Goal: Task Accomplishment & Management: Manage account settings

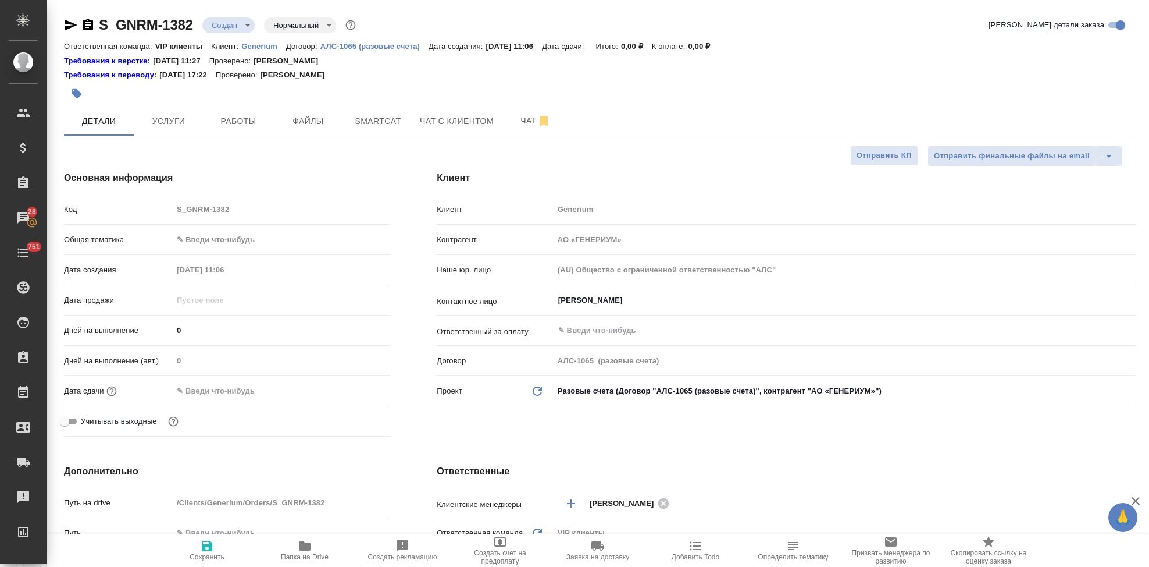
select select "RU"
click at [329, 127] on span "Файлы" at bounding box center [308, 121] width 56 height 15
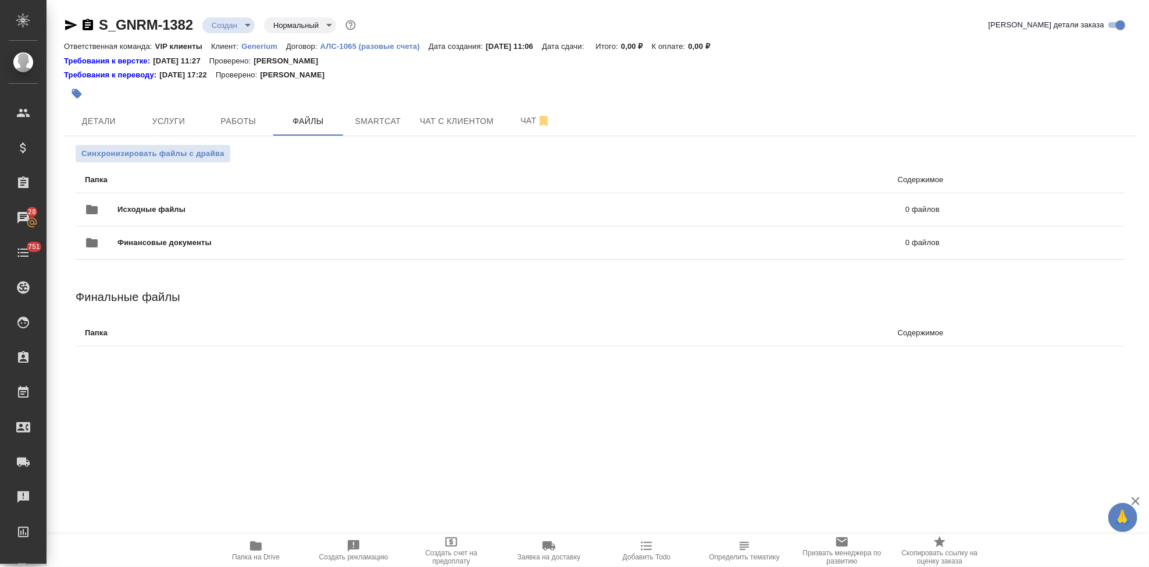
drag, startPoint x: 817, startPoint y: 101, endPoint x: 881, endPoint y: 144, distance: 76.3
click at [817, 101] on div at bounding box center [600, 94] width 1073 height 26
click at [1072, 207] on icon "uploadFiles" at bounding box center [1074, 209] width 14 height 14
click at [0, 0] on input "uploadFiles" at bounding box center [0, 0] width 0 height 0
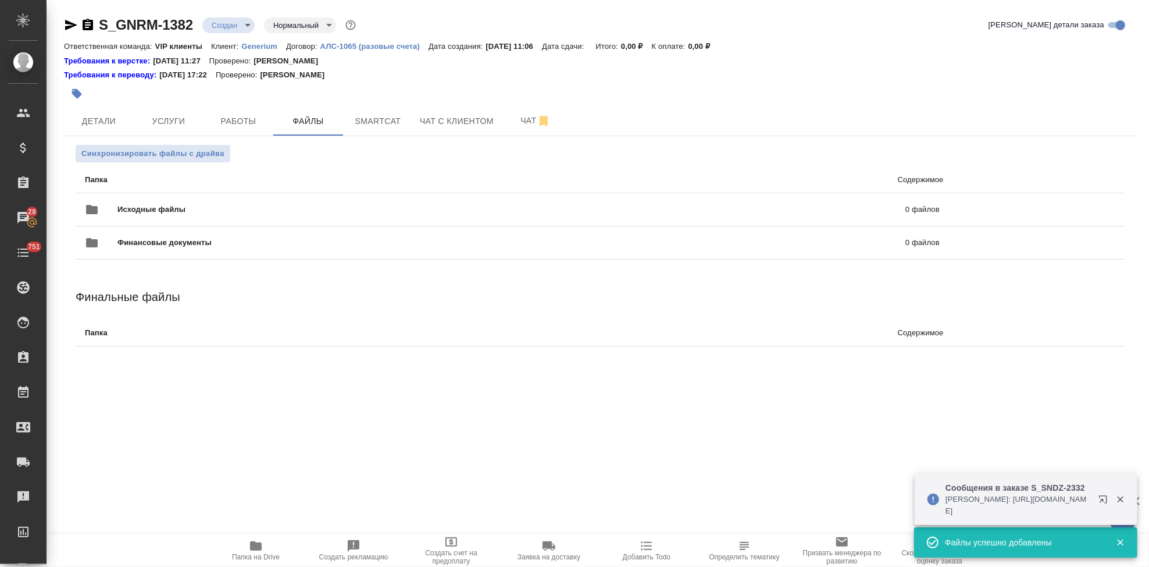
click at [244, 24] on body "🙏 .cls-1 fill:#fff; AWATERA Kabargina Anna Клиенты Спецификации Заказы 28 Чаты …" at bounding box center [574, 283] width 1149 height 567
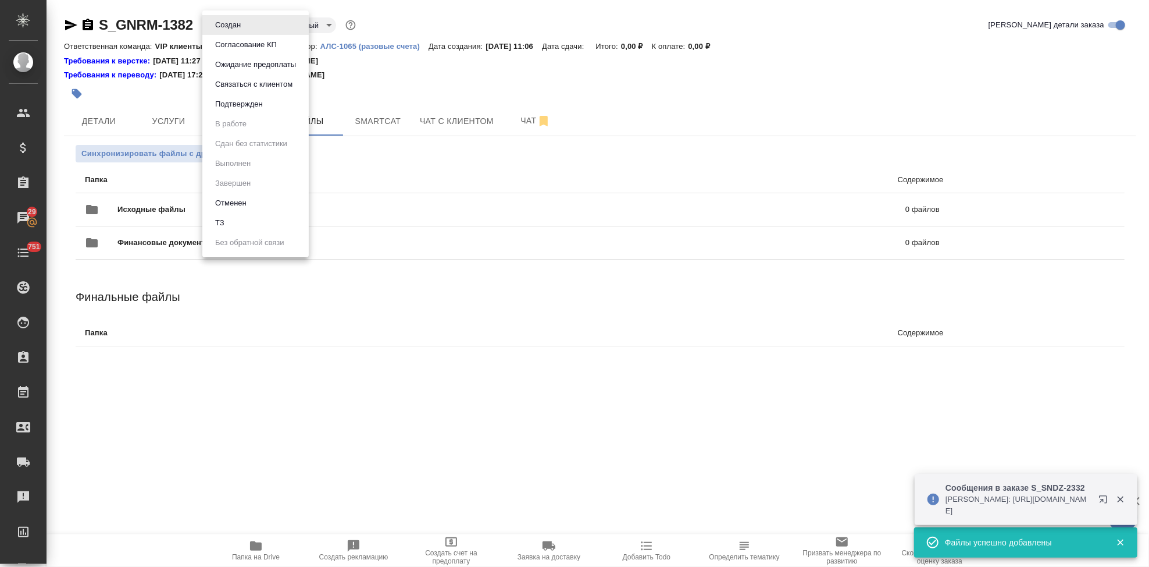
click at [233, 226] on li "ТЗ" at bounding box center [255, 223] width 106 height 20
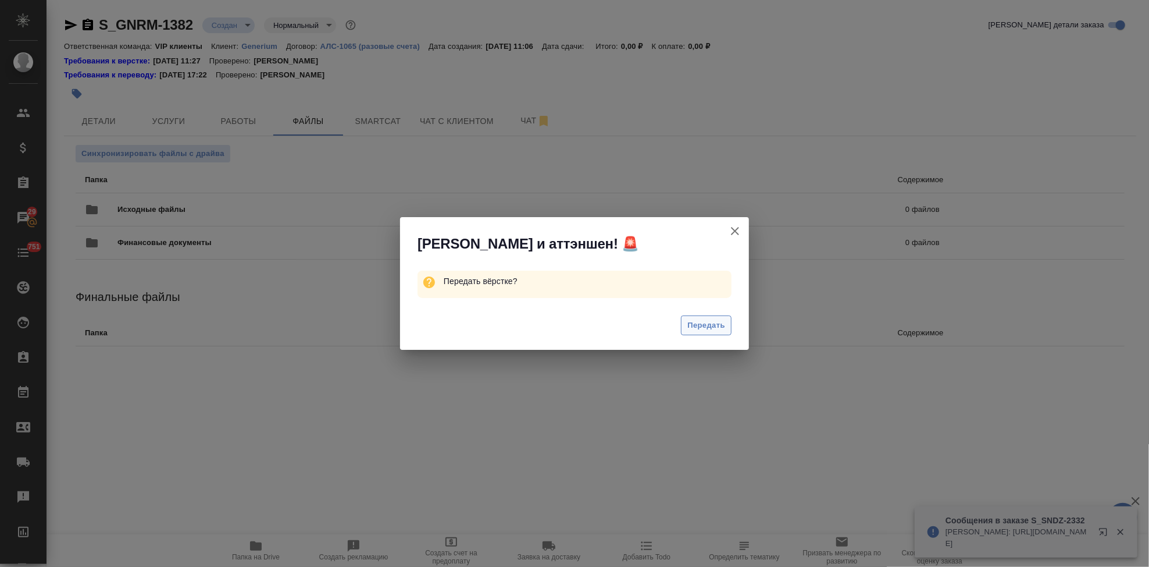
click at [705, 320] on span "Передать" at bounding box center [707, 325] width 38 height 13
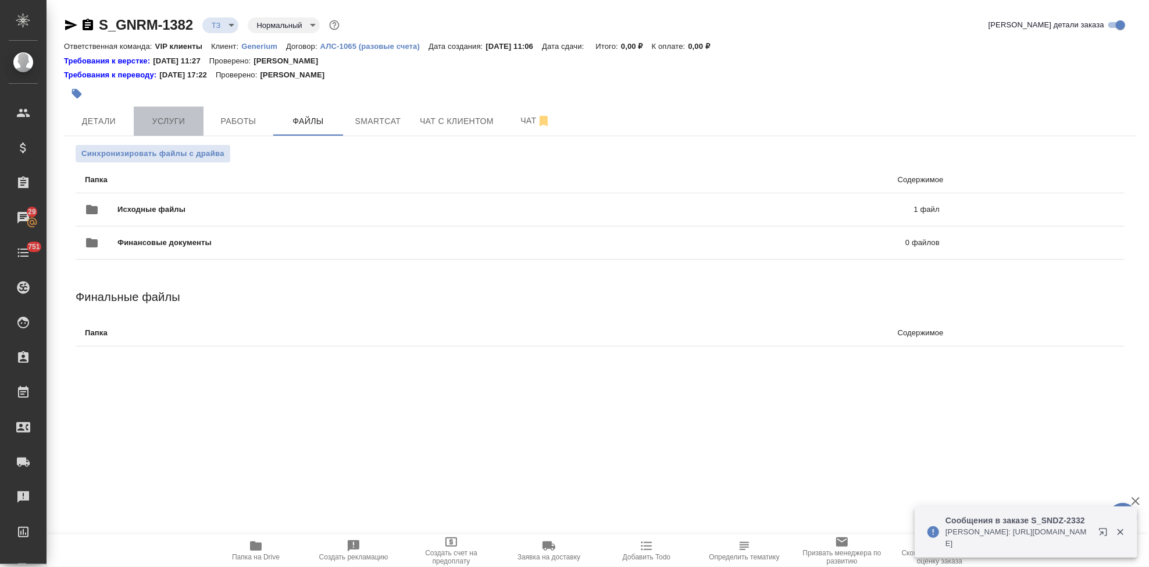
click at [160, 127] on span "Услуги" at bounding box center [169, 121] width 56 height 15
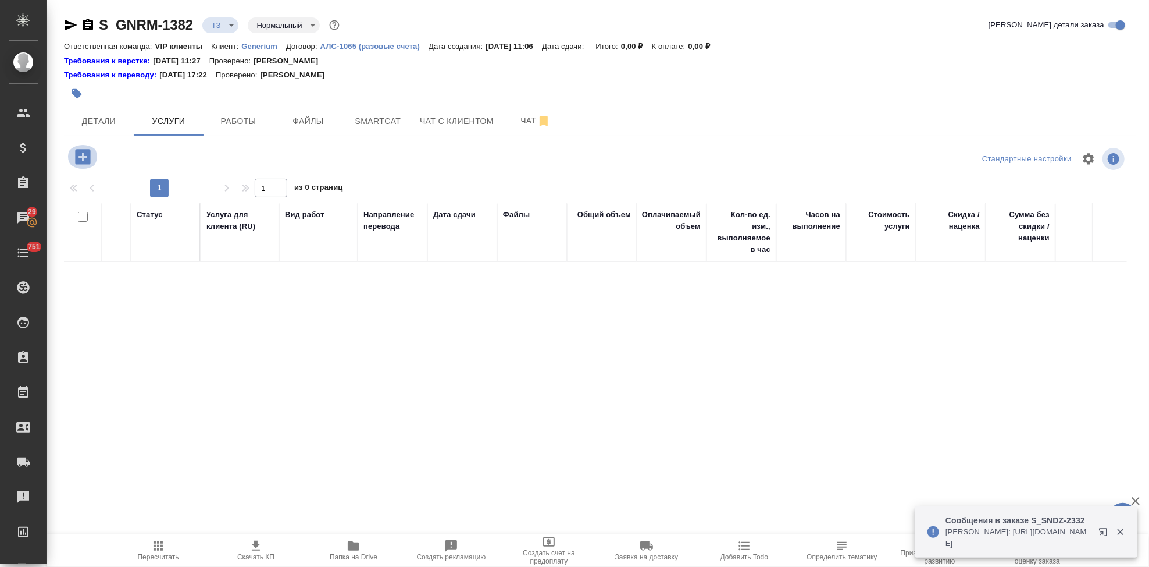
click at [79, 163] on icon "button" at bounding box center [82, 156] width 15 height 15
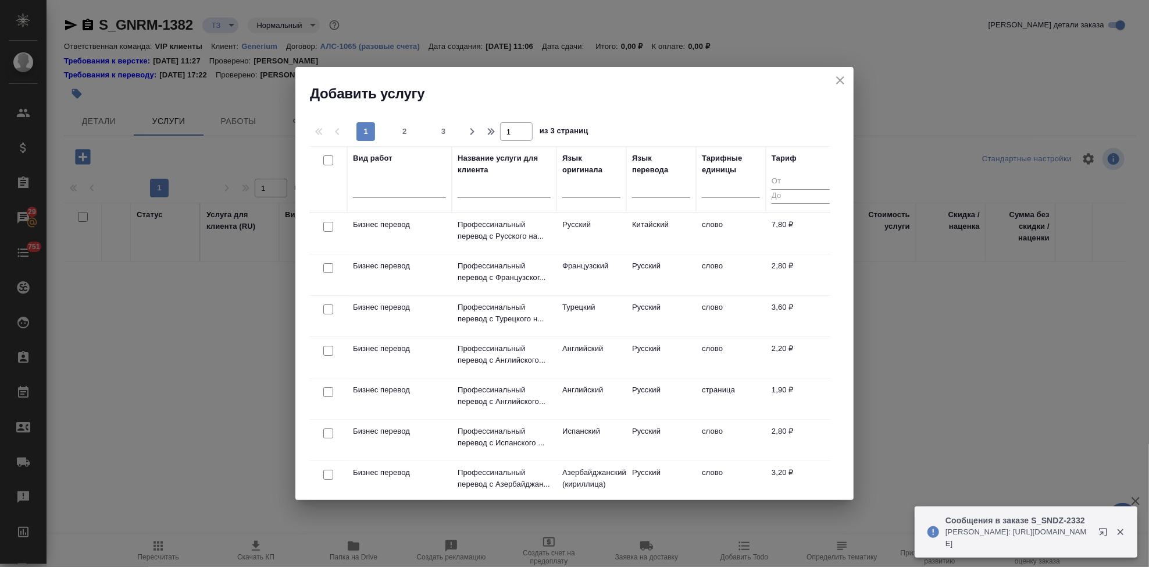
click at [576, 188] on div at bounding box center [592, 186] width 58 height 17
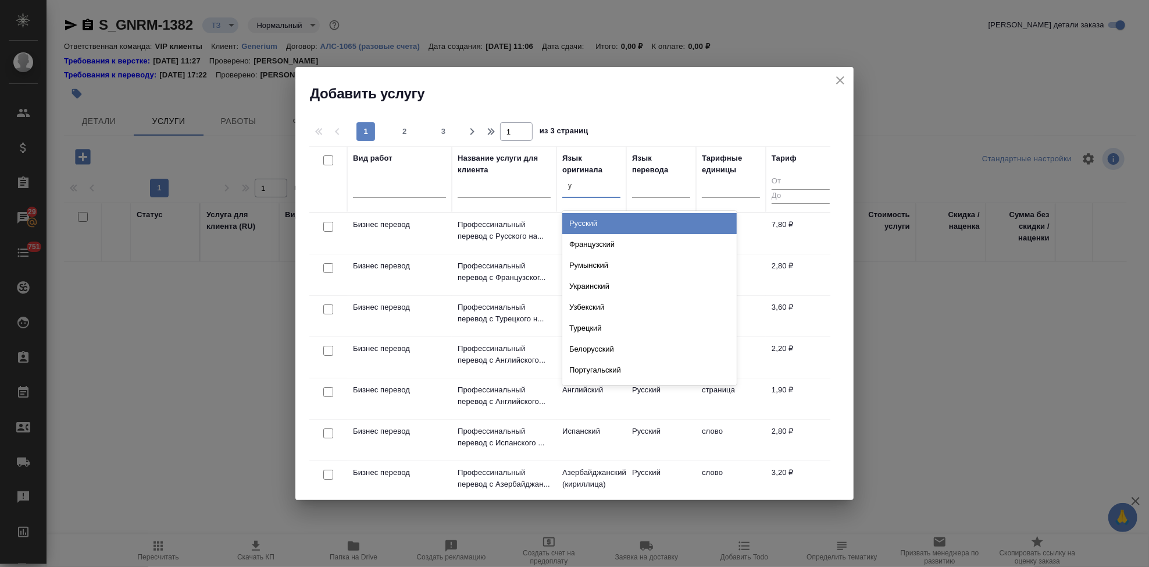
type input "ус"
click at [618, 227] on div "Русский" at bounding box center [650, 223] width 175 height 21
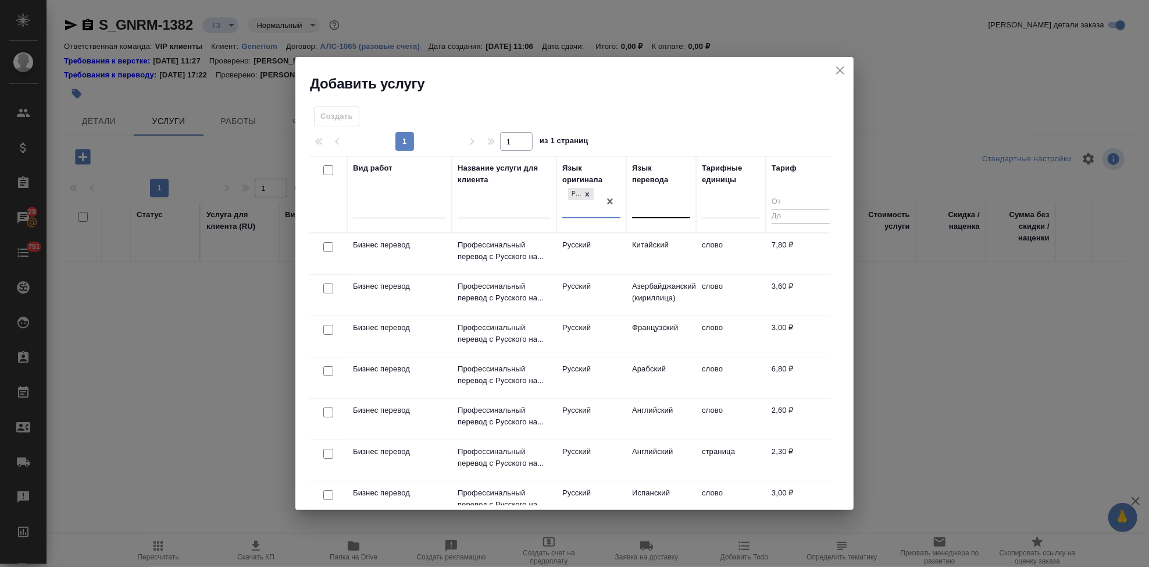
click at [655, 209] on div at bounding box center [661, 206] width 58 height 17
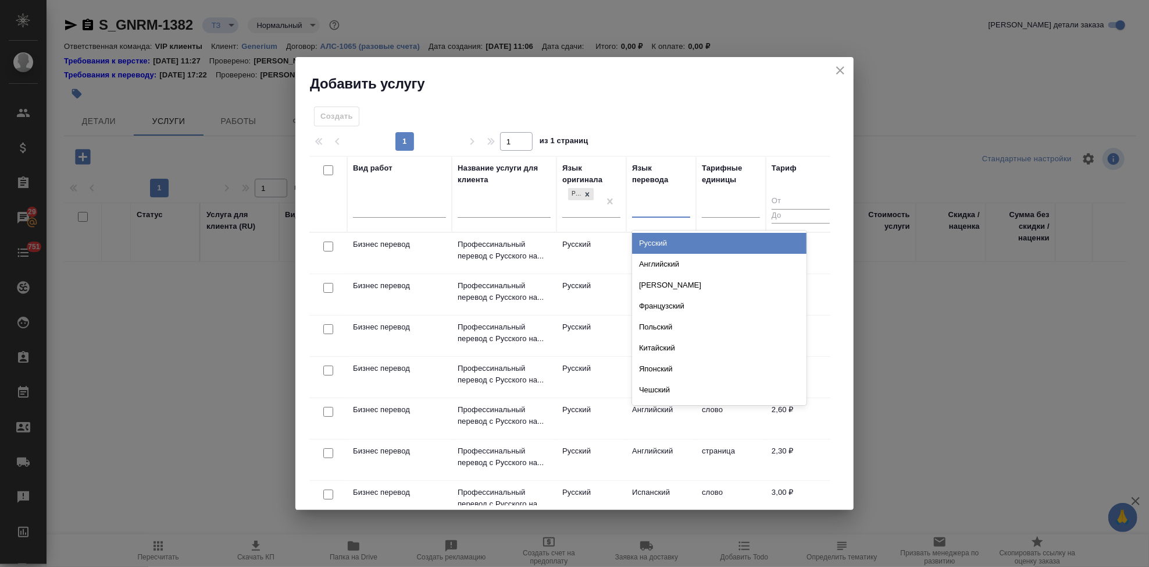
type input "а"
click at [661, 240] on div "Английский" at bounding box center [719, 243] width 175 height 21
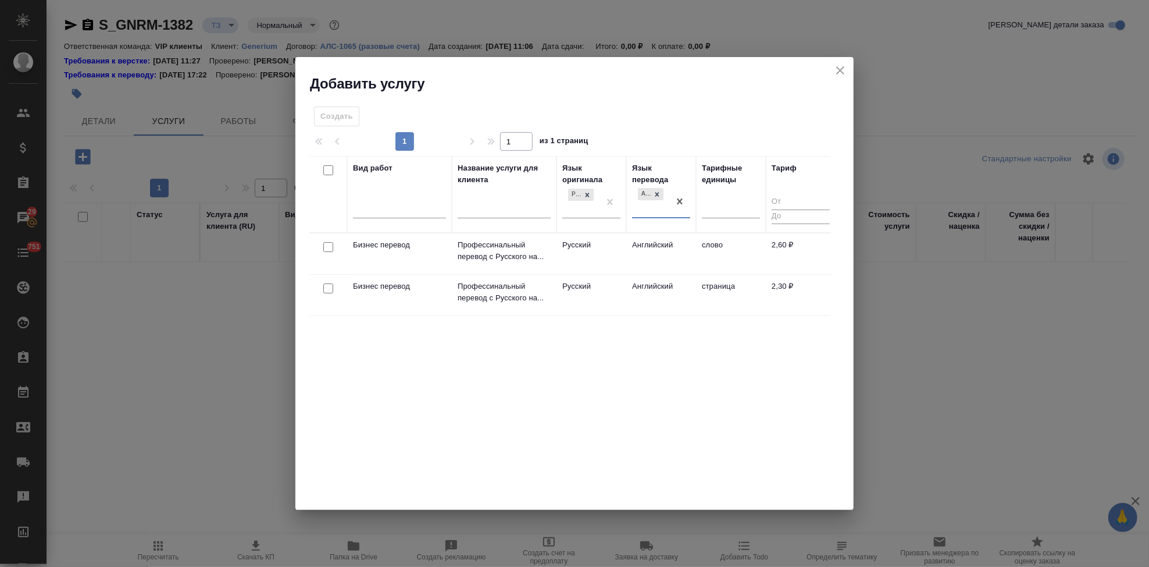
click at [611, 250] on td "Русский" at bounding box center [592, 253] width 70 height 41
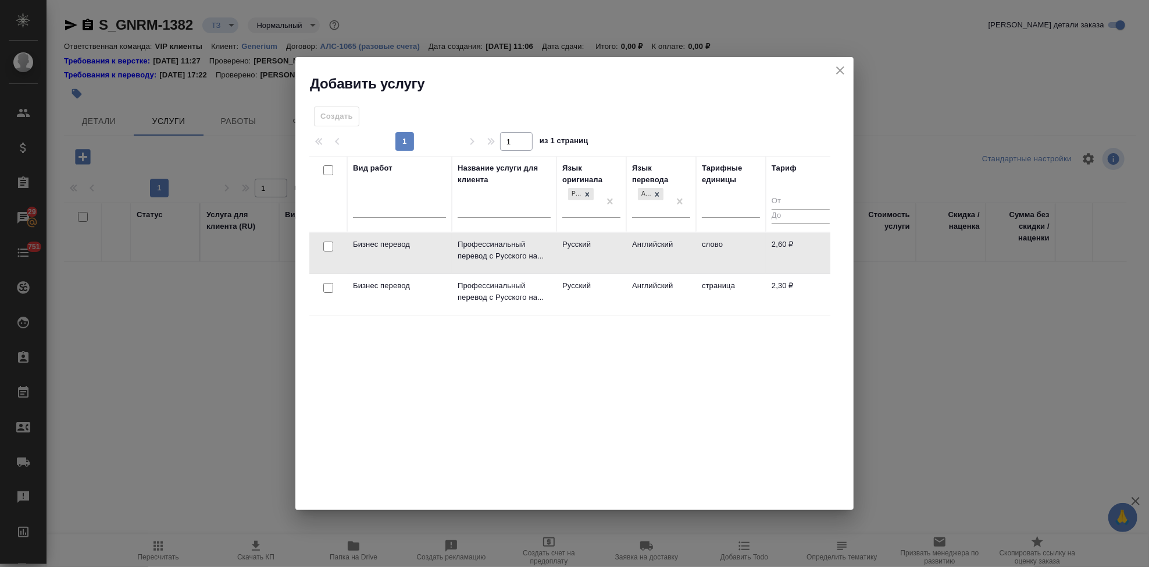
click at [611, 250] on td "Русский" at bounding box center [592, 253] width 70 height 41
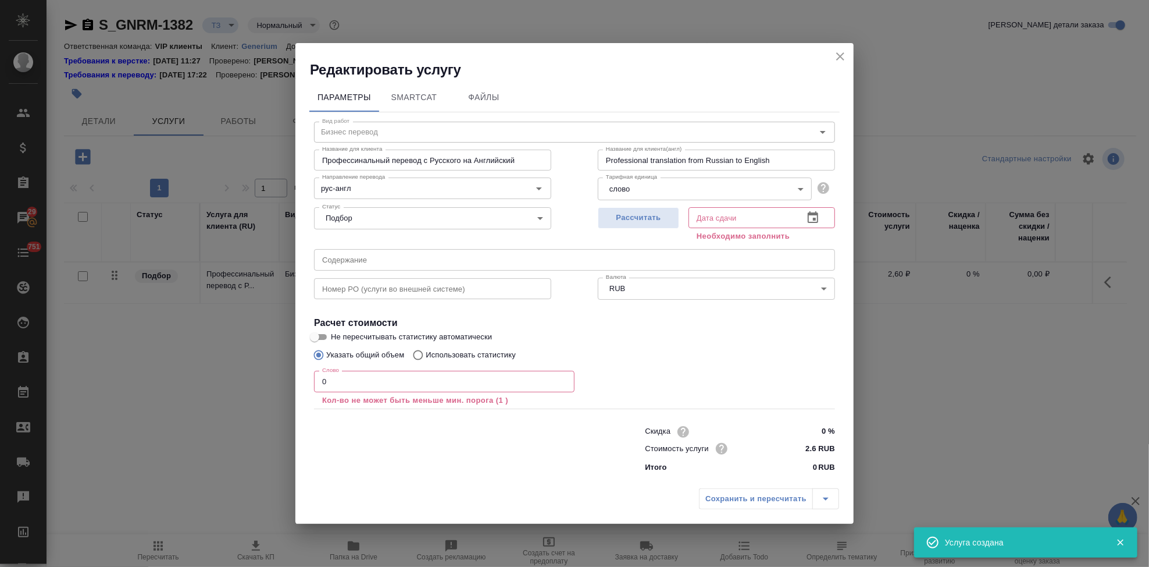
click at [506, 261] on input "text" at bounding box center [574, 259] width 521 height 21
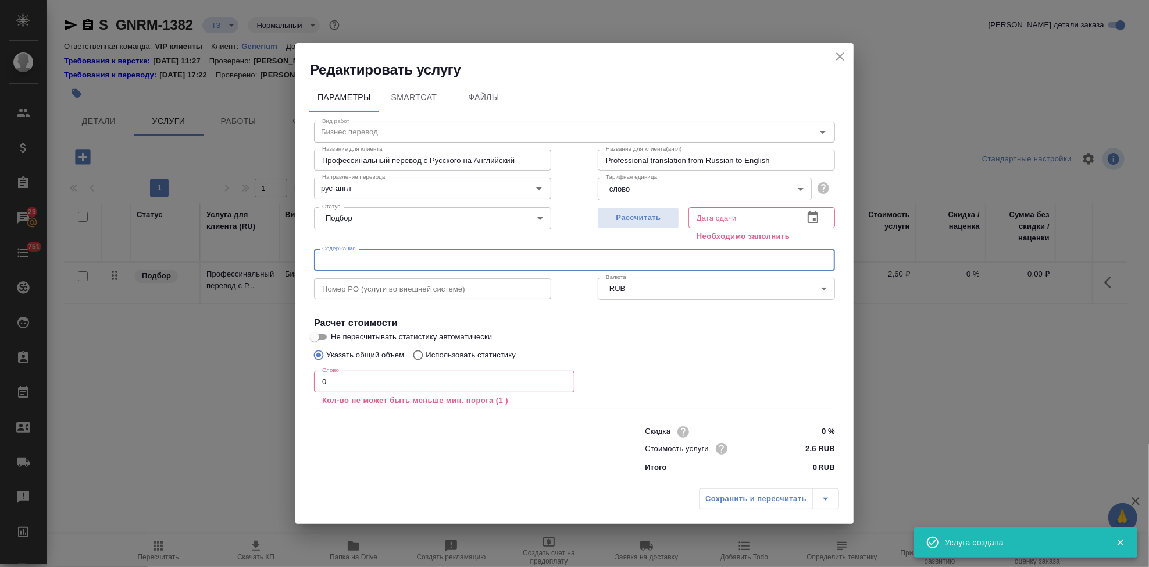
paste input "Перевод с русского на английский_Лантесенс_Стерильность"
type input "Перевод с русского на английский_Лантесенс_Стерильность"
click at [438, 380] on input "0" at bounding box center [444, 381] width 261 height 21
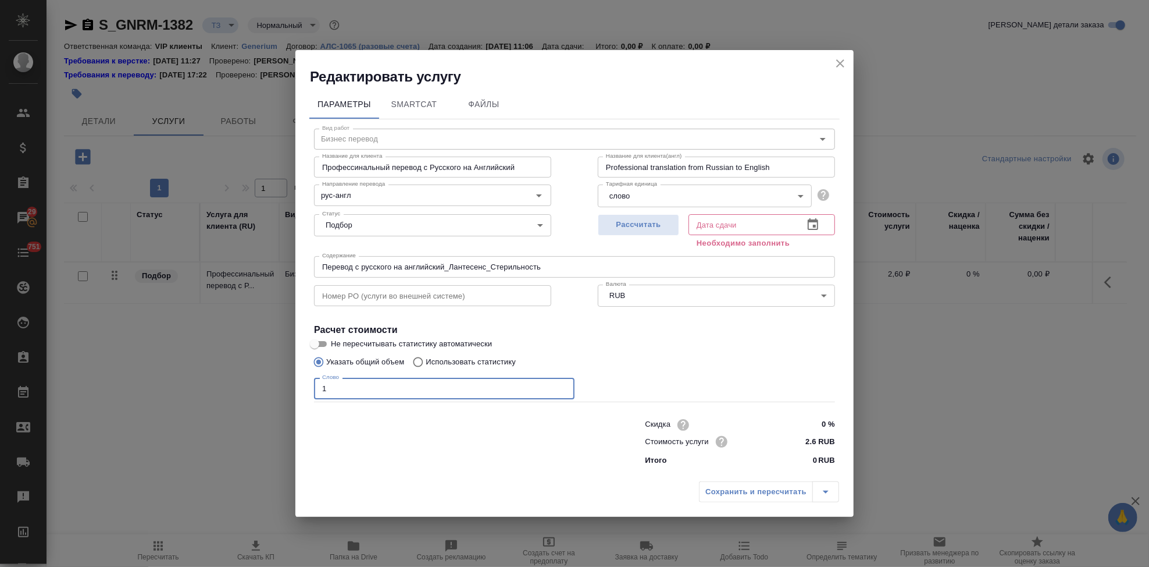
type input "1"
click at [808, 219] on icon "button" at bounding box center [813, 225] width 14 height 14
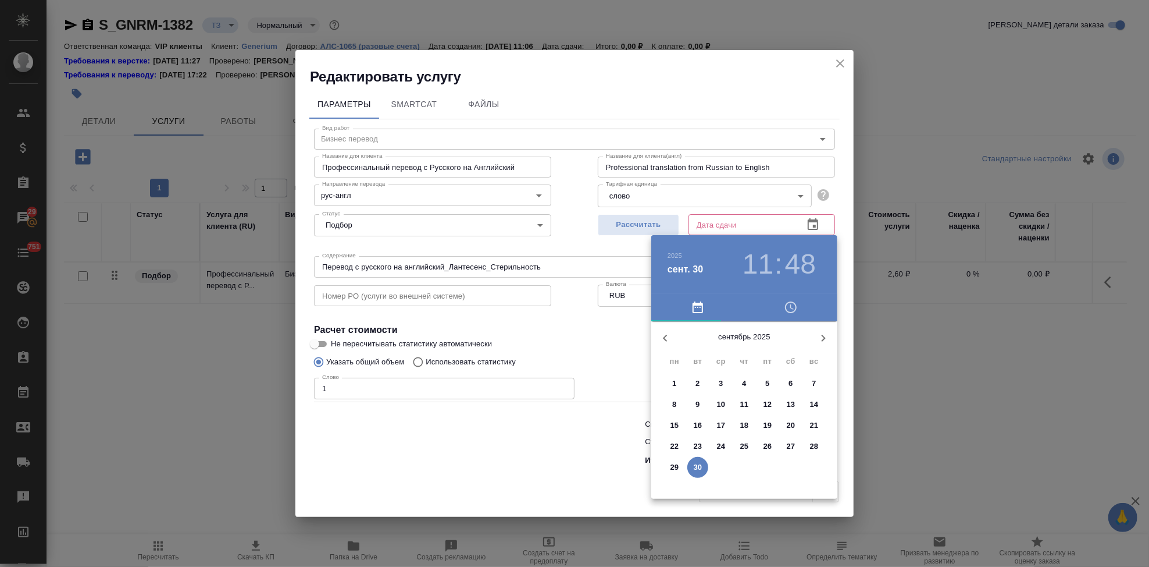
click at [833, 334] on button "button" at bounding box center [824, 338] width 28 height 28
click at [721, 389] on button "1" at bounding box center [721, 383] width 21 height 21
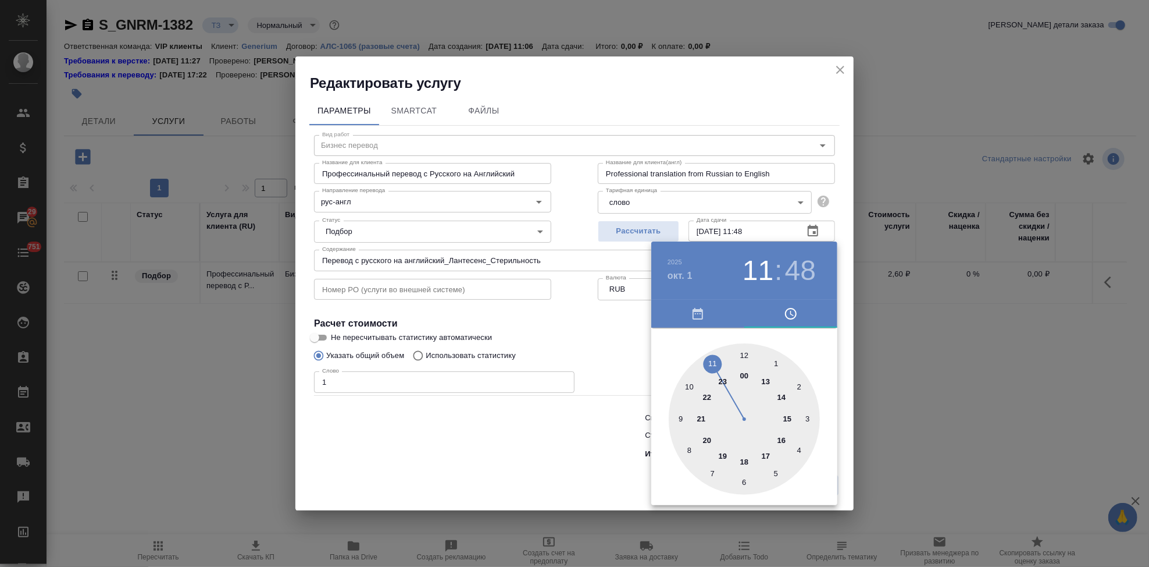
click at [763, 459] on div at bounding box center [744, 418] width 151 height 151
click at [744, 353] on div at bounding box center [744, 418] width 151 height 151
type input "01.10.2025 17:00"
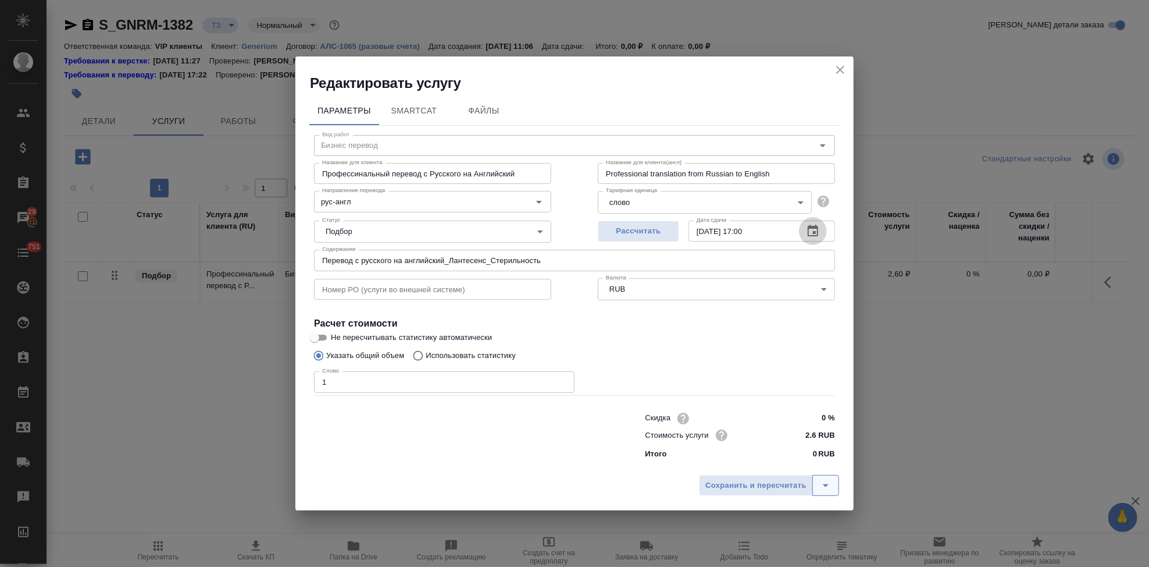
click at [825, 481] on icon "split button" at bounding box center [826, 485] width 14 height 14
click at [767, 468] on li "Сохранить" at bounding box center [771, 460] width 140 height 19
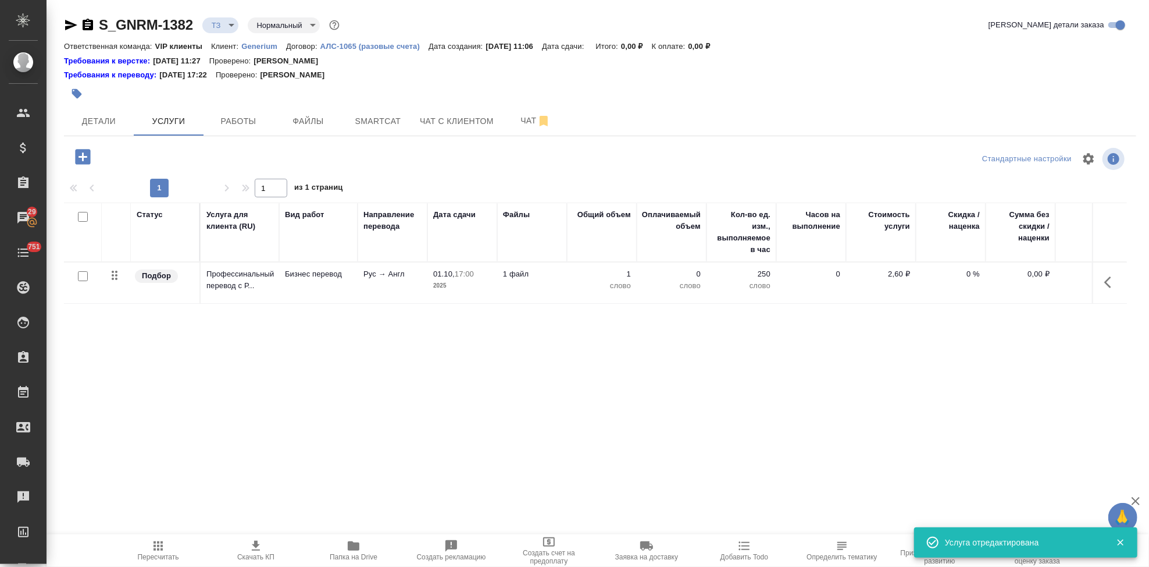
click at [84, 275] on input "checkbox" at bounding box center [83, 276] width 10 height 10
checkbox input "true"
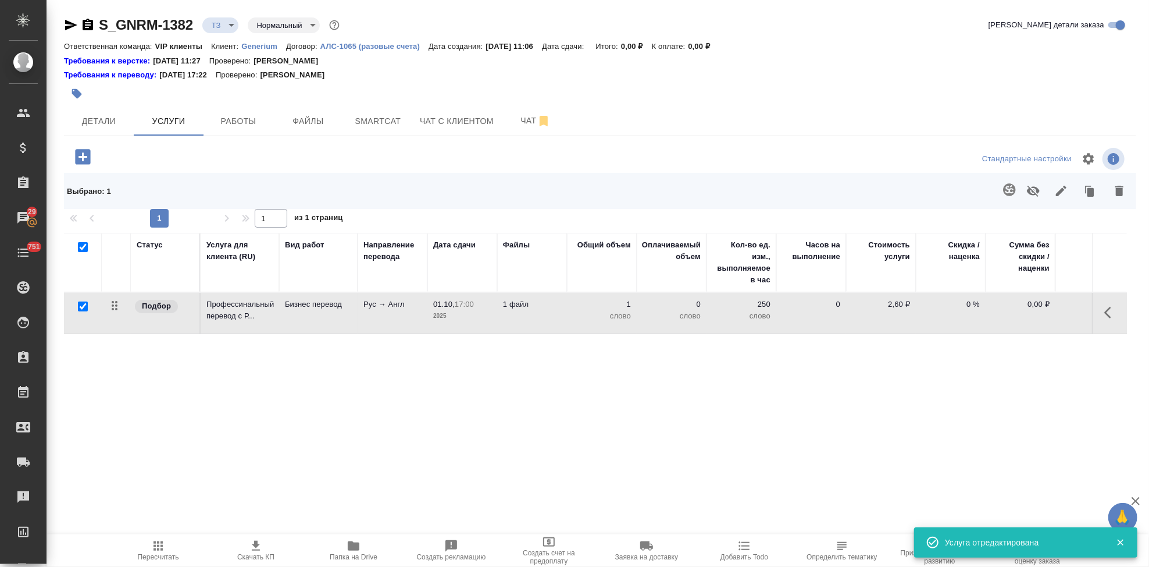
click at [1015, 189] on icon "button" at bounding box center [1009, 189] width 12 height 12
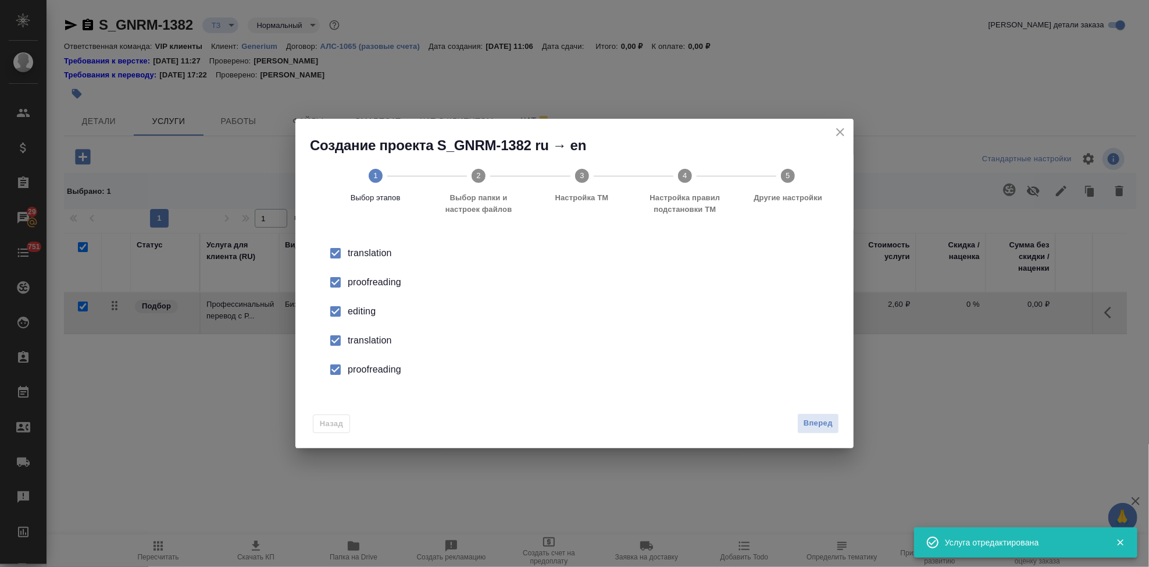
click at [331, 314] on input "checkbox" at bounding box center [335, 311] width 24 height 24
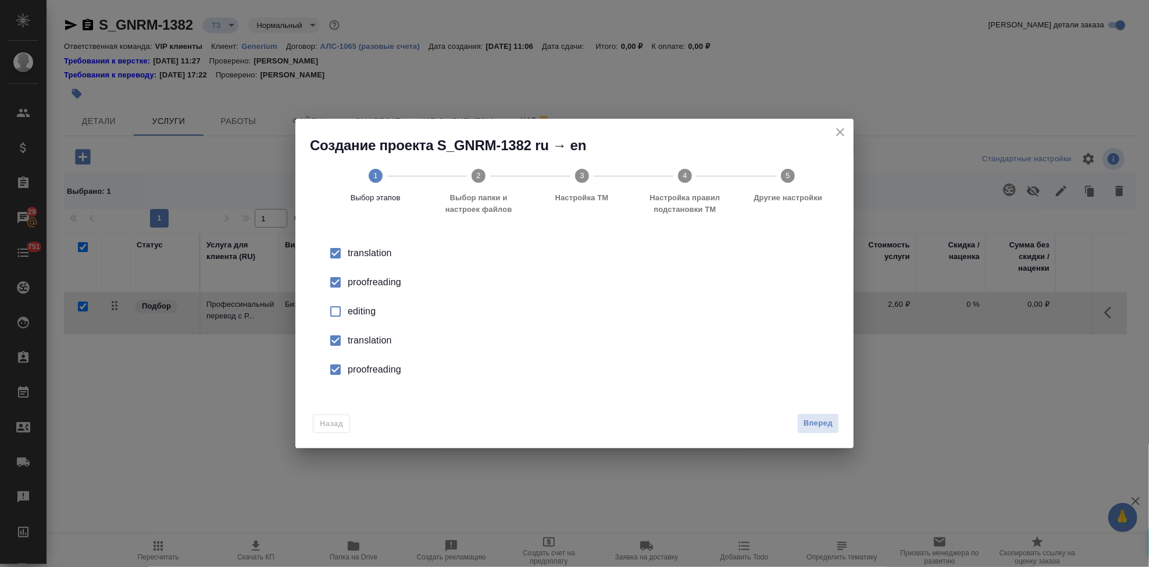
click at [331, 355] on li "proofreading" at bounding box center [574, 369] width 521 height 29
click at [340, 344] on input "checkbox" at bounding box center [335, 340] width 24 height 24
click at [831, 421] on span "Вперед" at bounding box center [818, 423] width 29 height 13
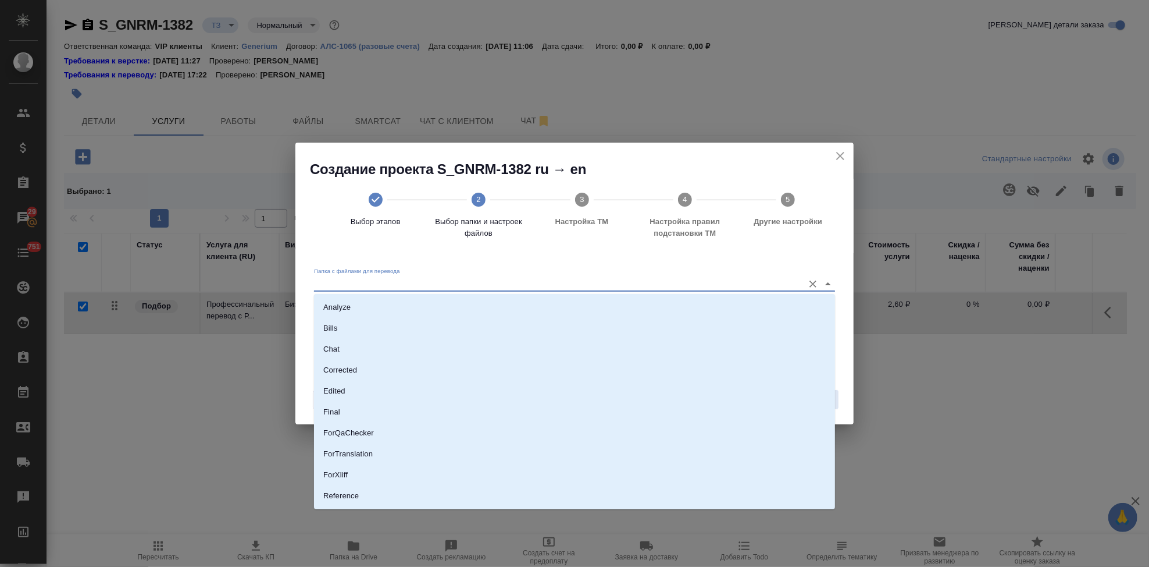
click at [703, 280] on input "Папка с файлами для перевода" at bounding box center [556, 283] width 484 height 14
click at [387, 460] on li "Source" at bounding box center [574, 456] width 521 height 21
type input "Source"
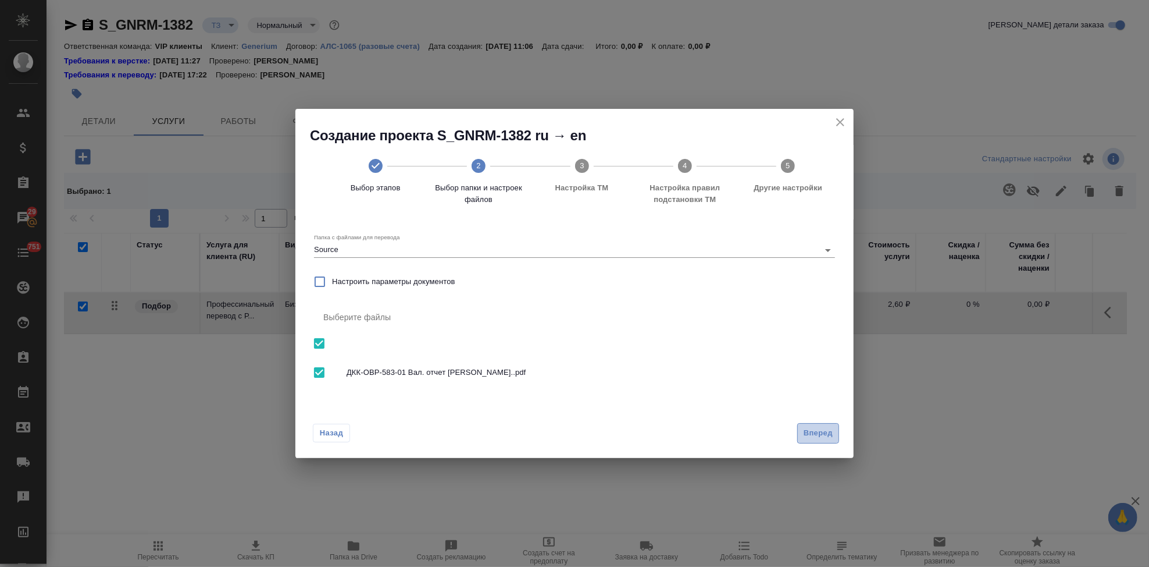
click at [820, 434] on span "Вперед" at bounding box center [818, 432] width 29 height 13
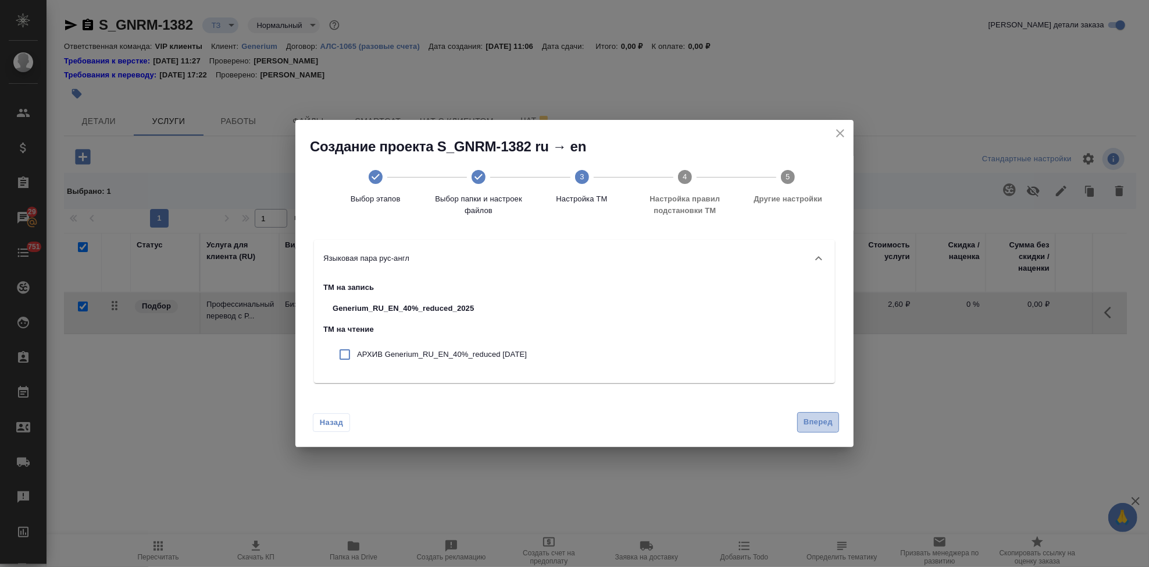
click at [820, 417] on span "Вперед" at bounding box center [818, 421] width 29 height 13
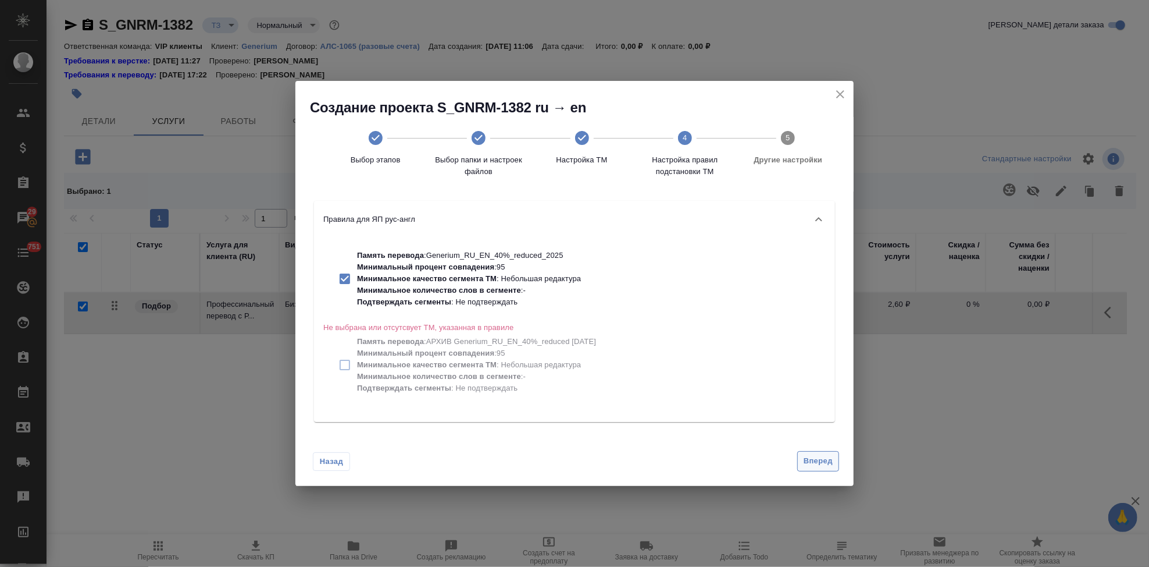
click at [820, 461] on span "Вперед" at bounding box center [818, 460] width 29 height 13
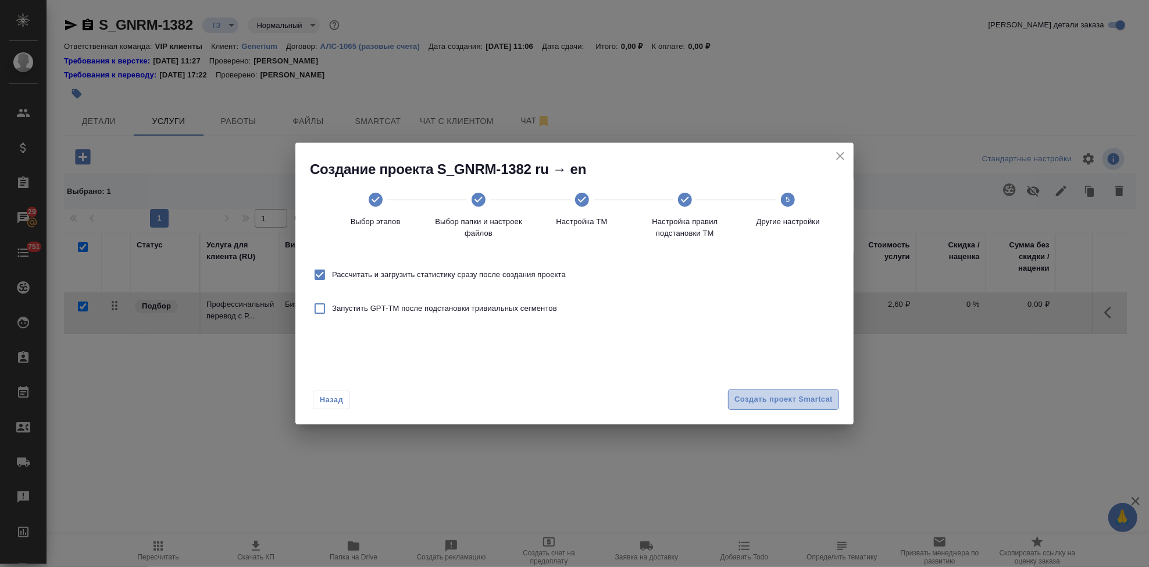
click at [814, 400] on span "Создать проект Smartcat" at bounding box center [784, 399] width 98 height 13
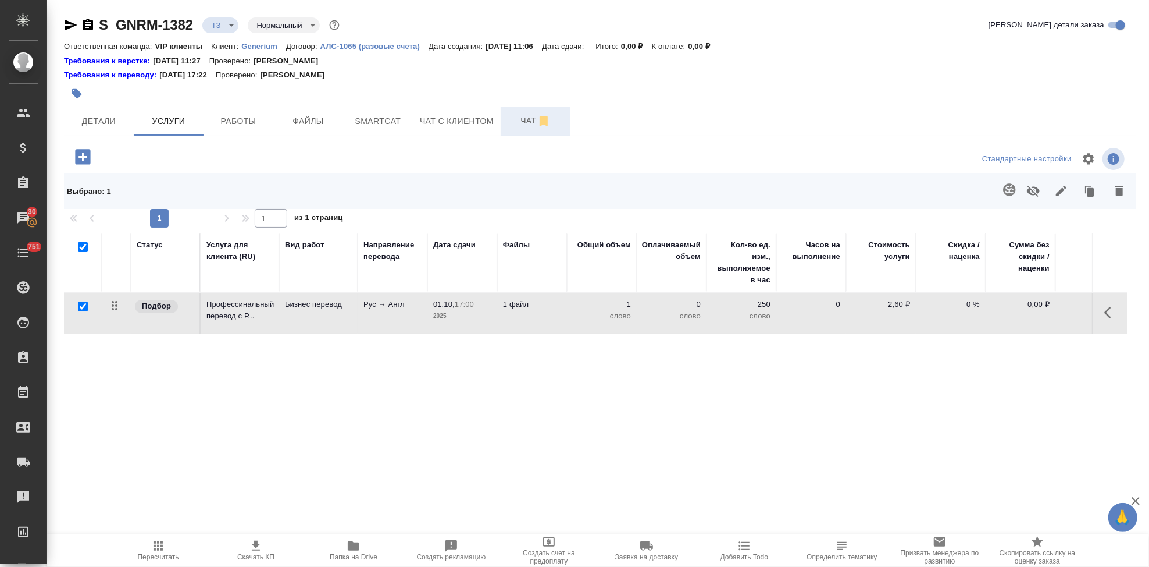
click at [517, 123] on span "Чат" at bounding box center [536, 120] width 56 height 15
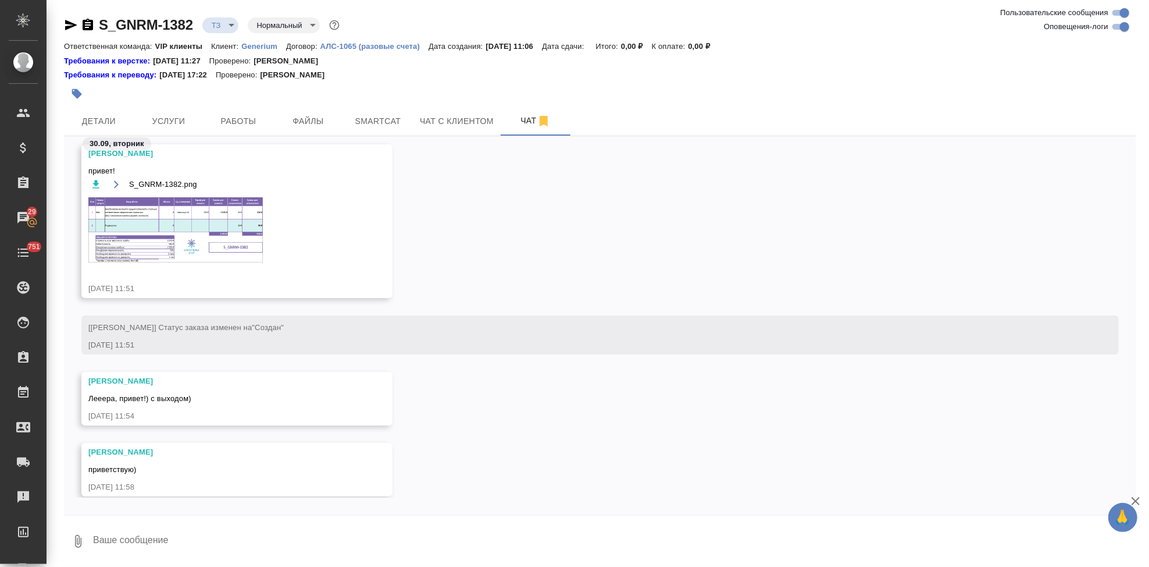
scroll to position [480, 0]
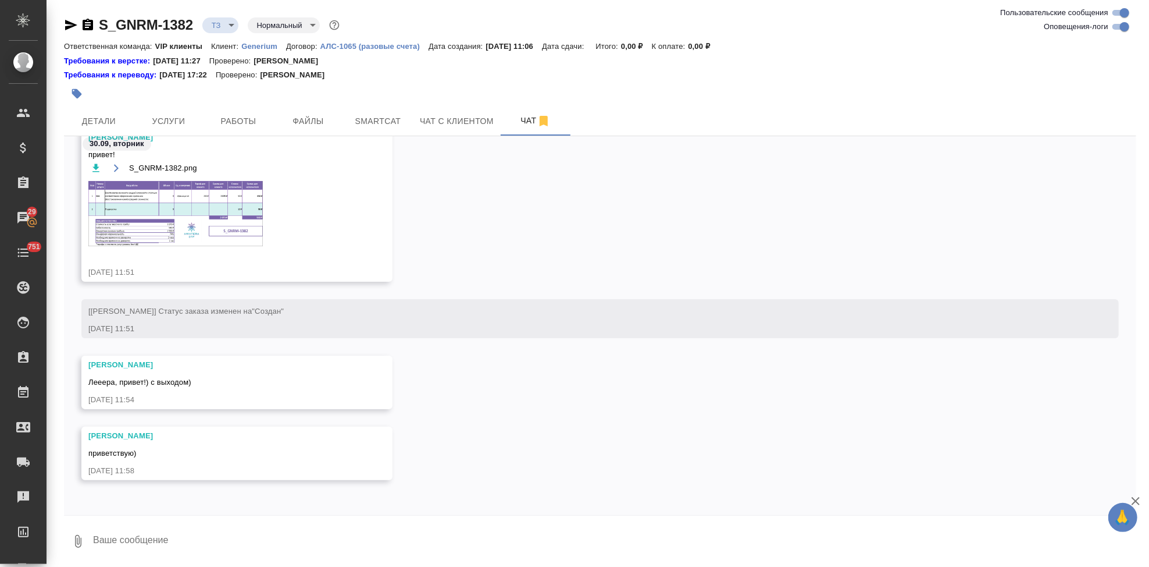
click at [205, 221] on img at bounding box center [175, 213] width 175 height 65
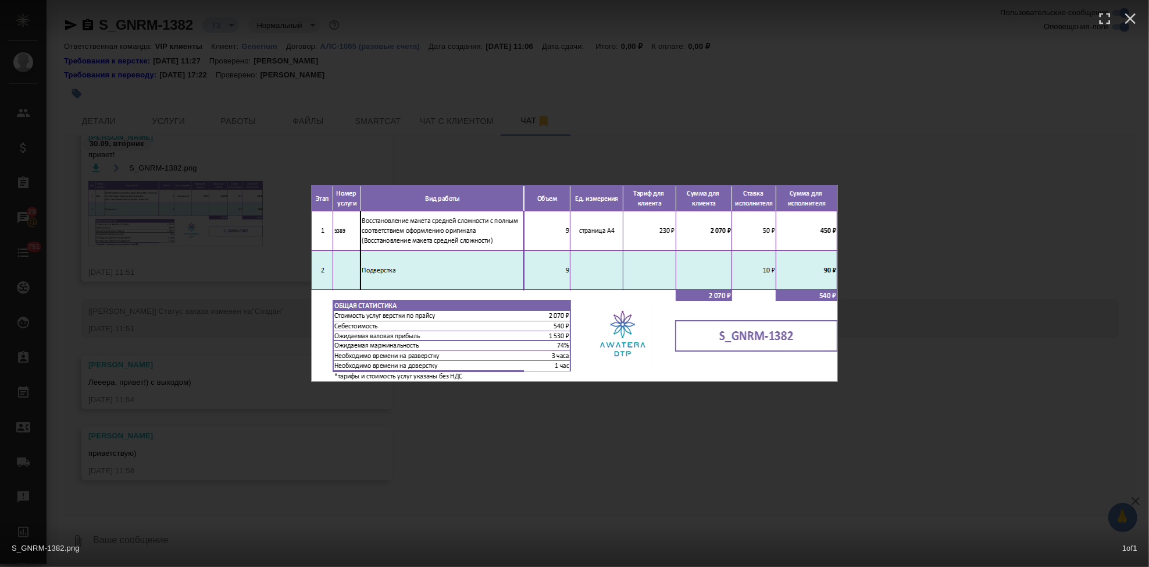
click at [617, 429] on div "S_GNRM-1382.png 1 of 1" at bounding box center [574, 283] width 1149 height 567
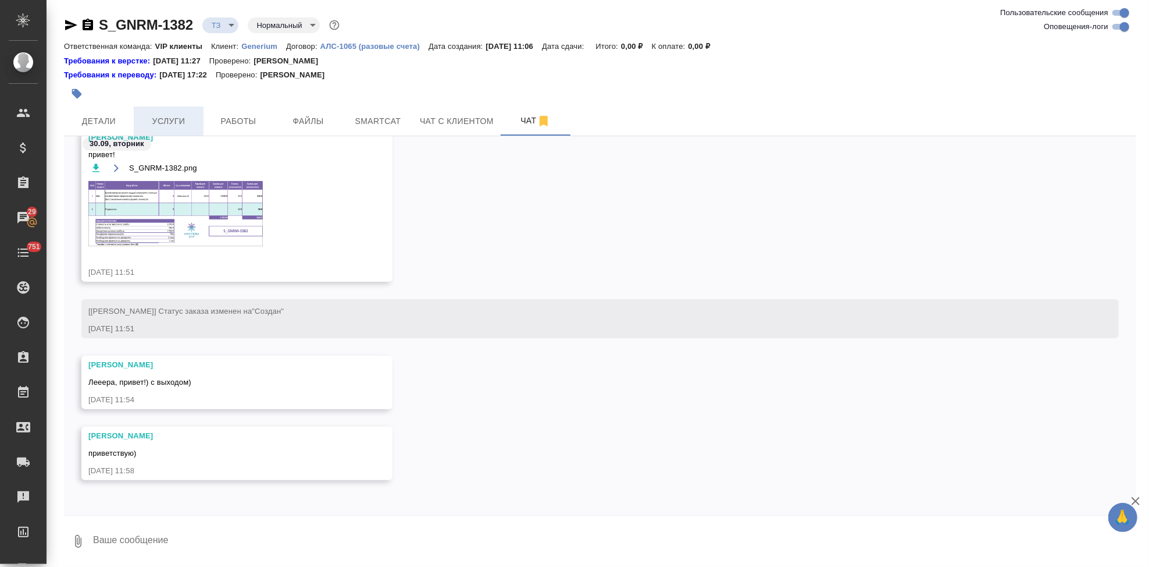
click at [188, 115] on span "Услуги" at bounding box center [169, 121] width 56 height 15
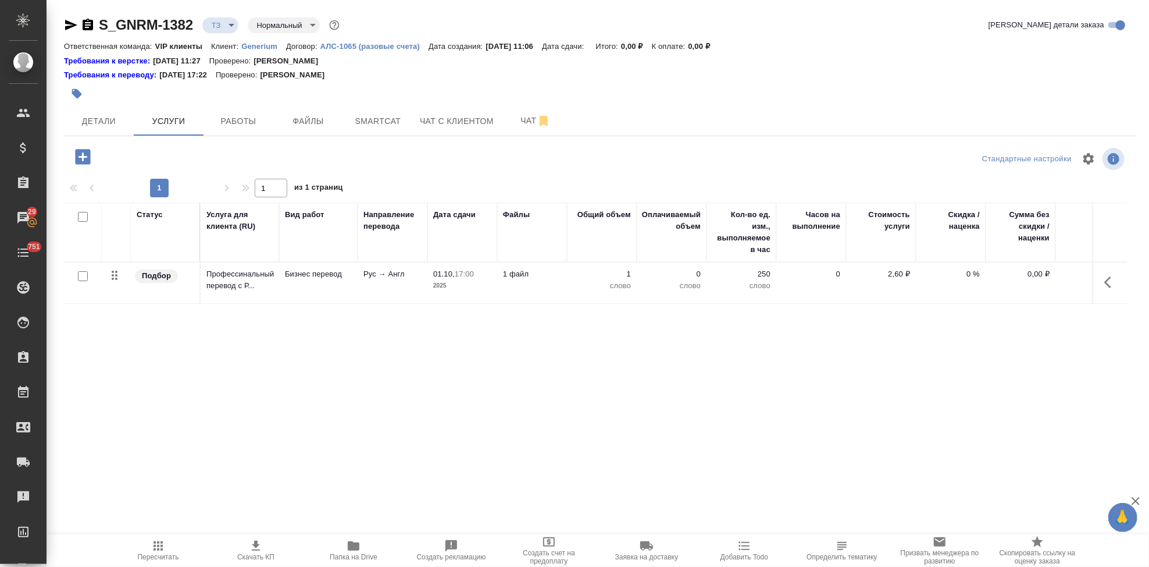
click at [86, 157] on icon "button" at bounding box center [83, 157] width 20 height 20
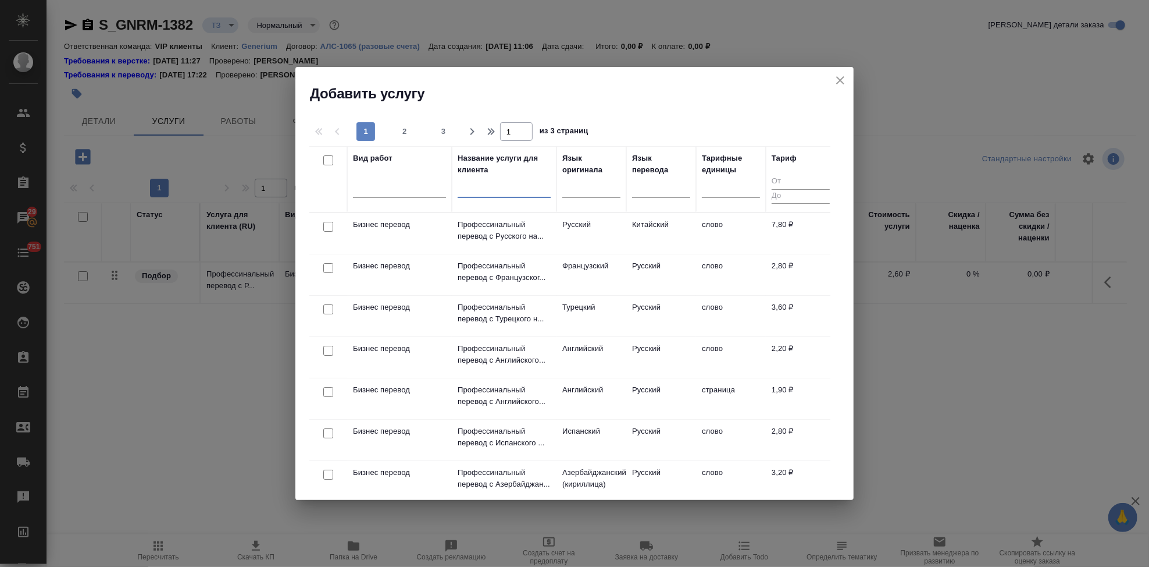
click at [507, 189] on input "text" at bounding box center [504, 190] width 93 height 15
click at [367, 194] on div at bounding box center [399, 185] width 93 height 17
type input "о"
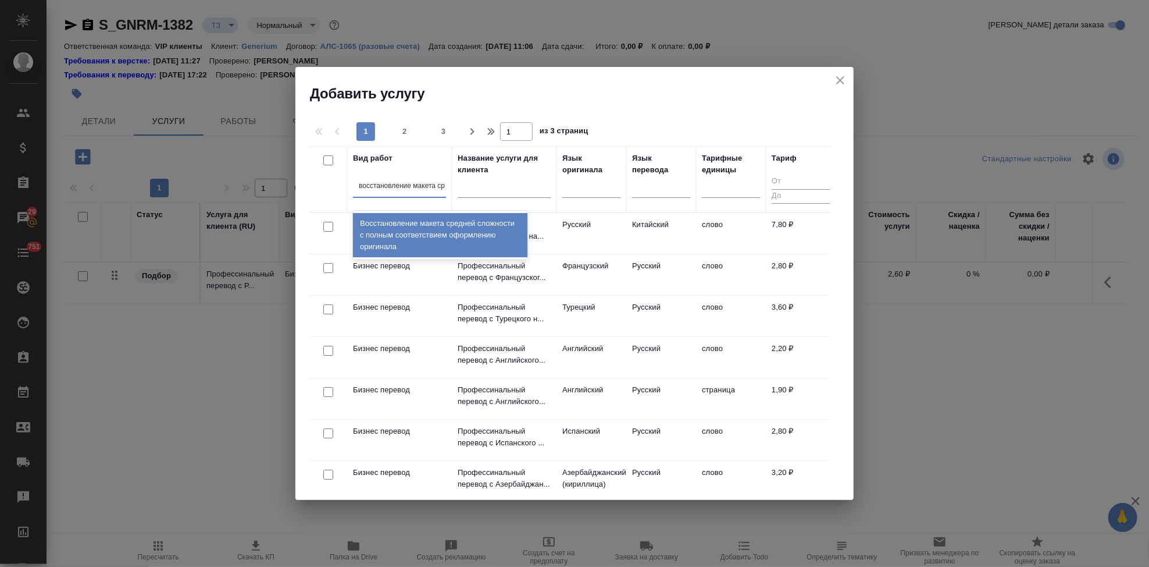
type input "восстановление макета сре"
click at [463, 233] on div "Восстановление макета средней сложности с полным соответствием оформлению ориги…" at bounding box center [440, 235] width 175 height 44
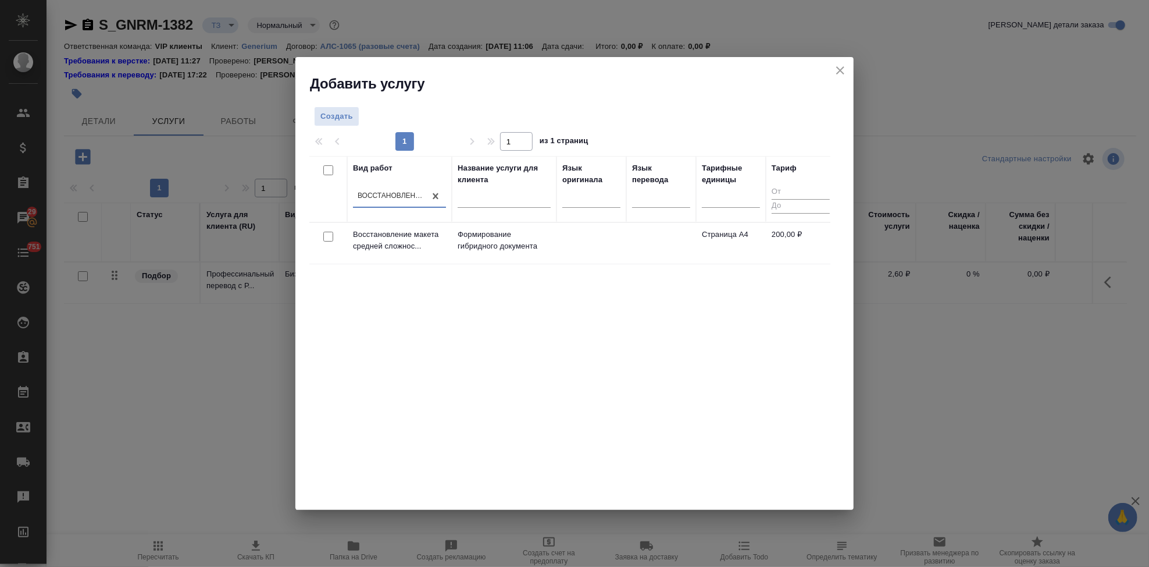
scroll to position [0, 1]
click at [532, 234] on p "Формирование гибридного документа" at bounding box center [504, 240] width 93 height 23
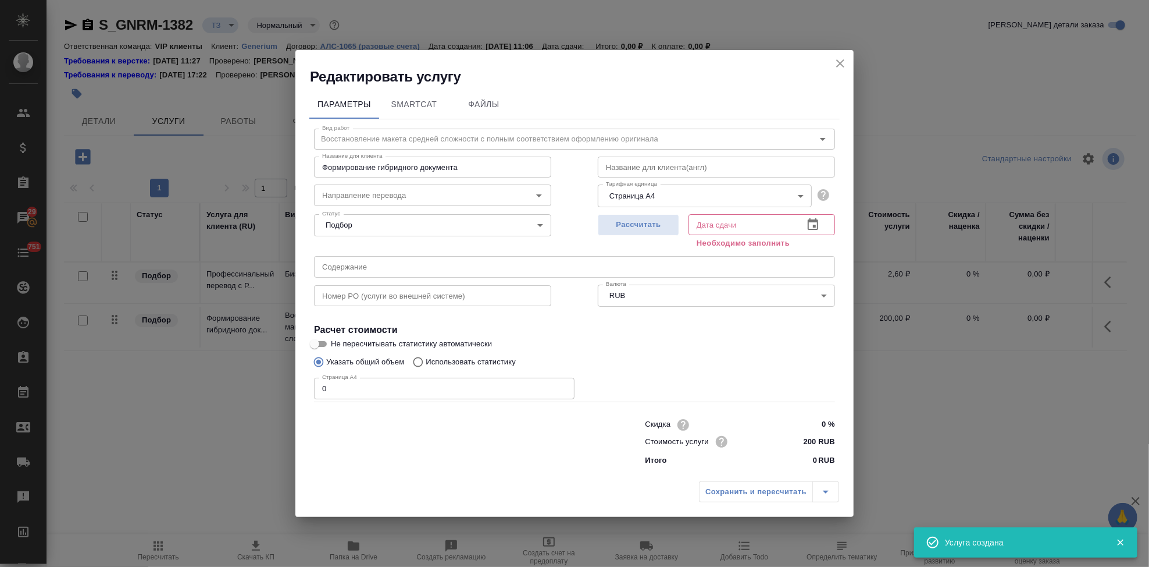
click at [380, 390] on input "0" at bounding box center [444, 388] width 261 height 21
type input "9"
click at [819, 219] on icon "button" at bounding box center [813, 225] width 14 height 14
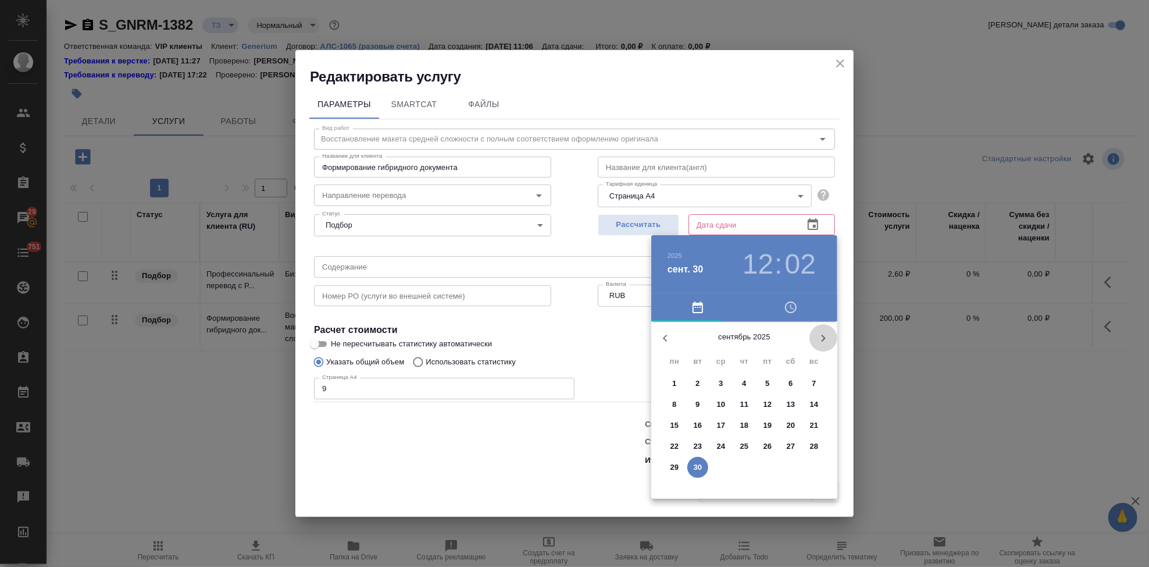
click at [824, 336] on icon "button" at bounding box center [824, 338] width 14 height 14
click at [717, 382] on span "1" at bounding box center [721, 384] width 21 height 12
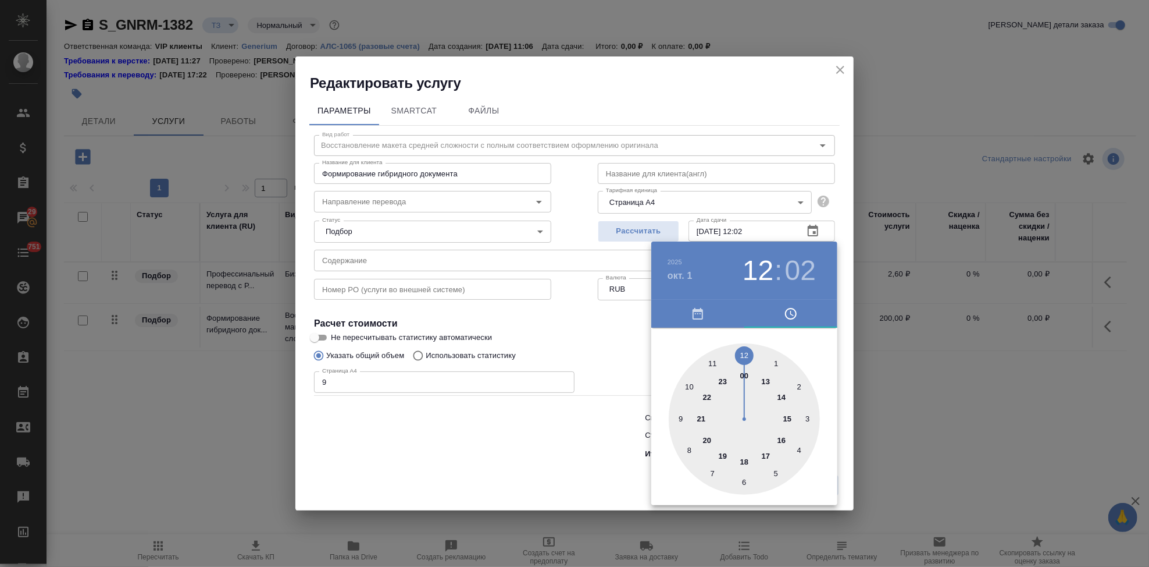
click at [774, 452] on div at bounding box center [744, 418] width 151 height 151
click at [743, 351] on div at bounding box center [744, 418] width 151 height 151
click at [755, 262] on h3 "17" at bounding box center [758, 270] width 31 height 33
click at [745, 461] on div at bounding box center [744, 418] width 151 height 151
type input "01.10.2025 18:00"
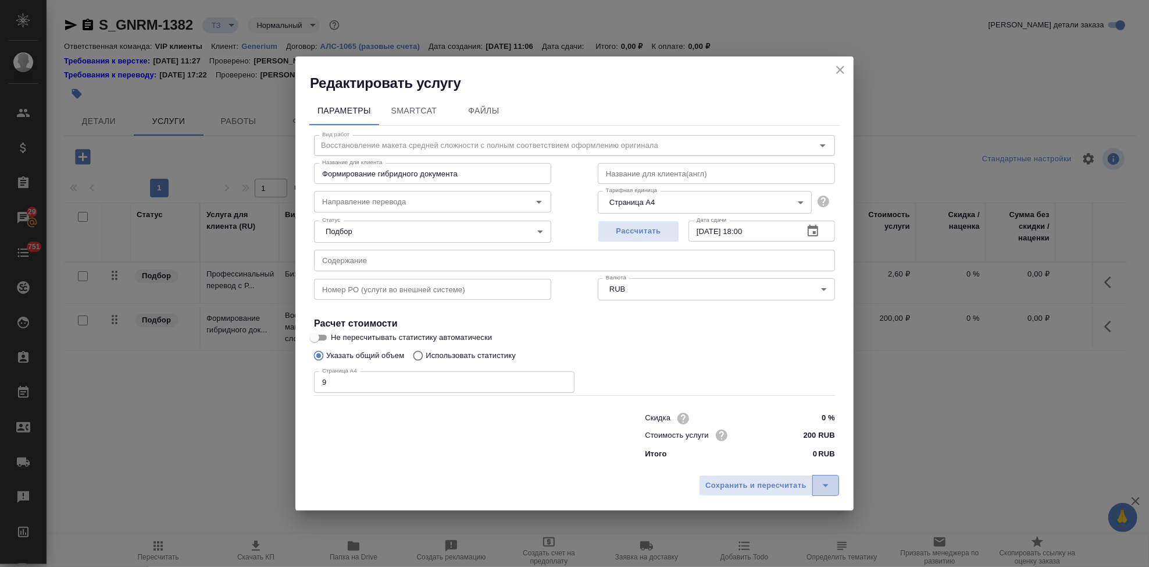
click at [830, 492] on button "split button" at bounding box center [826, 485] width 27 height 21
click at [752, 460] on li "Сохранить" at bounding box center [771, 460] width 140 height 19
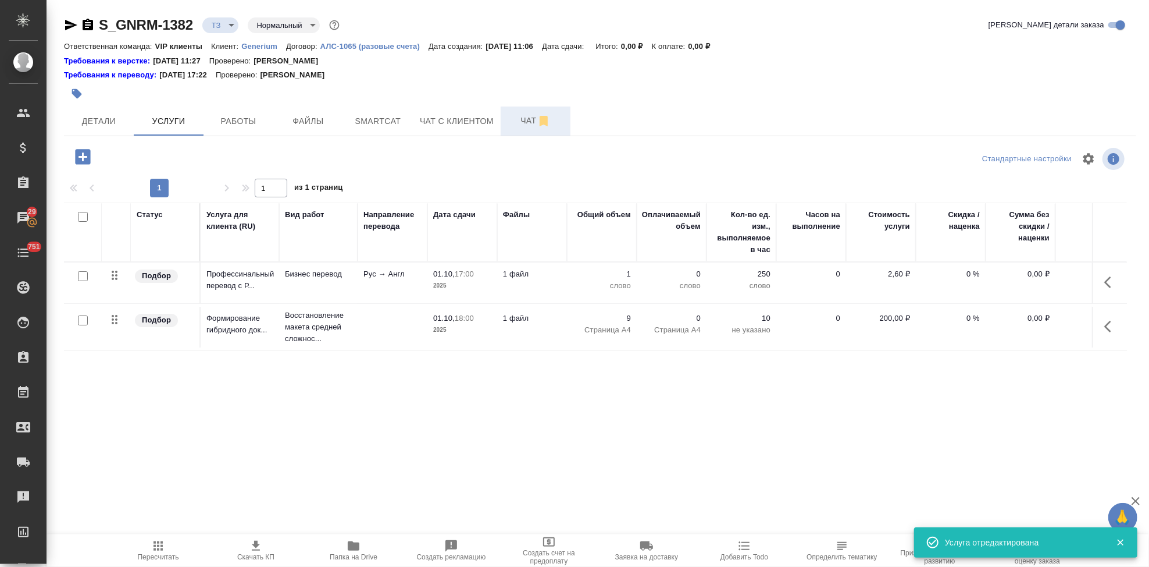
click at [529, 126] on span "Чат" at bounding box center [536, 120] width 56 height 15
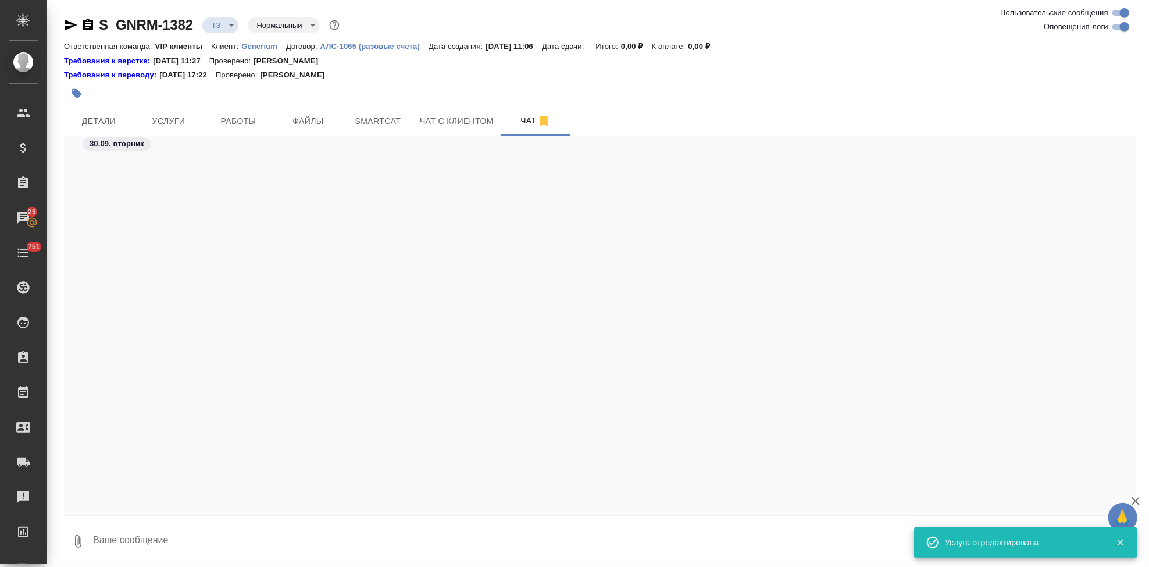
scroll to position [817, 0]
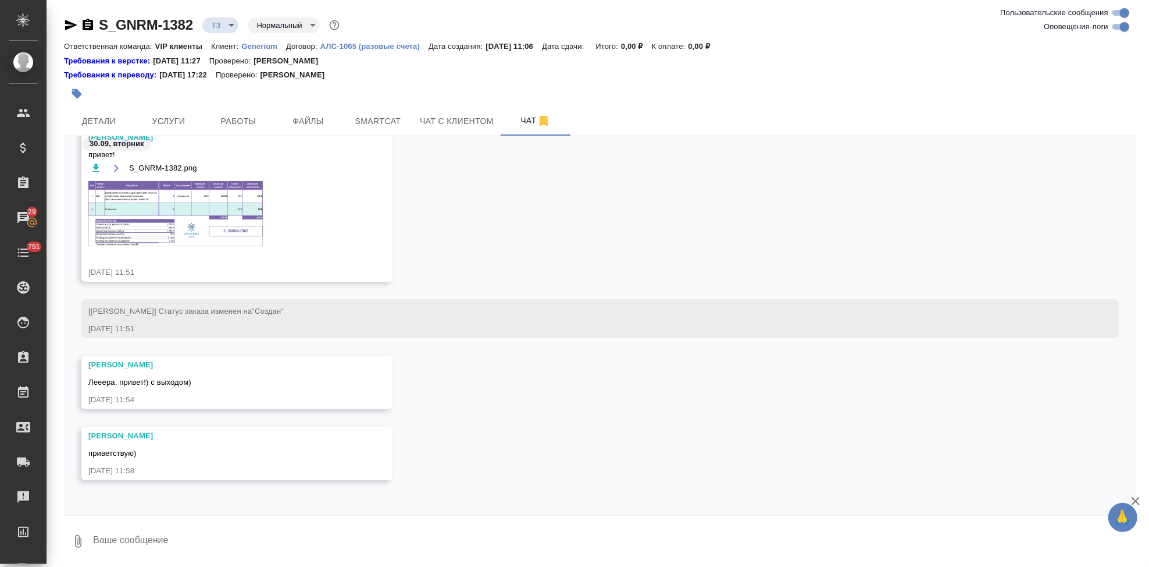
click at [175, 208] on img at bounding box center [175, 213] width 175 height 65
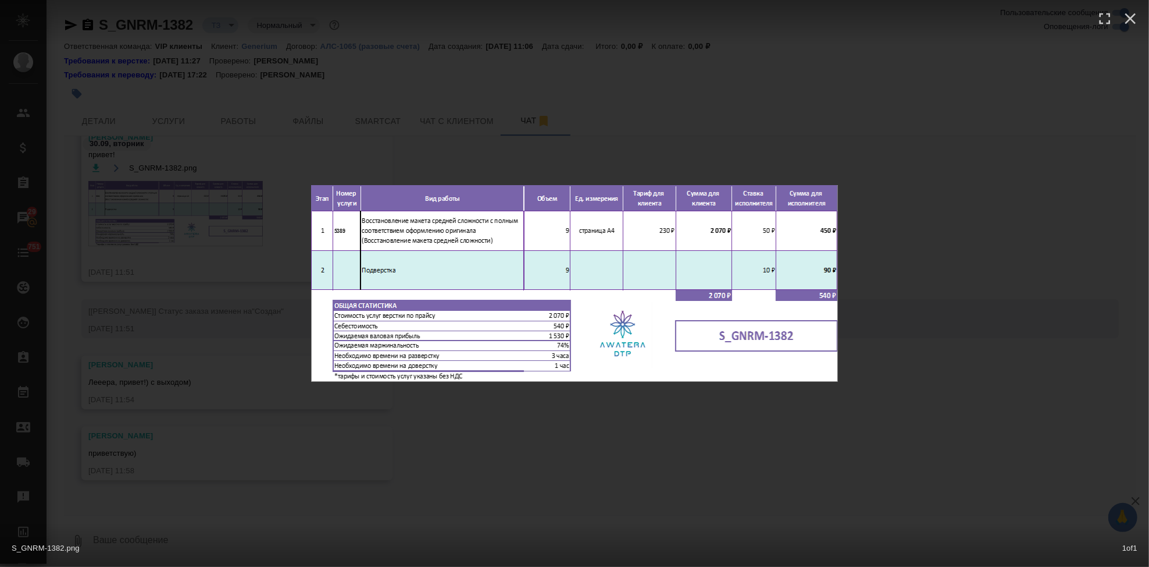
click at [622, 432] on div "S_GNRM-1382.png 1 of 1" at bounding box center [574, 283] width 1149 height 567
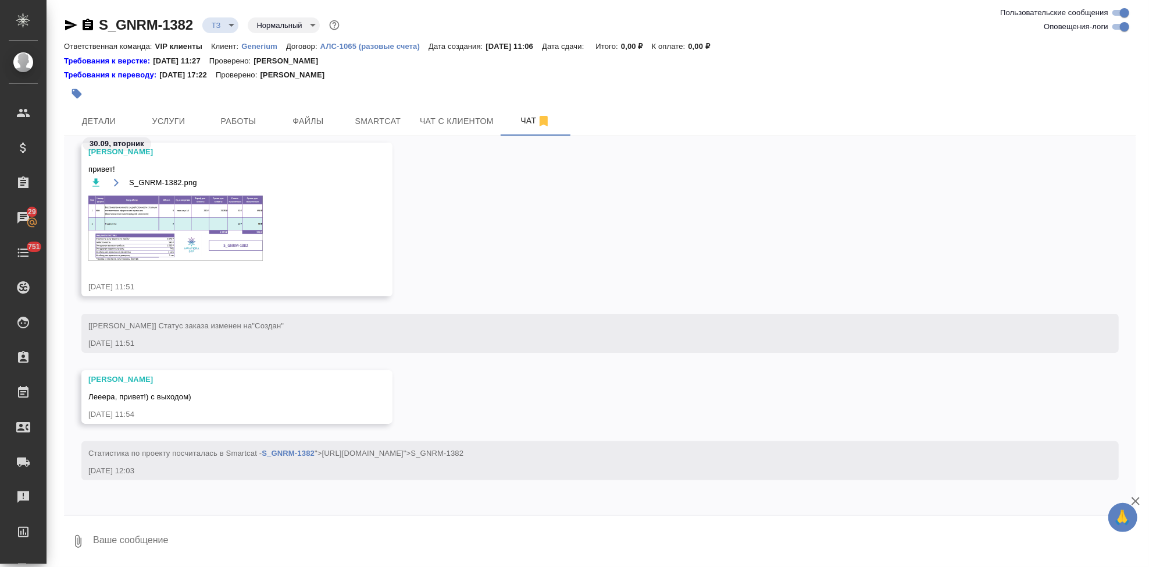
scroll to position [465, 0]
click at [181, 108] on button "Услуги" at bounding box center [169, 120] width 70 height 29
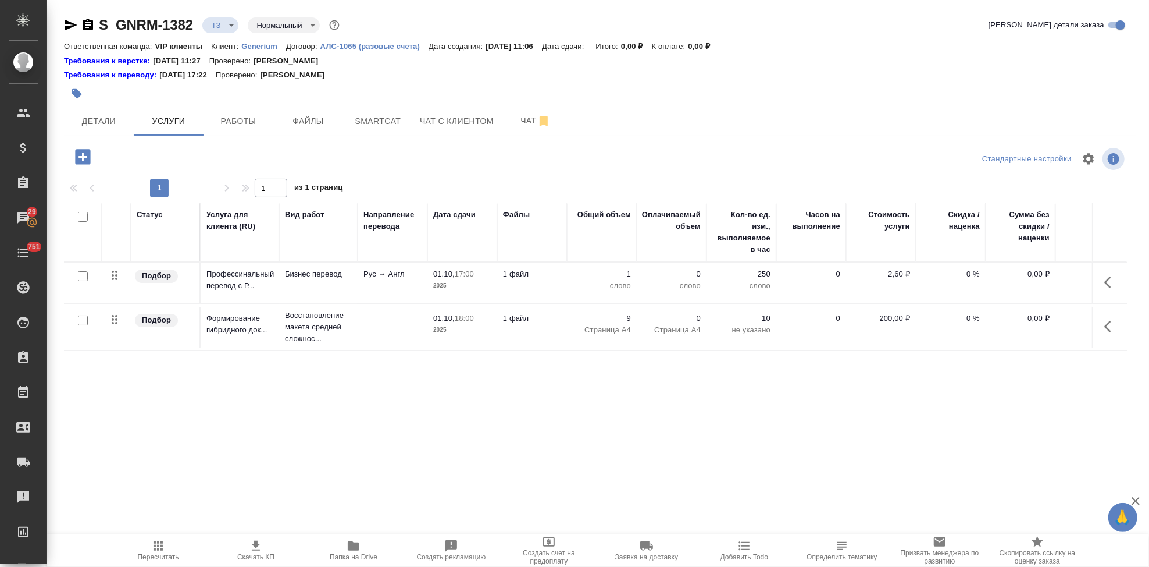
click at [1112, 284] on icon "button" at bounding box center [1112, 282] width 14 height 14
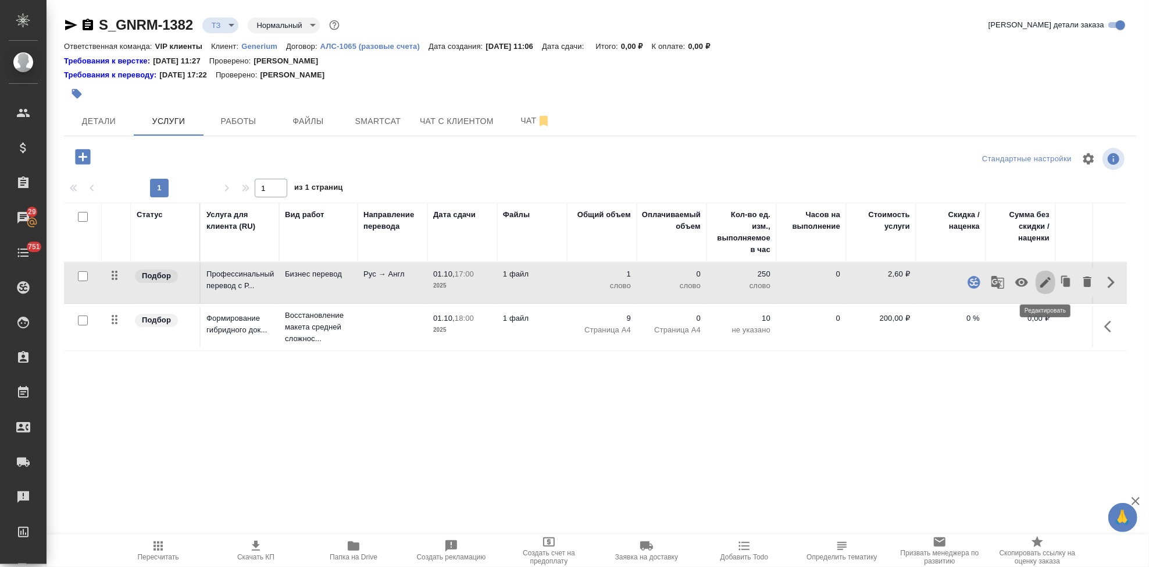
click at [1040, 286] on icon "button" at bounding box center [1046, 282] width 14 height 14
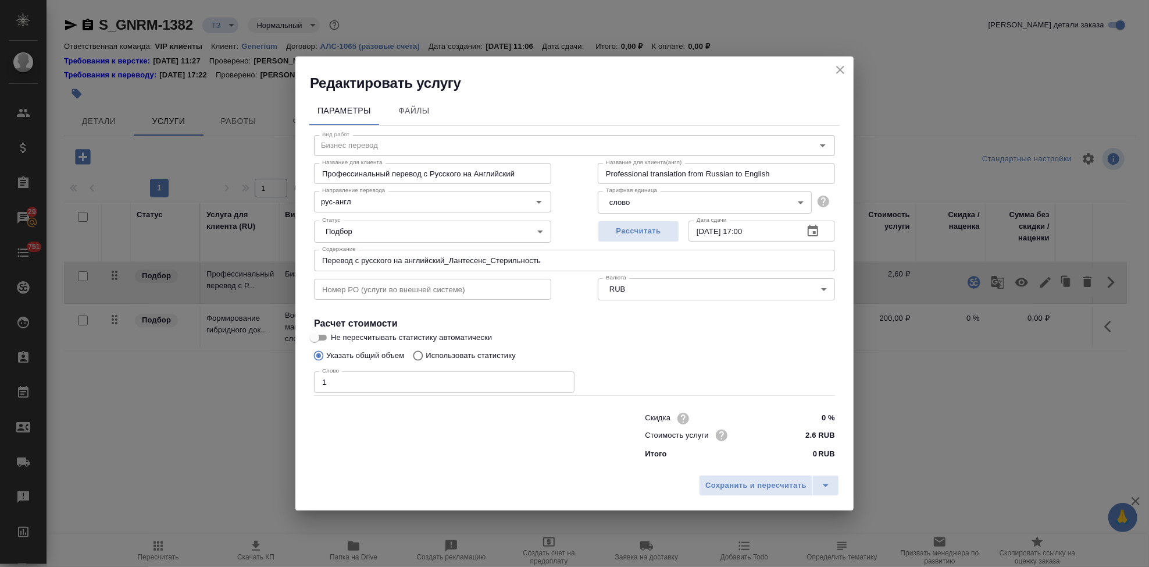
click at [419, 355] on input "Использовать статистику" at bounding box center [416, 355] width 19 height 22
radio input "true"
radio input "false"
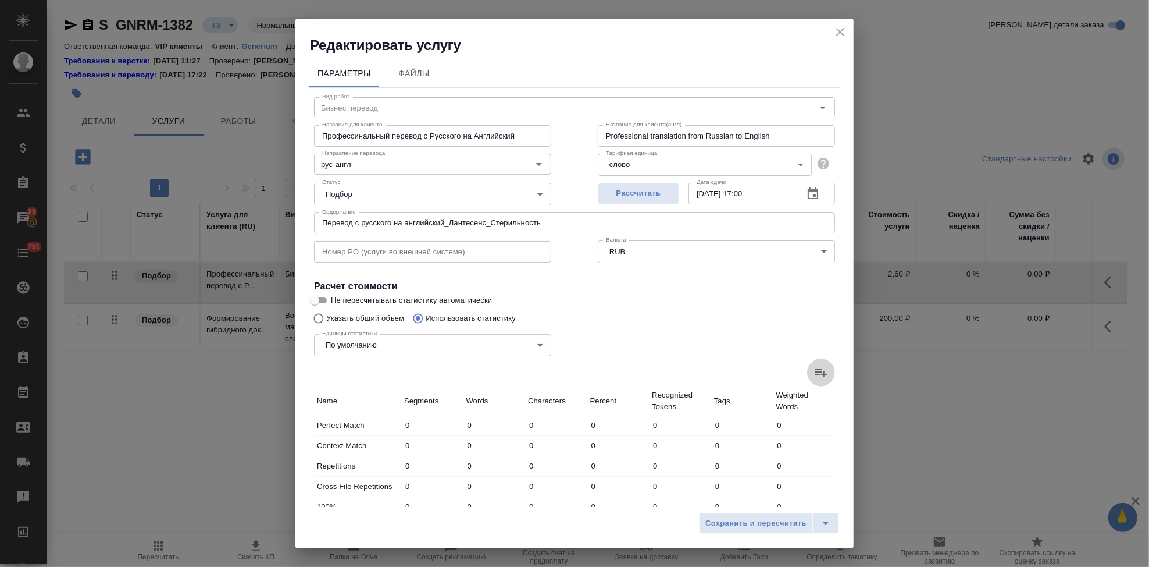
click at [816, 375] on icon at bounding box center [821, 372] width 14 height 14
click at [0, 0] on input "file" at bounding box center [0, 0] width 0 height 0
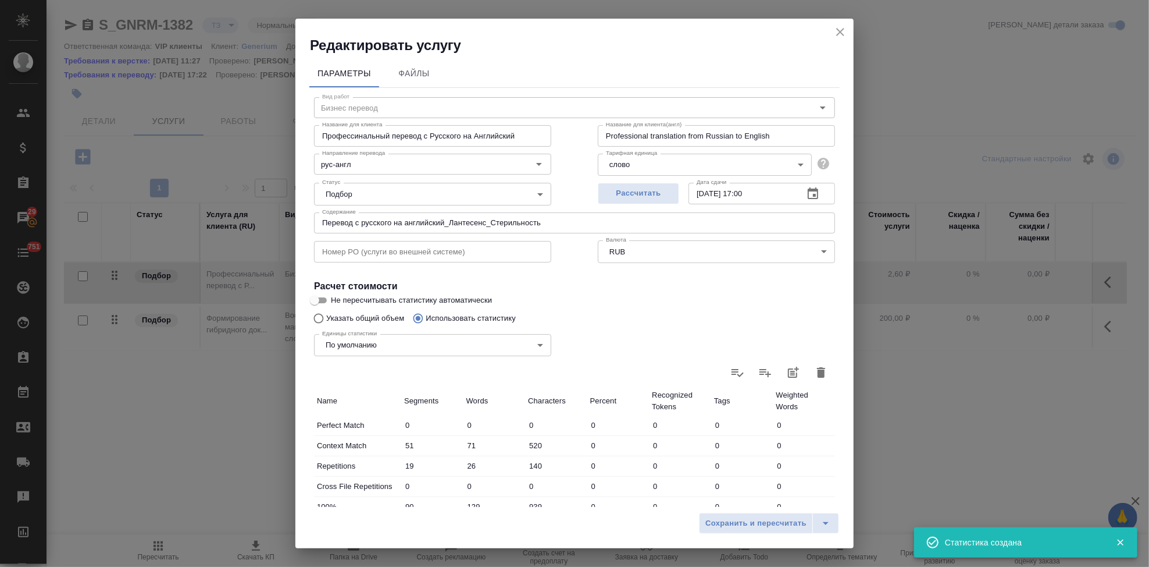
type input "51"
type input "71"
type input "520"
type input "19"
type input "26"
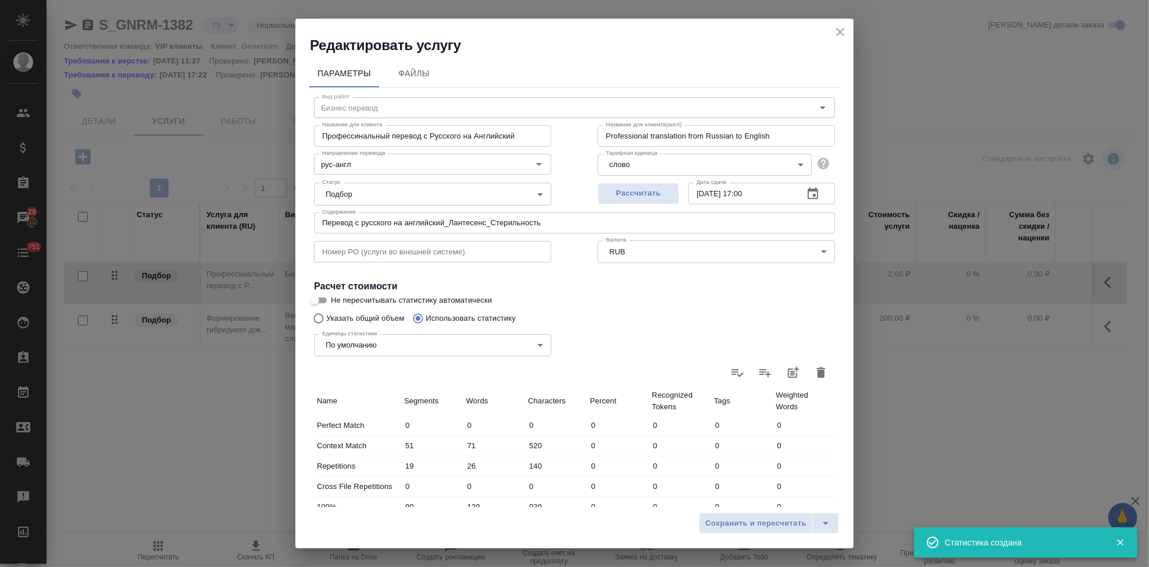
type input "140"
type input "90"
type input "129"
type input "939"
type input "224"
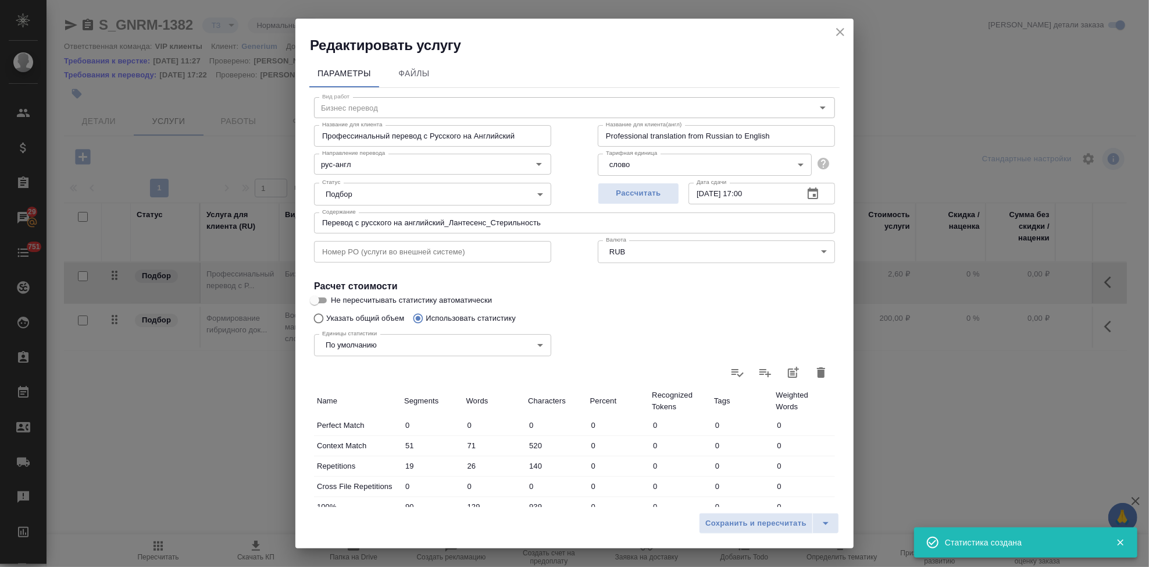
type input "764"
type input "6341"
type input "22"
type input "297"
type input "2410"
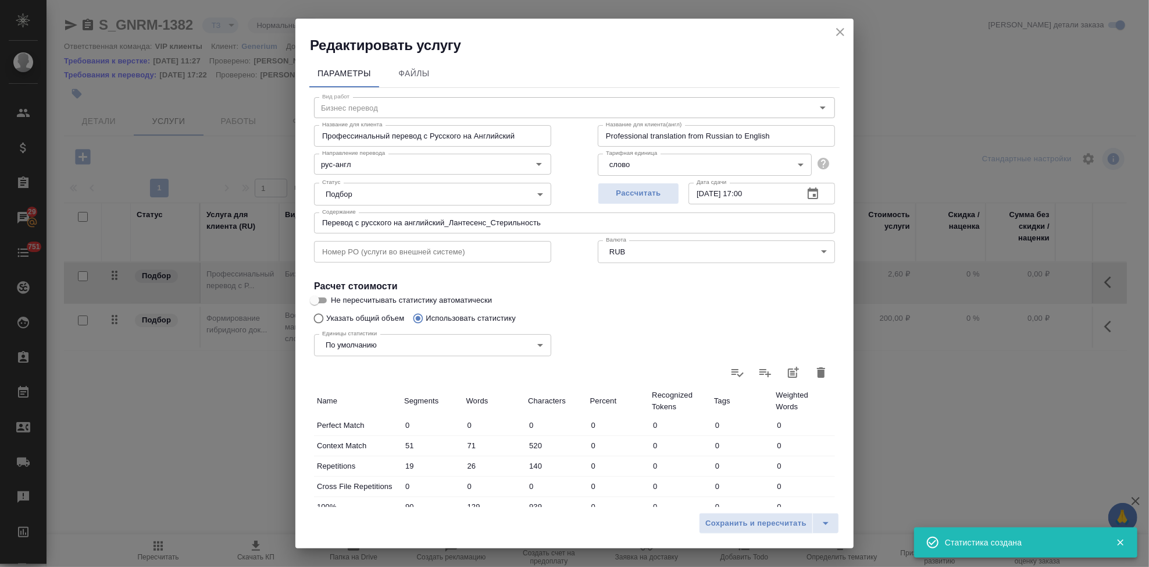
type input "55"
type input "323"
type input "2418"
type input "158"
type input "931"
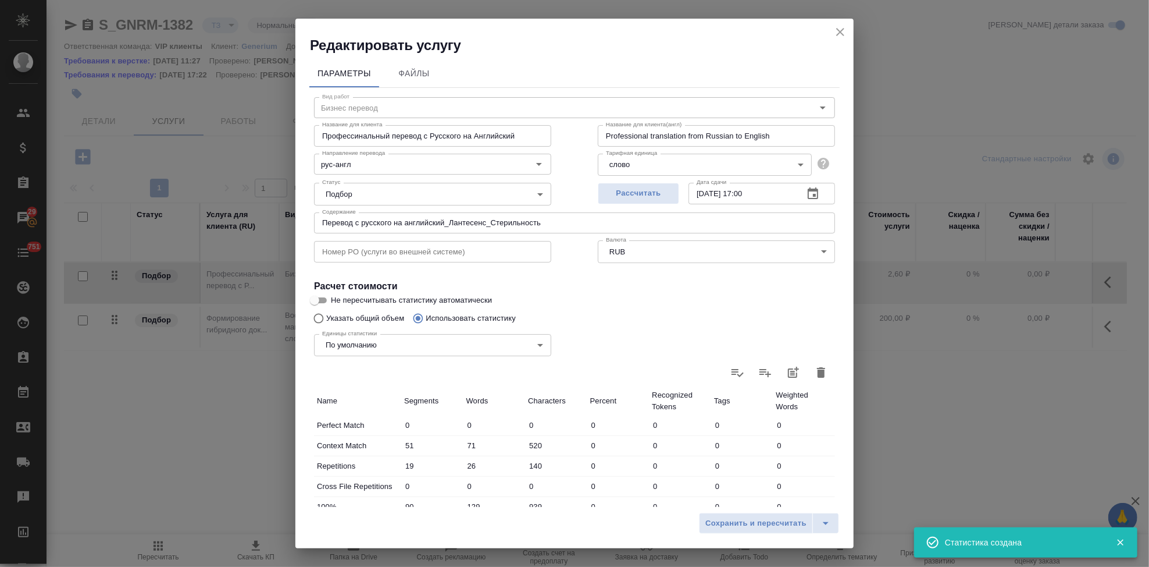
type input "7710"
type input "600"
type input "2515"
type input "20338"
type input "619"
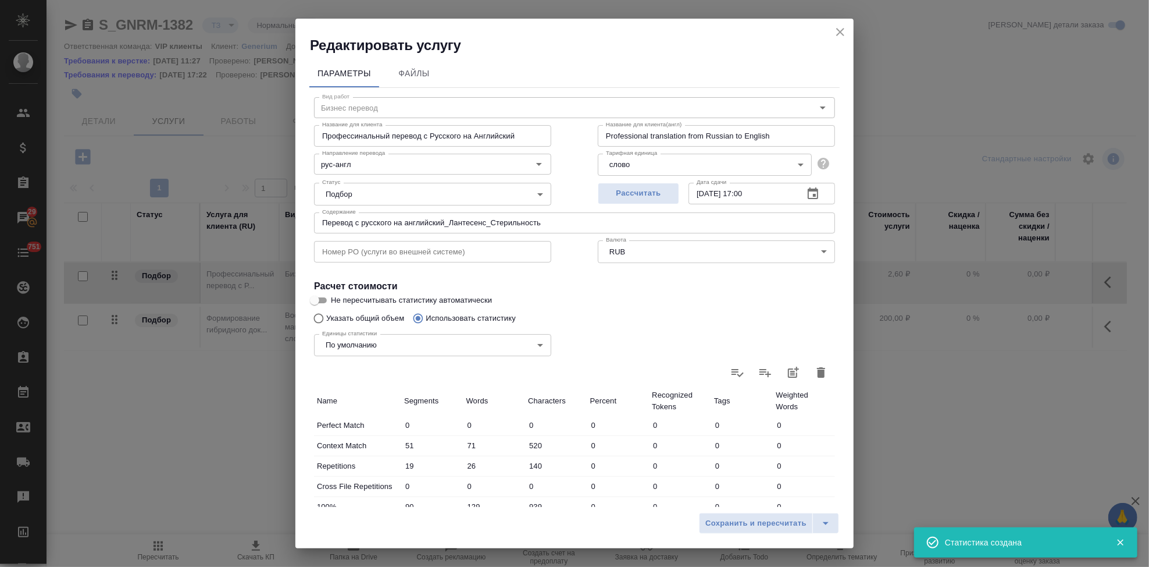
type input "2541"
type input "20478"
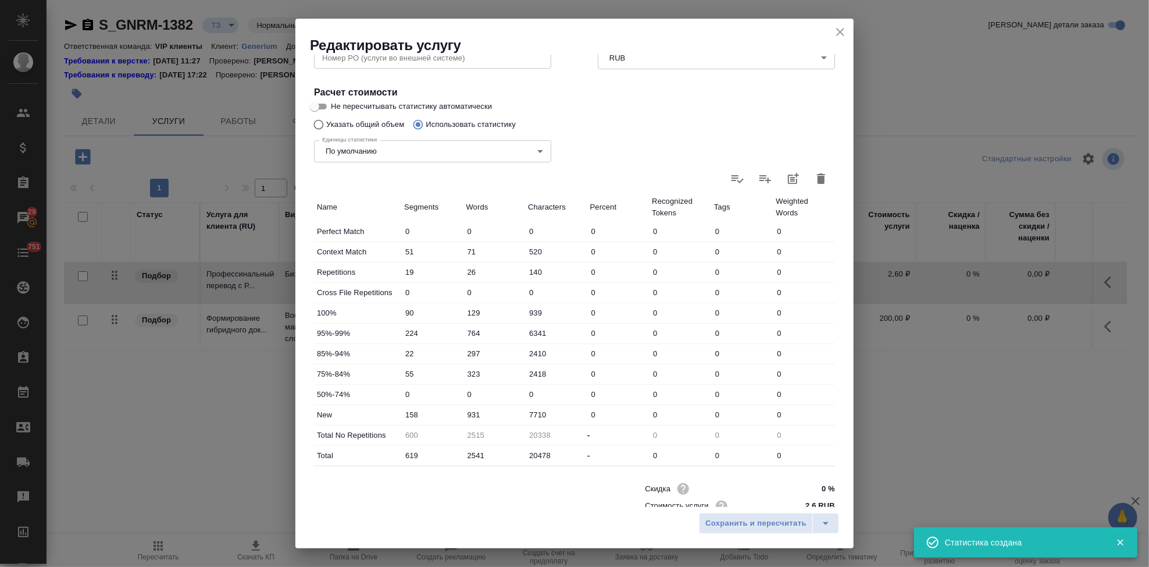
click at [468, 417] on input "931" at bounding box center [495, 414] width 62 height 17
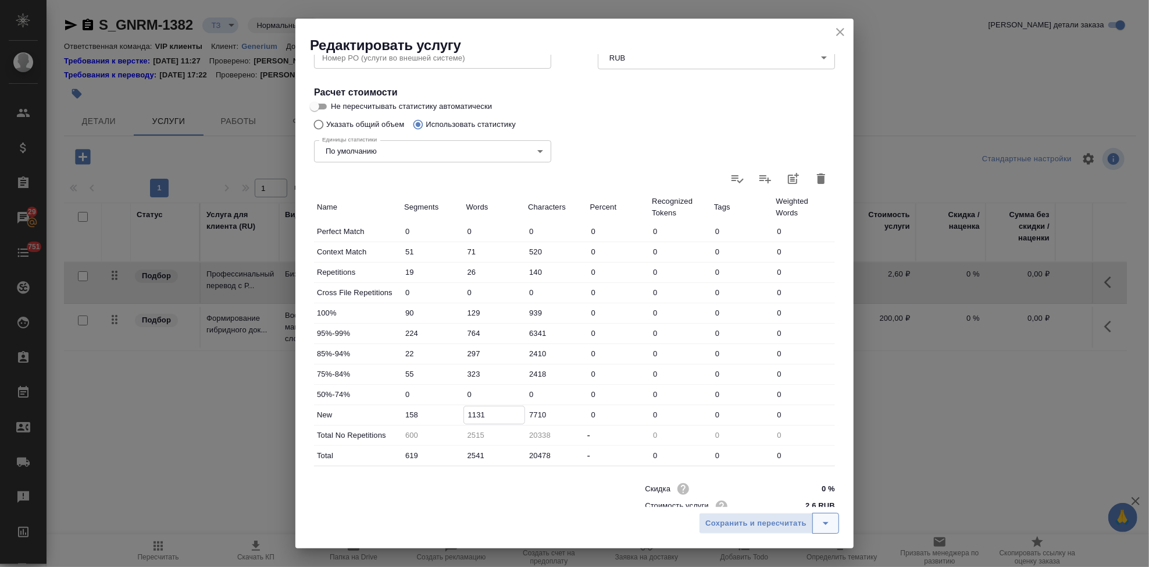
type input "1131"
click at [819, 519] on icon "split button" at bounding box center [826, 523] width 14 height 14
click at [718, 489] on li "Сохранить" at bounding box center [771, 498] width 140 height 19
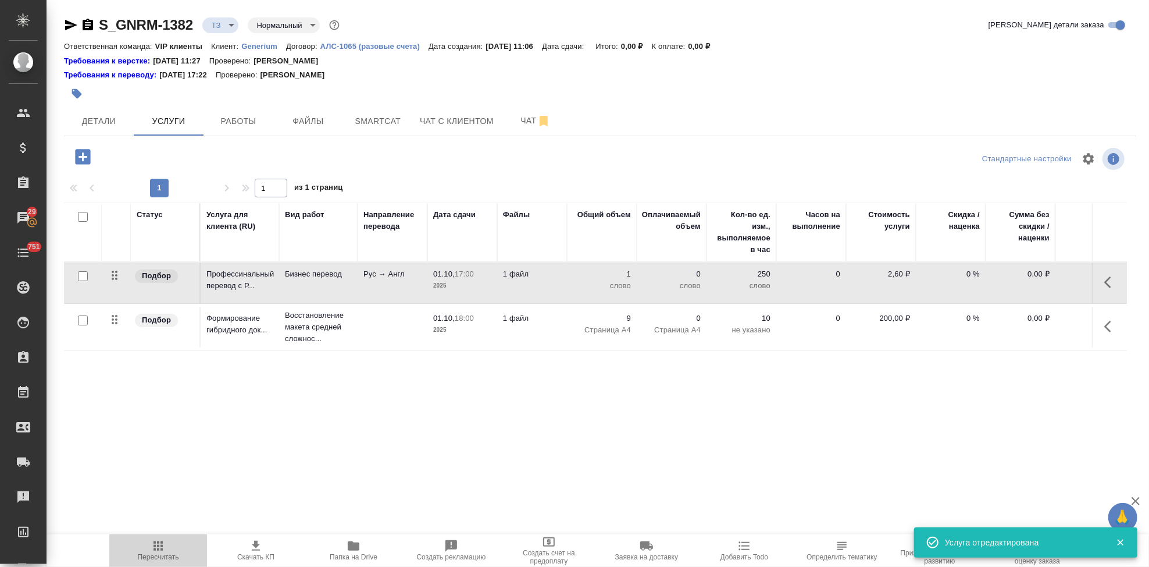
click at [153, 548] on icon "button" at bounding box center [158, 546] width 14 height 14
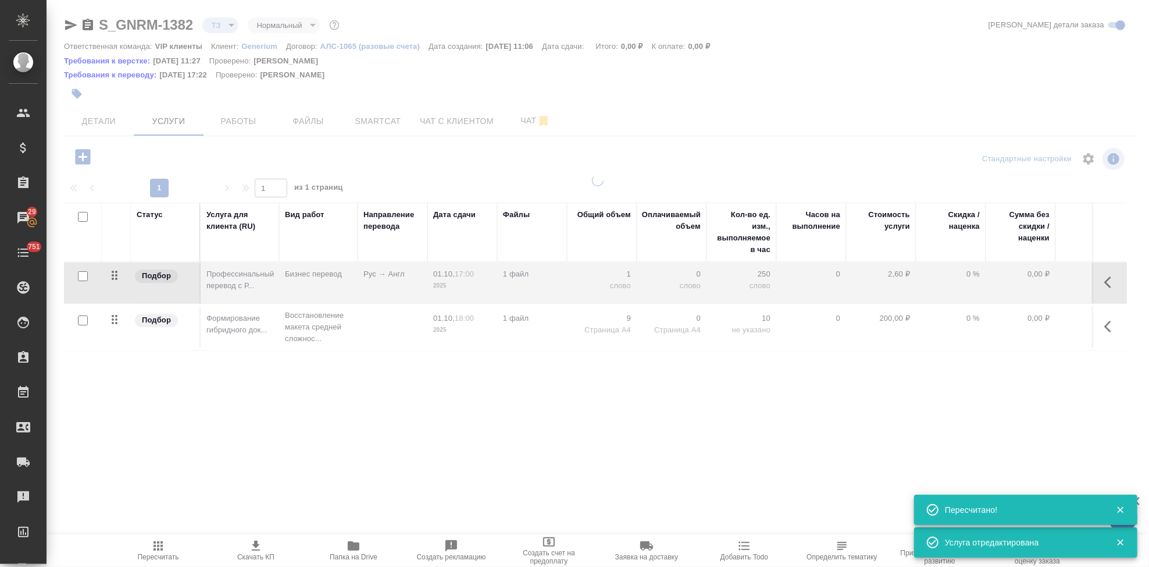
type input "new"
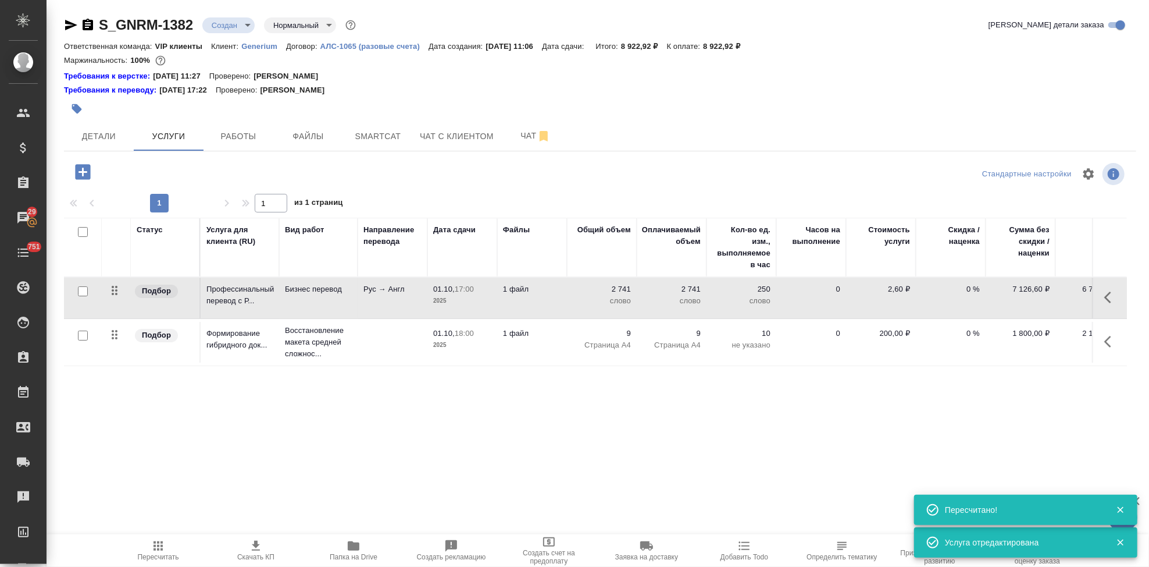
click at [257, 553] on span "Скачать КП" at bounding box center [255, 557] width 37 height 8
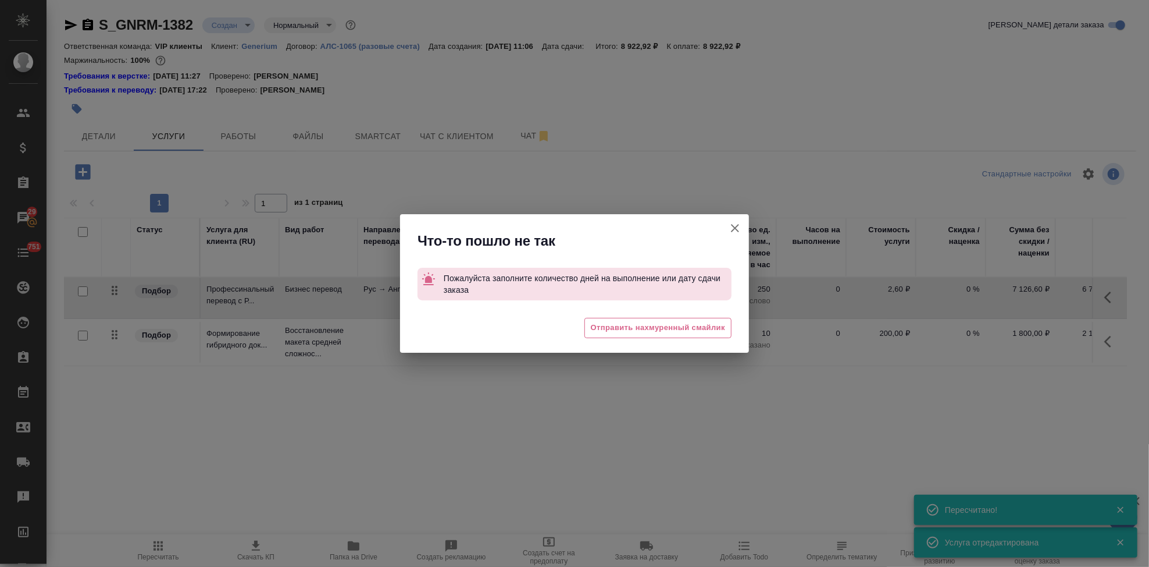
click at [738, 229] on icon "button" at bounding box center [735, 228] width 14 height 14
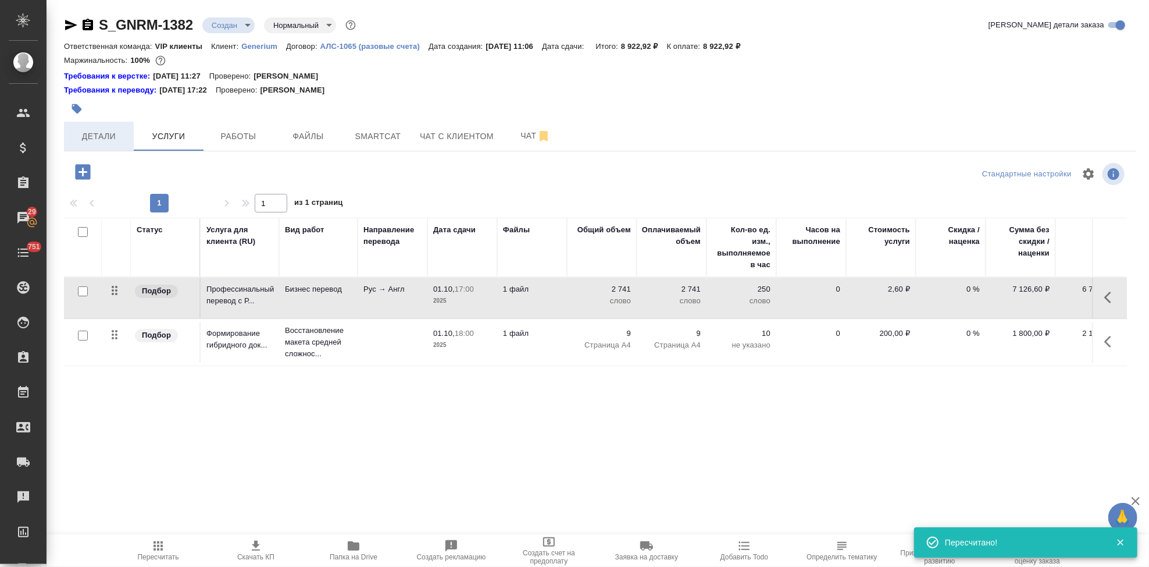
click at [102, 134] on span "Детали" at bounding box center [99, 136] width 56 height 15
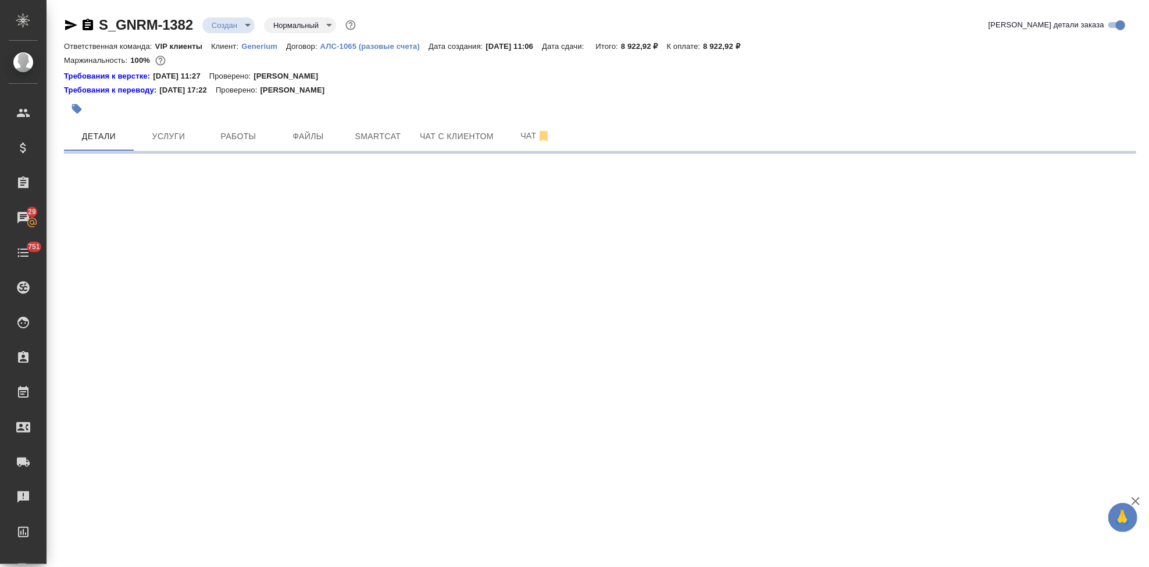
select select "RU"
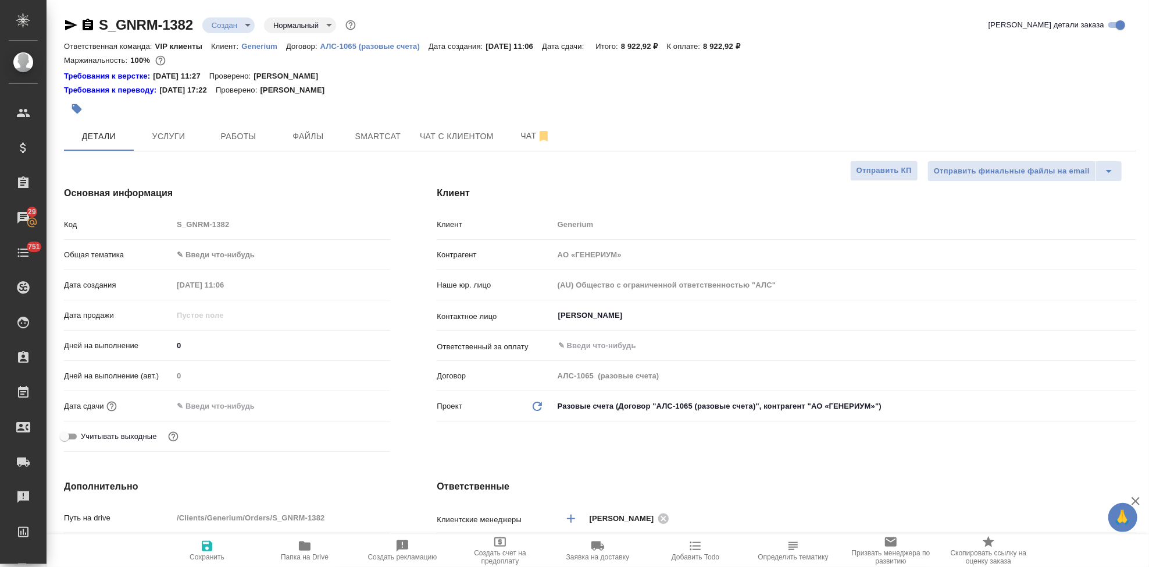
type textarea "x"
click at [216, 408] on input "text" at bounding box center [224, 405] width 102 height 17
click at [352, 410] on icon "button" at bounding box center [357, 405] width 14 height 14
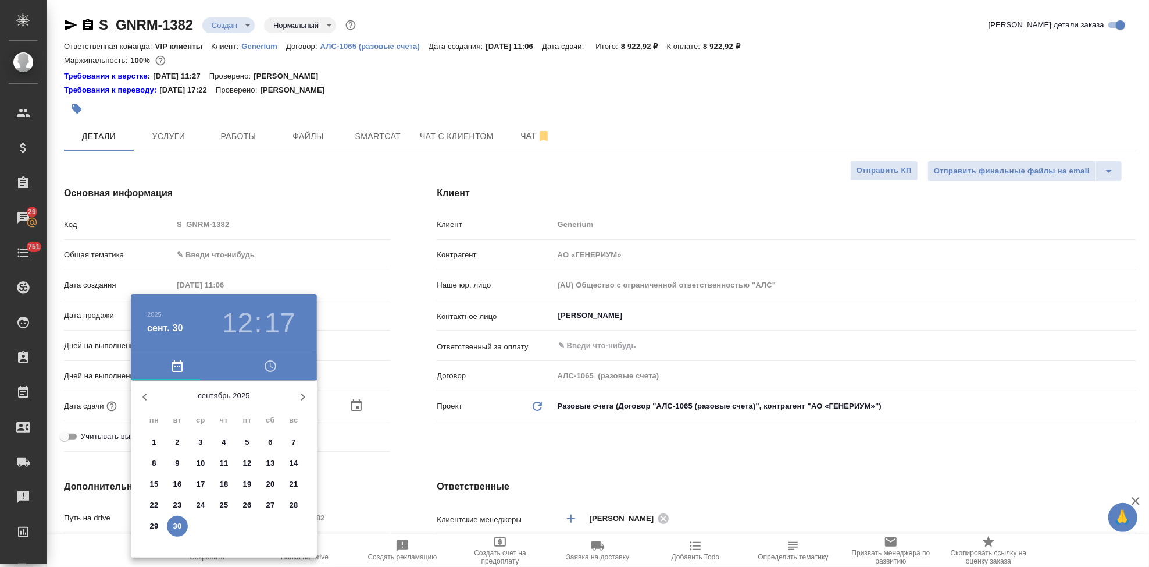
click at [299, 398] on icon "button" at bounding box center [303, 397] width 14 height 14
click at [200, 444] on p "1" at bounding box center [200, 442] width 4 height 12
type input "01.10.2025 12:17"
type textarea "x"
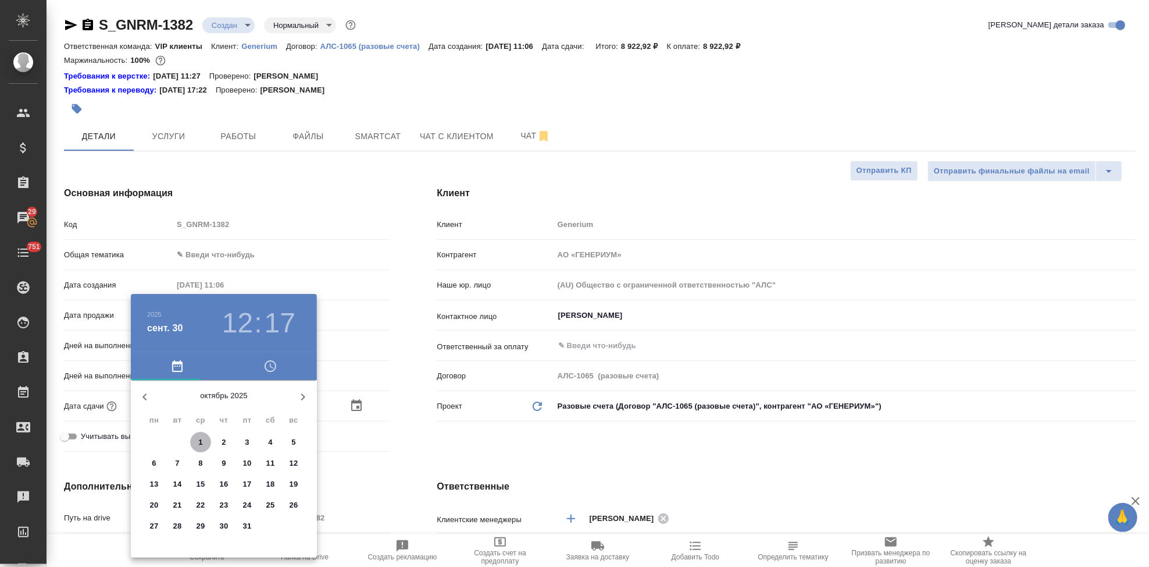
type textarea "x"
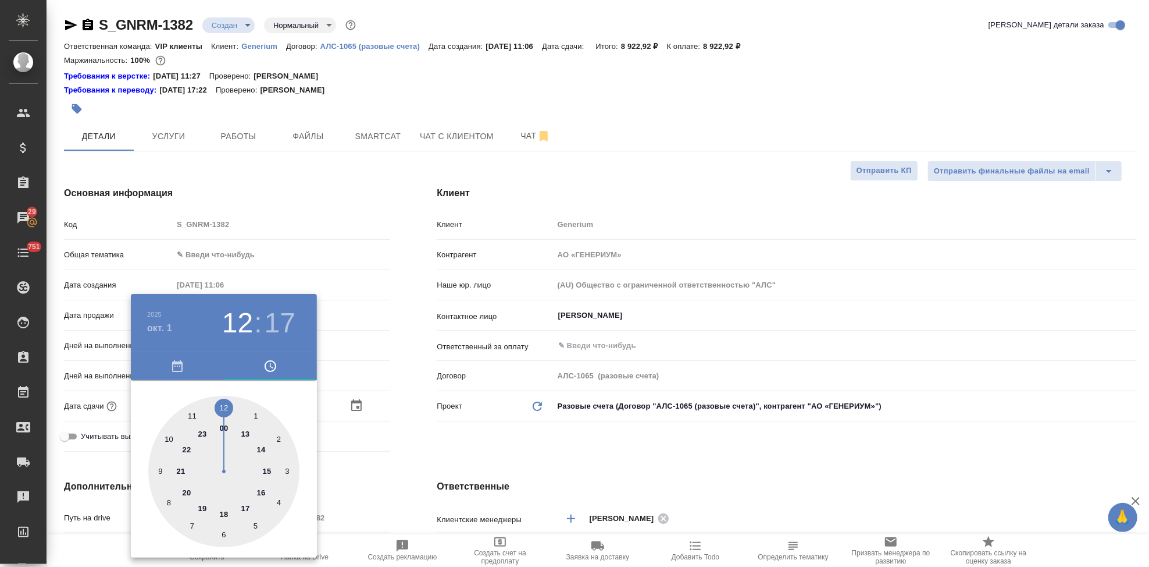
click at [241, 507] on div at bounding box center [223, 471] width 151 height 151
type input "01.10.2025 17:17"
type textarea "x"
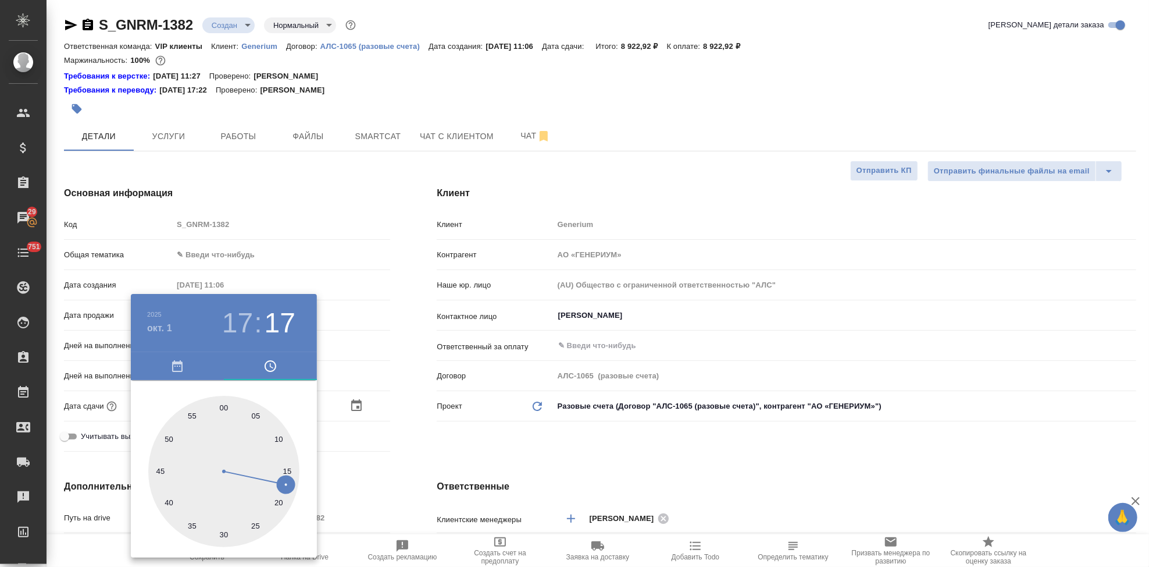
click at [224, 408] on div at bounding box center [223, 471] width 151 height 151
type input "[DATE] 17:00"
type textarea "x"
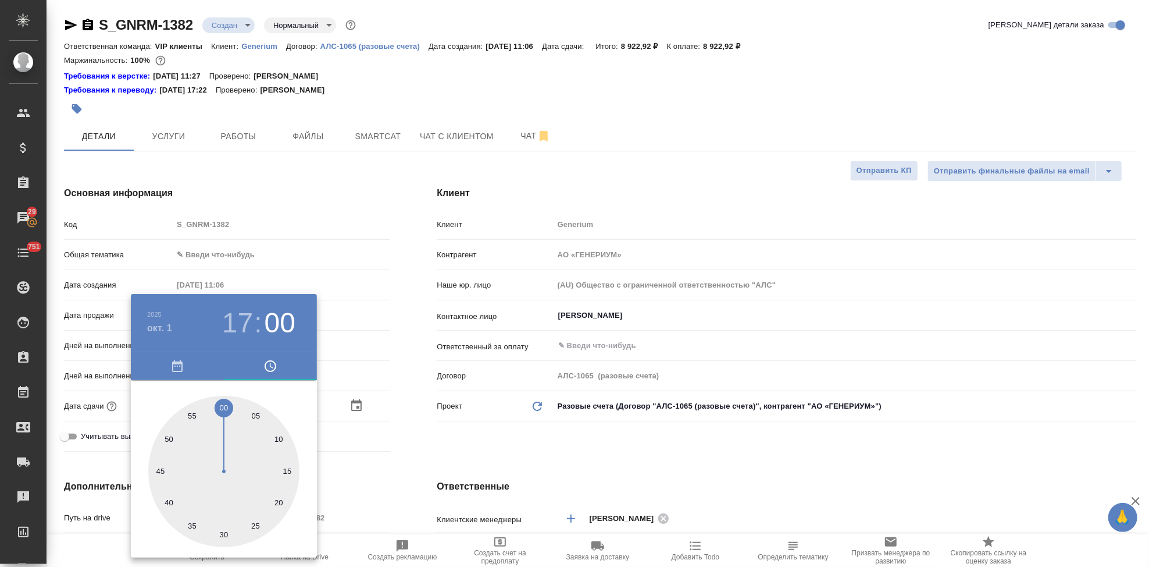
type textarea "x"
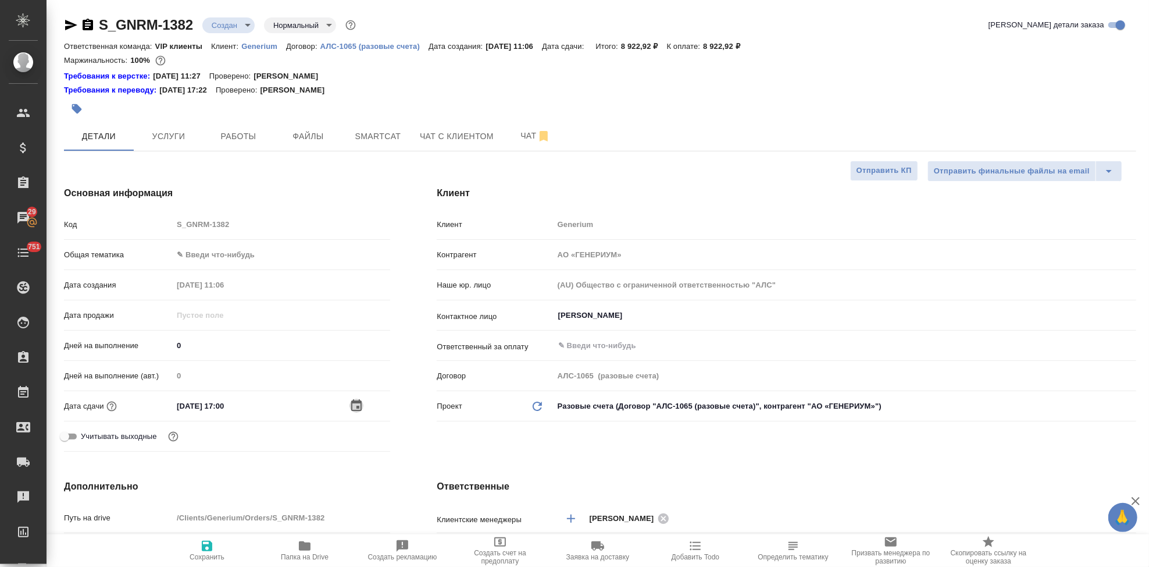
click at [456, 433] on div "Клиент Клиент Generium Контрагент АО «ГЕНЕРИУМ» Наше юр. лицо (AU) Общество с о…" at bounding box center [787, 321] width 746 height 316
click at [205, 544] on icon "button" at bounding box center [207, 546] width 14 height 14
type textarea "x"
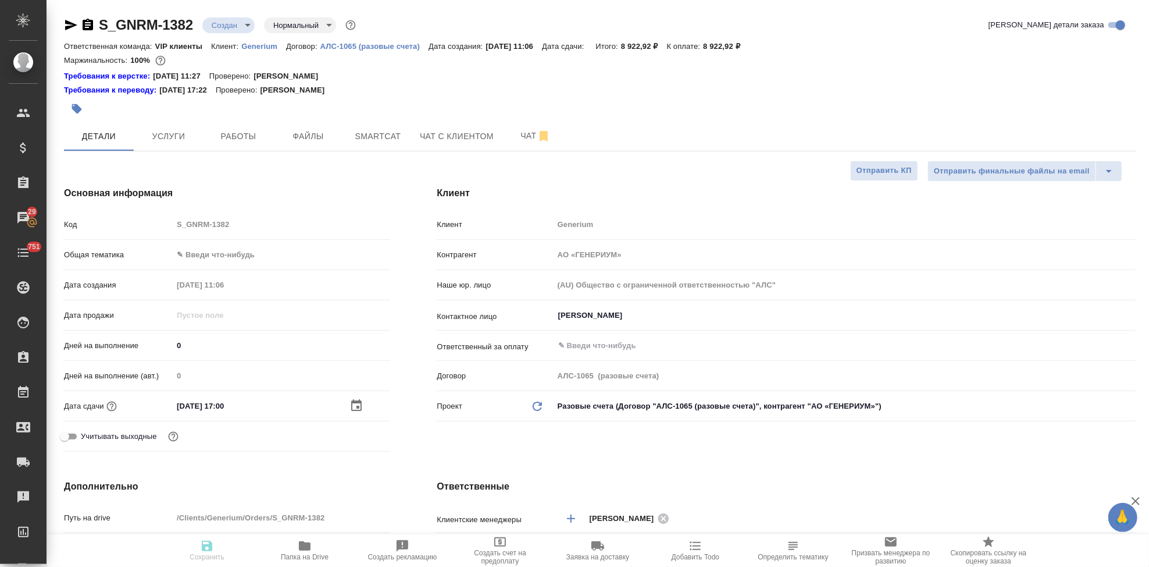
type textarea "x"
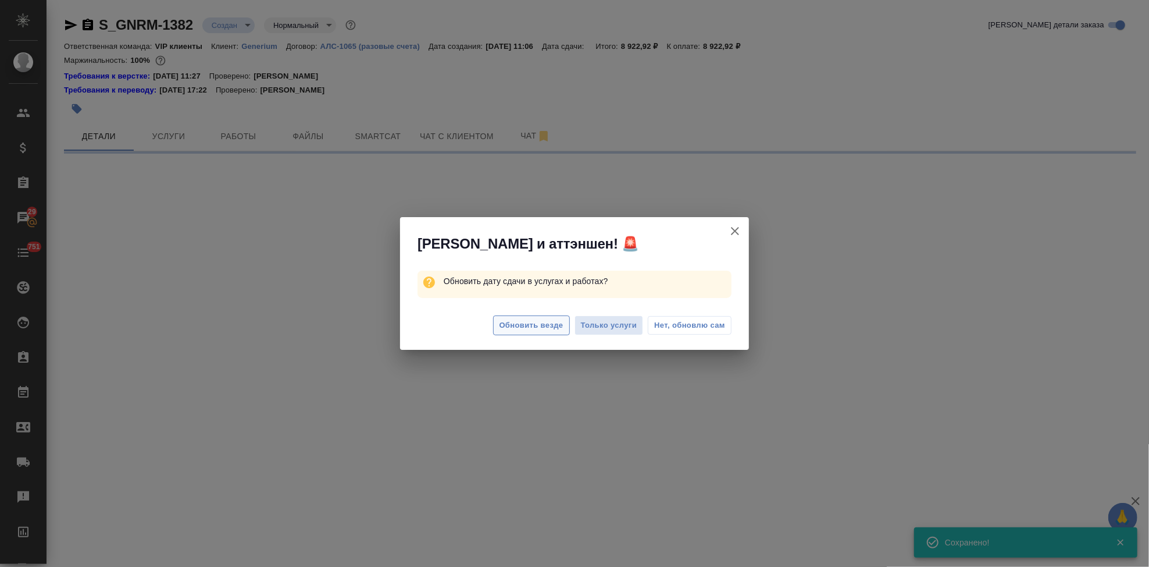
select select "RU"
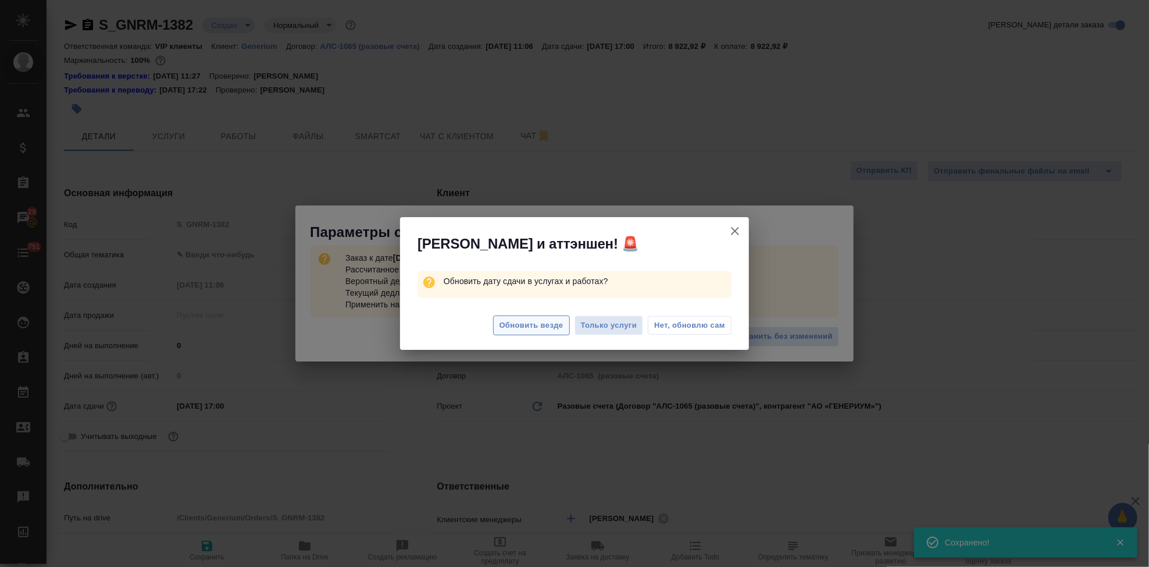
click at [535, 330] on span "Обновить везде" at bounding box center [532, 325] width 64 height 13
type textarea "x"
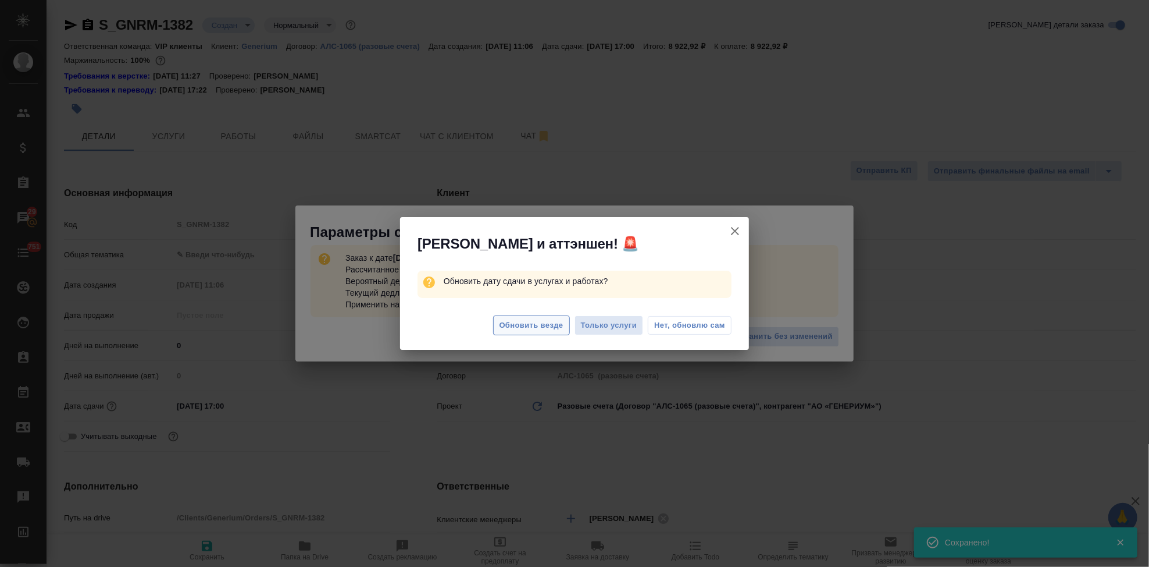
type textarea "x"
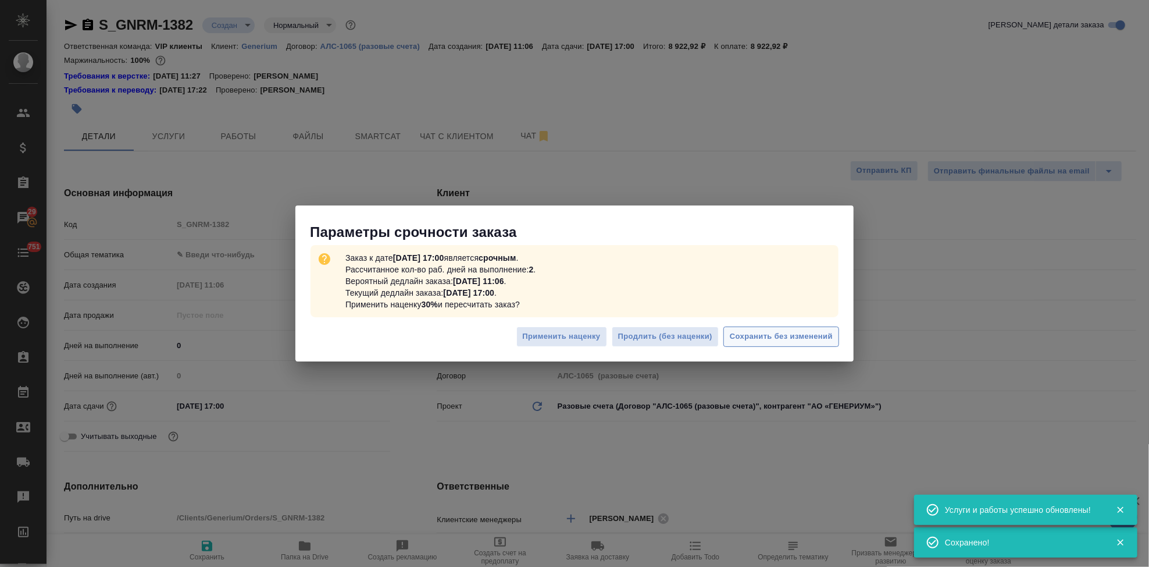
click at [806, 330] on span "Сохранить без изменений" at bounding box center [781, 336] width 103 height 13
type textarea "x"
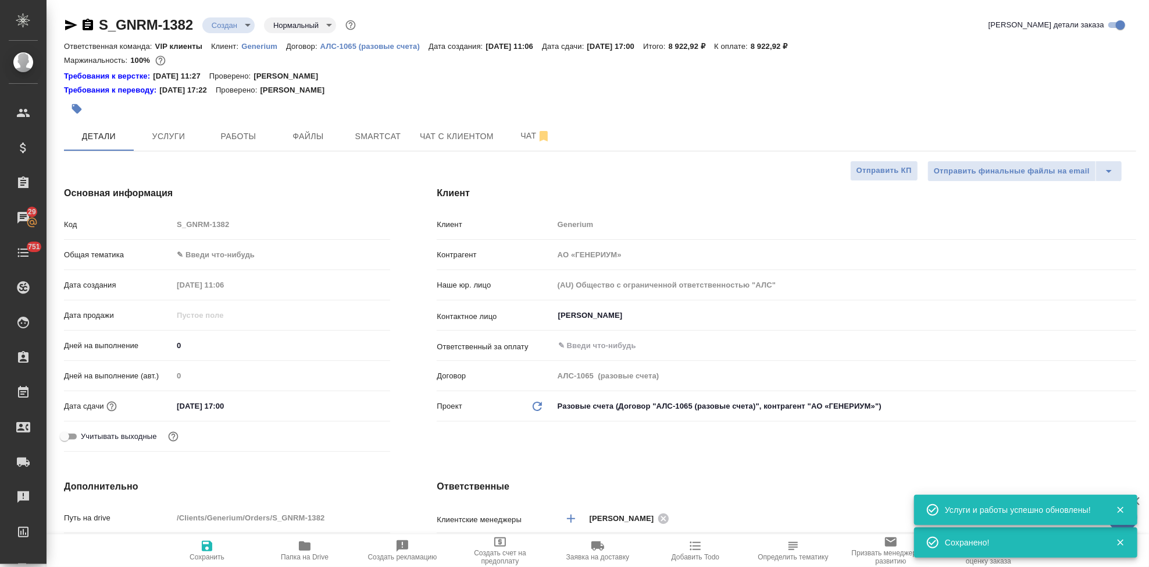
type textarea "x"
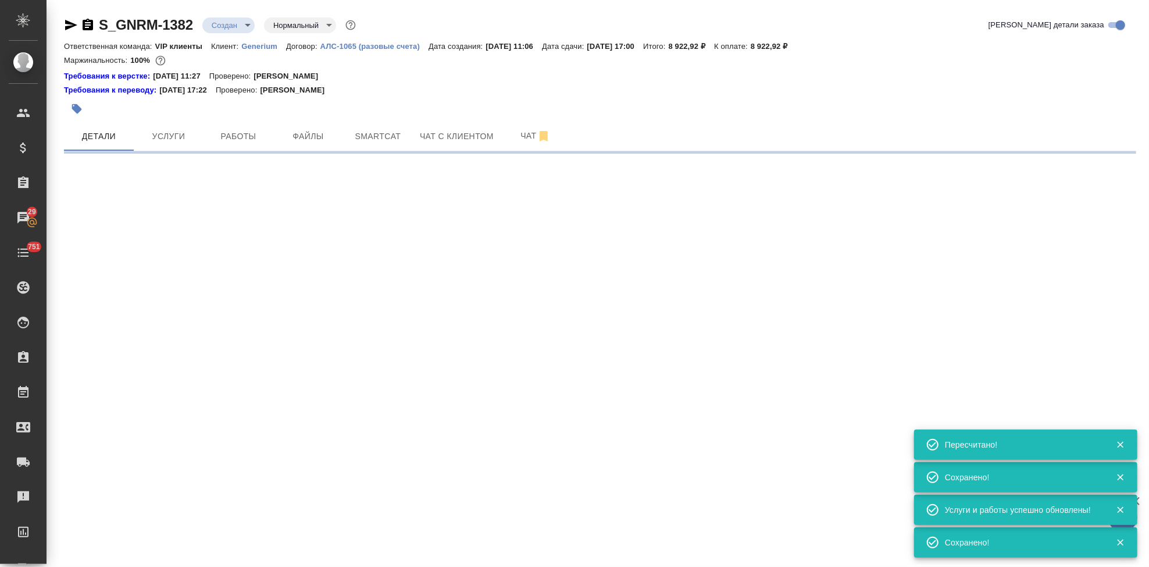
type input "urgent"
select select "RU"
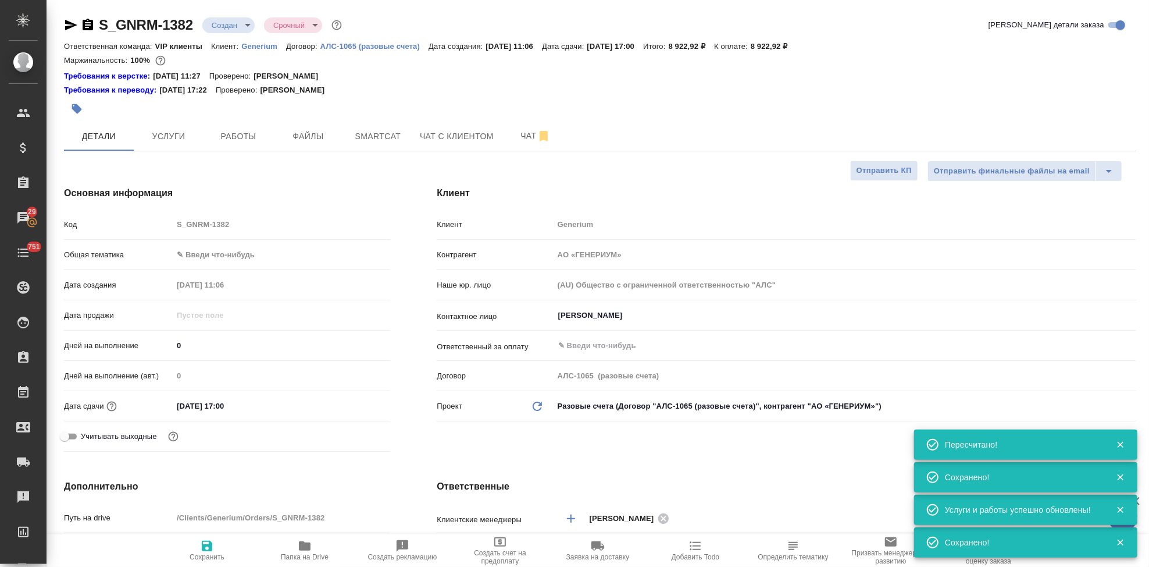
type textarea "x"
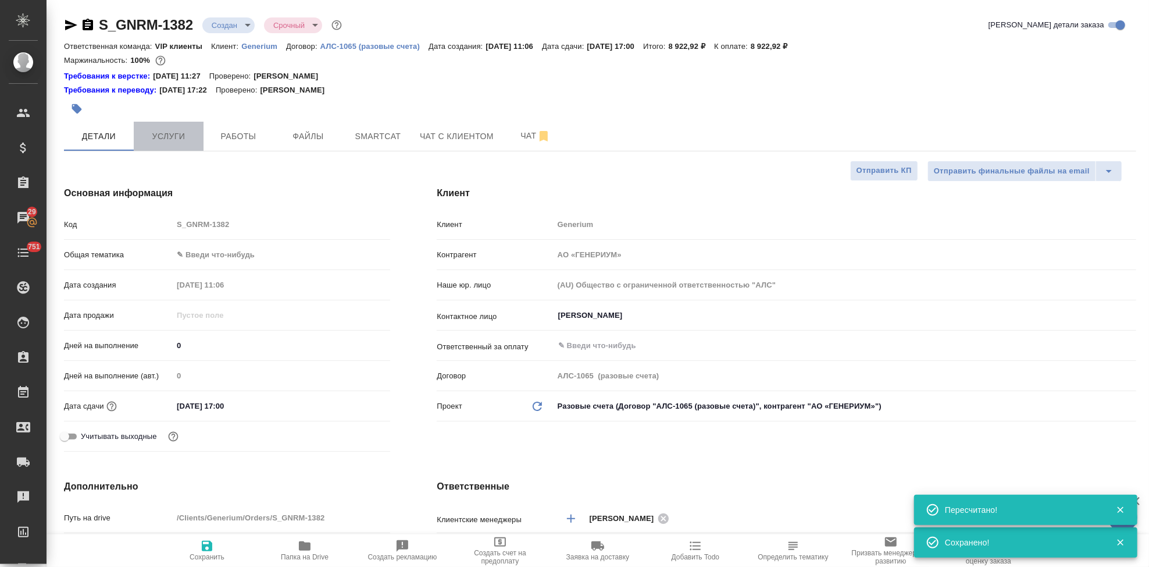
click at [152, 139] on span "Услуги" at bounding box center [169, 136] width 56 height 15
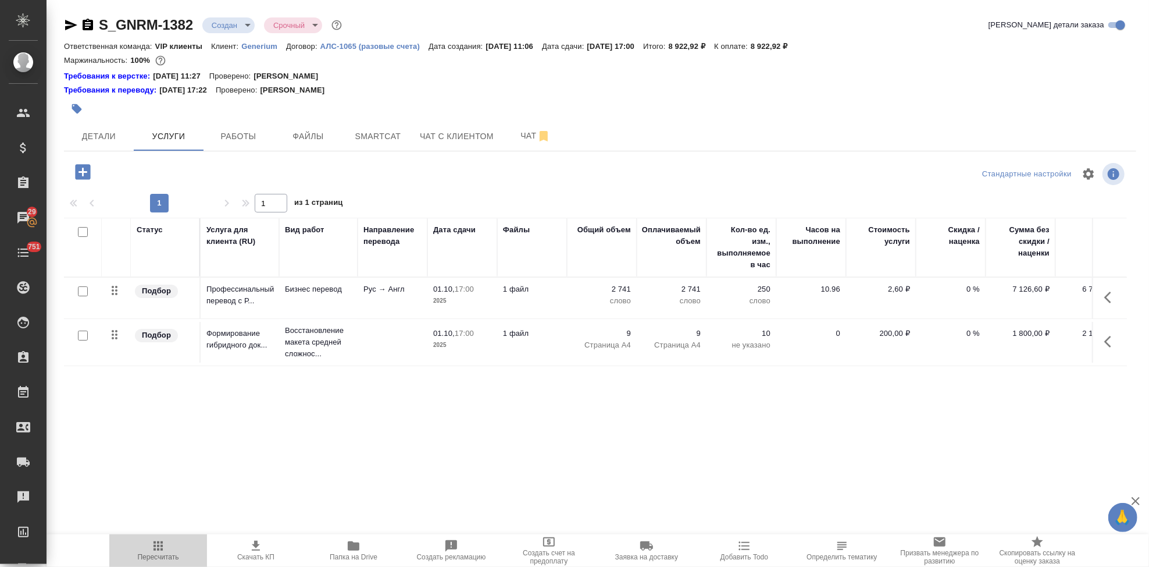
click at [173, 549] on span "Пересчитать" at bounding box center [158, 550] width 84 height 22
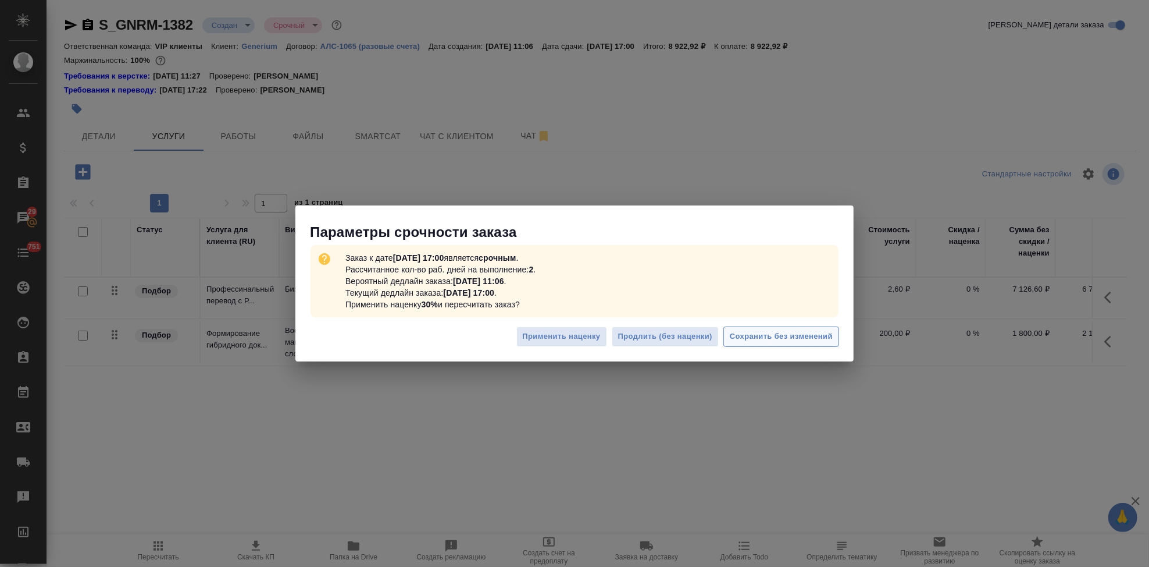
click at [794, 332] on span "Сохранить без изменений" at bounding box center [781, 336] width 103 height 13
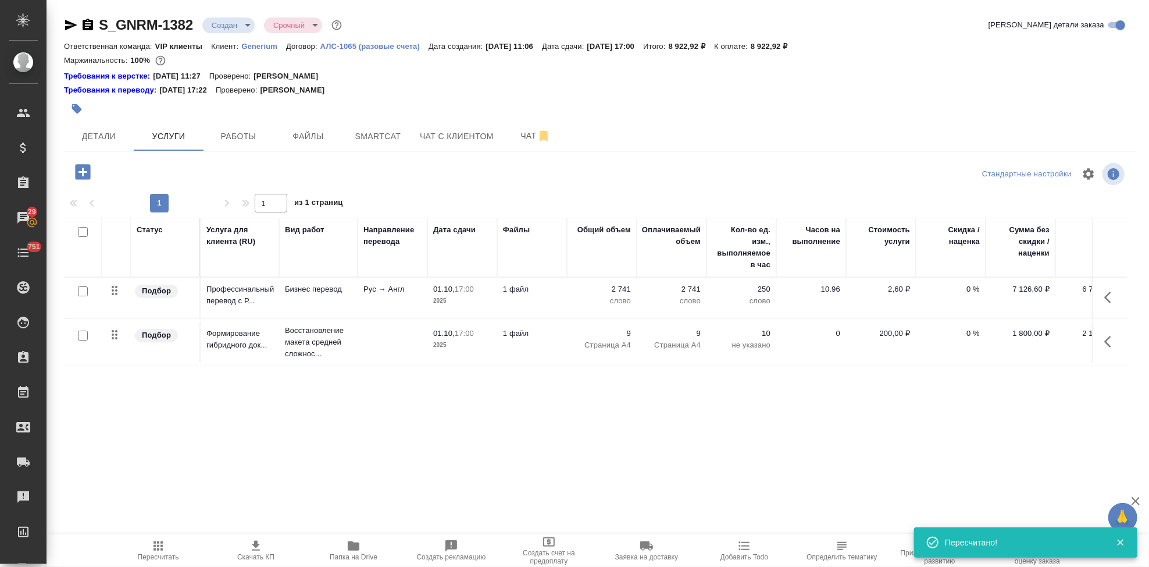
click at [259, 550] on icon "button" at bounding box center [256, 545] width 8 height 10
drag, startPoint x: 194, startPoint y: 23, endPoint x: 101, endPoint y: 23, distance: 93.1
click at [101, 23] on div "S_GNRM-1382 Создан new Срочный urgent" at bounding box center [204, 25] width 280 height 19
copy link "S_GNRM-1382"
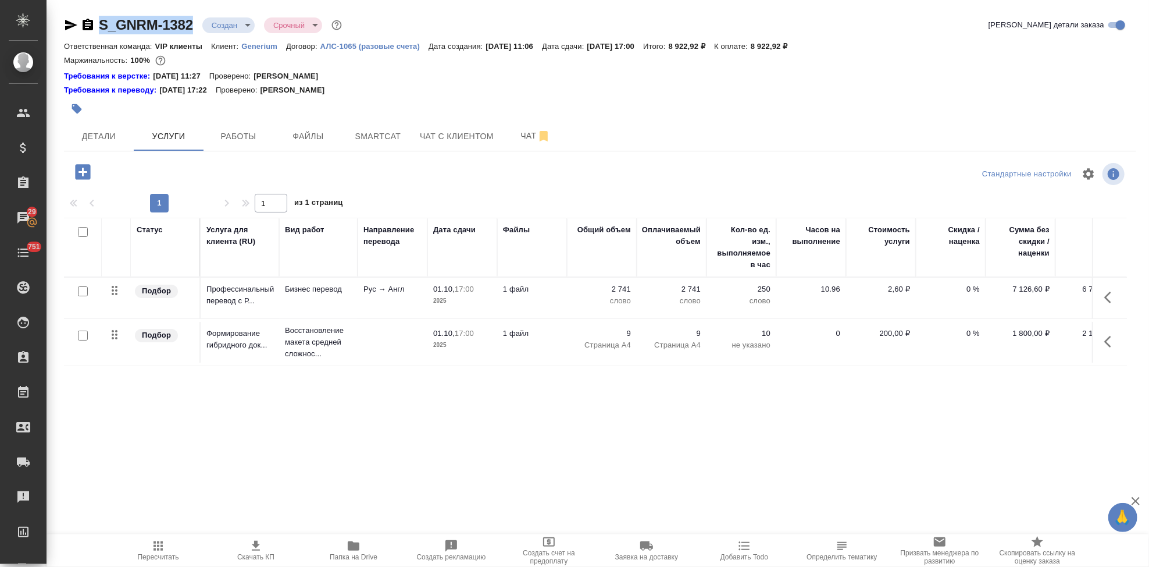
click at [248, 27] on body "🙏 .cls-1 fill:#fff; AWATERA Kabargina Anna Клиенты Спецификации Заказы 29 Чаты …" at bounding box center [574, 283] width 1149 height 567
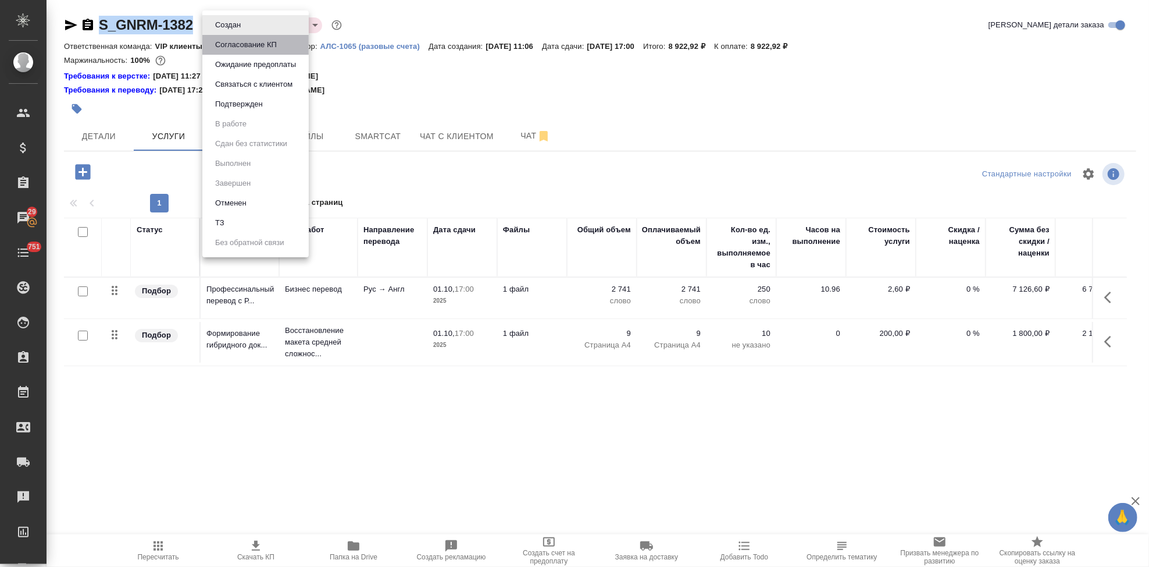
click at [241, 47] on button "Согласование КП" at bounding box center [246, 44] width 69 height 13
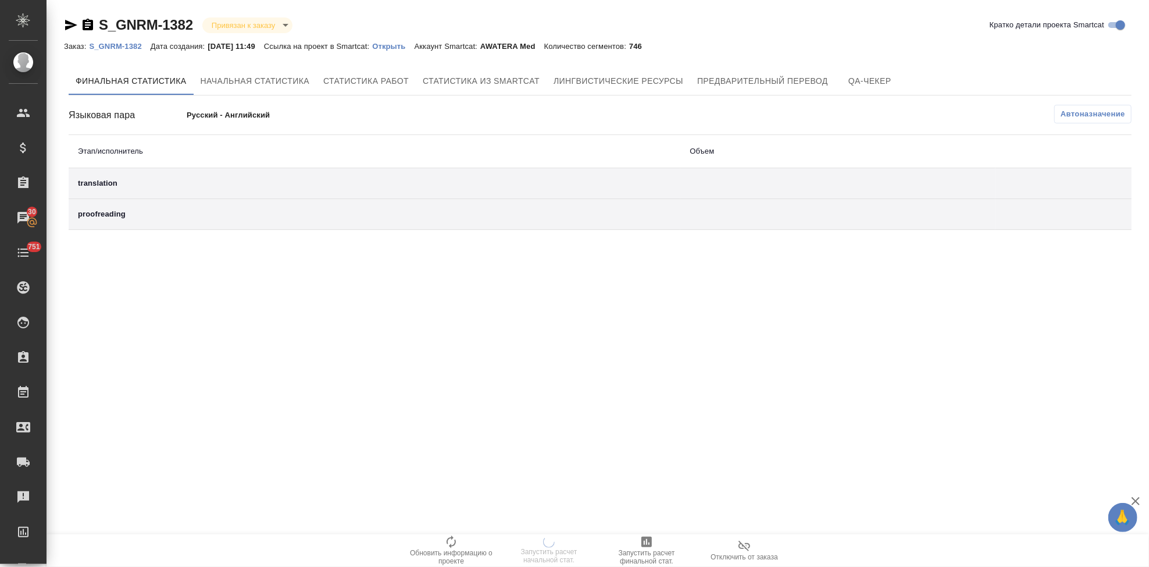
click at [399, 47] on p "Открыть" at bounding box center [393, 46] width 42 height 9
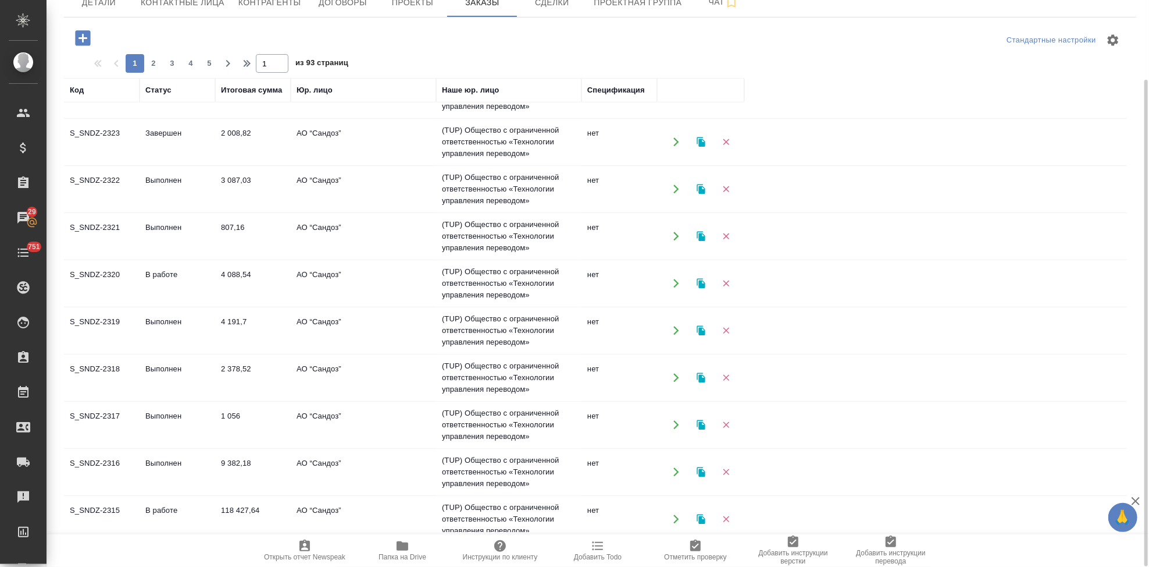
scroll to position [417, 0]
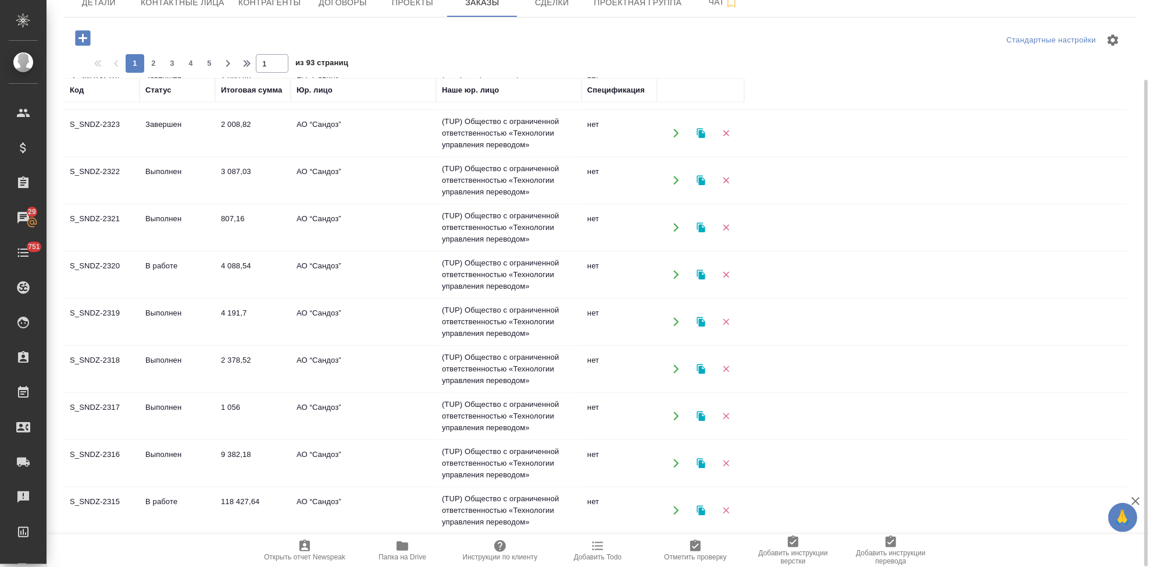
click at [300, 414] on td "АО “Сандоз”" at bounding box center [363, 416] width 145 height 41
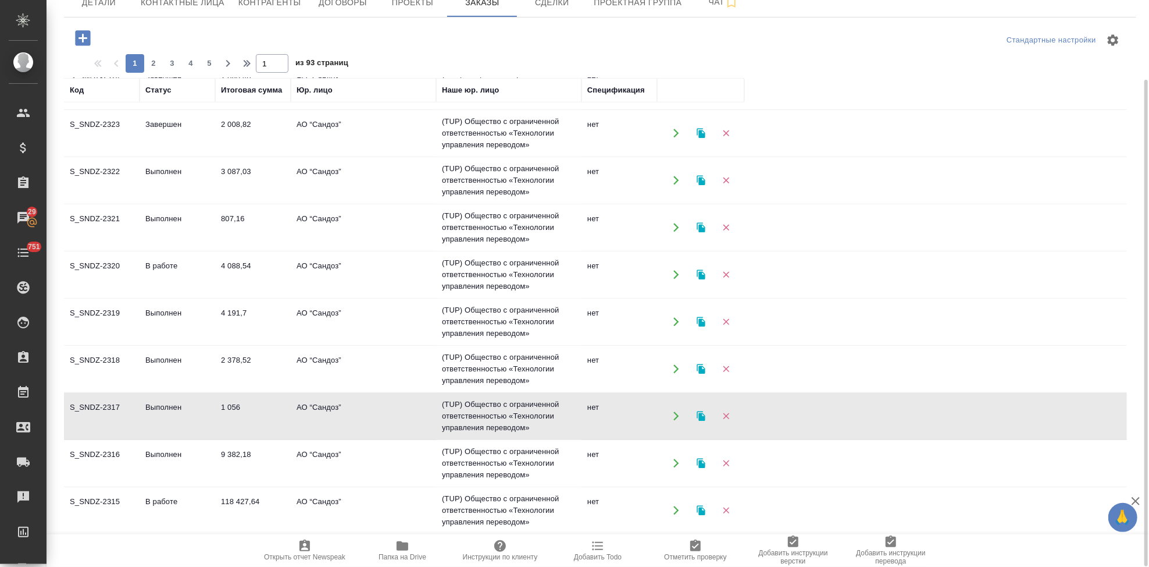
click at [300, 414] on td "АО “Сандоз”" at bounding box center [363, 416] width 145 height 41
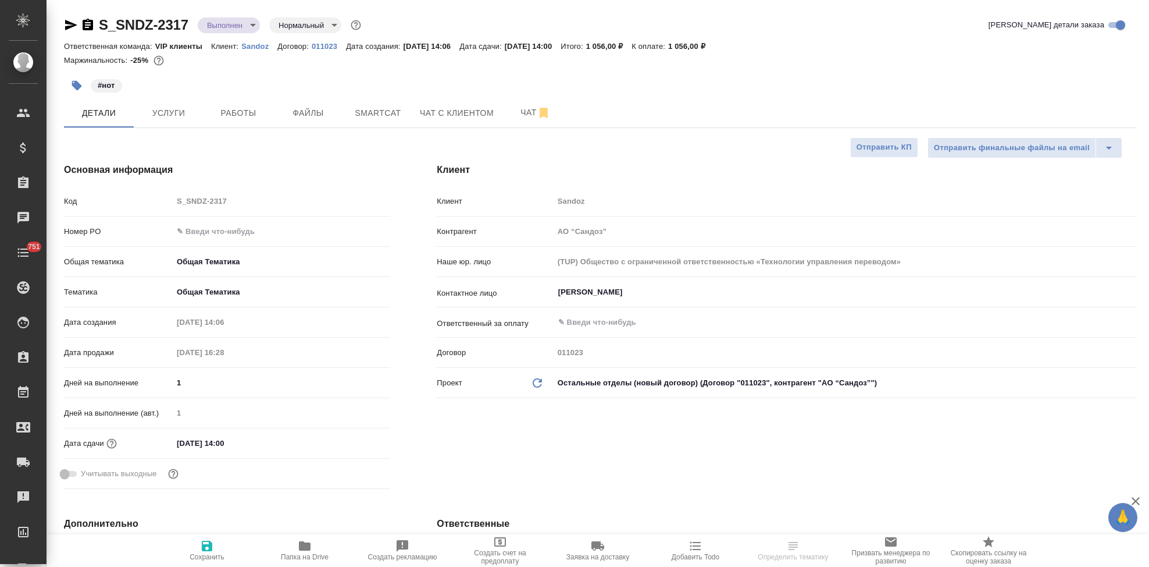
select select "RU"
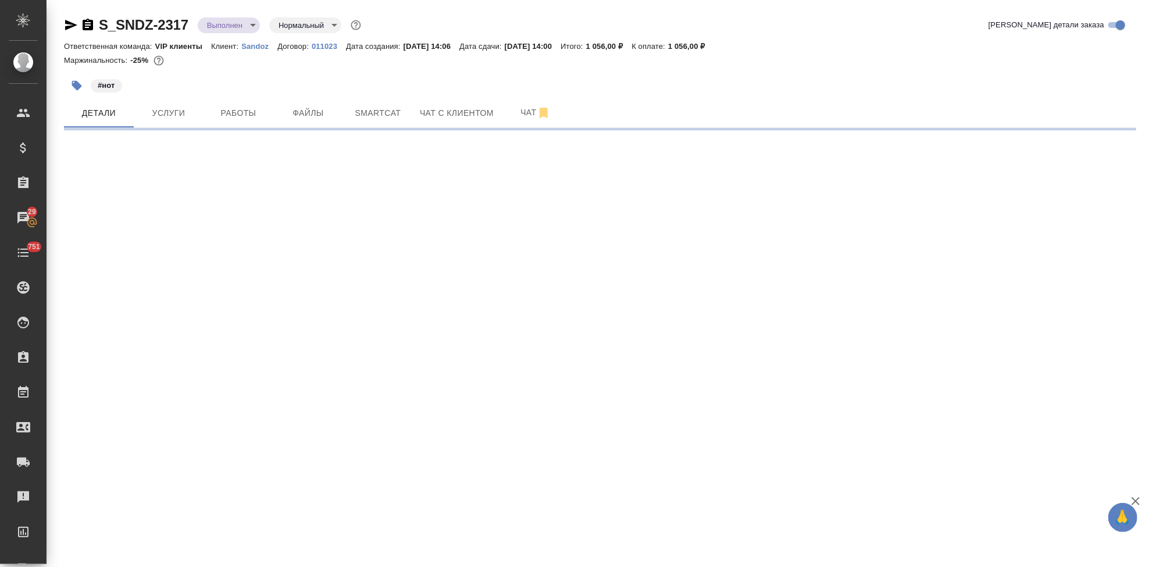
select select "RU"
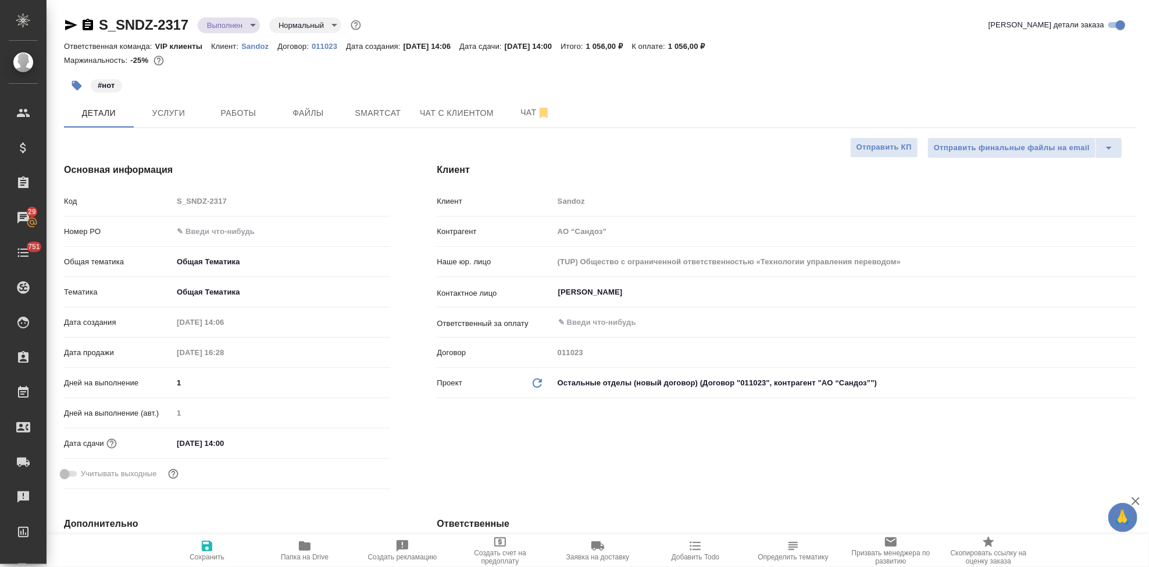
type textarea "x"
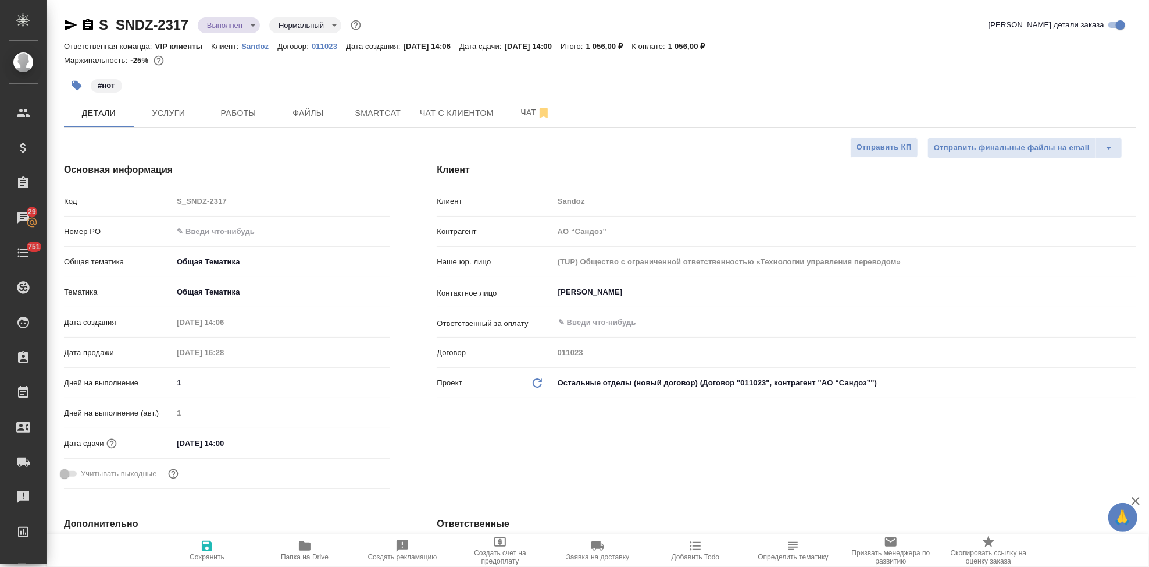
type textarea "x"
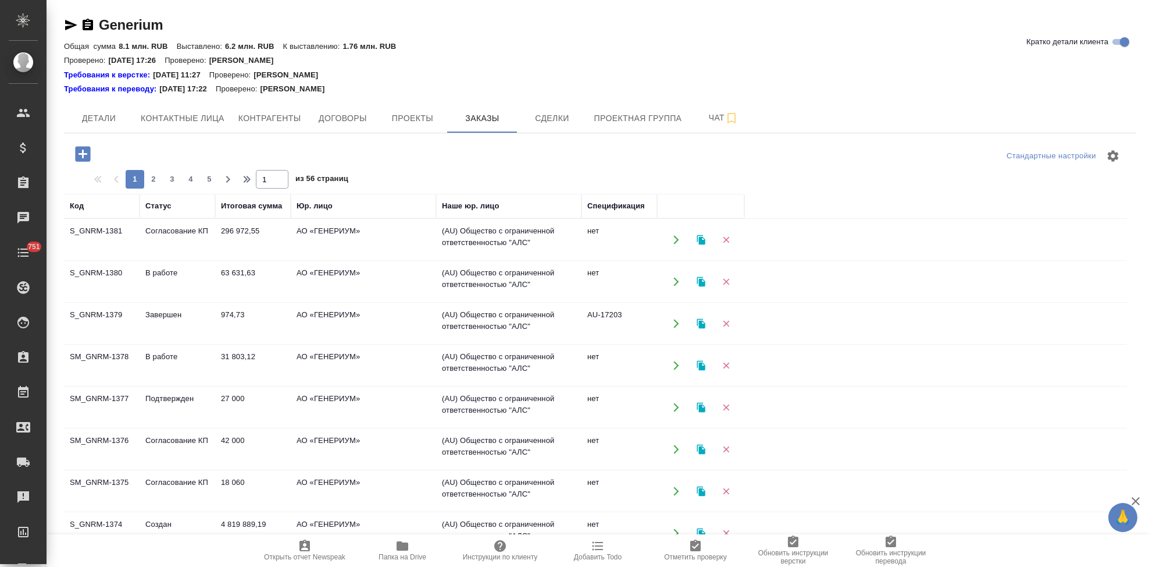
click at [194, 246] on td "Согласование КП" at bounding box center [178, 239] width 76 height 41
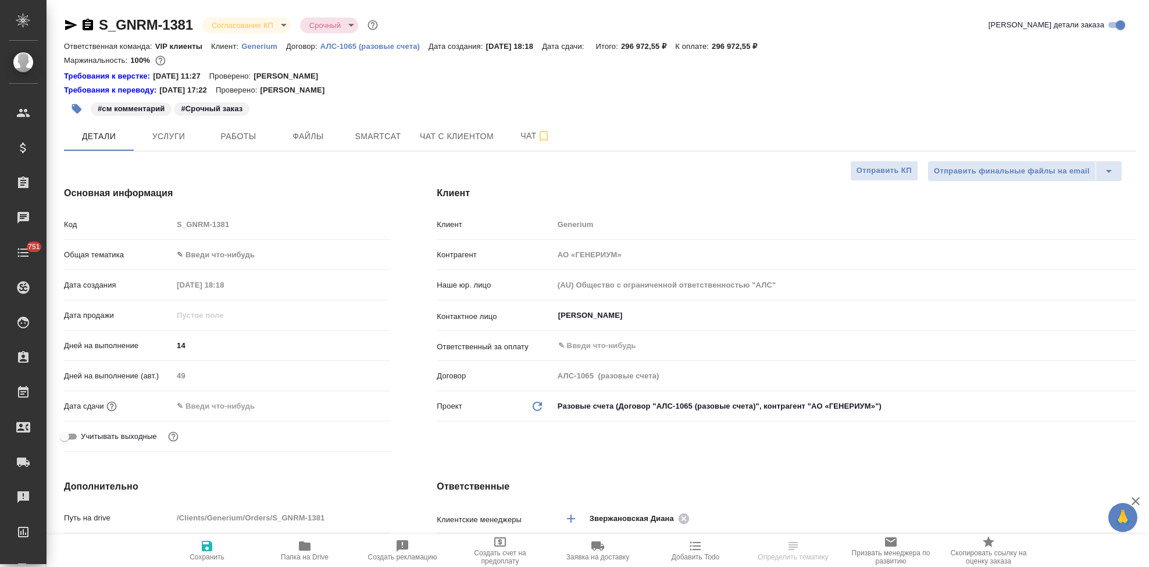
select select "RU"
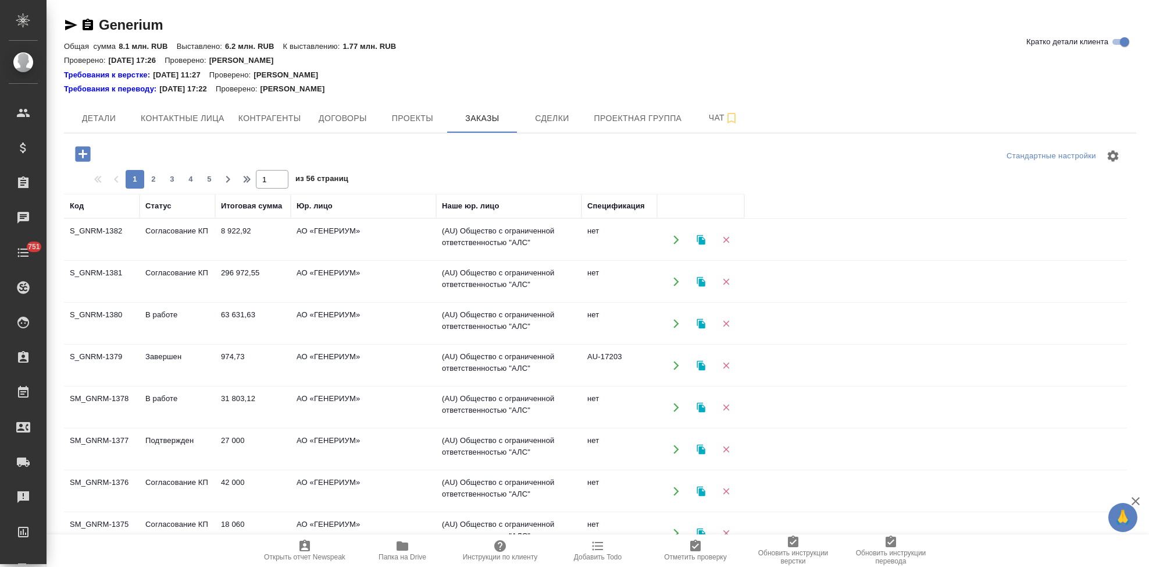
click at [211, 241] on td "Согласование КП" at bounding box center [178, 239] width 76 height 41
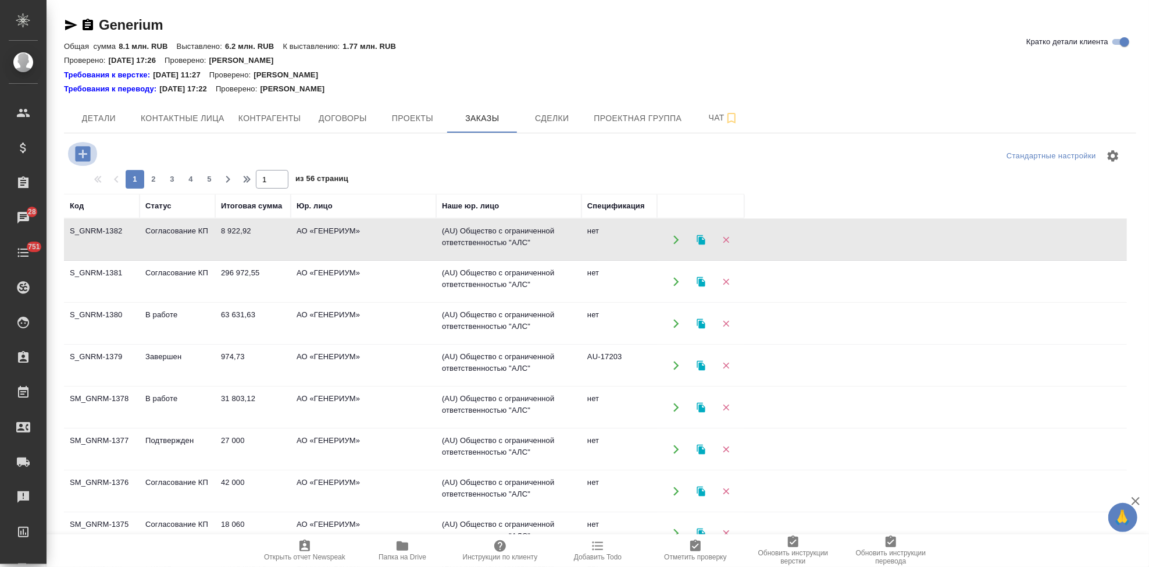
click at [75, 148] on icon "button" at bounding box center [82, 153] width 15 height 15
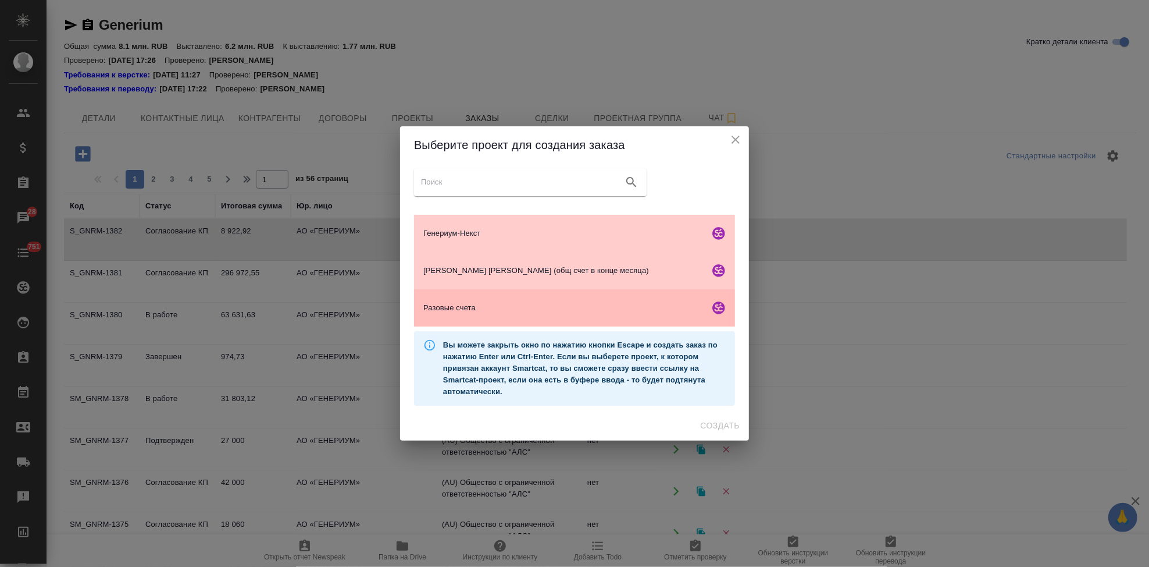
click at [514, 298] on div "Разовые счета" at bounding box center [574, 307] width 321 height 37
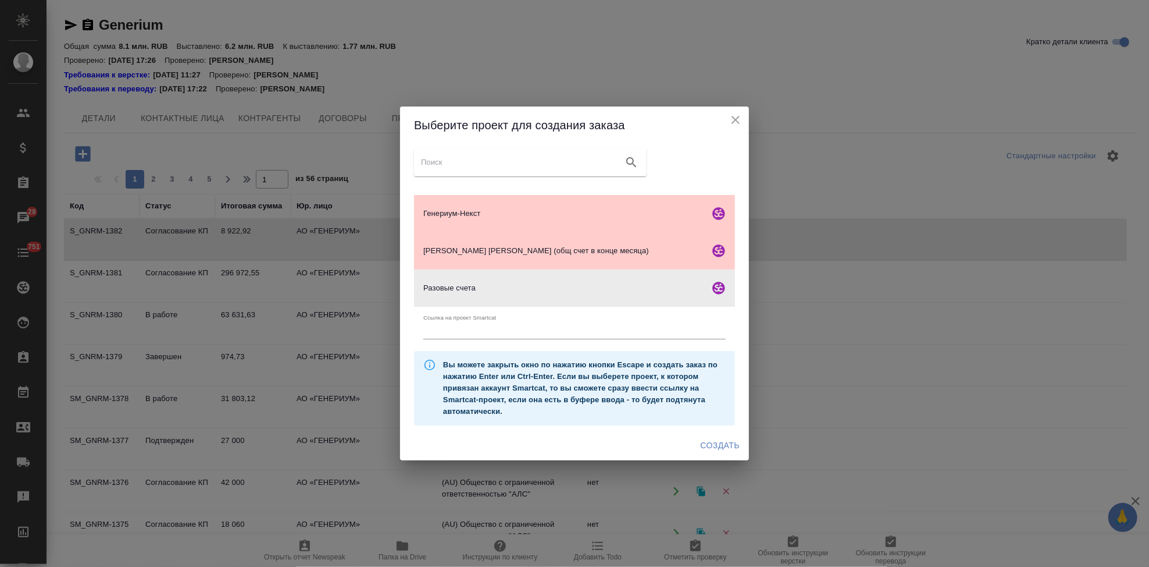
click at [724, 449] on span "Создать" at bounding box center [720, 445] width 39 height 15
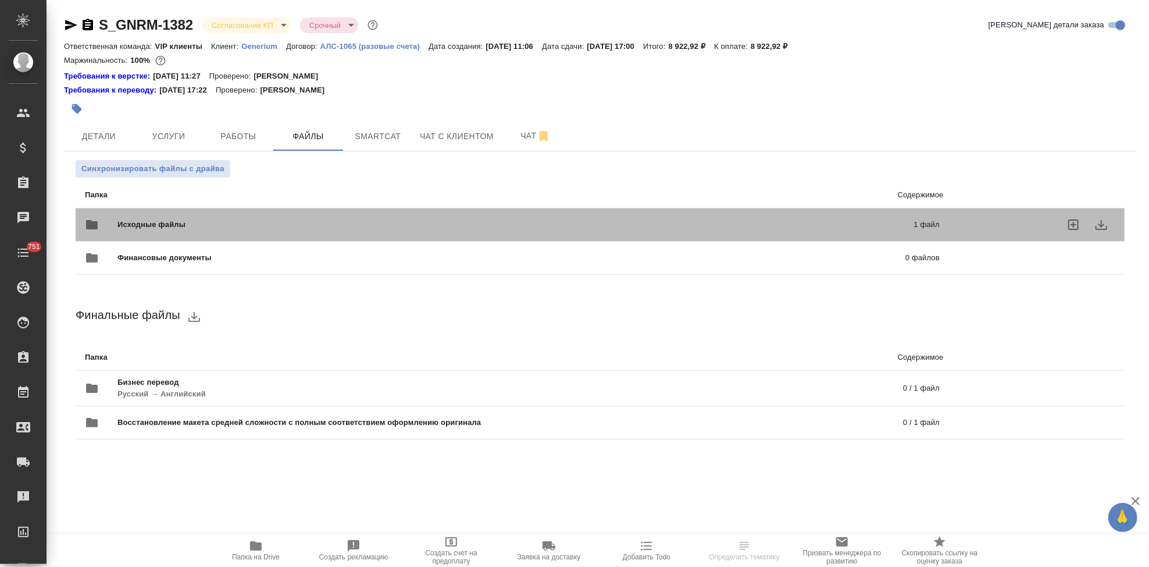
click at [375, 212] on div "Исходные файлы 1 файл" at bounding box center [512, 225] width 855 height 28
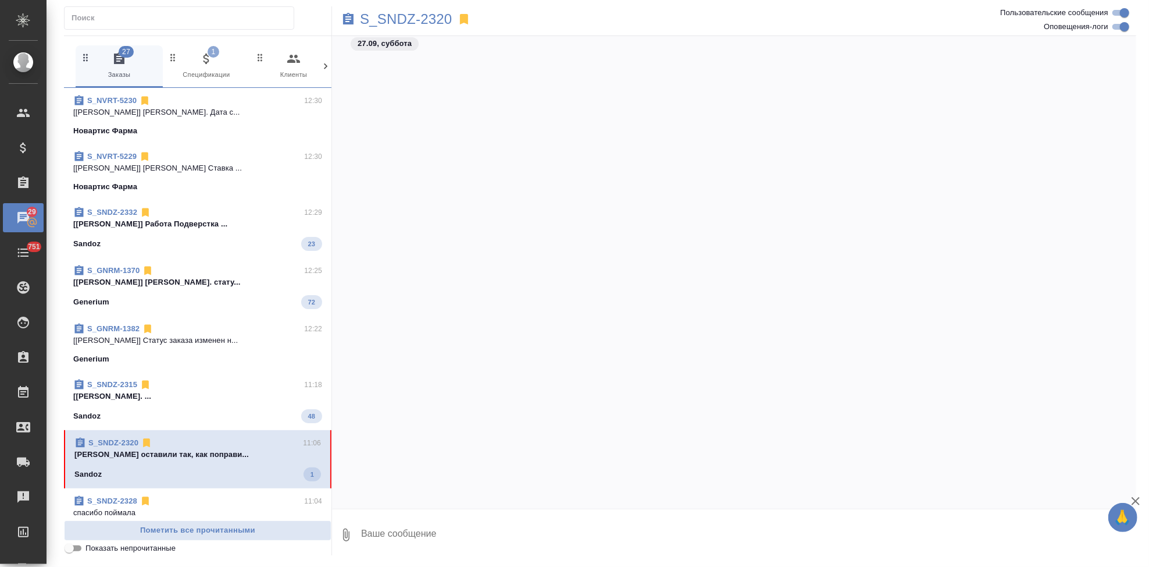
scroll to position [2946, 0]
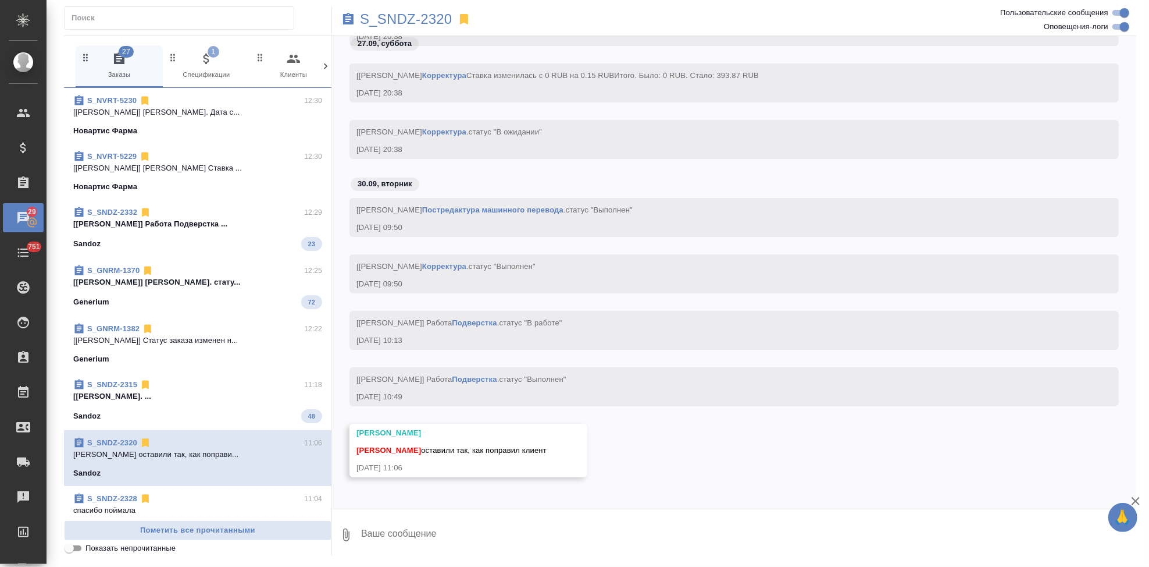
click at [674, 440] on div "Горшкова Валентина Кабаргина Анна оставили так, как поправил клиент 30.09.25, 1…" at bounding box center [734, 458] width 805 height 71
click at [475, 529] on textarea at bounding box center [748, 535] width 777 height 40
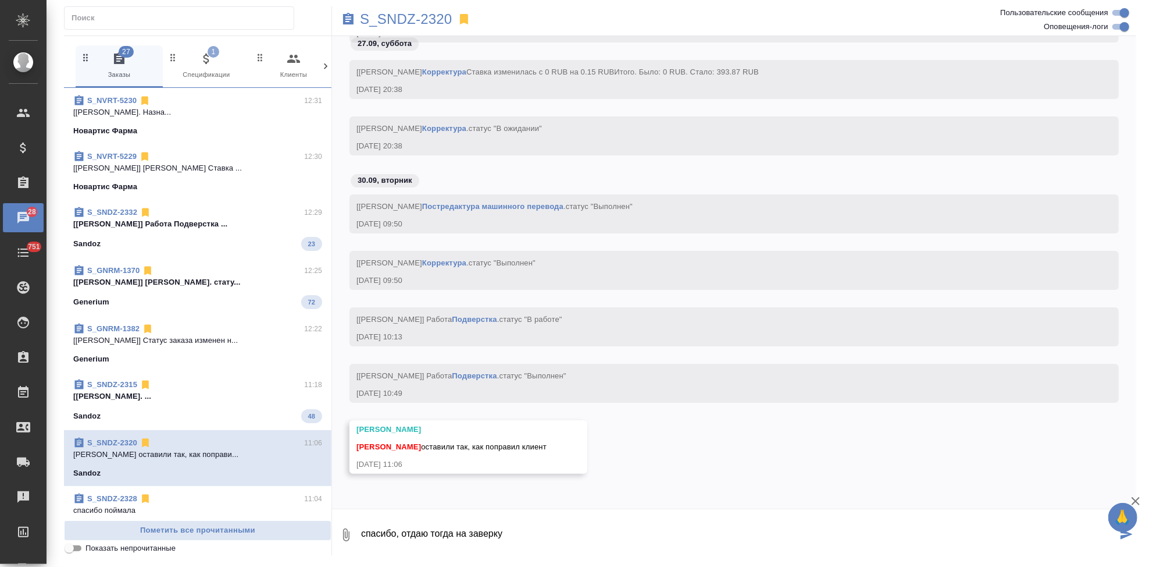
type textarea "спасибо, отдаю тогда на заверку"
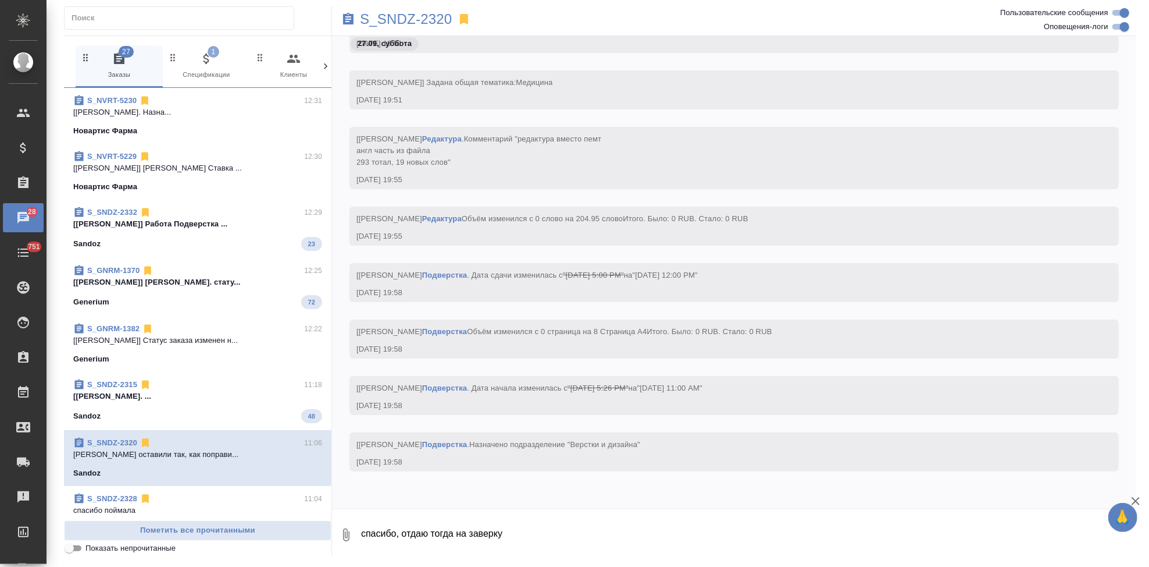
scroll to position [26620, 0]
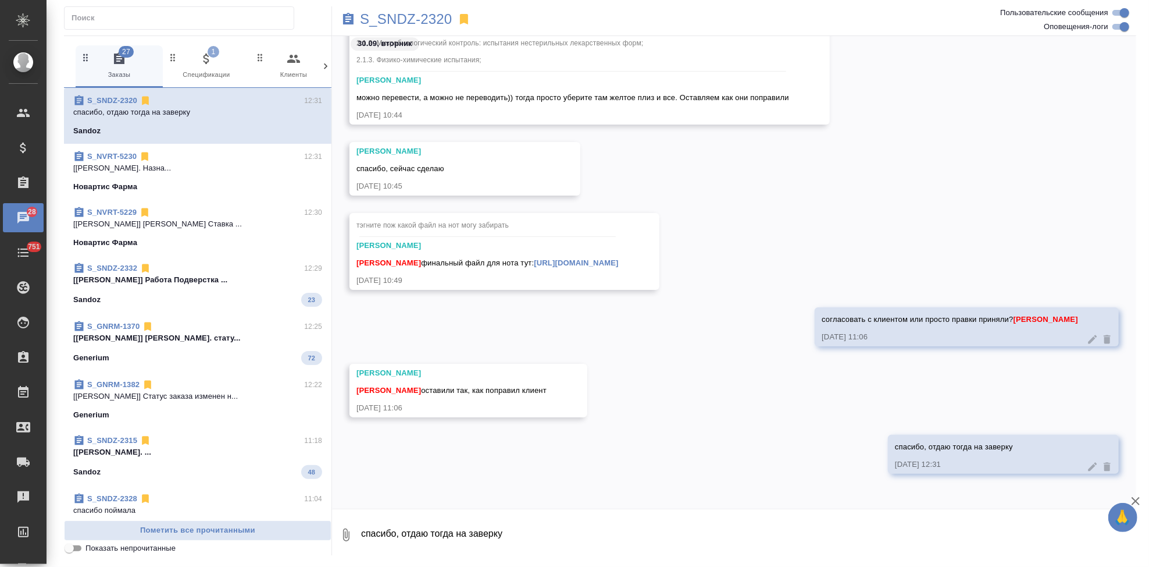
click at [551, 260] on link "https://drive.awatera.com/apps/files/files/10543757?dir=/Shares/Sandoz/Orders/S…" at bounding box center [576, 262] width 84 height 9
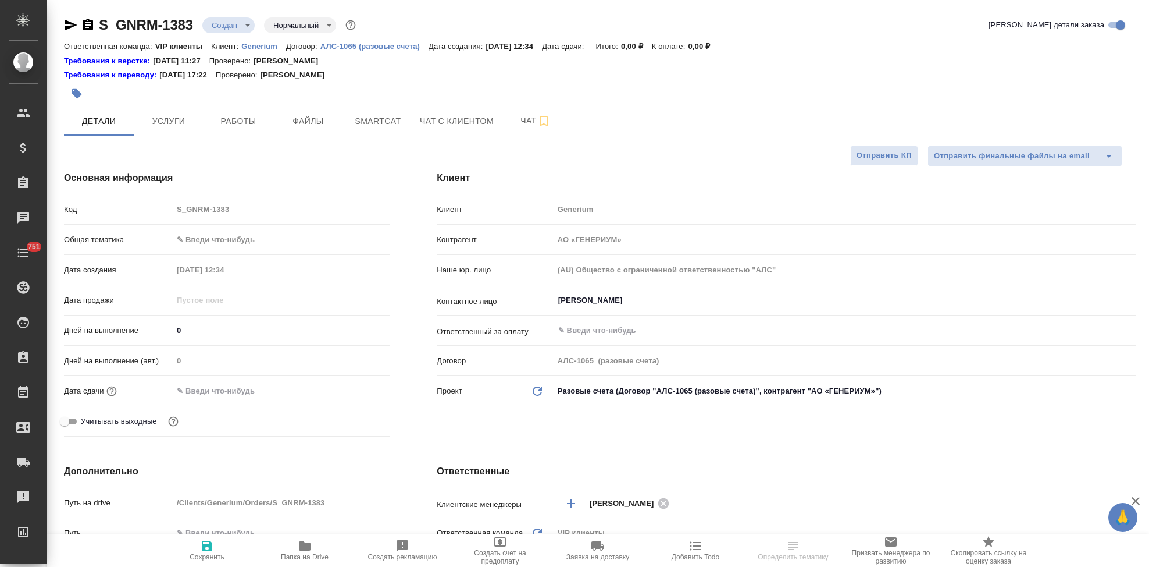
select select "RU"
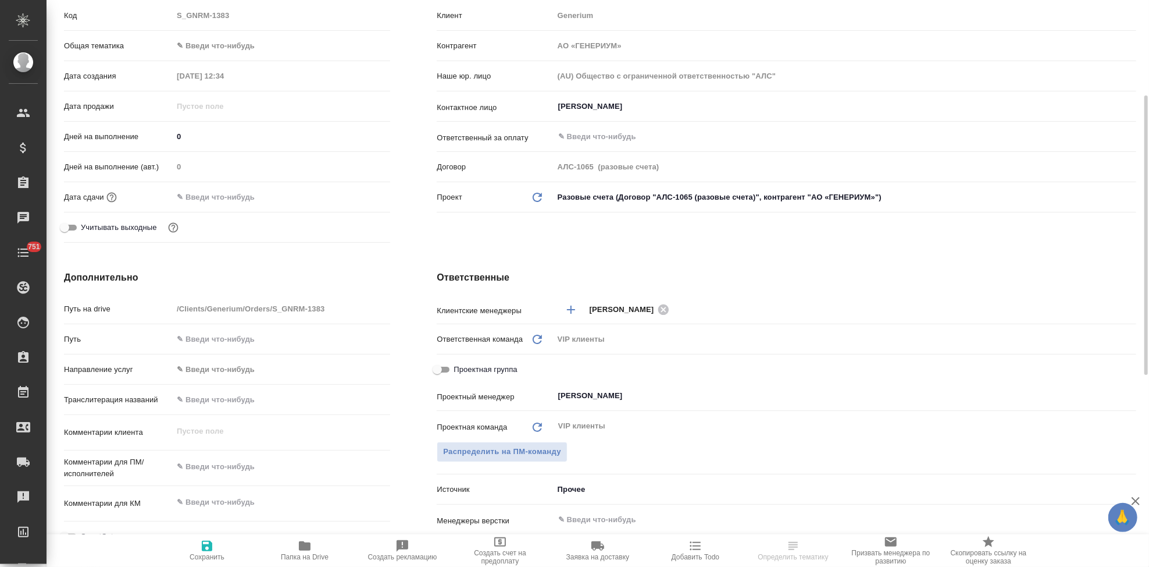
click at [214, 468] on textarea at bounding box center [282, 467] width 218 height 20
paste textarea "Просим взять в перевод с русского на английский язык документ во вложении. Срок…"
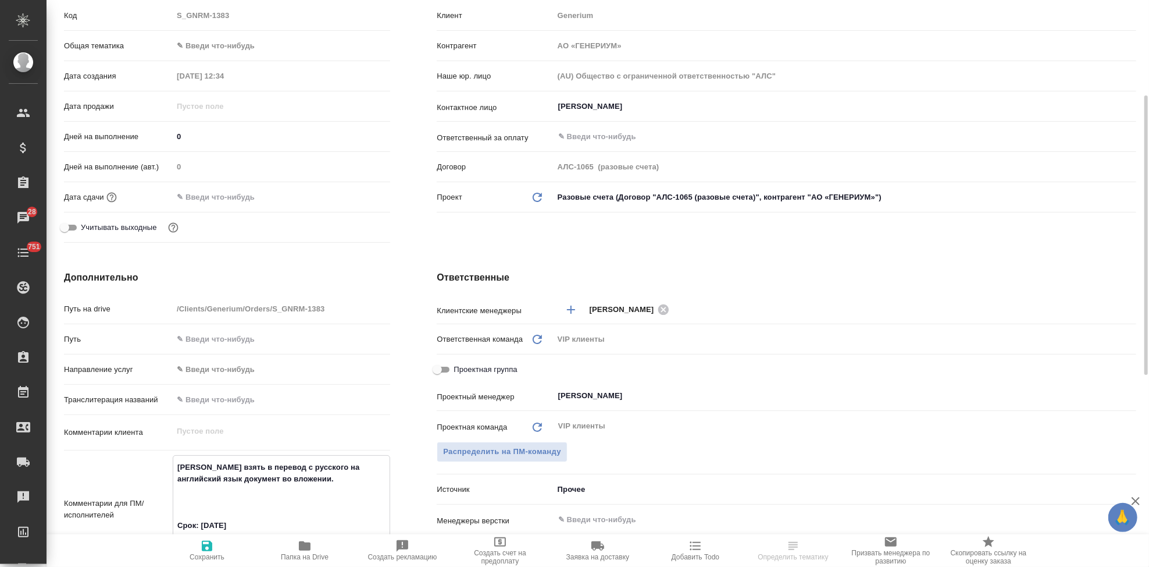
click at [199, 516] on textarea "Просим взять в перевод с русского на английский язык документ во вложении. Срок…" at bounding box center [281, 507] width 216 height 101
type textarea "Просим взять в перевод с русского на английский язык документ во вложении. Срок…"
click at [213, 545] on icon "button" at bounding box center [207, 546] width 14 height 14
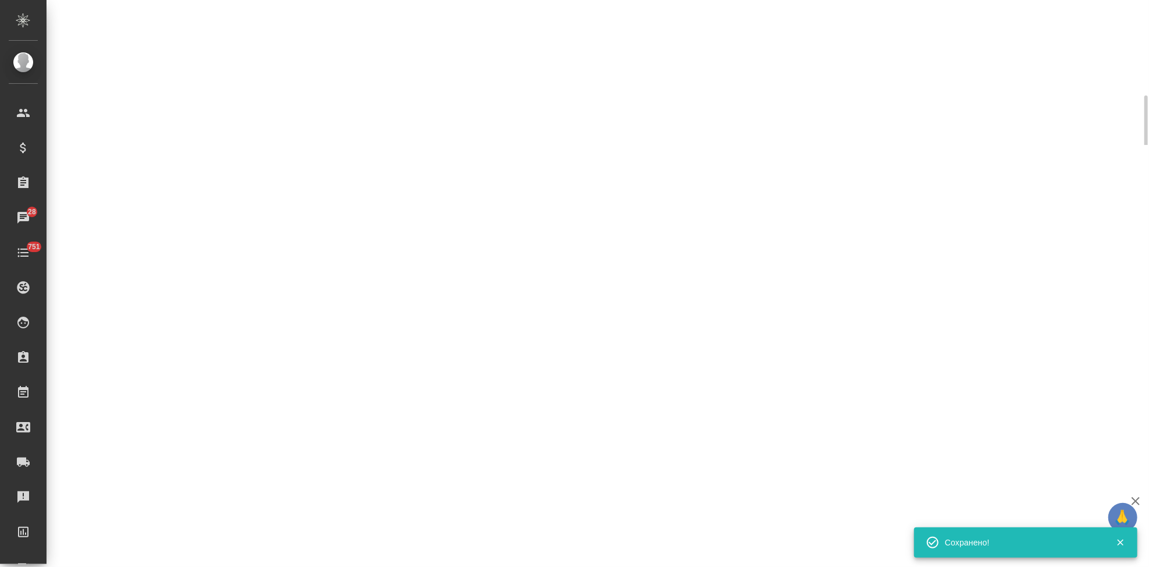
select select "RU"
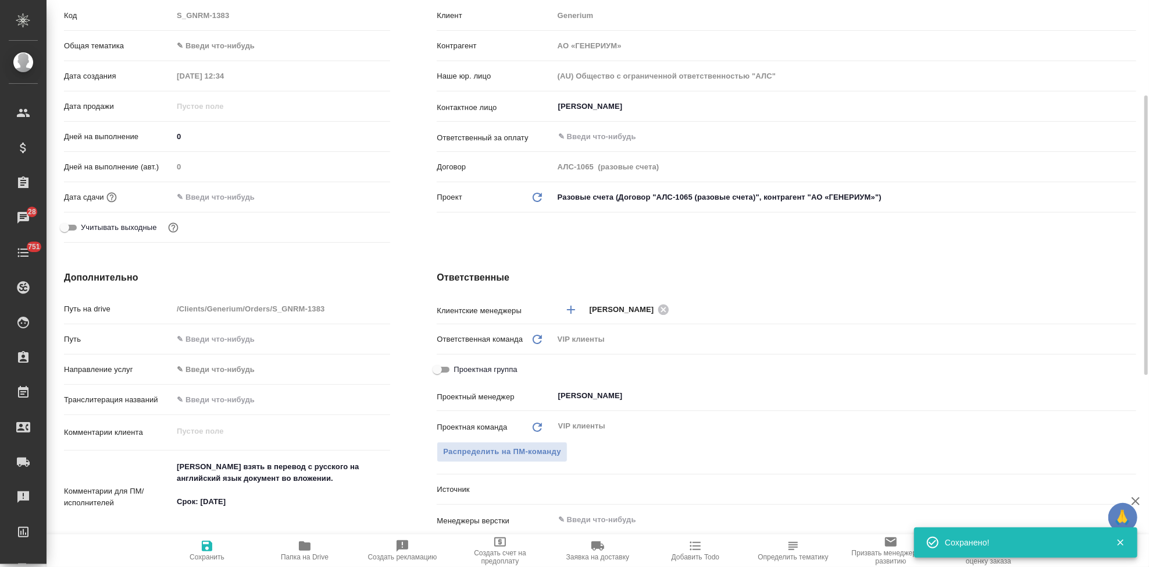
type textarea "x"
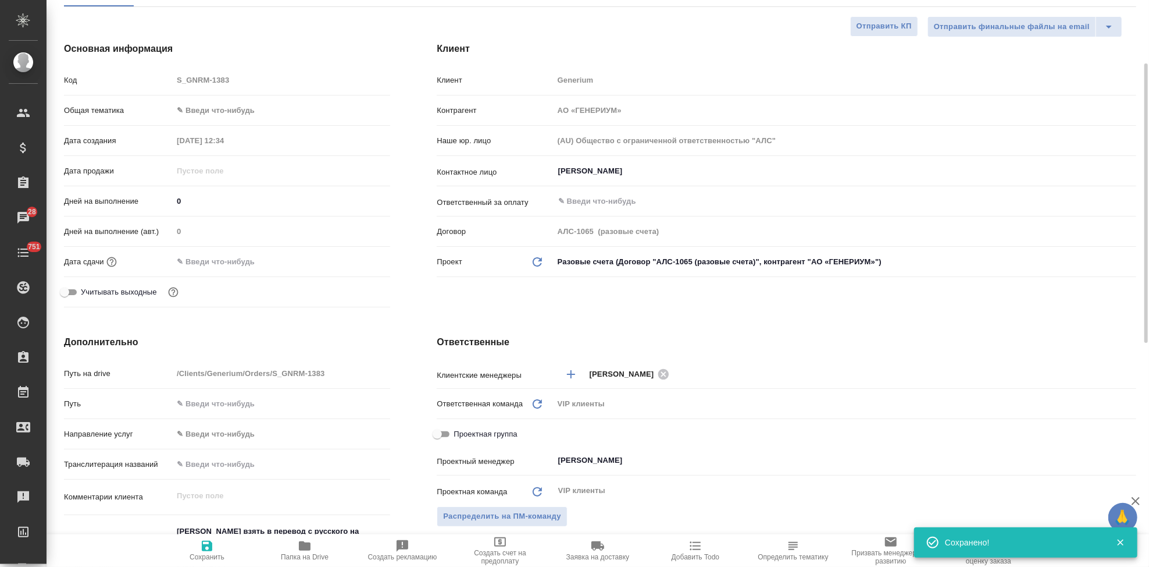
click at [221, 262] on input "text" at bounding box center [224, 261] width 102 height 17
click at [357, 261] on icon "button" at bounding box center [357, 261] width 14 height 14
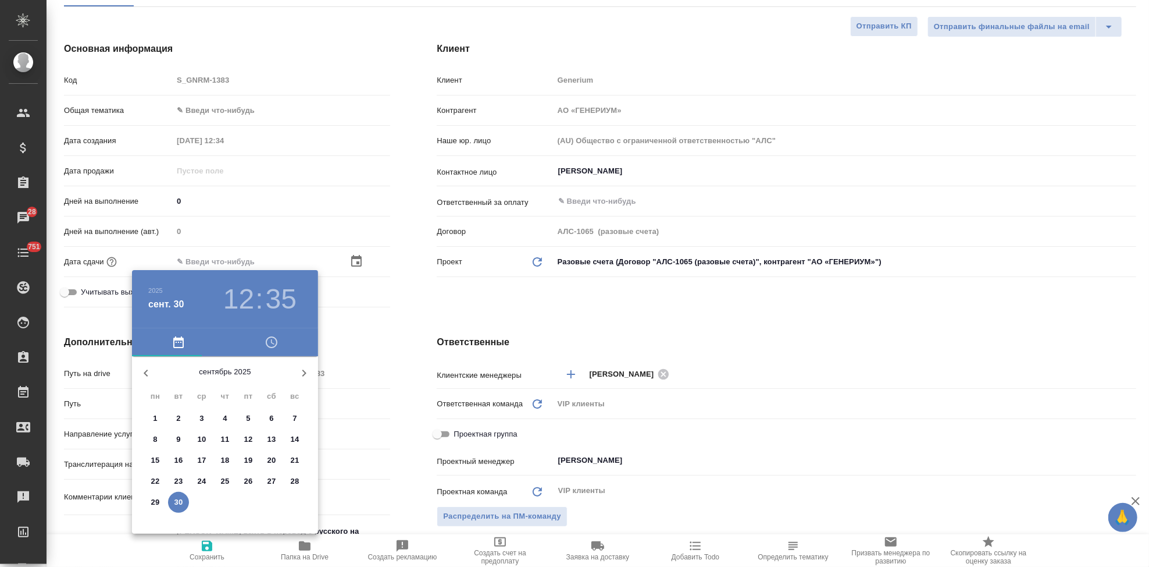
click at [298, 377] on icon "button" at bounding box center [304, 373] width 14 height 14
click at [234, 415] on span "2" at bounding box center [225, 418] width 21 height 12
type input "02.10.2025 12:35"
type textarea "x"
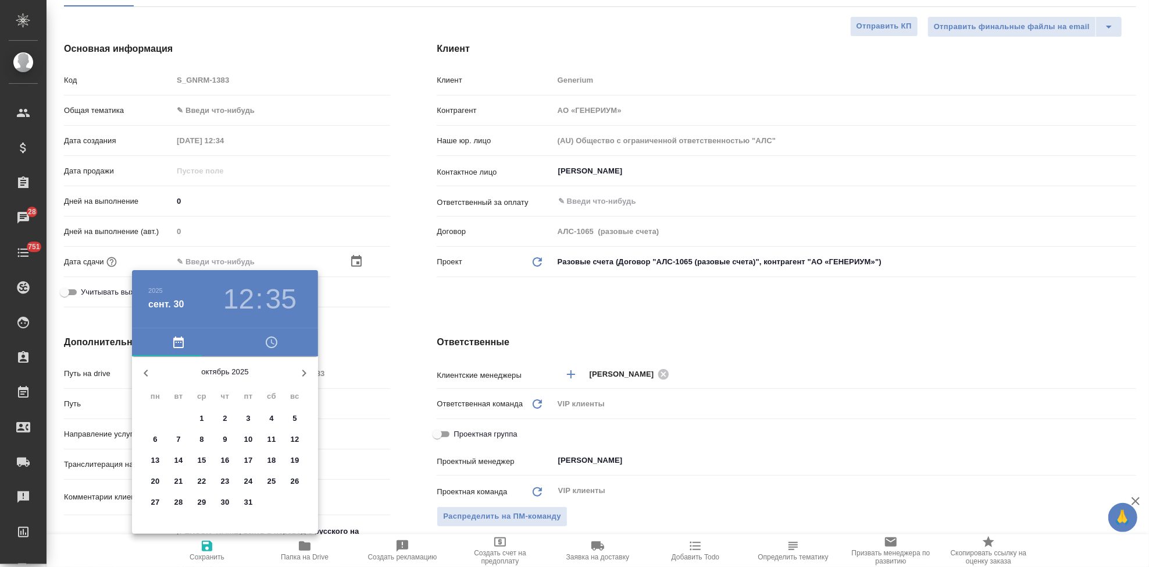
type textarea "x"
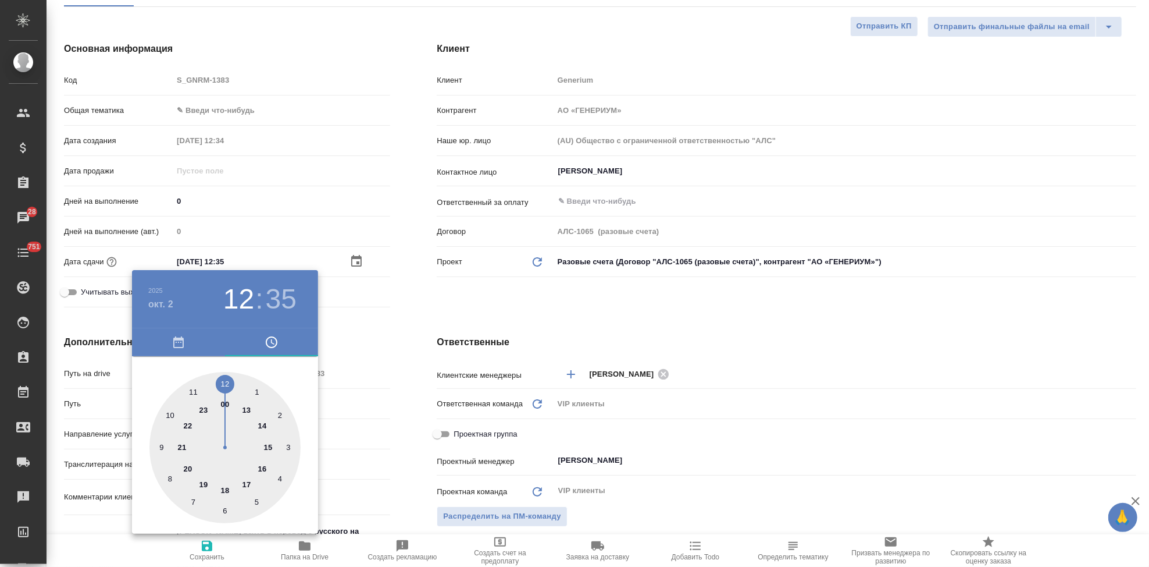
click at [223, 488] on div at bounding box center [225, 447] width 151 height 151
type input "02.10.2025 18:35"
type textarea "x"
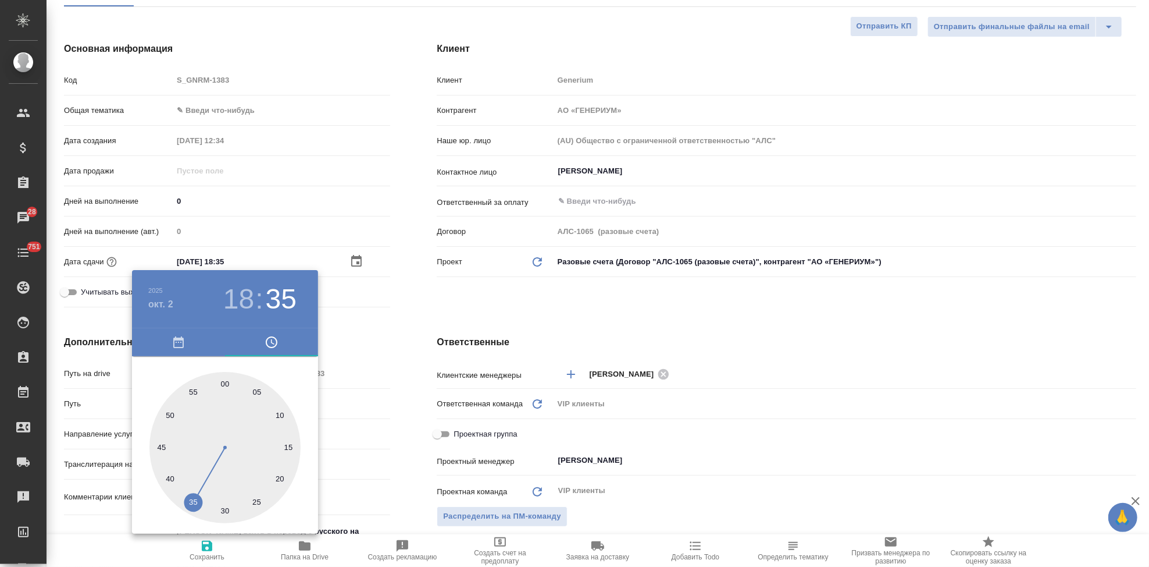
click at [229, 385] on div at bounding box center [225, 447] width 151 height 151
type input "02.10.2025 18:01"
type textarea "x"
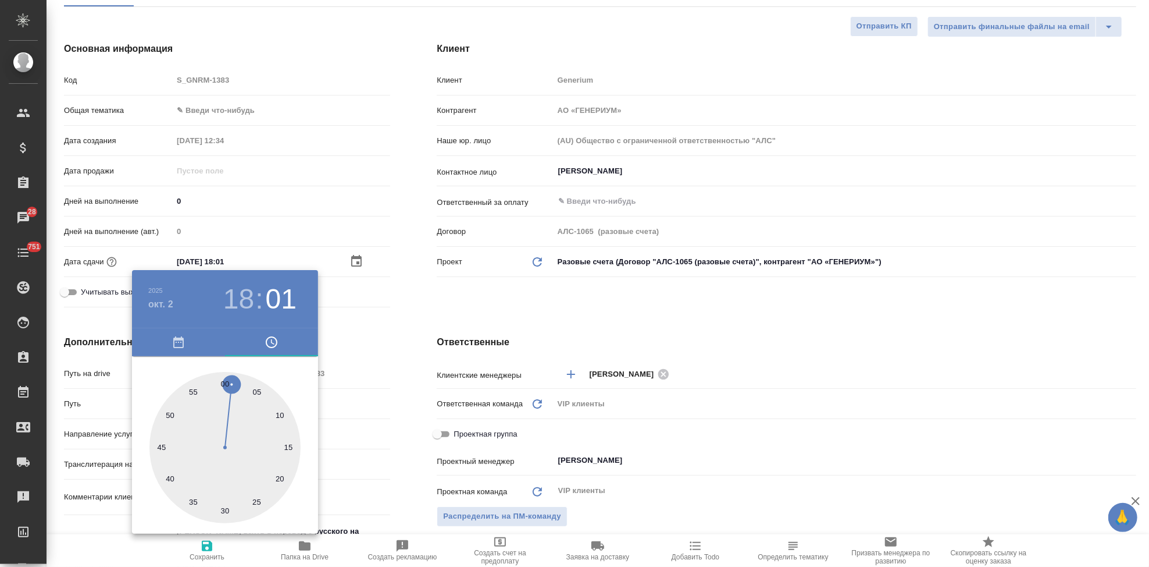
click at [223, 383] on div at bounding box center [225, 447] width 151 height 151
type input "02.10.2025 18:00"
type textarea "x"
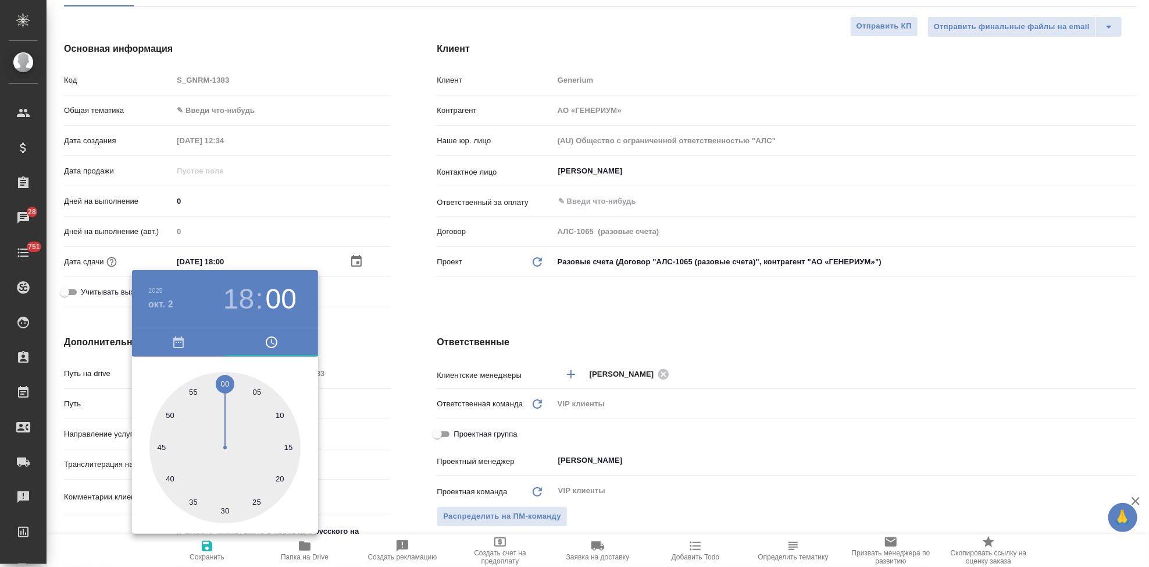
type textarea "x"
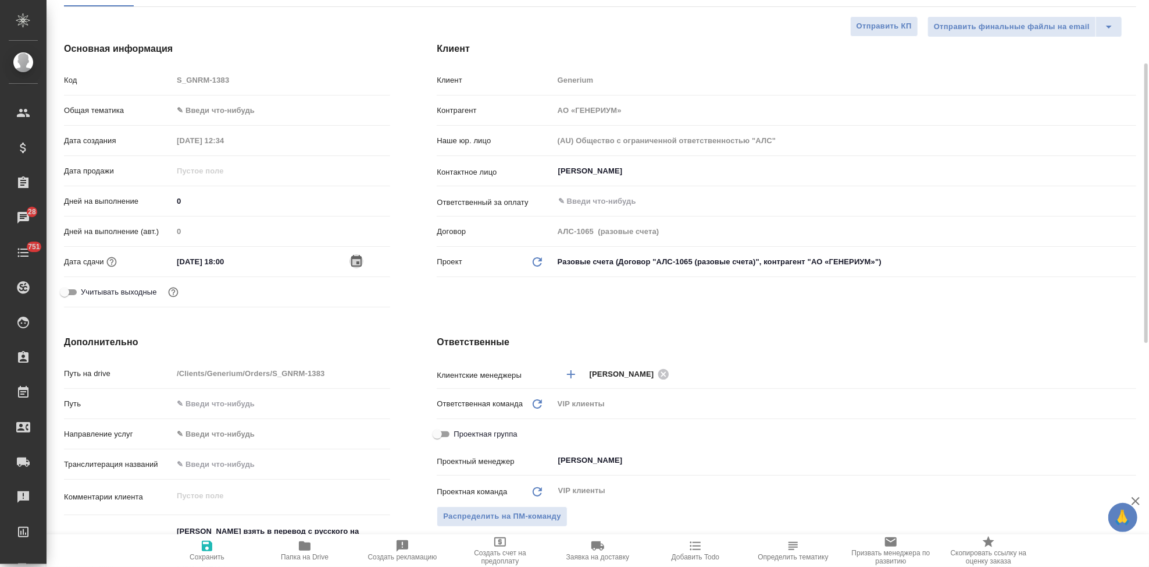
click at [220, 544] on span "Сохранить" at bounding box center [207, 550] width 84 height 22
type textarea "x"
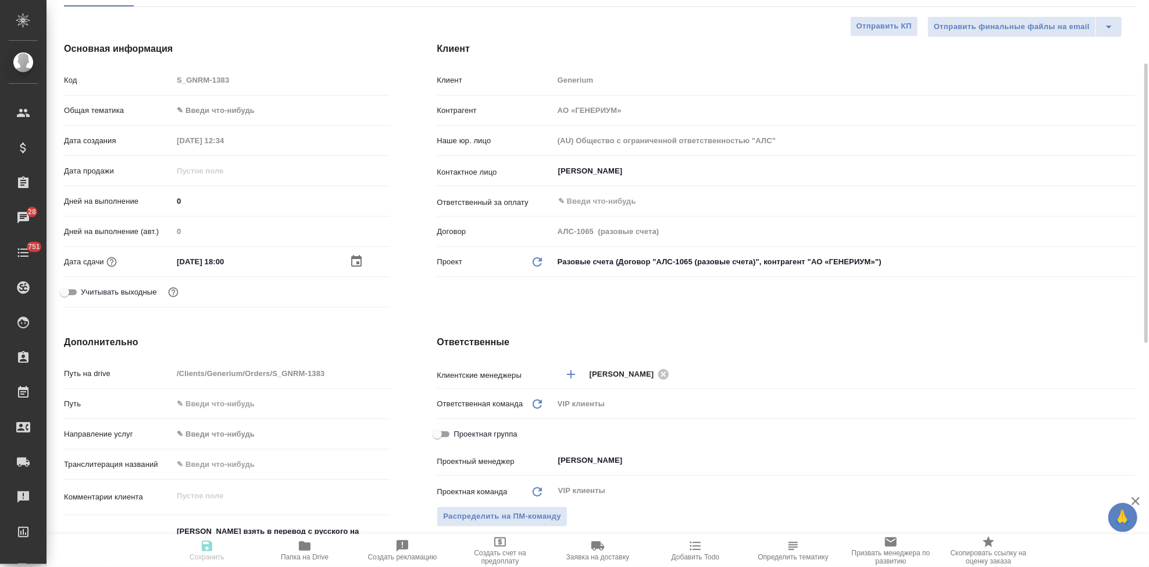
type textarea "x"
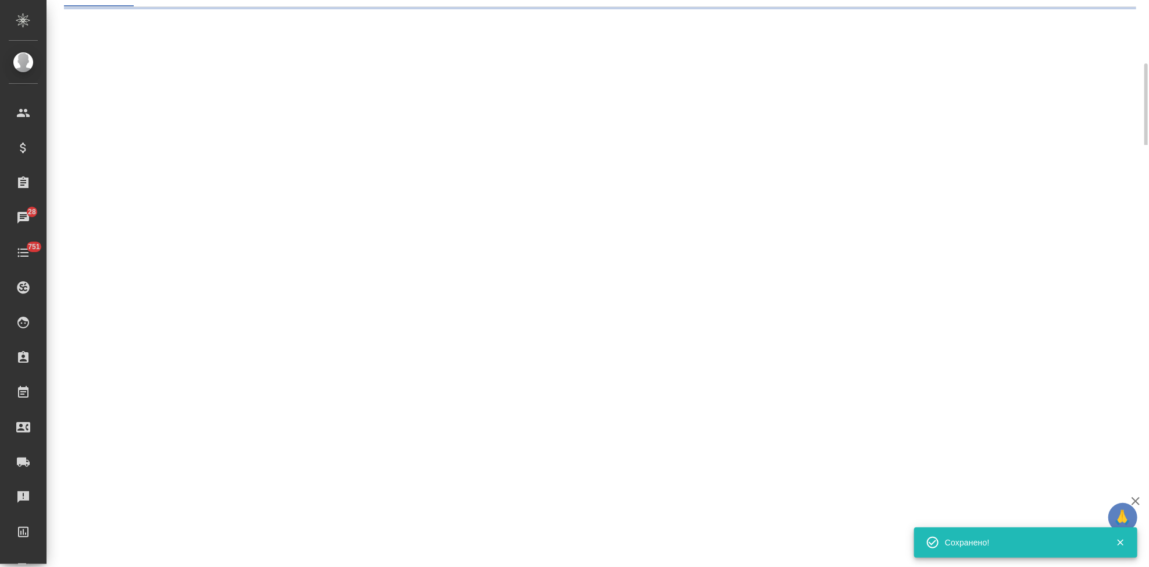
select select "RU"
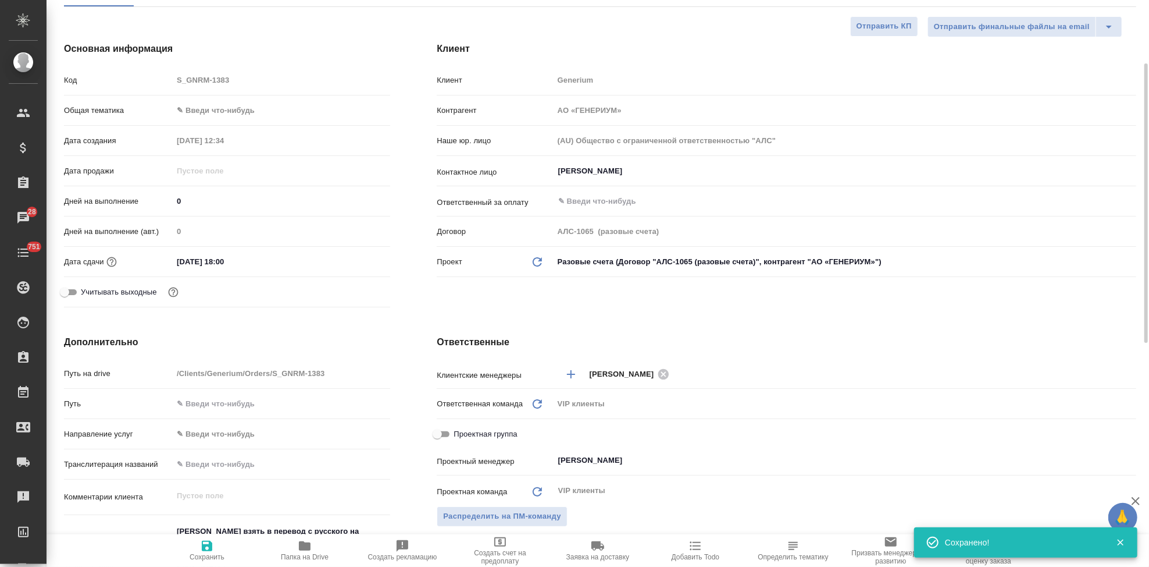
type textarea "x"
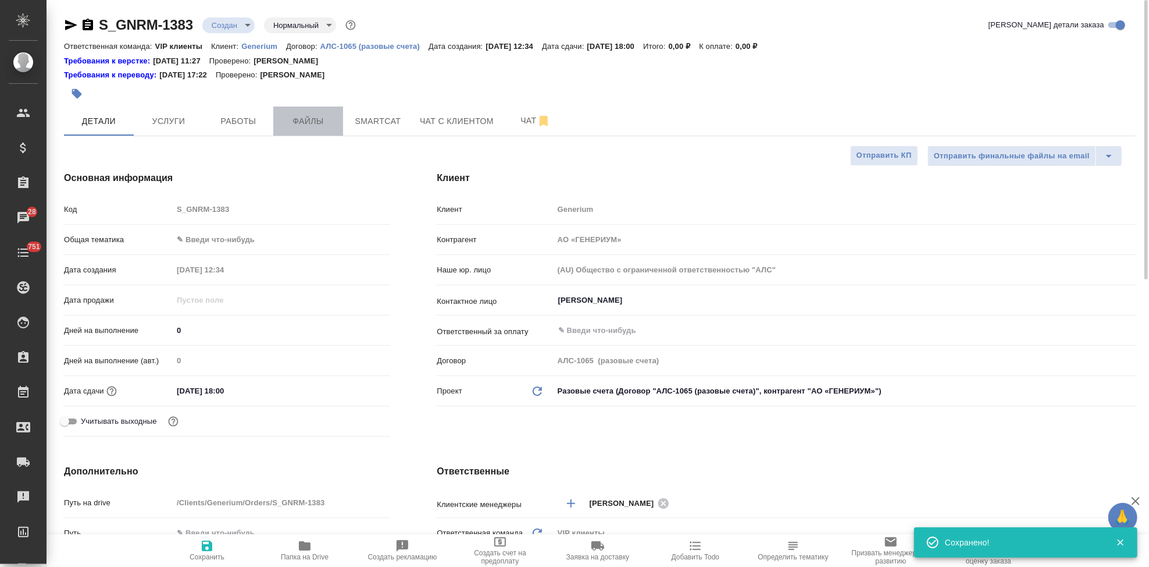
click at [296, 106] on button "Файлы" at bounding box center [308, 120] width 70 height 29
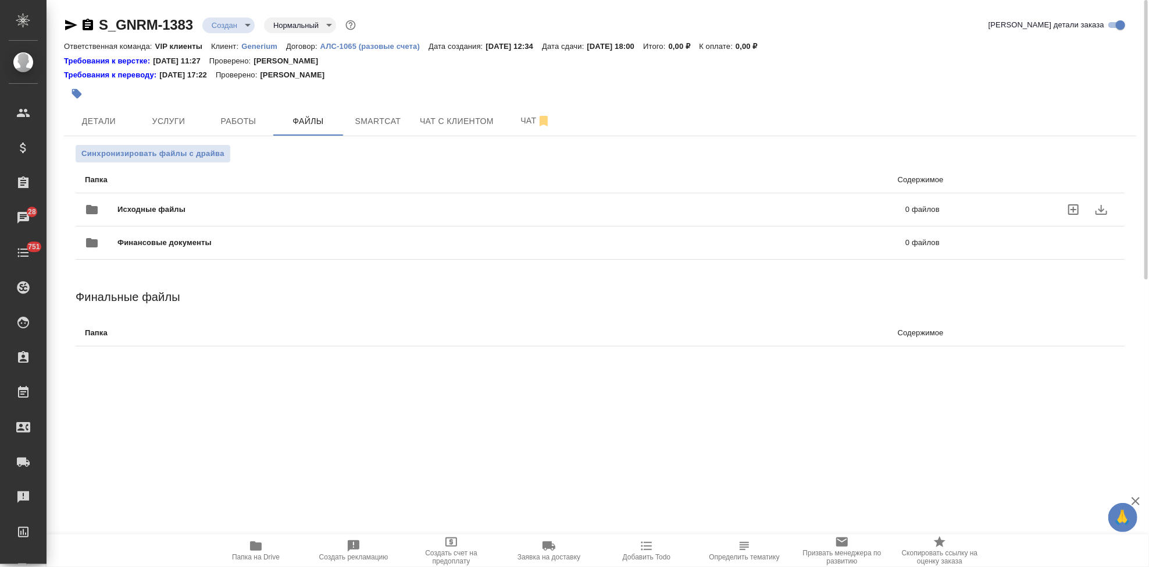
click at [1080, 209] on icon "uploadFiles" at bounding box center [1074, 209] width 14 height 14
click at [0, 0] on input "uploadFiles" at bounding box center [0, 0] width 0 height 0
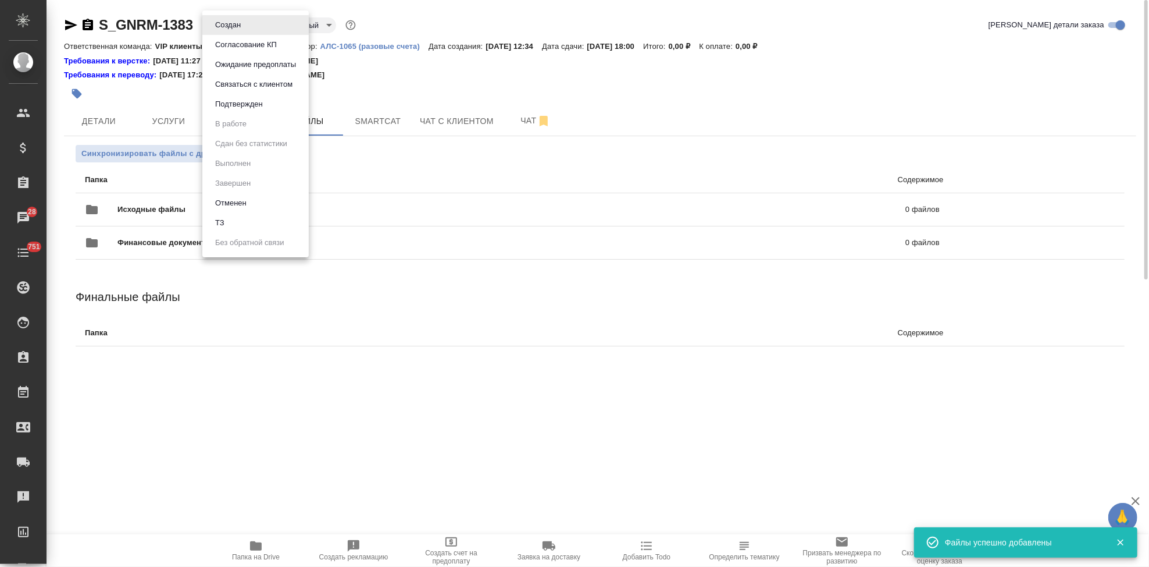
click at [246, 27] on body "🙏 .cls-1 fill:#fff; AWATERA Kabargina Anna Клиенты Спецификации Заказы 28 Чаты …" at bounding box center [574, 283] width 1149 height 567
click at [237, 217] on li "ТЗ" at bounding box center [255, 223] width 106 height 20
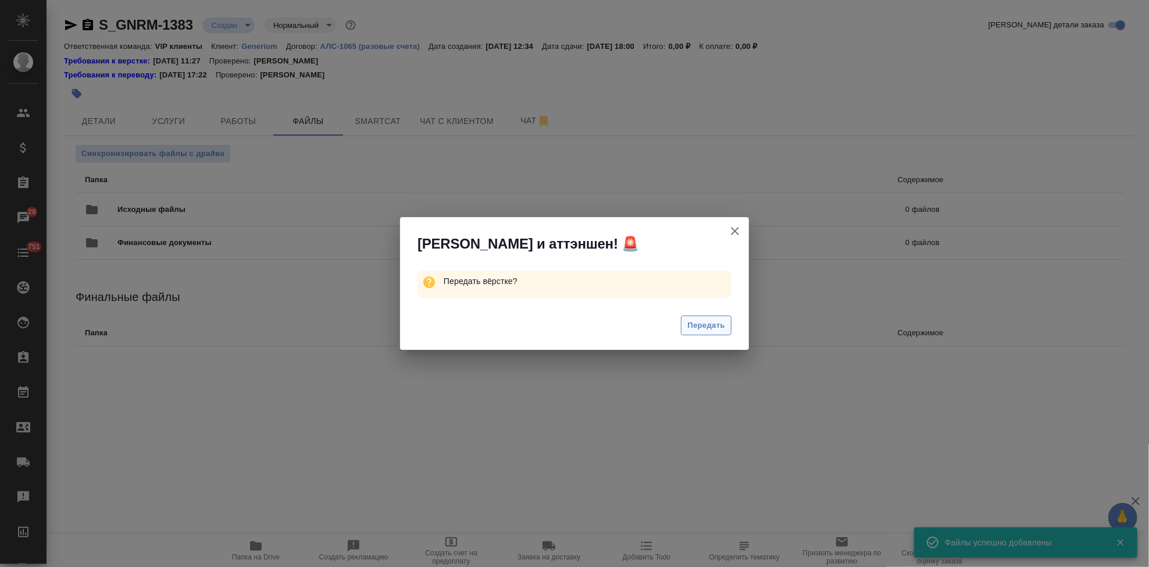
click at [700, 330] on span "Передать" at bounding box center [707, 325] width 38 height 13
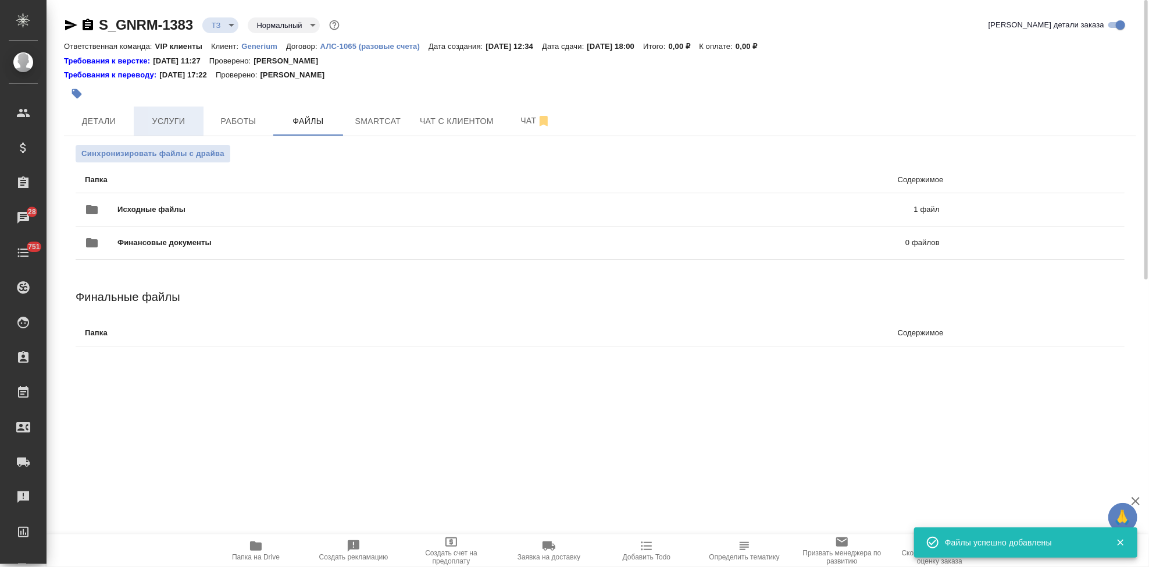
click at [173, 115] on span "Услуги" at bounding box center [169, 121] width 56 height 15
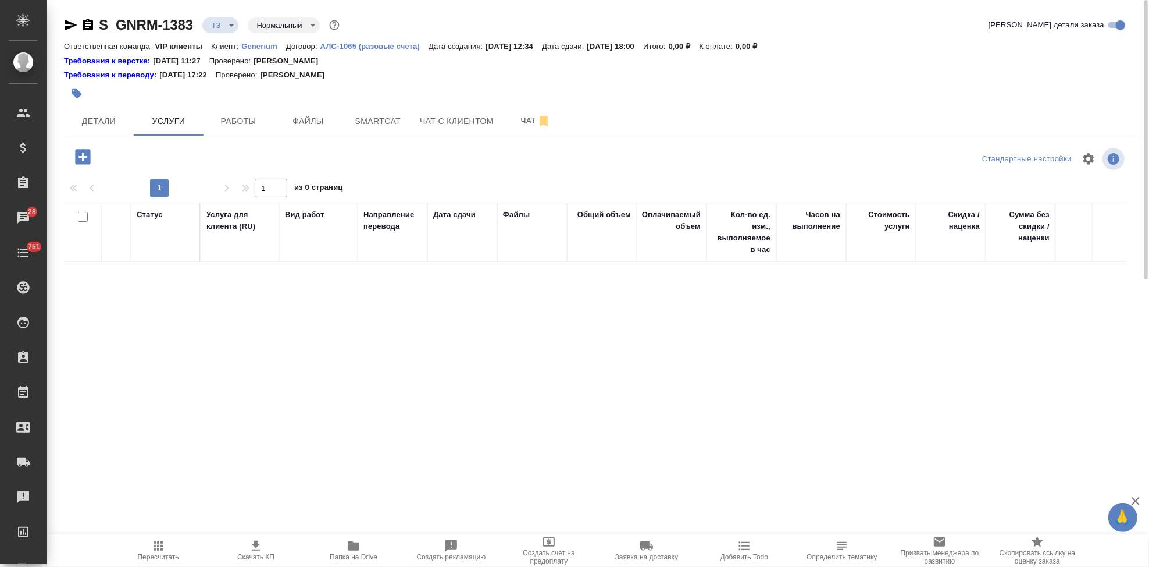
click at [85, 160] on icon "button" at bounding box center [82, 156] width 15 height 15
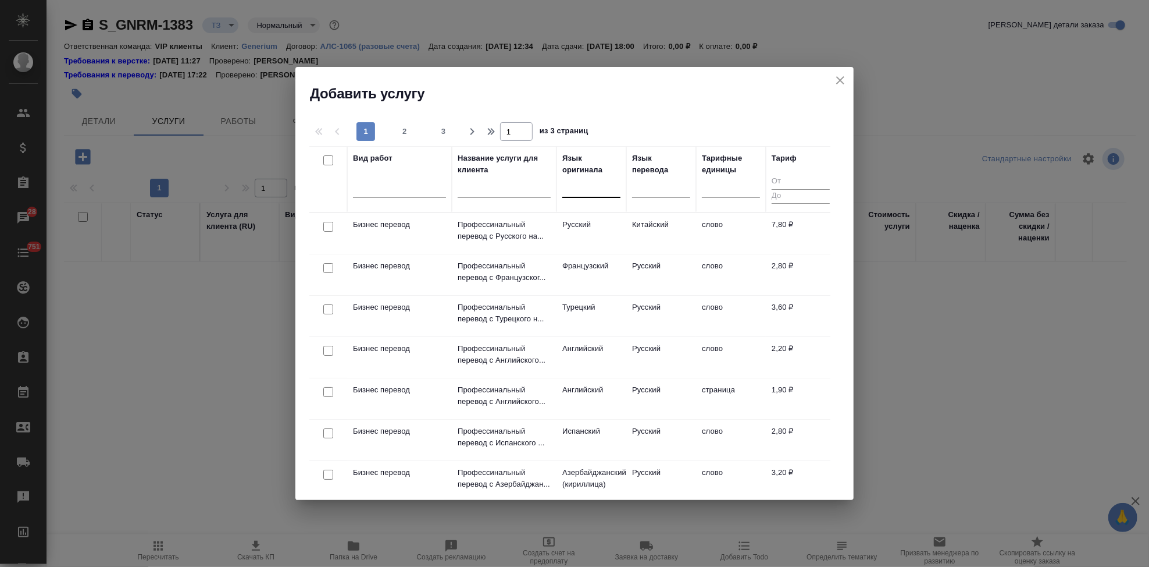
click at [594, 189] on div at bounding box center [592, 185] width 58 height 17
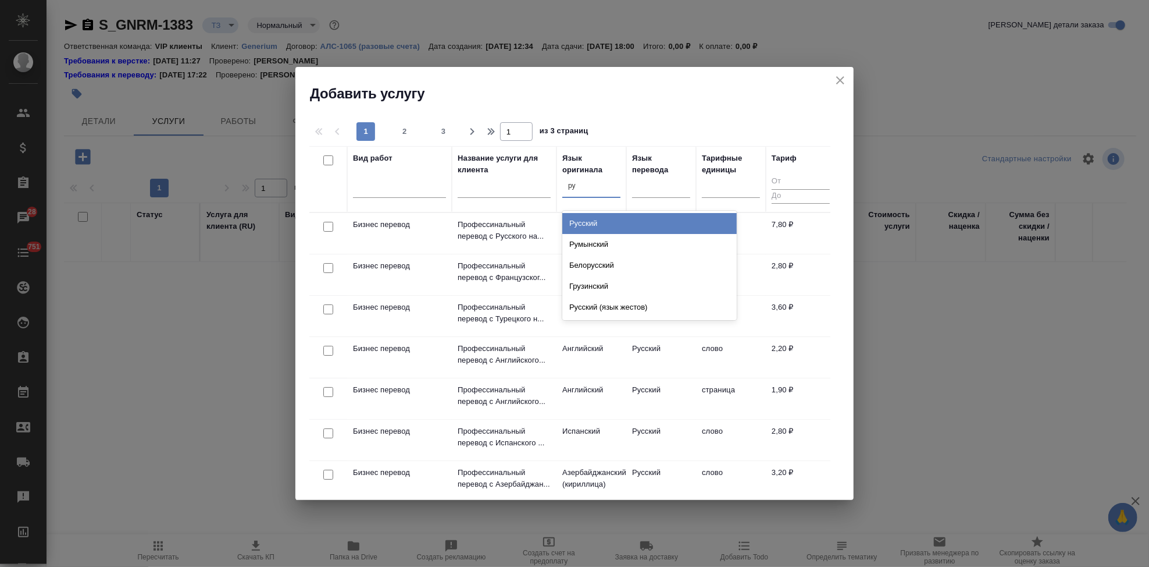
type input "рус"
click at [603, 218] on div "Русский" at bounding box center [650, 223] width 175 height 21
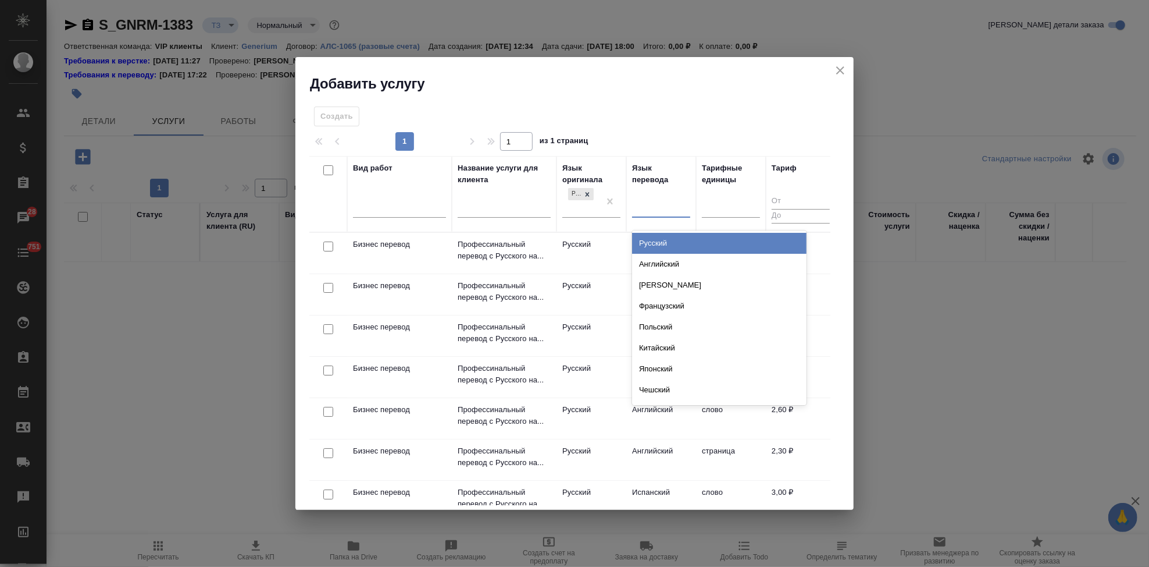
click at [649, 202] on div at bounding box center [661, 206] width 58 height 17
type input "а"
click at [654, 239] on div "Английский" at bounding box center [719, 243] width 175 height 21
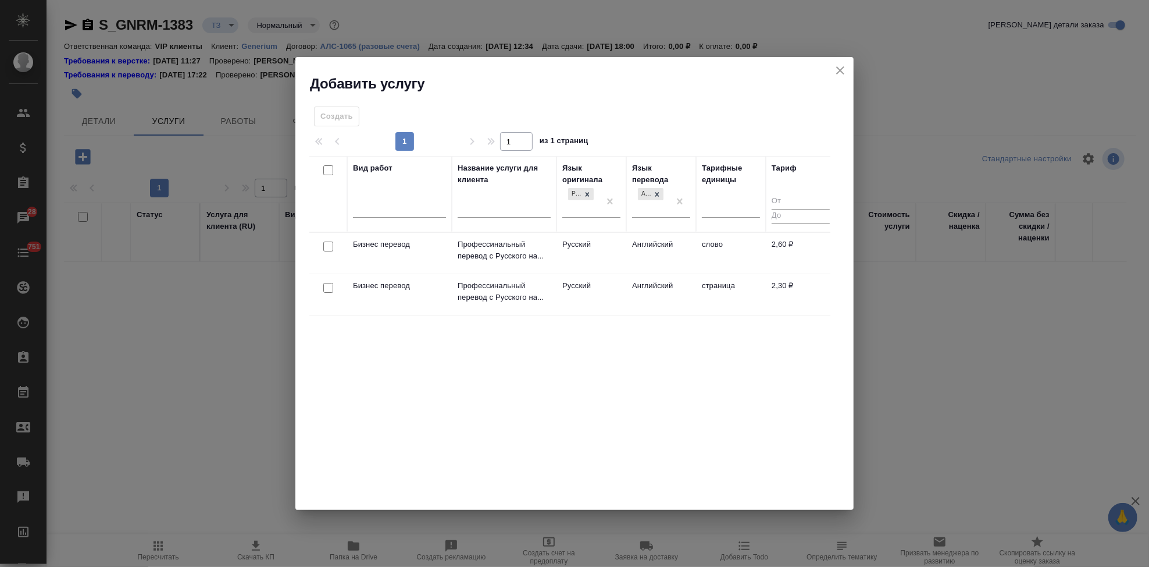
click at [638, 252] on td "Английский" at bounding box center [662, 253] width 70 height 41
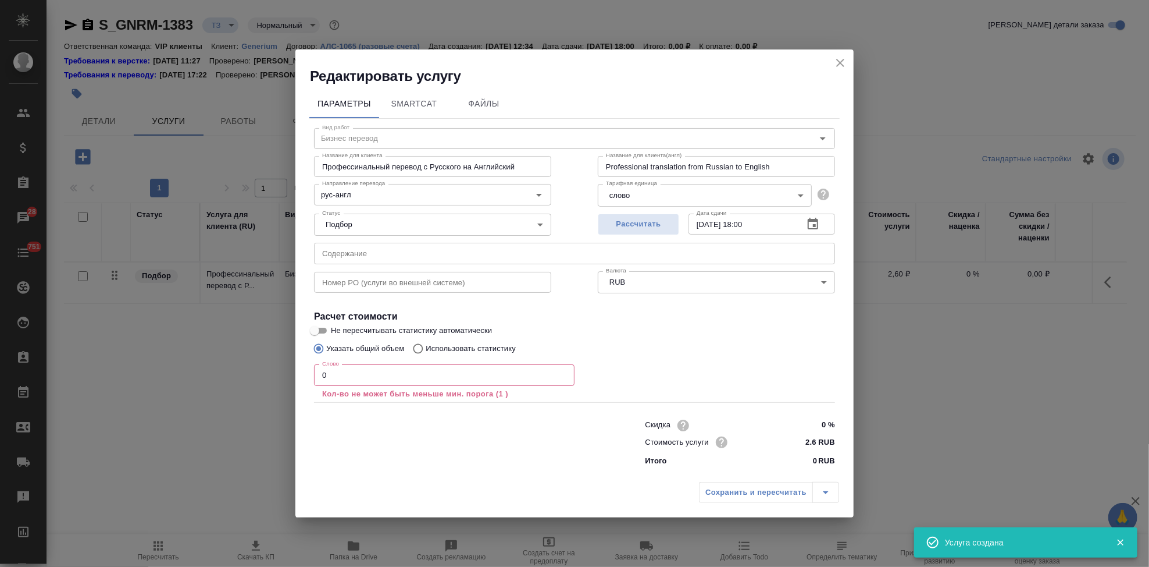
click at [401, 369] on input "0" at bounding box center [444, 374] width 261 height 21
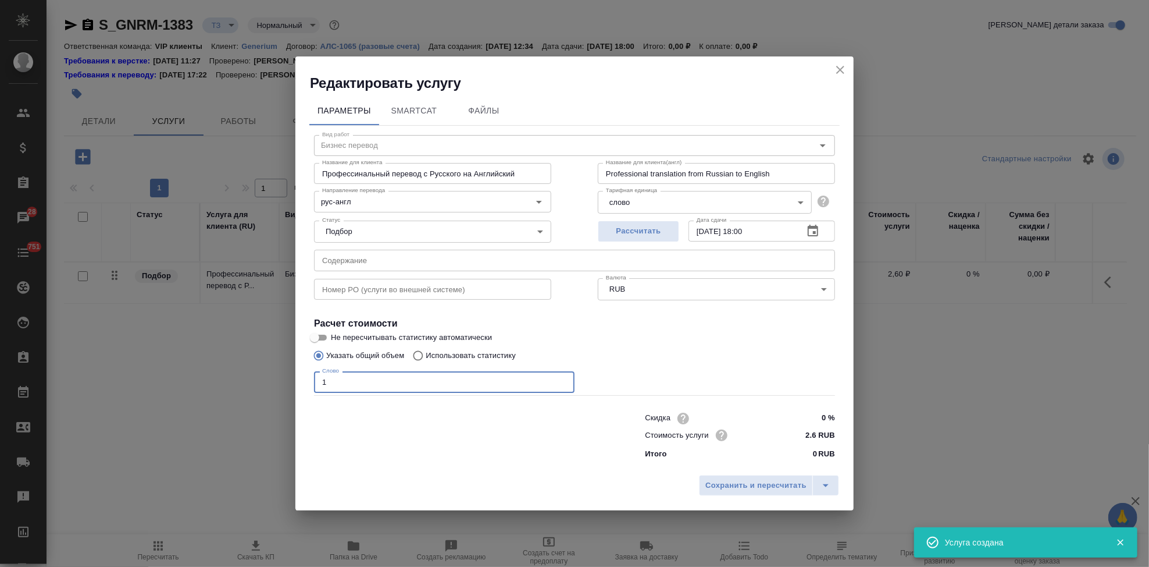
type input "1"
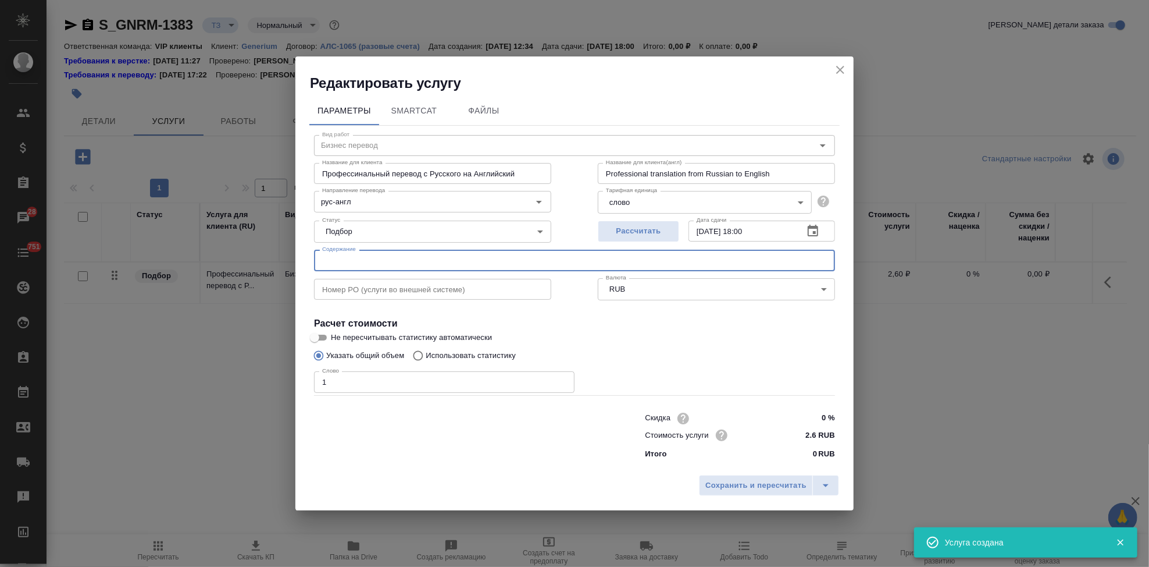
click at [421, 259] on input "text" at bounding box center [574, 260] width 521 height 21
paste input "Перевод с русского на английский язык_Лантесенс_БЭ"
type input "Перевод с русского на английский язык_Лантесенс_БЭ"
click at [824, 486] on icon "split button" at bounding box center [826, 485] width 14 height 14
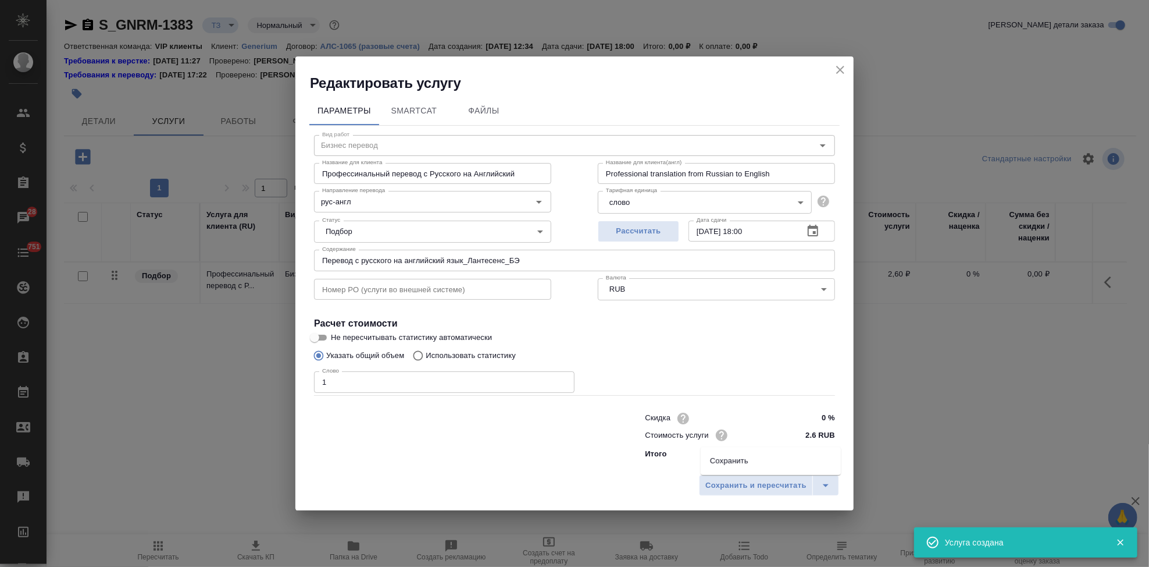
click at [785, 457] on li "Сохранить" at bounding box center [771, 460] width 140 height 19
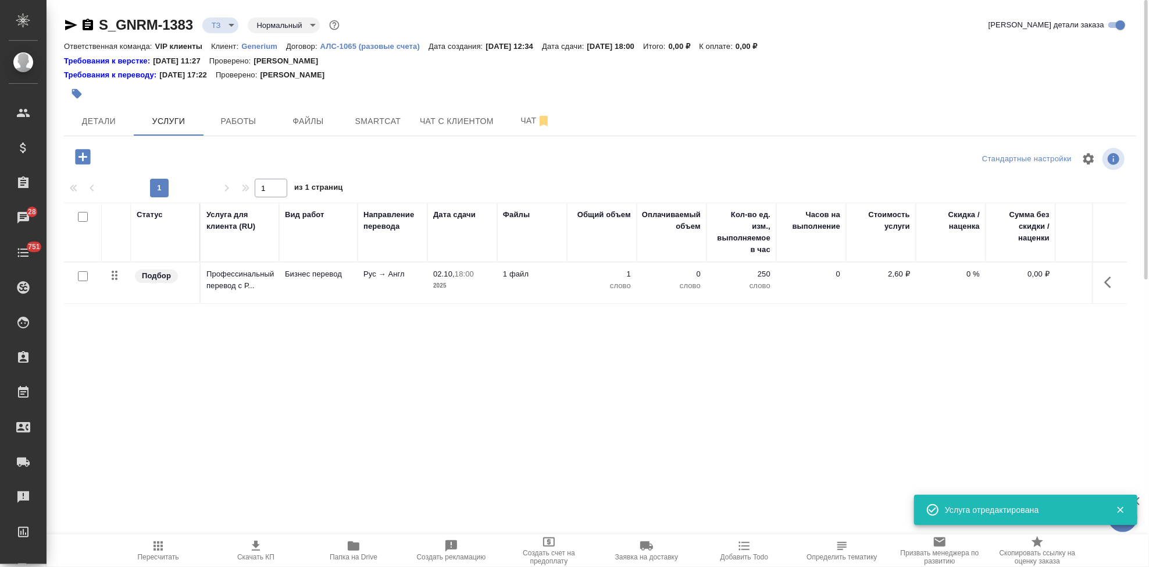
click at [76, 279] on div at bounding box center [83, 276] width 26 height 16
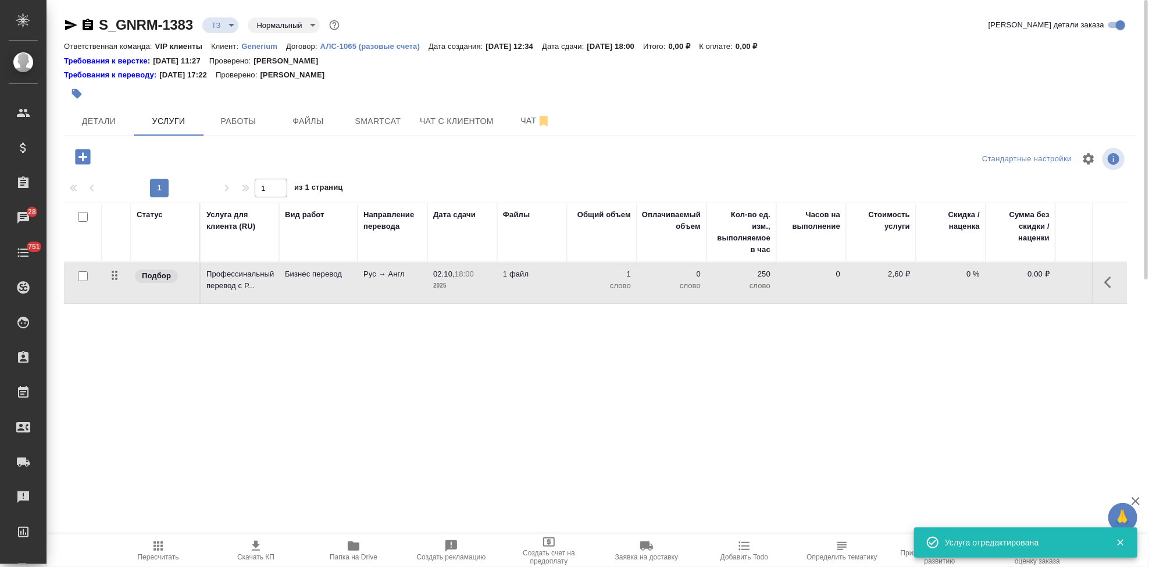
click at [80, 276] on input "checkbox" at bounding box center [83, 276] width 10 height 10
checkbox input "true"
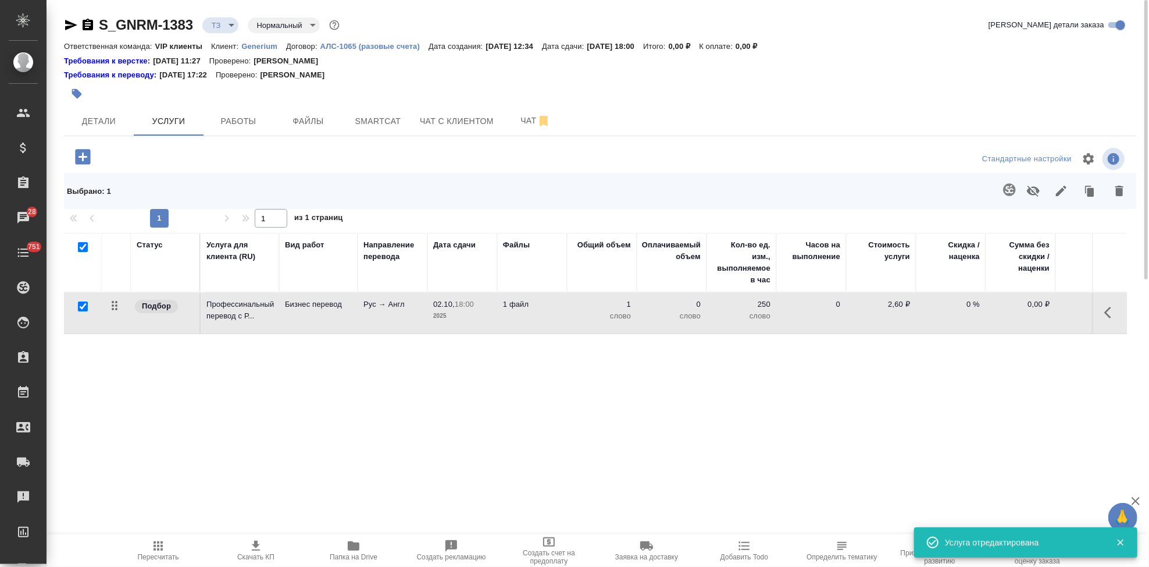
click at [1006, 183] on icon "button" at bounding box center [1010, 190] width 14 height 14
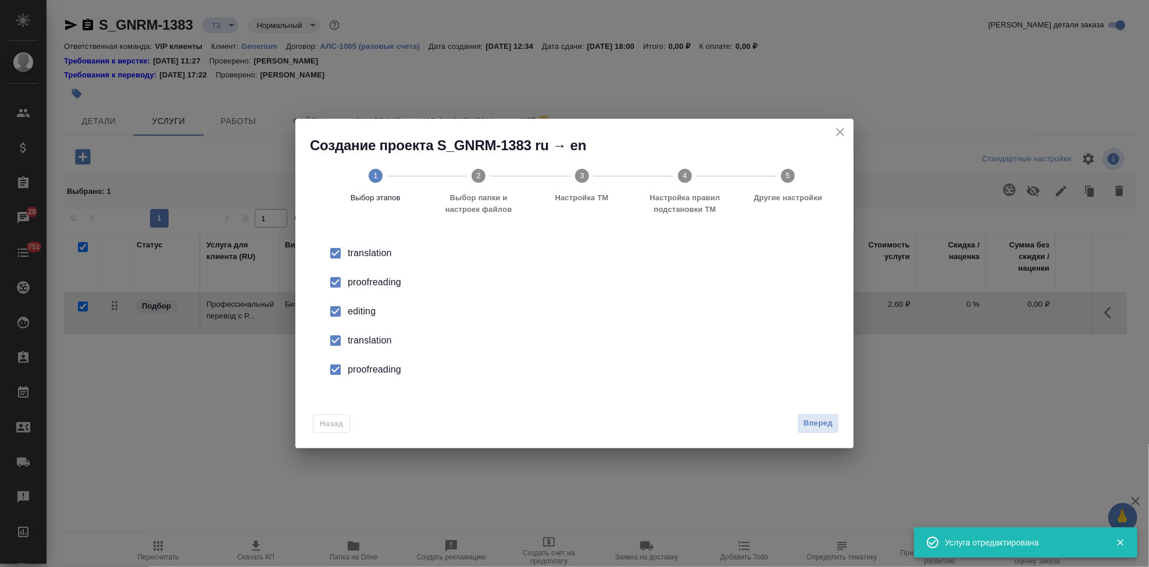
click at [343, 309] on input "checkbox" at bounding box center [335, 311] width 24 height 24
click at [336, 348] on input "checkbox" at bounding box center [335, 340] width 24 height 24
click at [337, 376] on input "checkbox" at bounding box center [335, 369] width 24 height 24
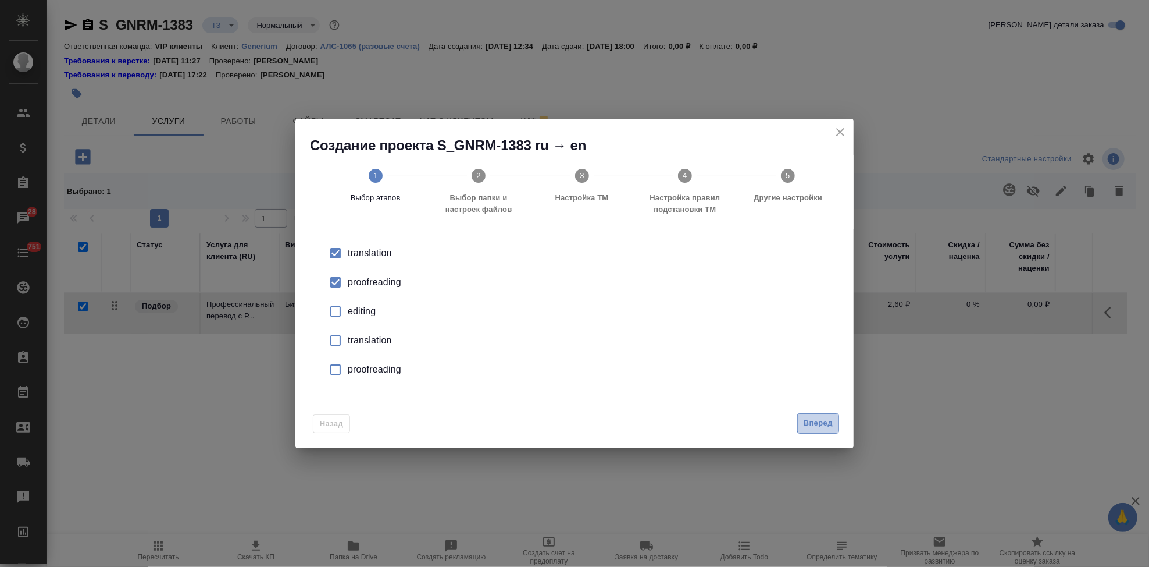
click at [809, 417] on span "Вперед" at bounding box center [818, 423] width 29 height 13
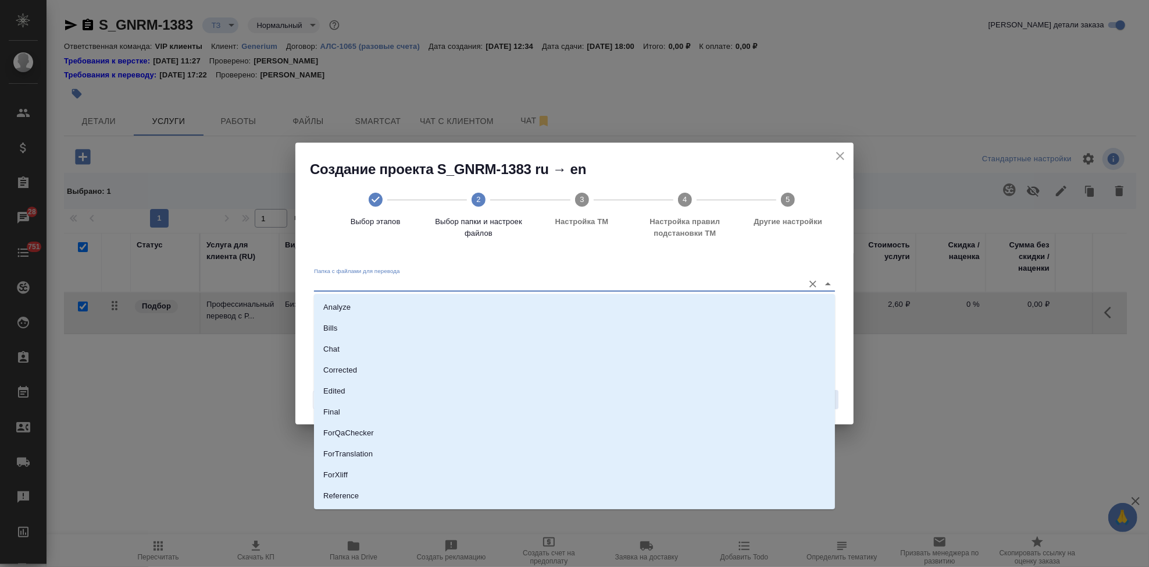
click at [703, 278] on input "Папка с файлами для перевода" at bounding box center [556, 283] width 484 height 14
click at [350, 451] on li "Source" at bounding box center [574, 456] width 521 height 21
type input "Source"
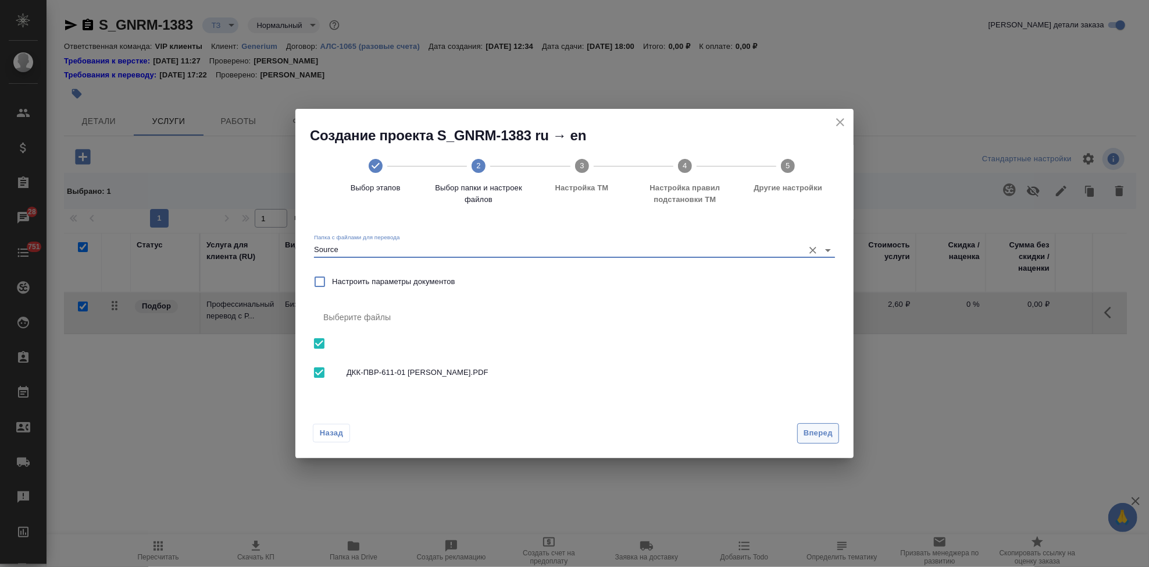
click at [814, 432] on span "Вперед" at bounding box center [818, 432] width 29 height 13
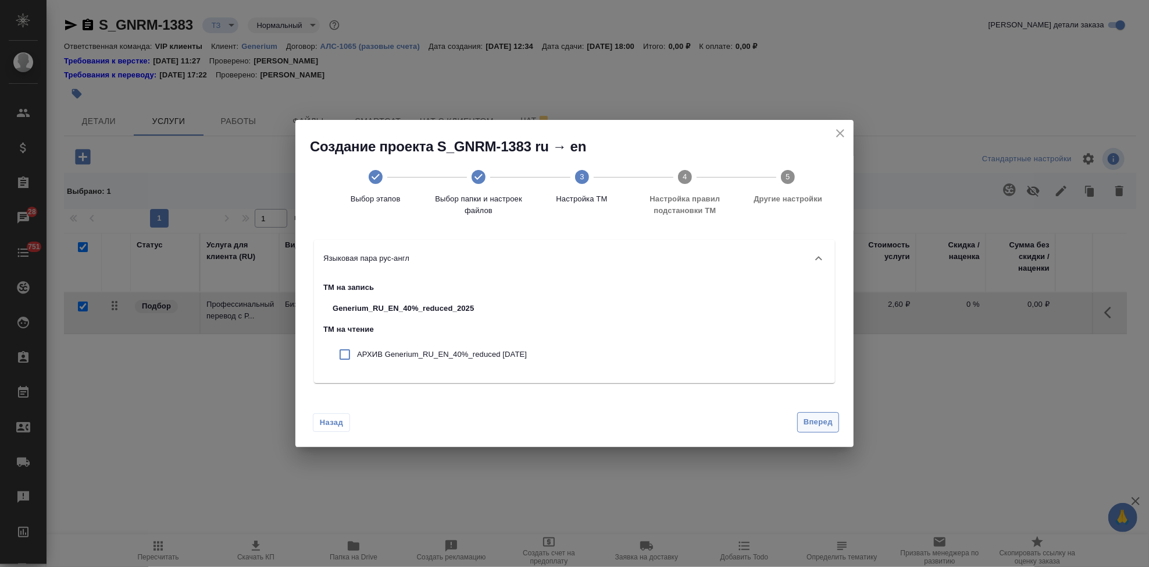
click at [810, 420] on span "Вперед" at bounding box center [818, 421] width 29 height 13
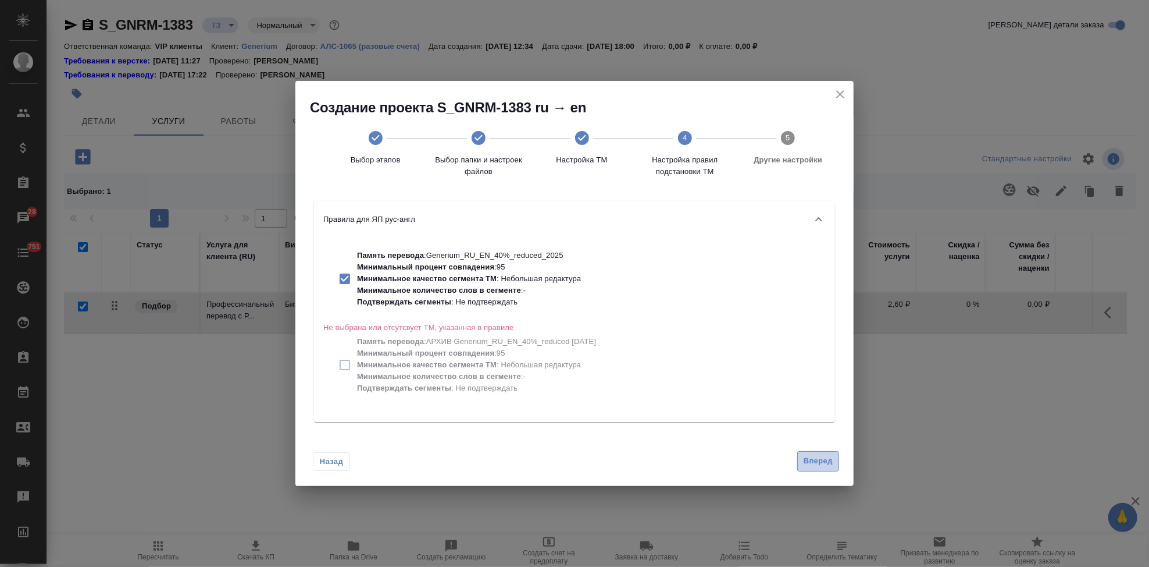
click at [809, 464] on span "Вперед" at bounding box center [818, 460] width 29 height 13
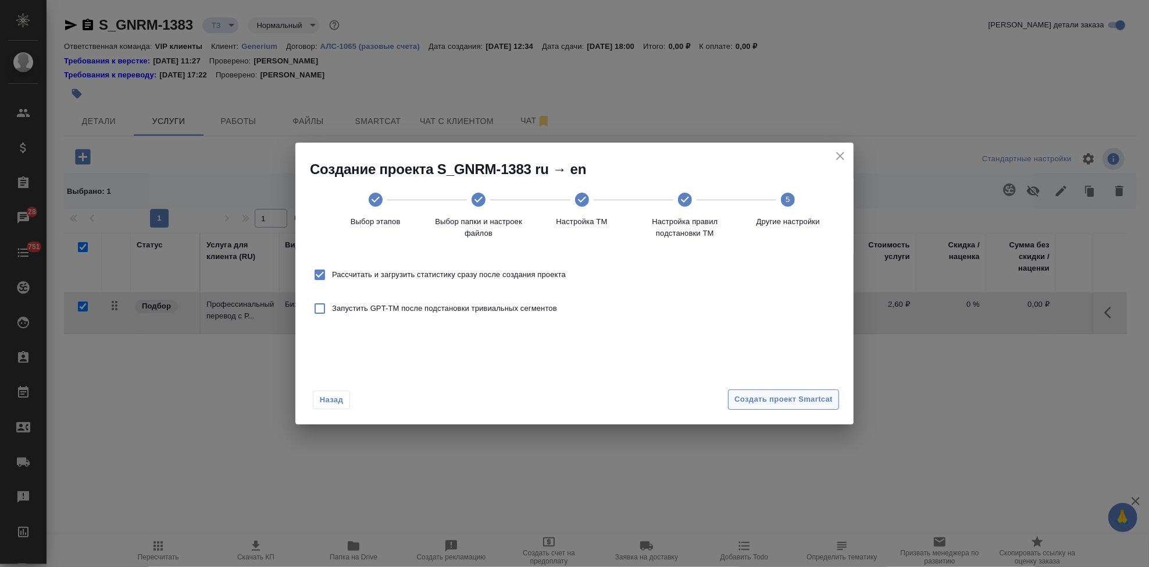
click at [810, 401] on span "Создать проект Smartcat" at bounding box center [784, 399] width 98 height 13
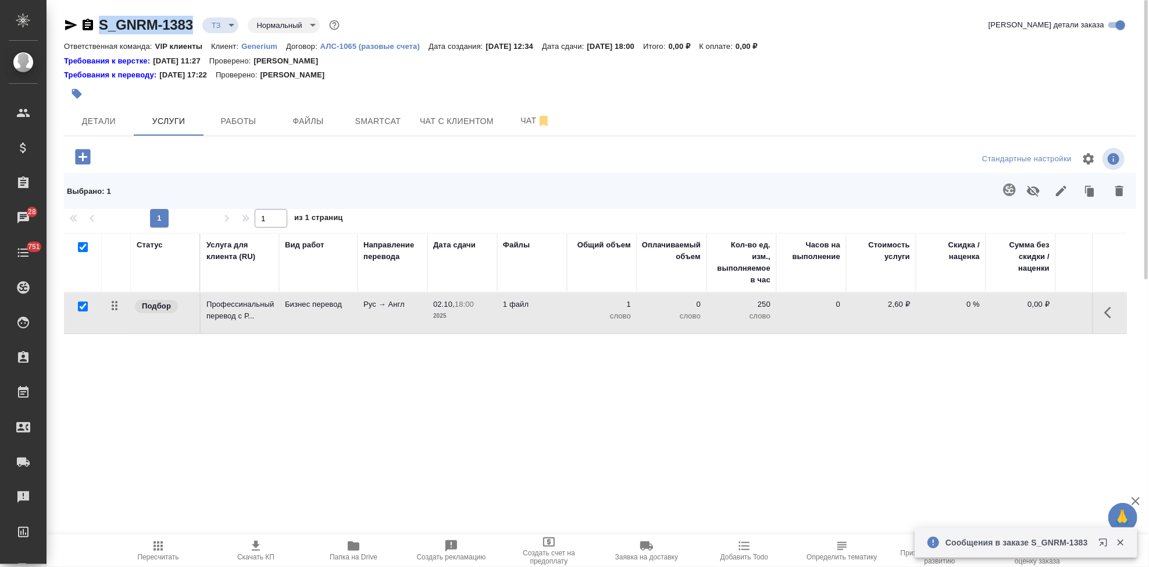
drag, startPoint x: 195, startPoint y: 29, endPoint x: 101, endPoint y: 29, distance: 93.7
click at [101, 29] on div "S_GNRM-1383 ТЗ tz Нормальный normal" at bounding box center [203, 25] width 278 height 19
copy link "S_GNRM-1383"
click at [525, 121] on span "Чат" at bounding box center [536, 120] width 56 height 15
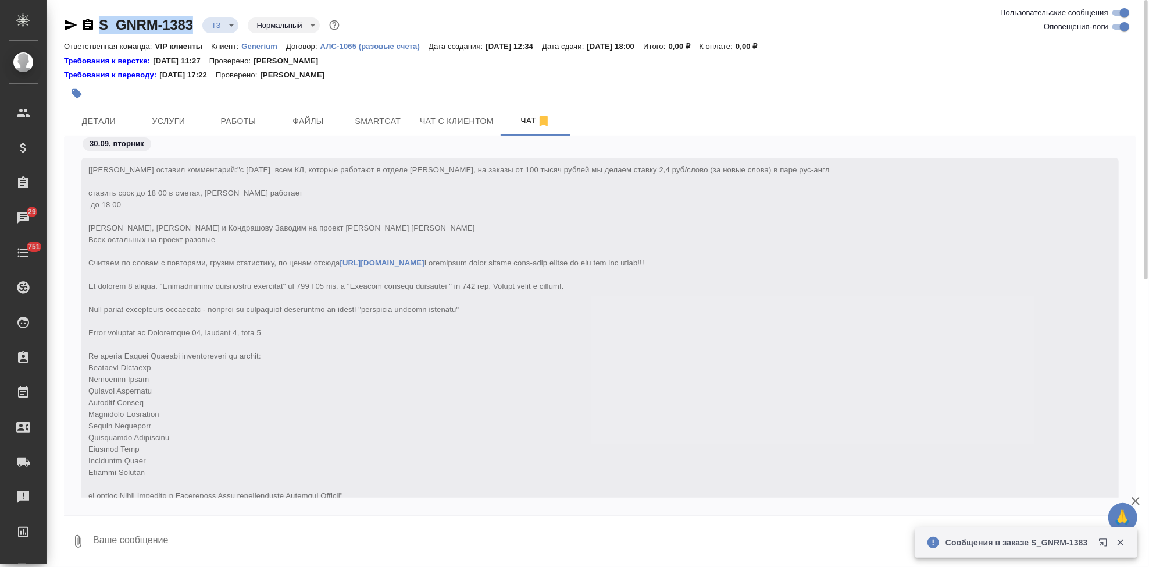
scroll to position [374, 0]
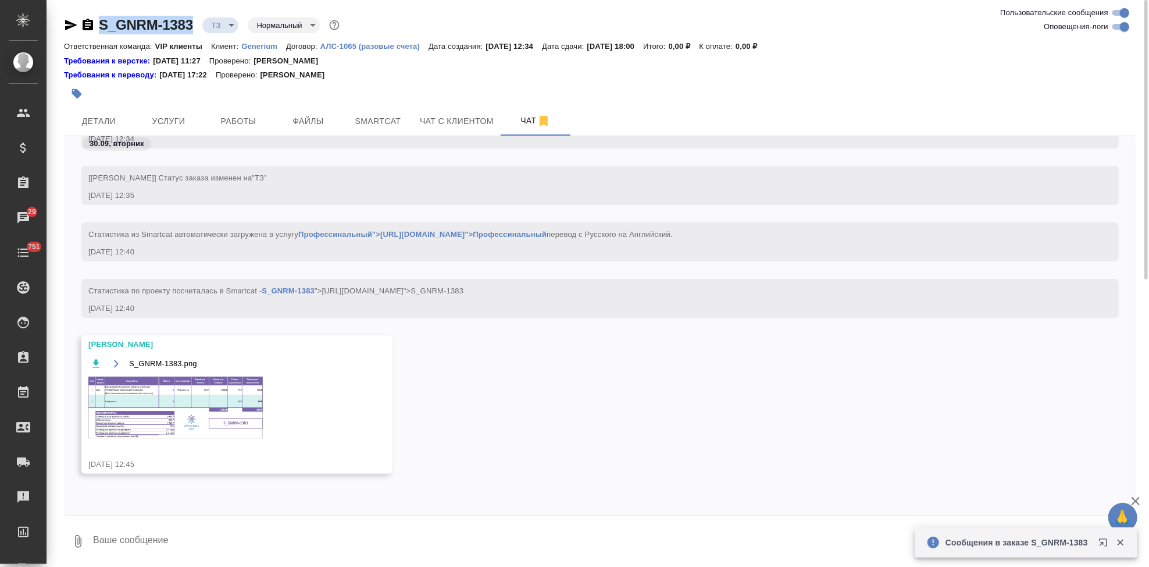
click at [155, 409] on img at bounding box center [175, 407] width 175 height 62
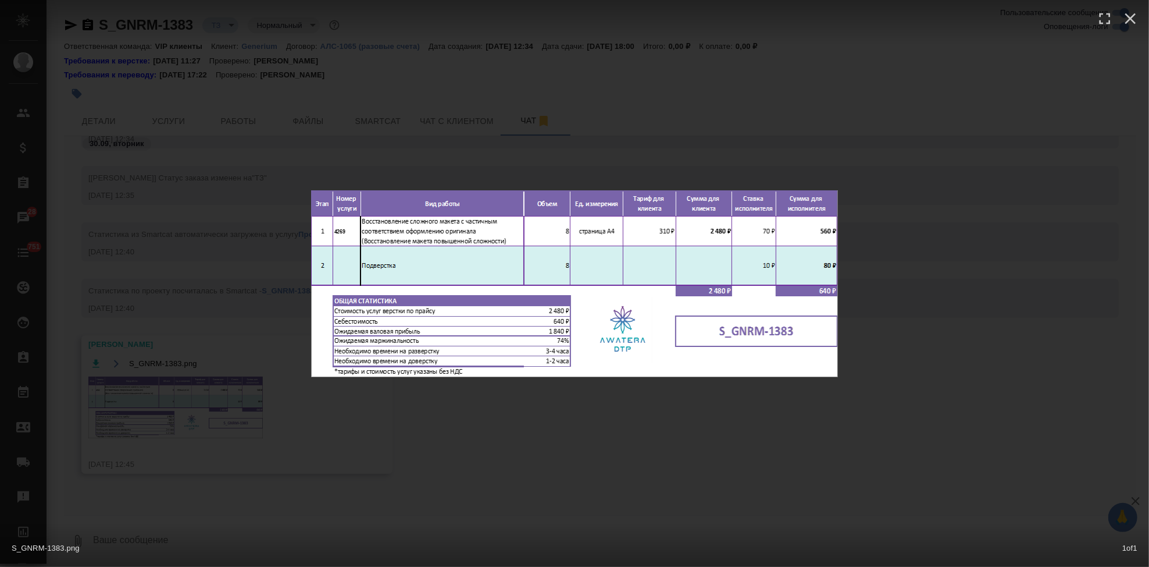
click at [494, 461] on div "S_GNRM-1383.png 1 of 1" at bounding box center [574, 283] width 1149 height 567
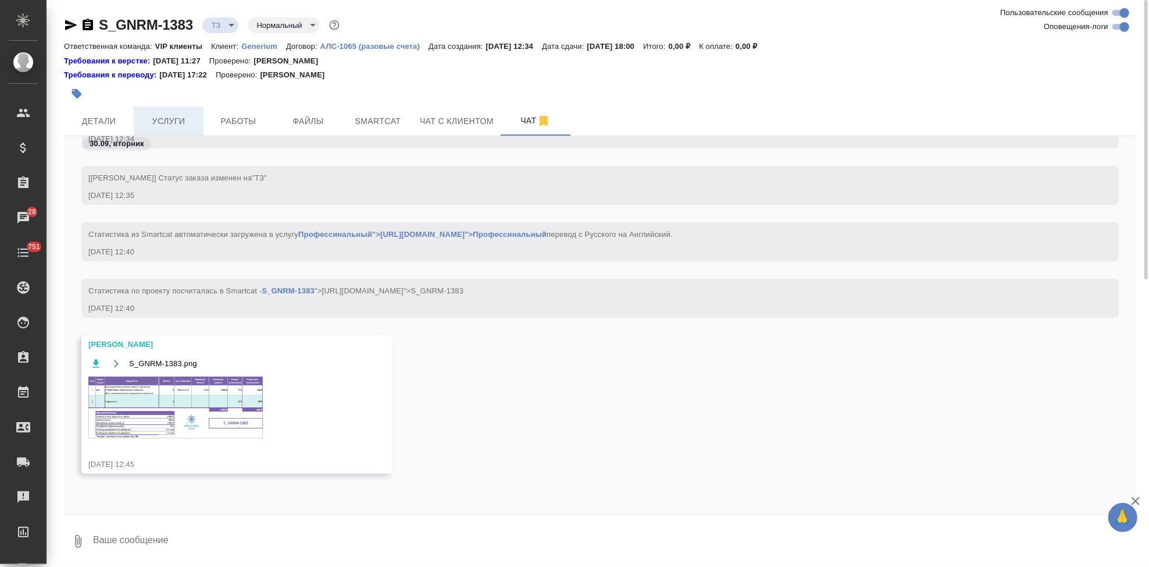
click at [162, 114] on span "Услуги" at bounding box center [169, 121] width 56 height 15
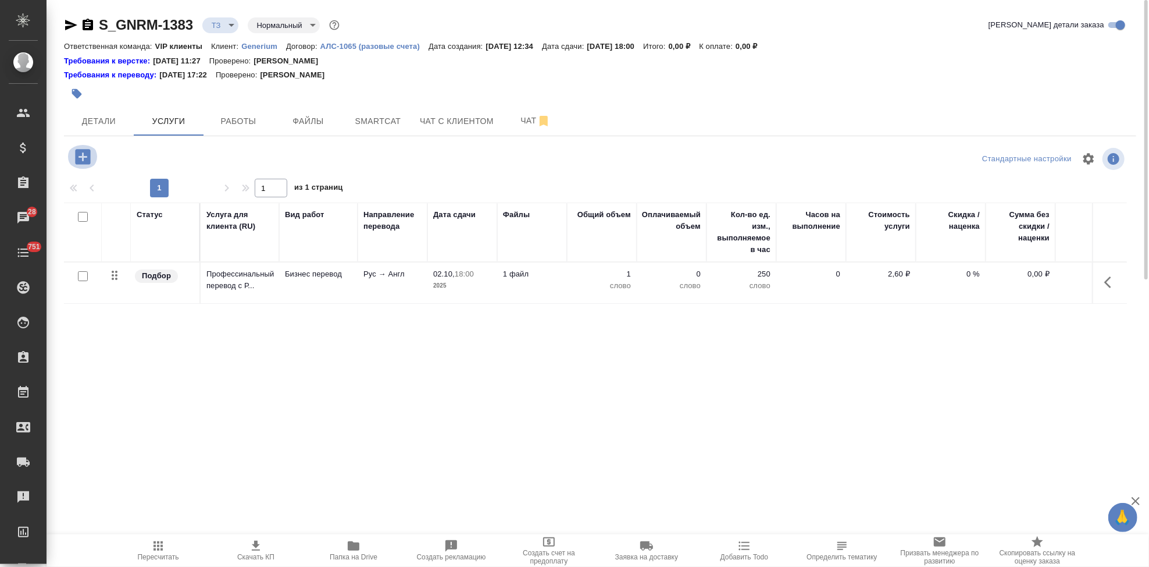
click at [80, 150] on icon "button" at bounding box center [82, 156] width 15 height 15
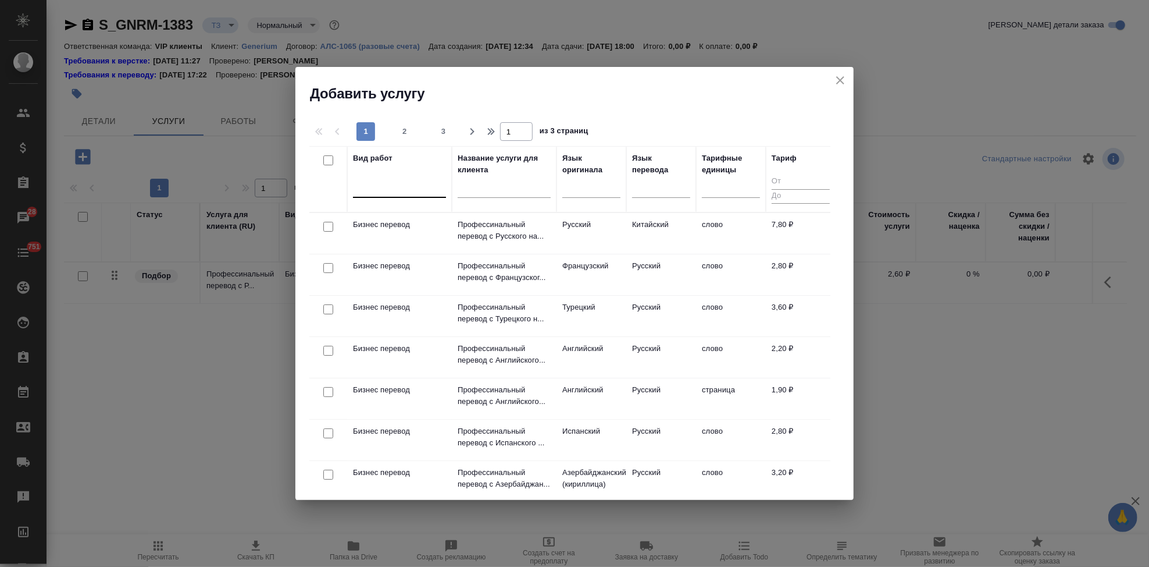
click at [381, 190] on div at bounding box center [399, 185] width 93 height 17
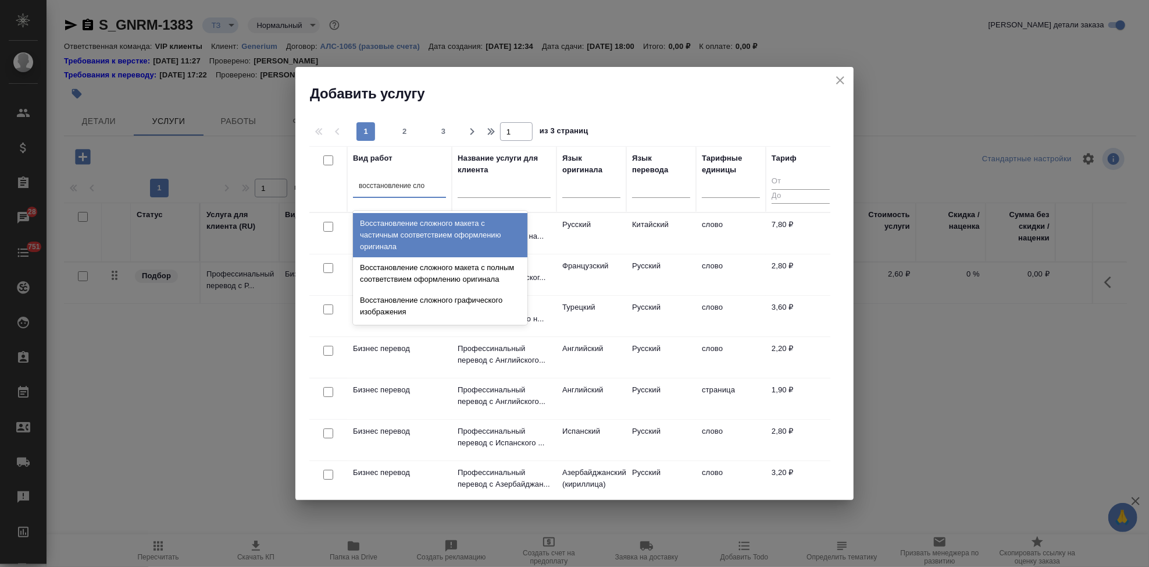
type input "восстановление слож"
click at [449, 218] on div "Восстановление сложного макета с частичным соответствием оформлению оригинала" at bounding box center [440, 235] width 175 height 44
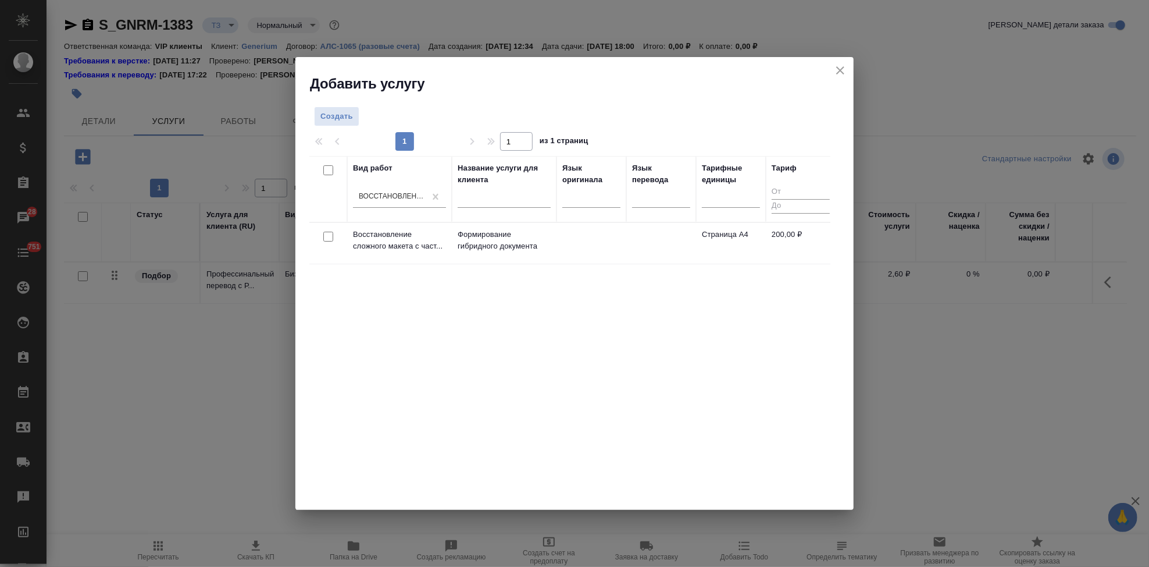
click at [450, 245] on td "Восстановление сложного макета с част..." at bounding box center [399, 243] width 105 height 41
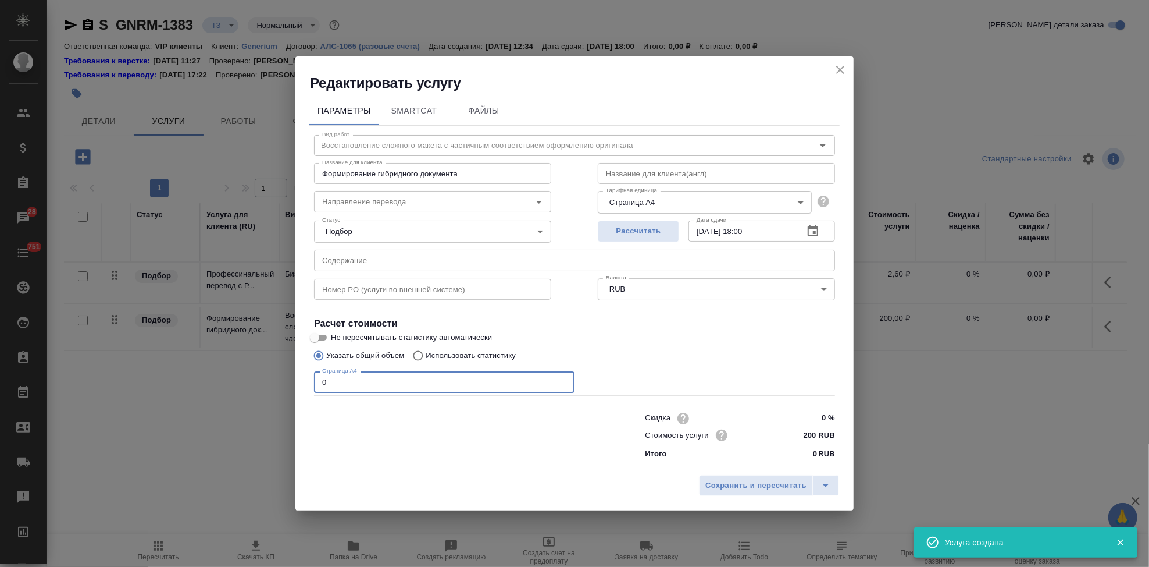
click at [437, 380] on input "0" at bounding box center [444, 381] width 261 height 21
type input "7"
type input "8"
click at [827, 492] on icon "split button" at bounding box center [826, 485] width 14 height 14
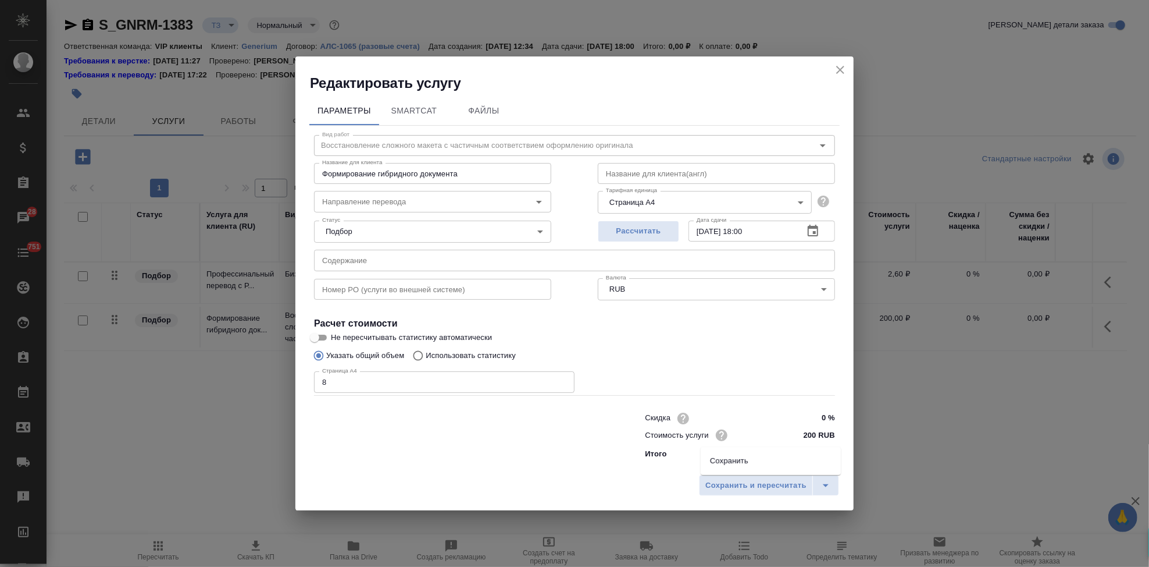
click at [786, 469] on li "Сохранить" at bounding box center [771, 460] width 140 height 19
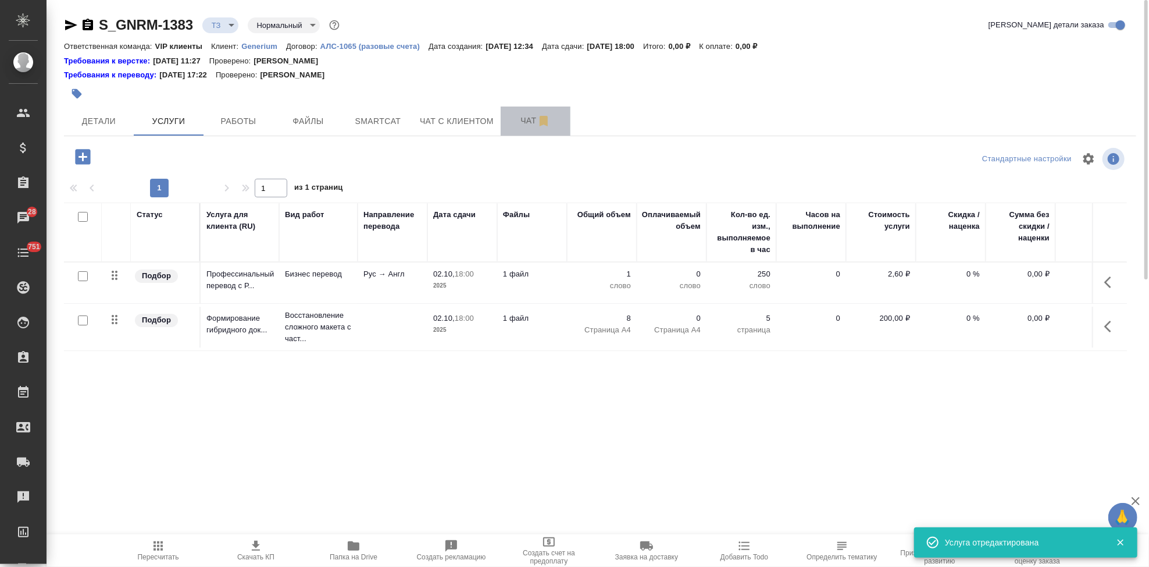
click at [524, 121] on span "Чат" at bounding box center [536, 120] width 56 height 15
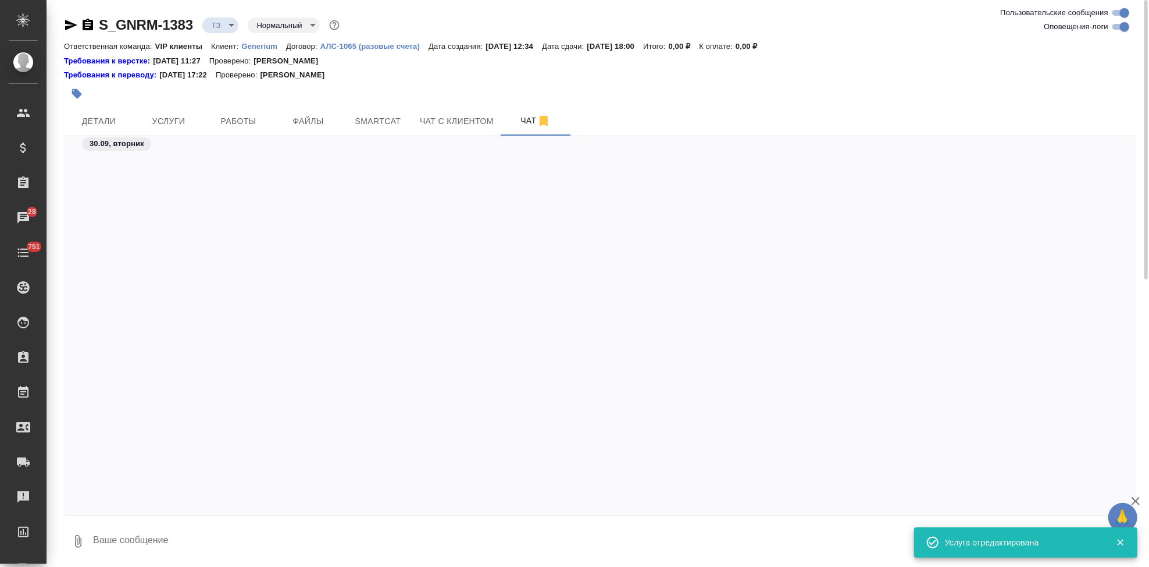
scroll to position [435, 0]
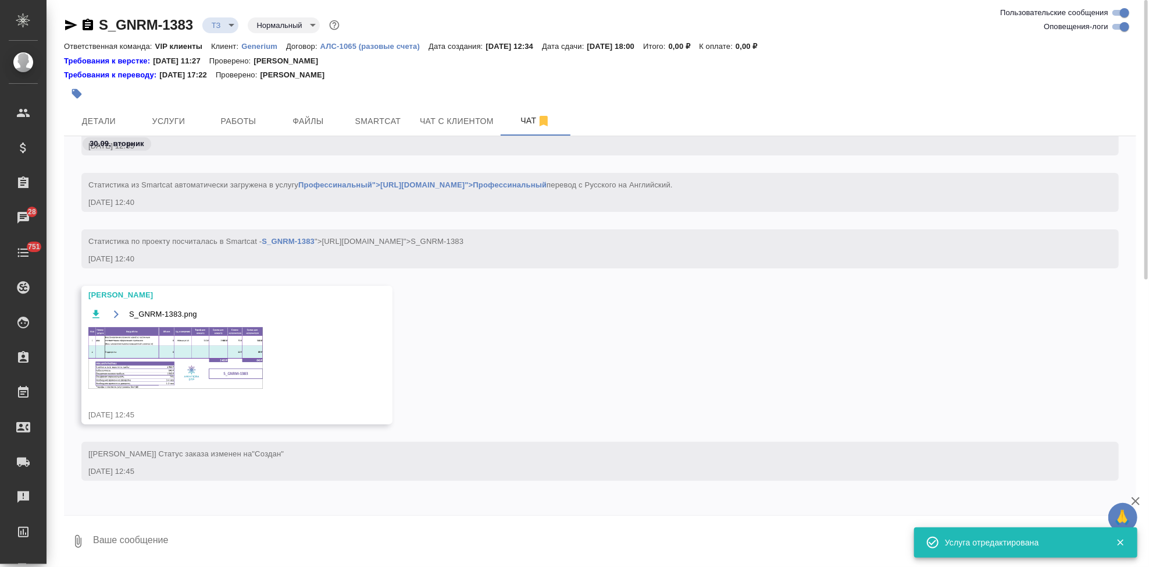
click at [179, 359] on img at bounding box center [175, 358] width 175 height 62
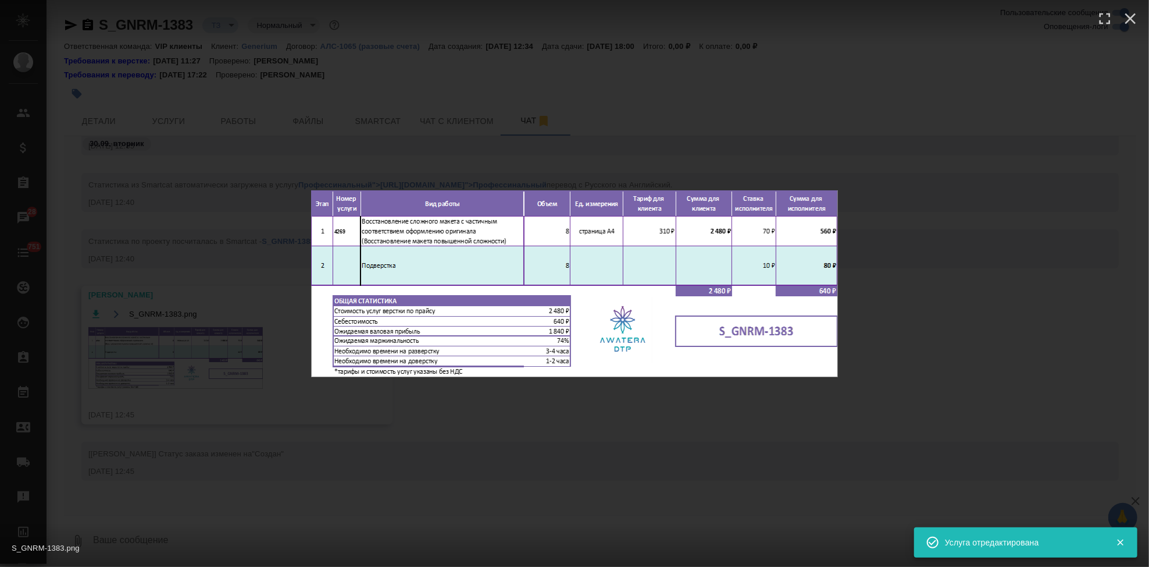
click at [582, 441] on div "S_GNRM-1383.png 1 of 1" at bounding box center [574, 283] width 1149 height 567
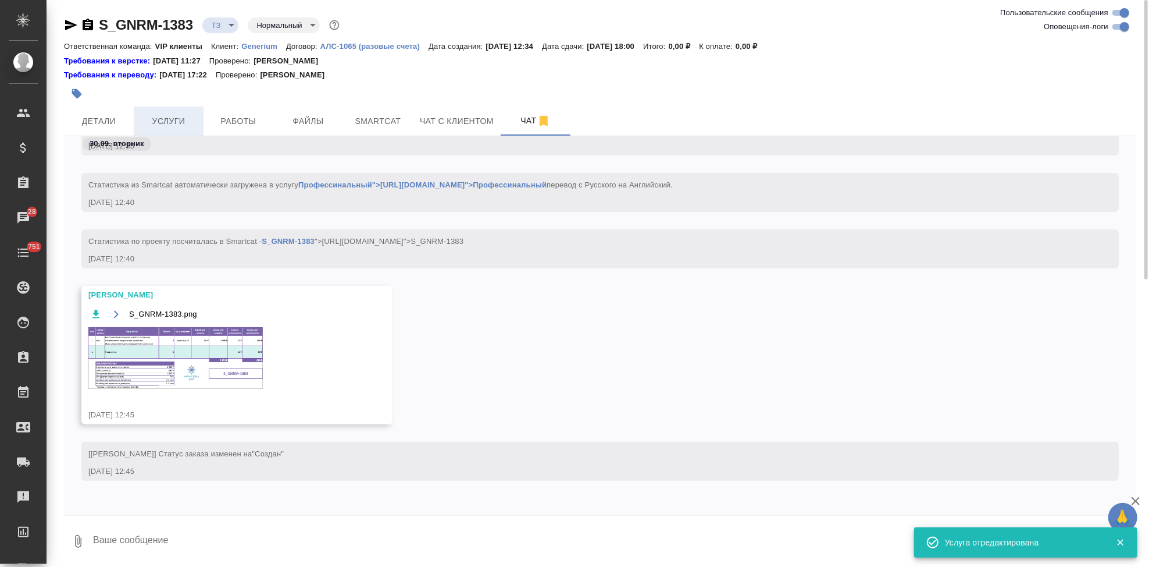
click at [185, 109] on button "Услуги" at bounding box center [169, 120] width 70 height 29
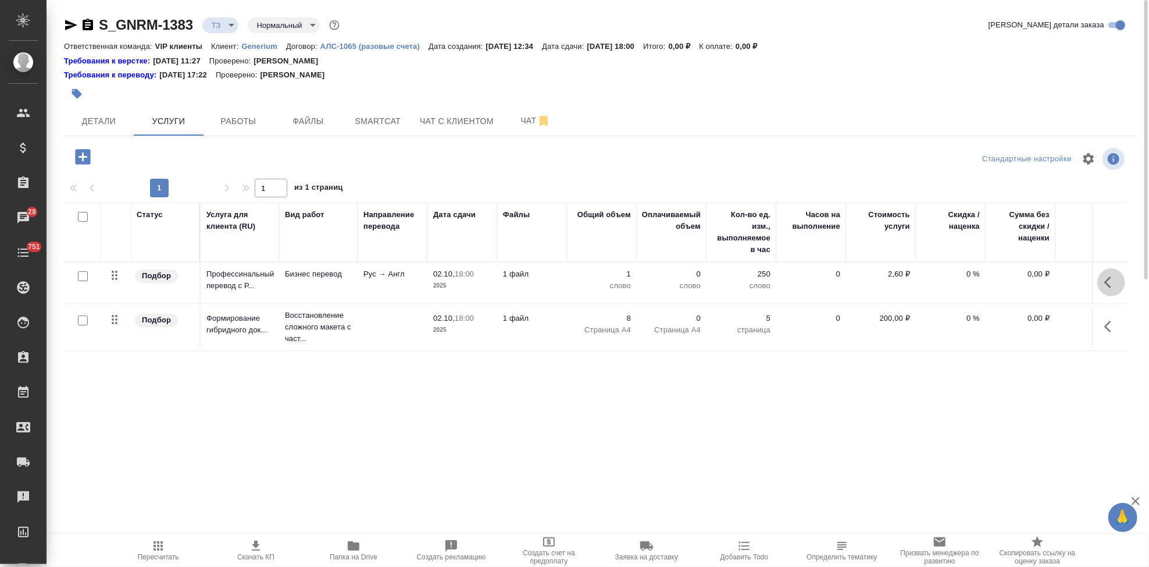
click at [1106, 287] on icon "button" at bounding box center [1112, 282] width 14 height 14
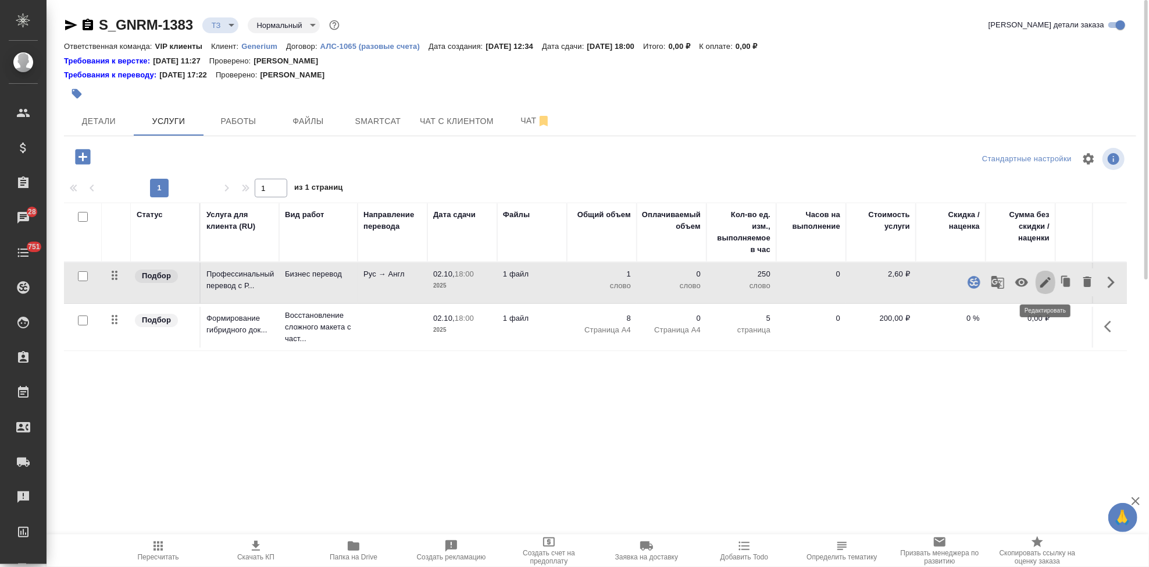
click at [1047, 289] on icon "button" at bounding box center [1046, 282] width 14 height 14
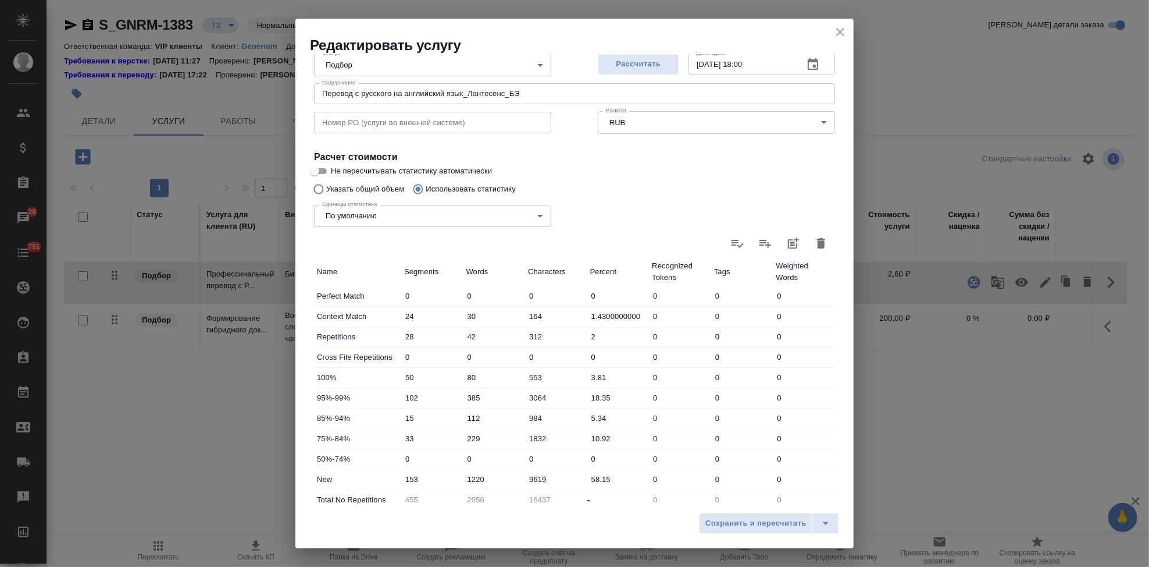
scroll to position [226, 0]
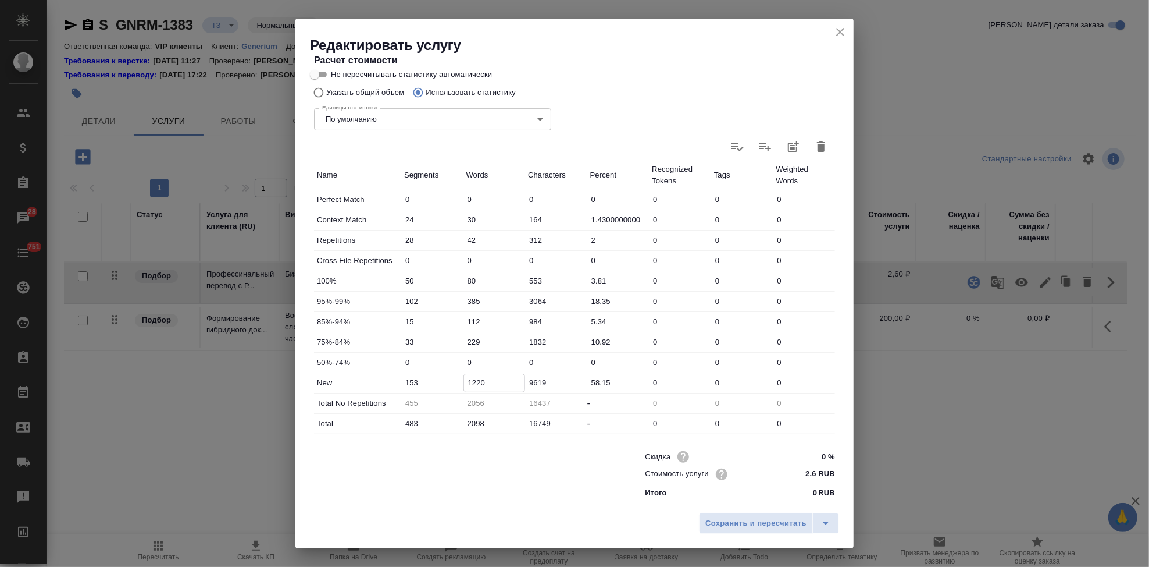
click at [474, 380] on input "1220" at bounding box center [494, 382] width 61 height 17
type input "1380"
click at [837, 522] on button "split button" at bounding box center [826, 522] width 27 height 21
click at [774, 492] on li "Сохранить" at bounding box center [771, 498] width 140 height 19
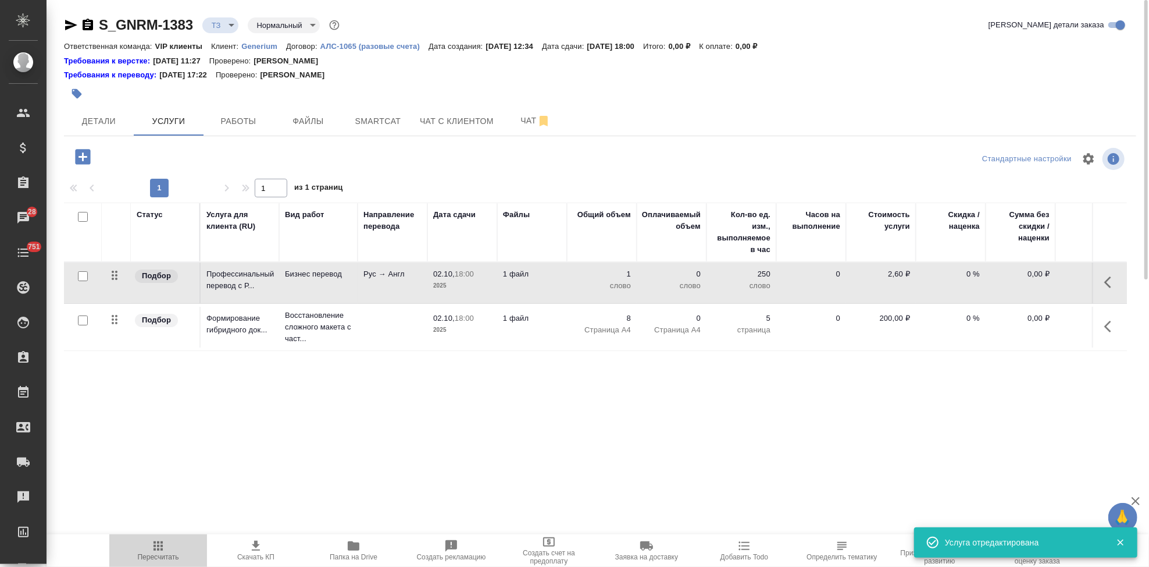
click at [155, 547] on icon "button" at bounding box center [158, 546] width 14 height 14
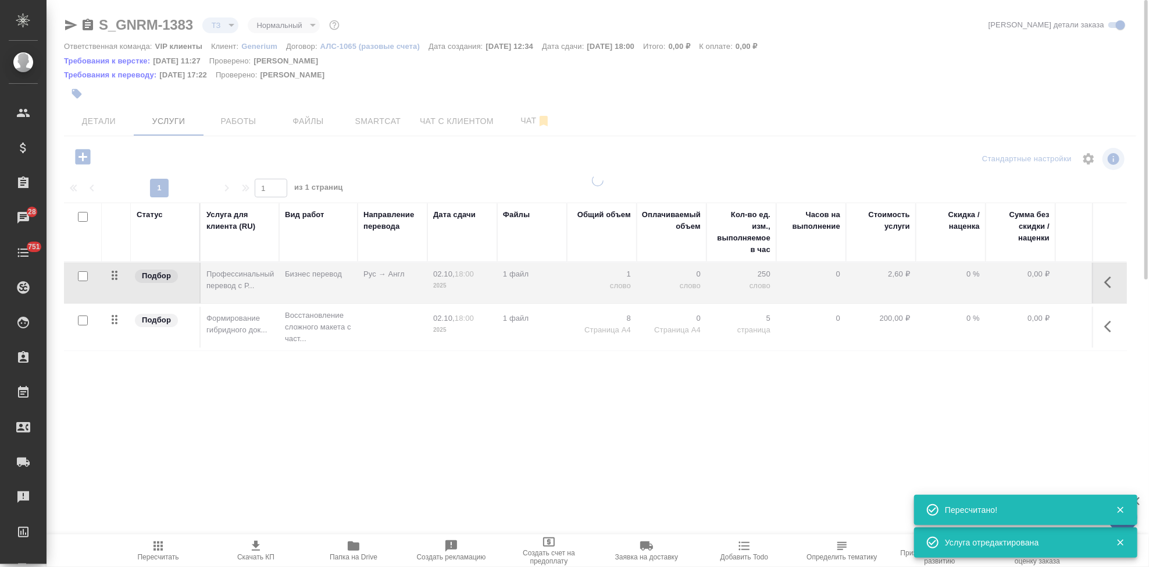
type input "new"
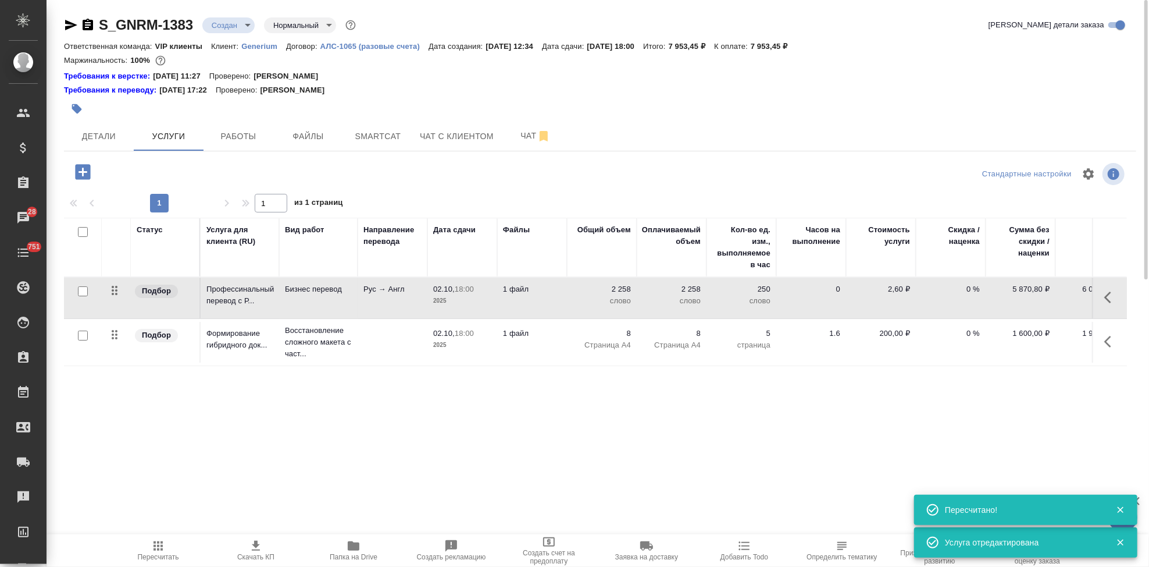
click at [258, 553] on span "Скачать КП" at bounding box center [255, 557] width 37 height 8
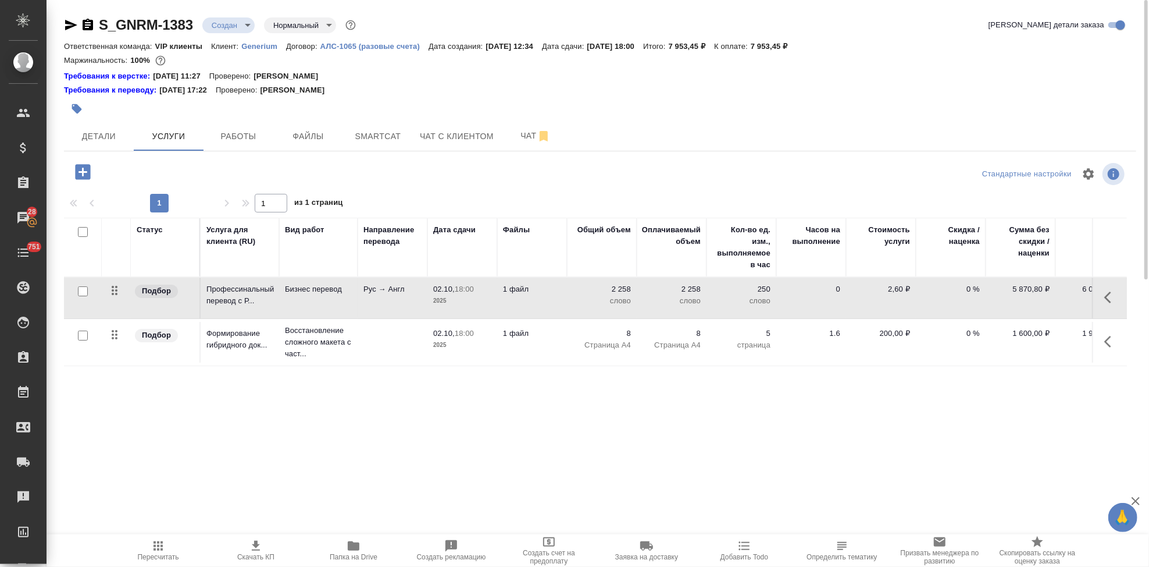
click at [257, 47] on p "Generium" at bounding box center [263, 46] width 45 height 9
click at [58, 150] on div "S_GNRM-1383 Создан new Нормальный normal Кратко детали заказа Ответственная ком…" at bounding box center [600, 248] width 1085 height 497
click at [91, 142] on span "Детали" at bounding box center [99, 136] width 56 height 15
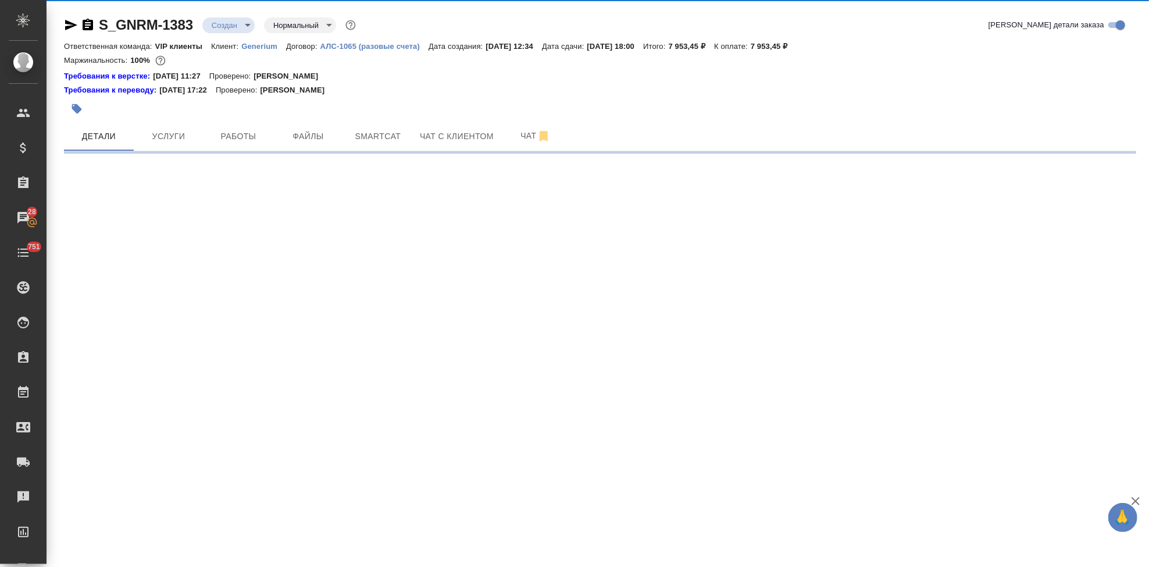
select select "RU"
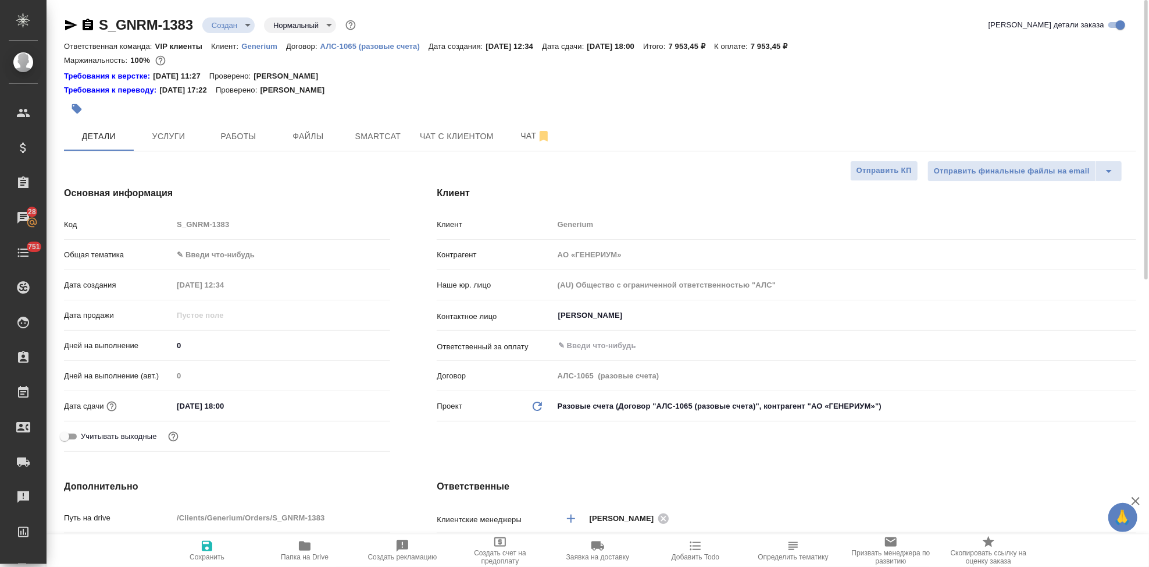
type textarea "x"
click at [241, 22] on body "🙏 .cls-1 fill:#fff; AWATERA Kabargina Anna Клиенты Спецификации Заказы 28 Чаты …" at bounding box center [574, 283] width 1149 height 567
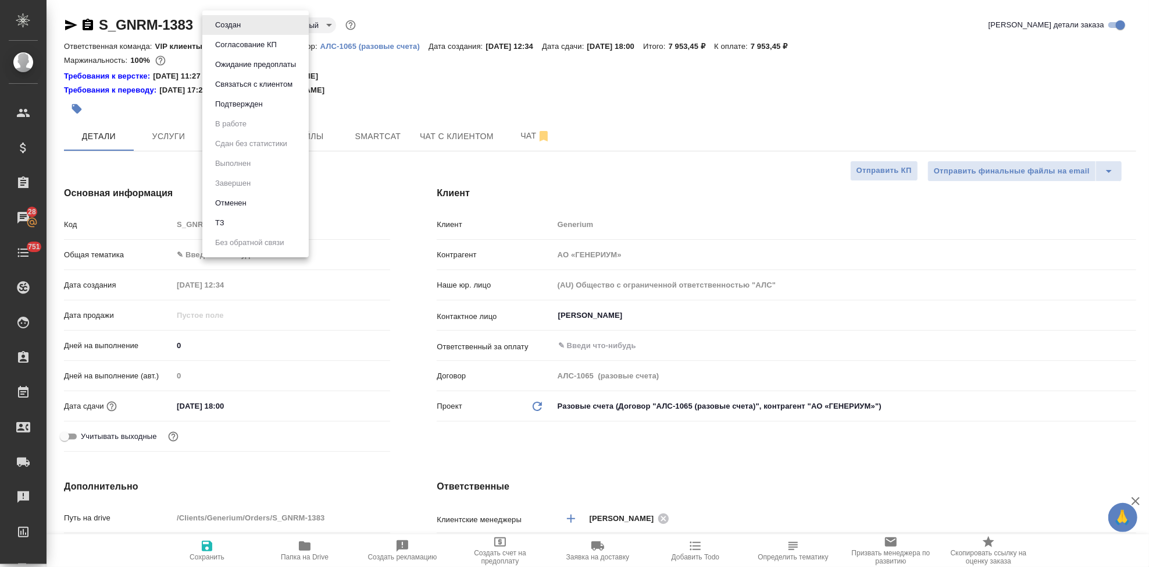
click at [252, 407] on div at bounding box center [574, 283] width 1149 height 567
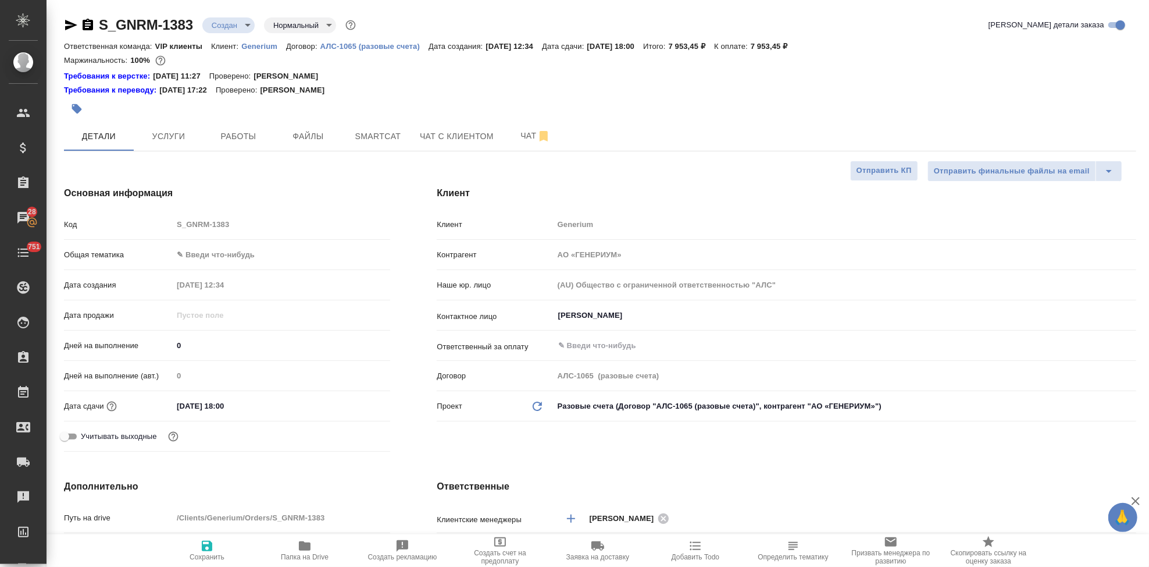
click at [225, 404] on input "02.10.2025 18:00" at bounding box center [224, 405] width 102 height 17
type input "02.10.2025 10:0_"
type textarea "x"
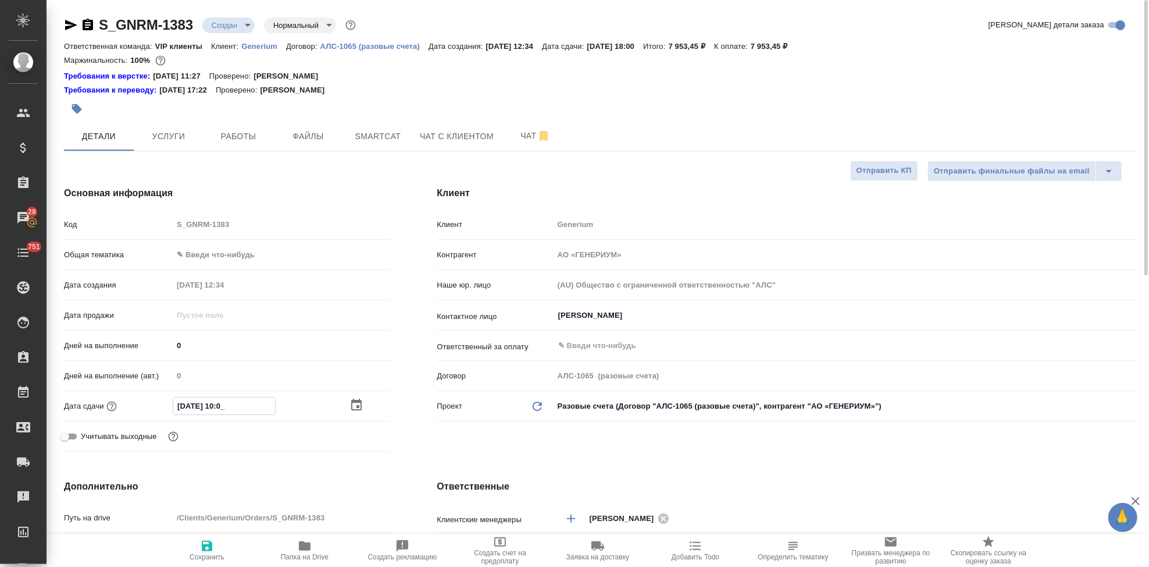
type input "02.10.2025 16:00"
type textarea "x"
type input "02.10.2025 16:00"
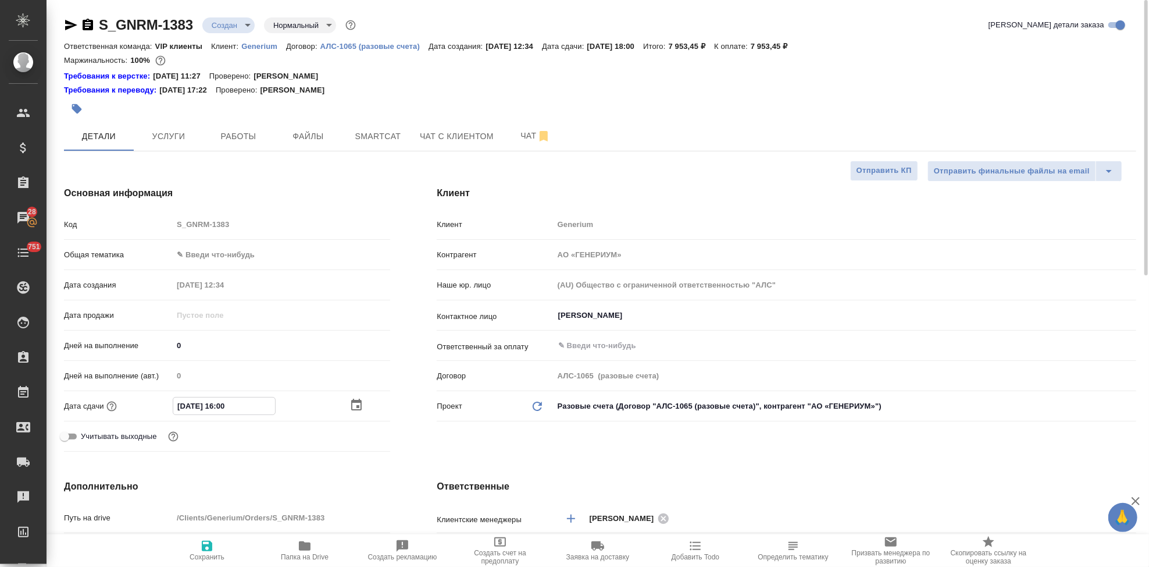
click at [592, 443] on div "Клиент Клиент Generium Контрагент АО «ГЕНЕРИУМ» Наше юр. лицо (AU) Общество с о…" at bounding box center [787, 321] width 746 height 316
click at [215, 553] on span "Сохранить" at bounding box center [207, 557] width 35 height 8
type textarea "x"
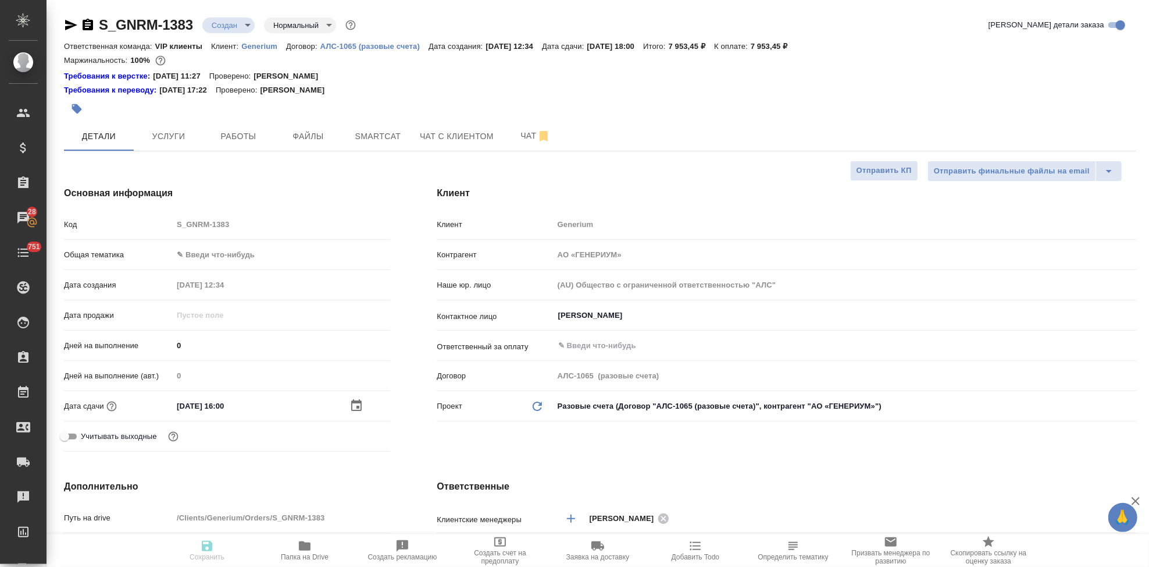
type textarea "x"
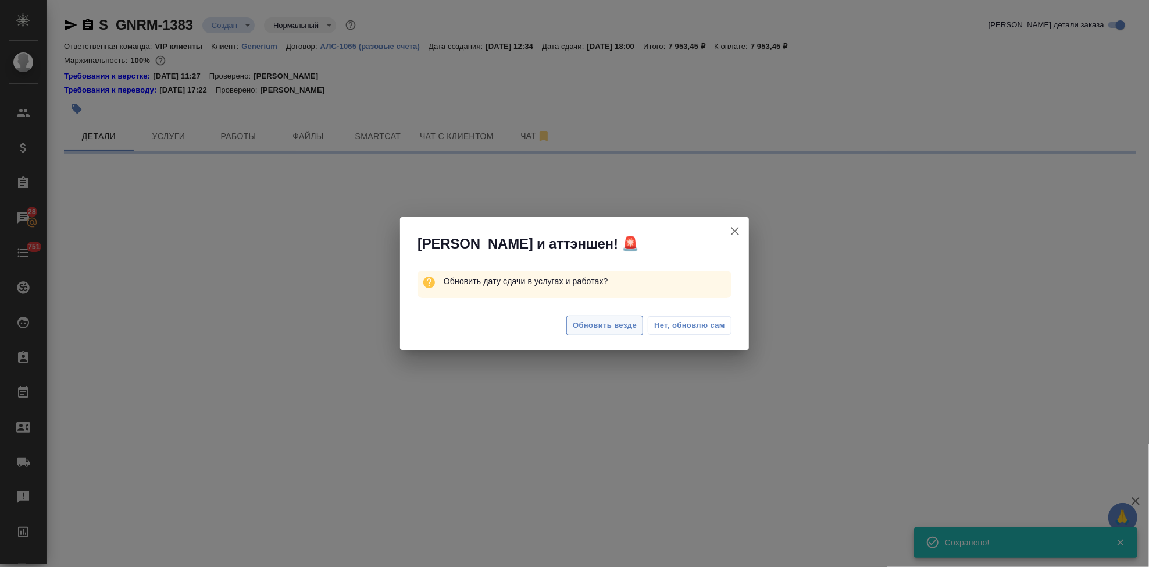
select select "RU"
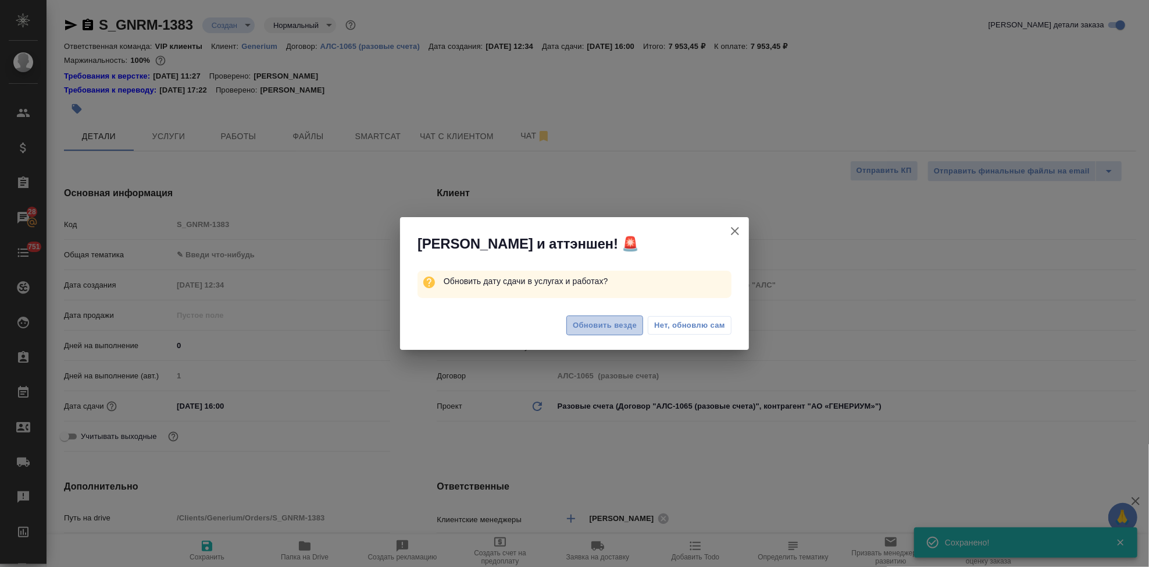
click at [580, 324] on span "Обновить везде" at bounding box center [605, 325] width 64 height 13
type textarea "x"
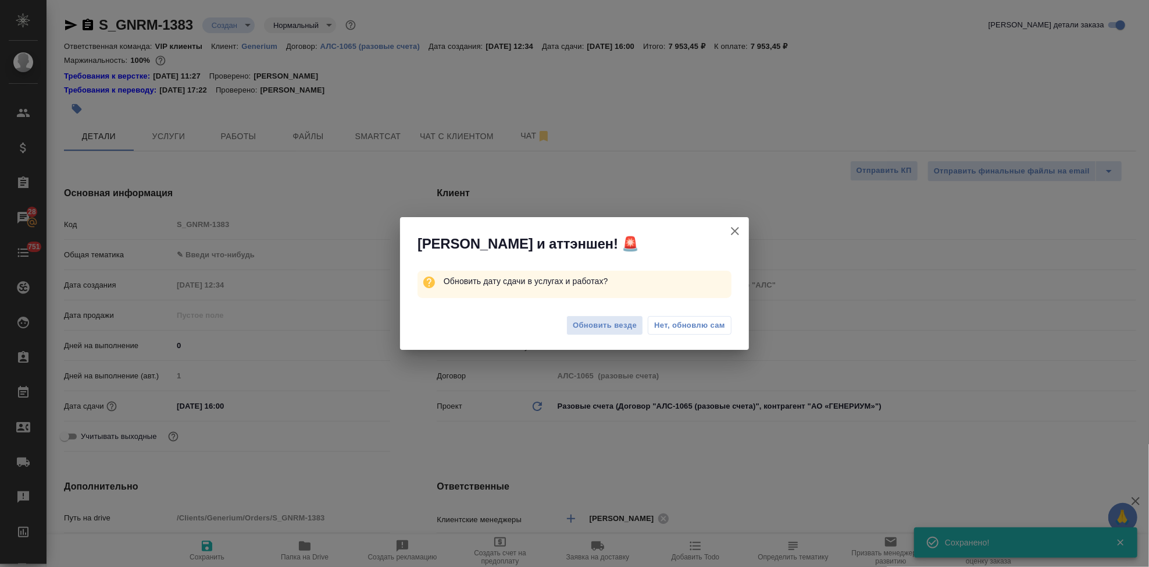
type textarea "x"
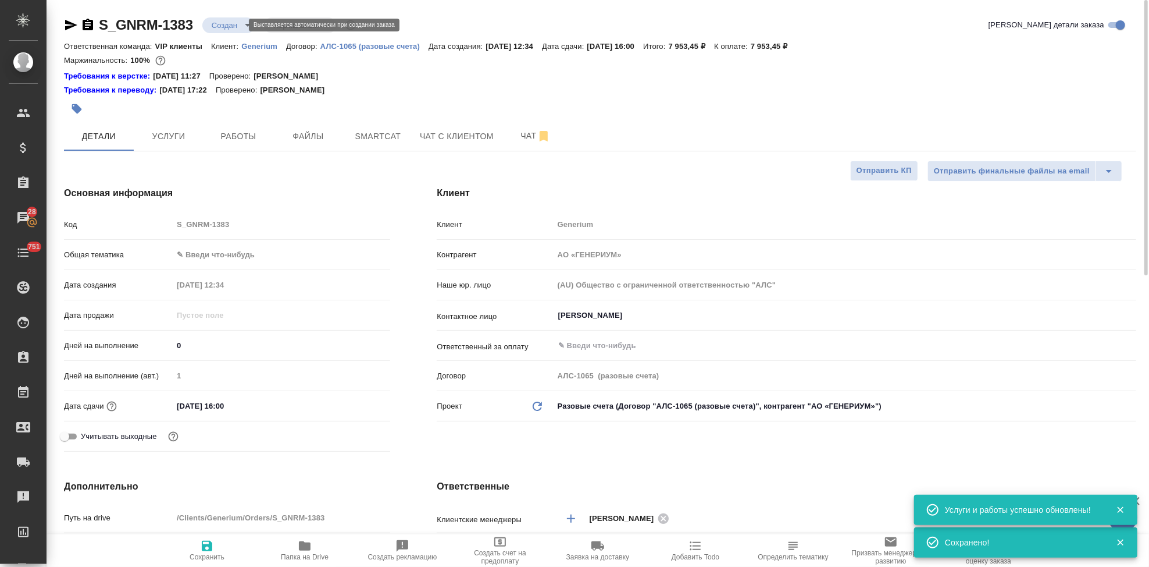
click at [239, 26] on body "🙏 .cls-1 fill:#fff; AWATERA Kabargina Anna Клиенты Спецификации Заказы 28 Чаты …" at bounding box center [574, 283] width 1149 height 567
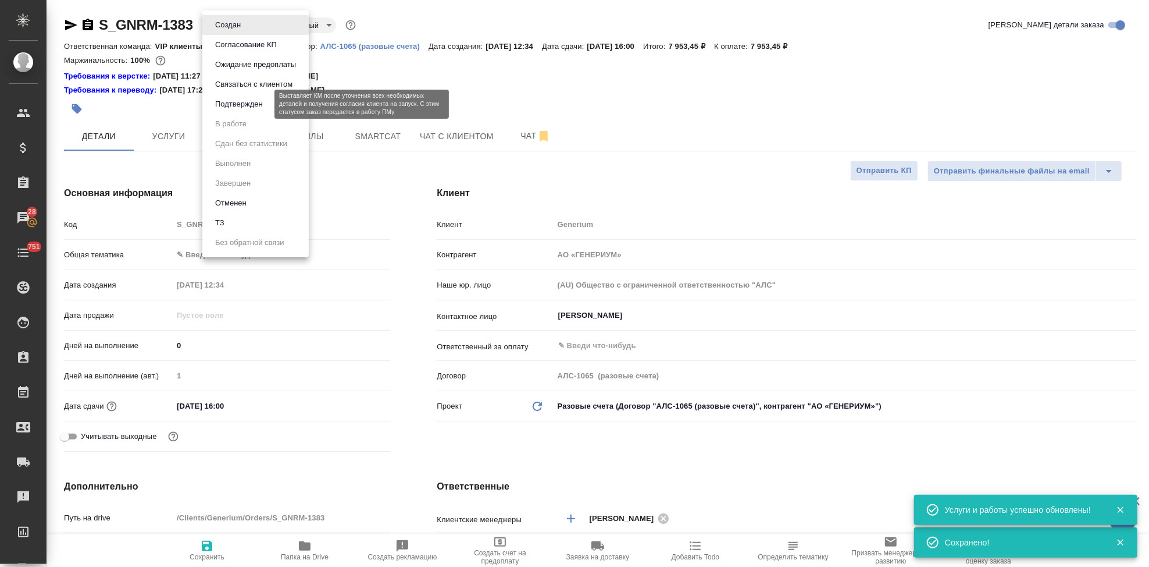
click at [247, 110] on button "Подтвержден" at bounding box center [239, 104] width 55 height 13
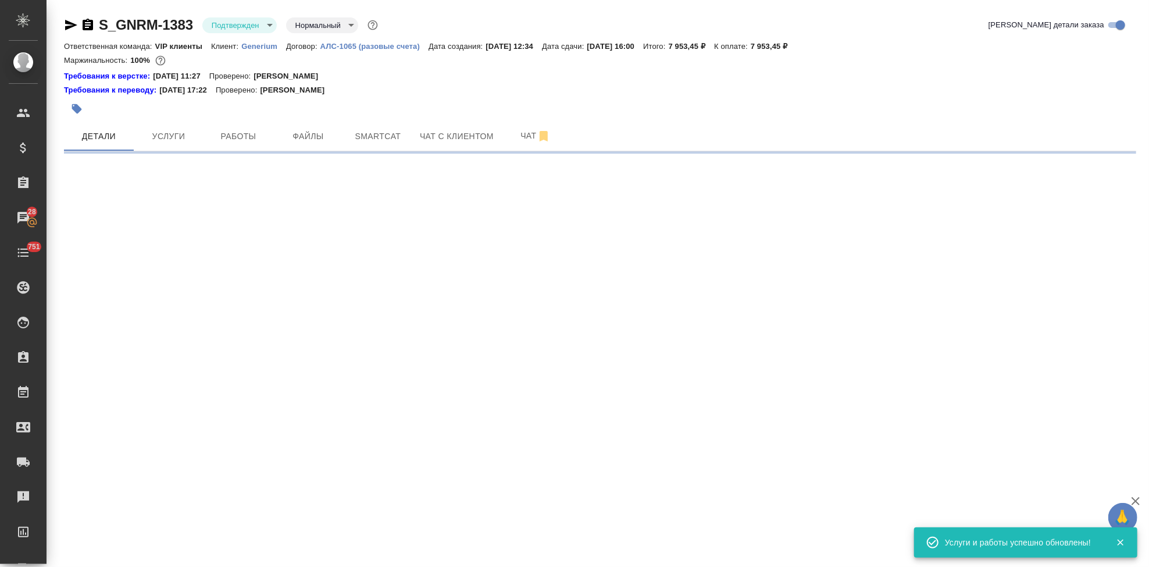
select select "RU"
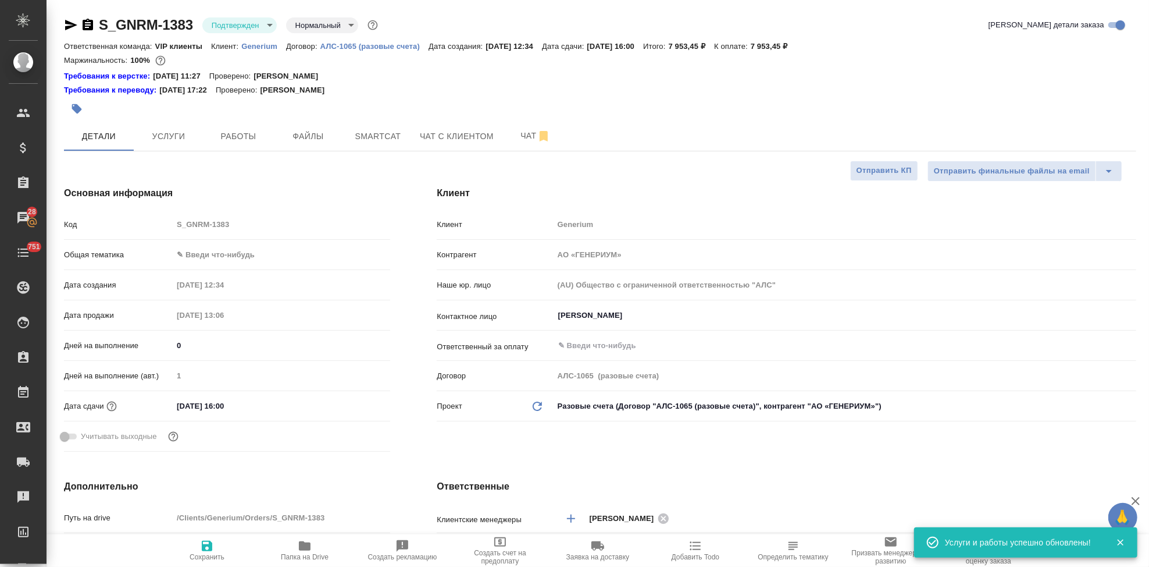
type textarea "x"
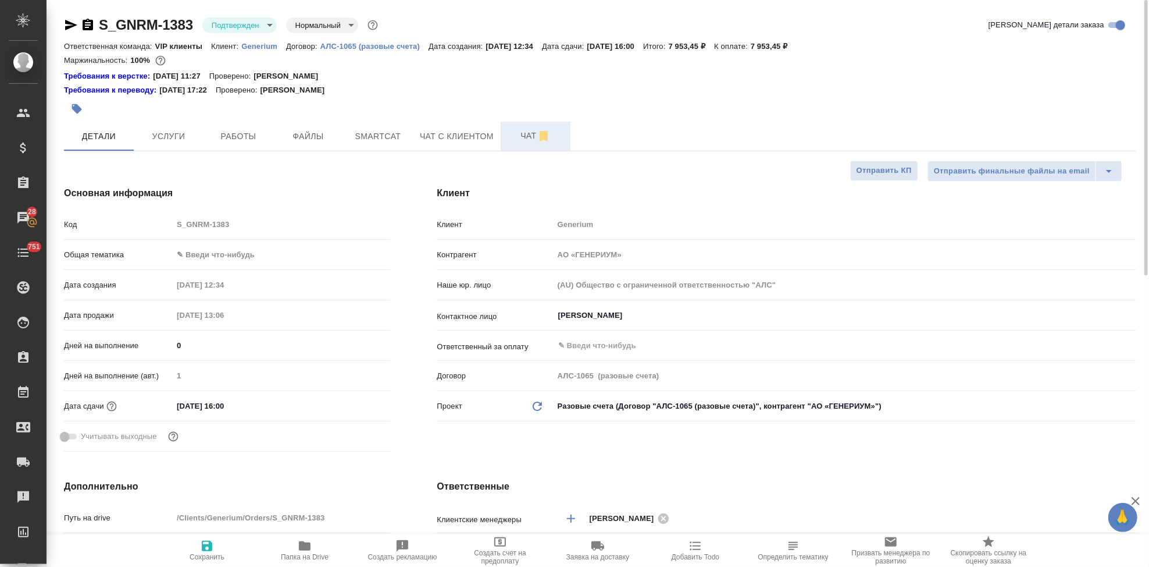
click at [512, 133] on span "Чат" at bounding box center [536, 136] width 56 height 15
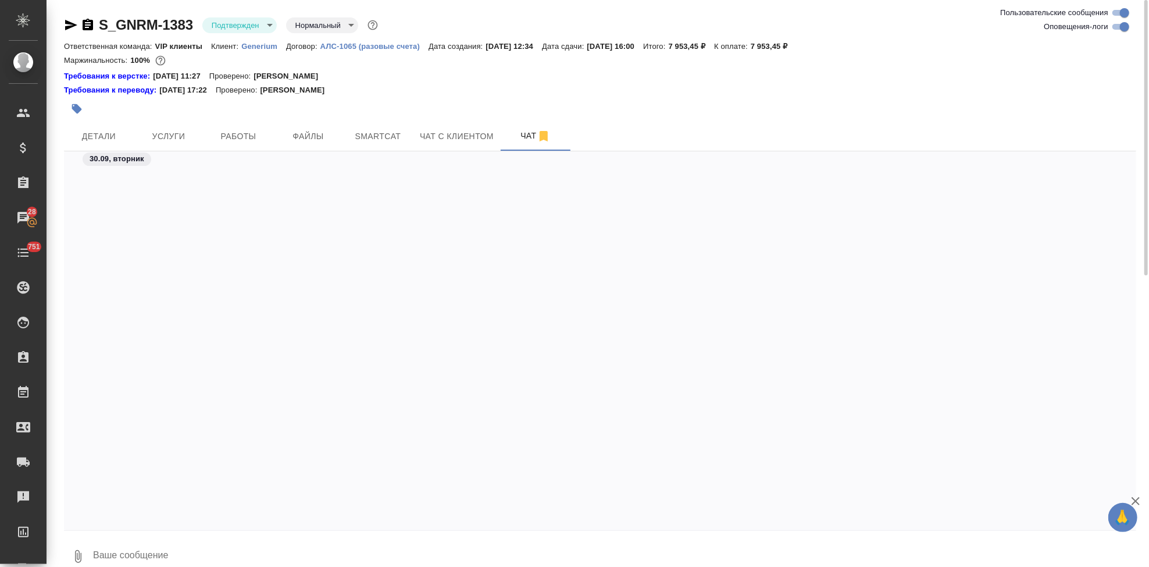
scroll to position [3600, 0]
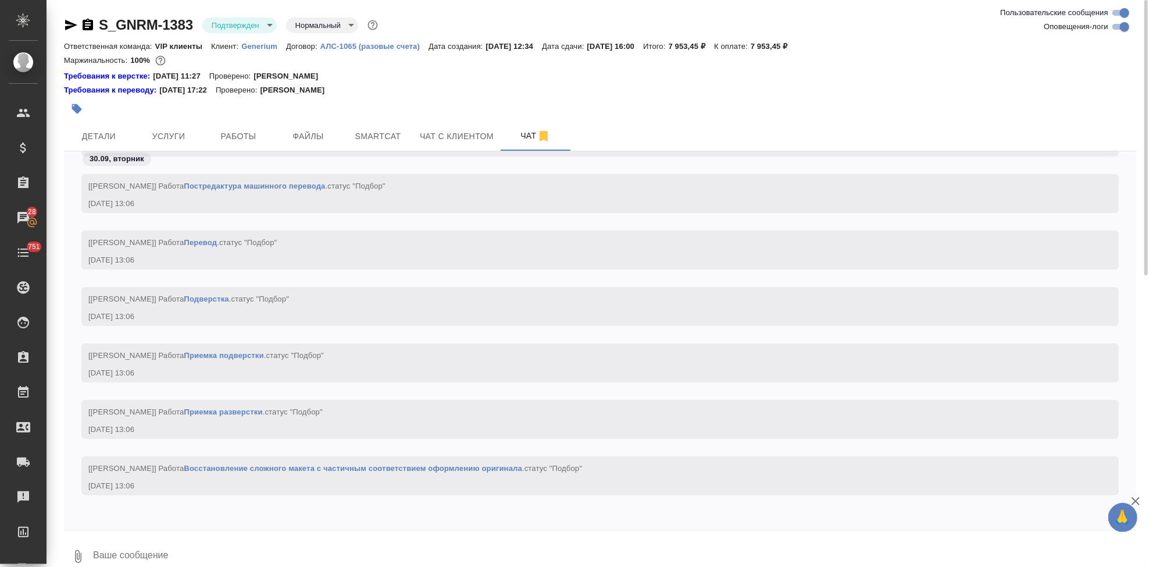
click at [175, 538] on textarea at bounding box center [614, 556] width 1045 height 40
type textarea """
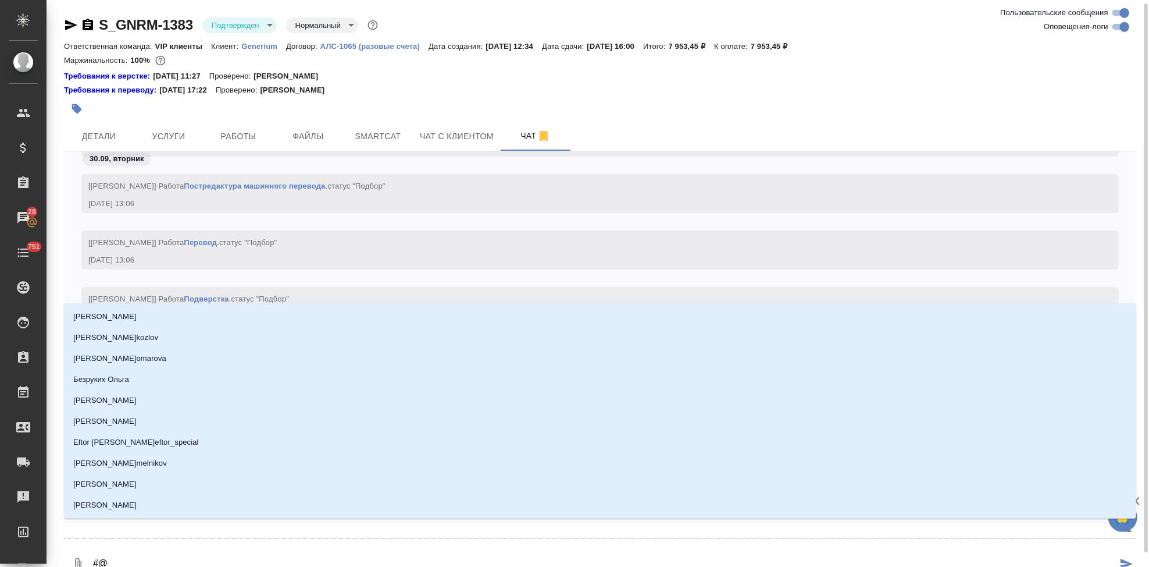
scroll to position [2, 0]
type textarea "#"
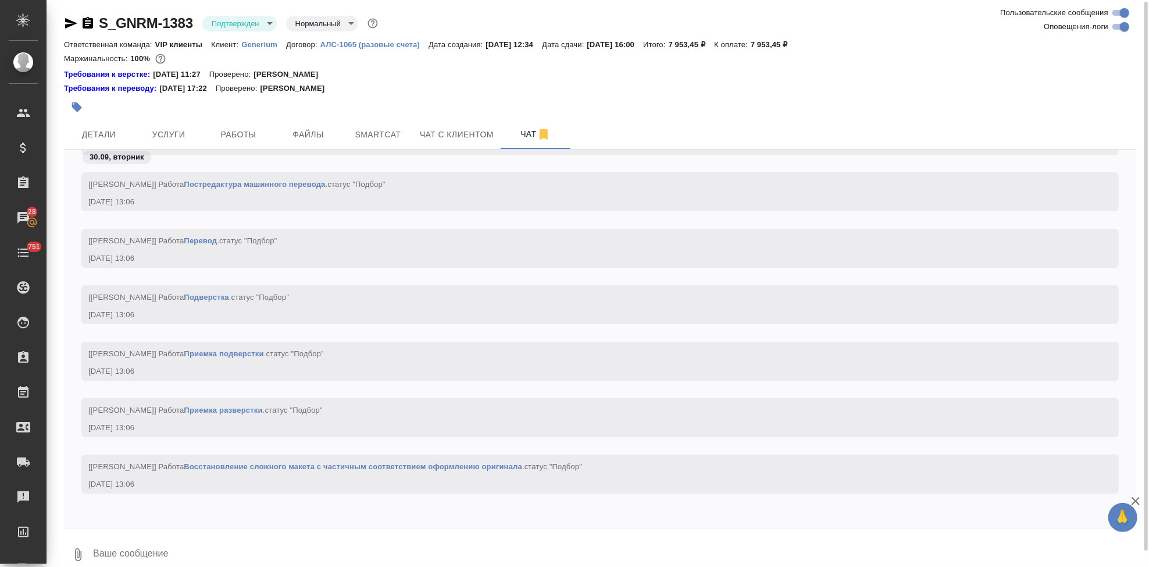
type textarea "#"
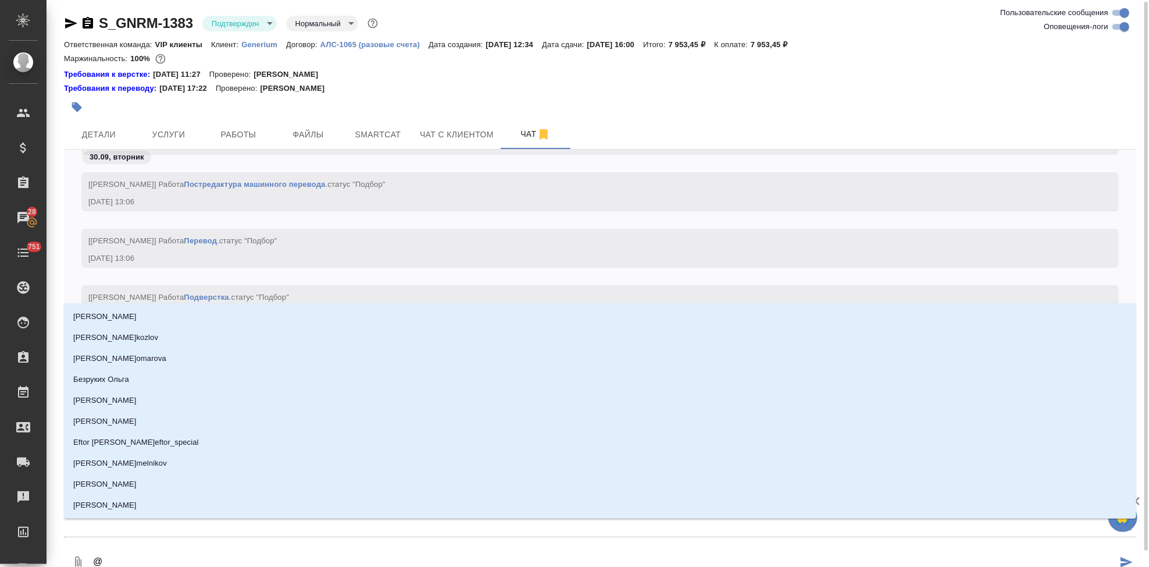
drag, startPoint x: 133, startPoint y: 563, endPoint x: 126, endPoint y: 558, distance: 8.9
click at [126, 558] on textarea "@" at bounding box center [605, 563] width 1026 height 40
type textarea "@u"
type input "u"
type textarea "@uhf,"
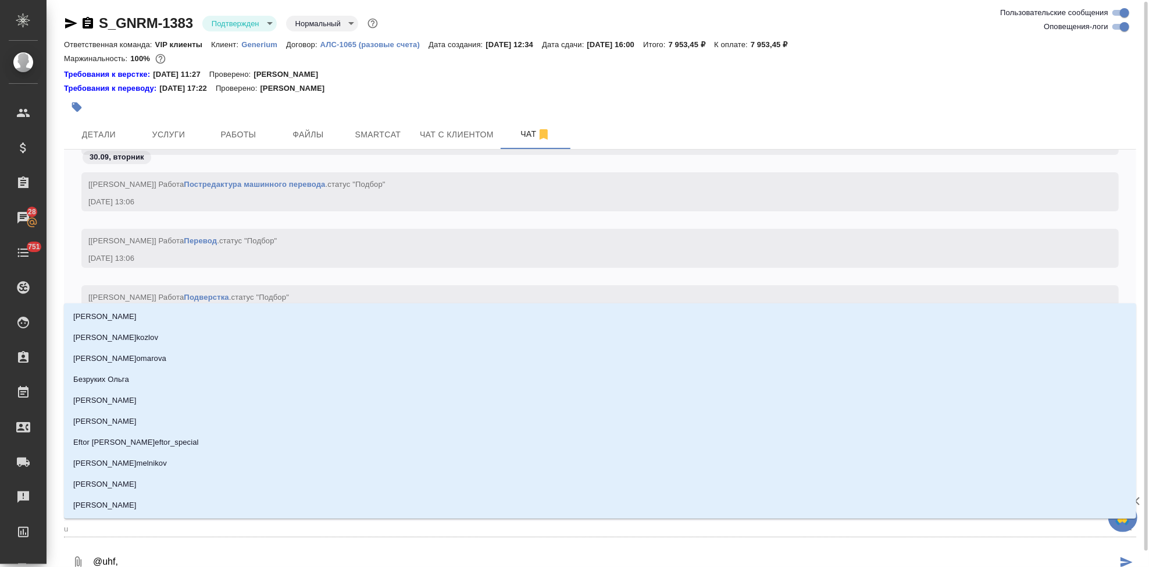
type input "uhf,"
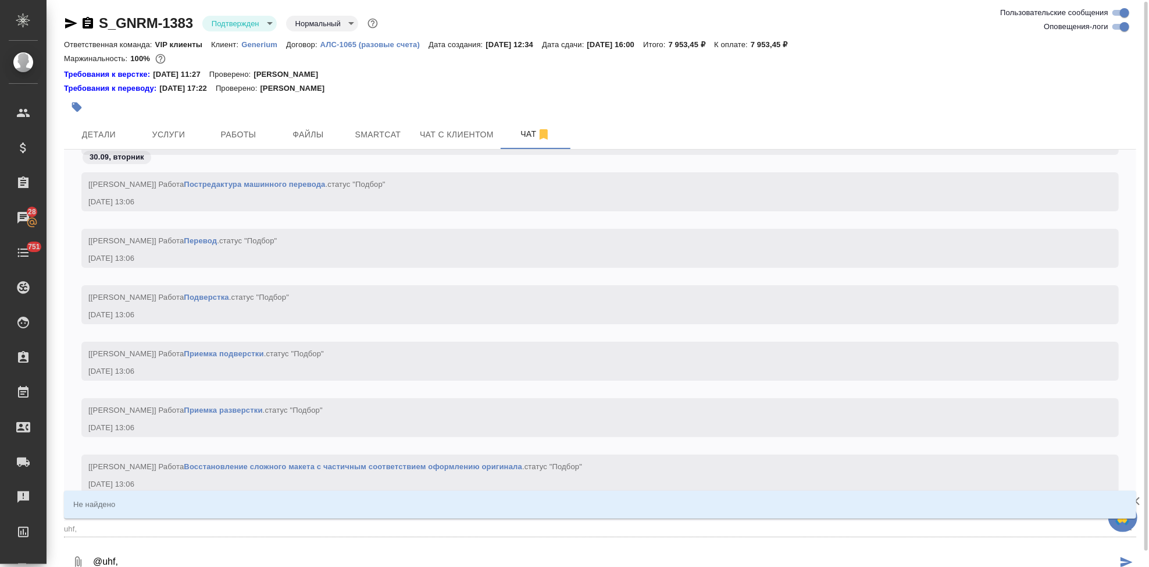
type textarea "@uhf"
type input "uhf"
type textarea "@uh"
type input "uh"
type textarea "@u"
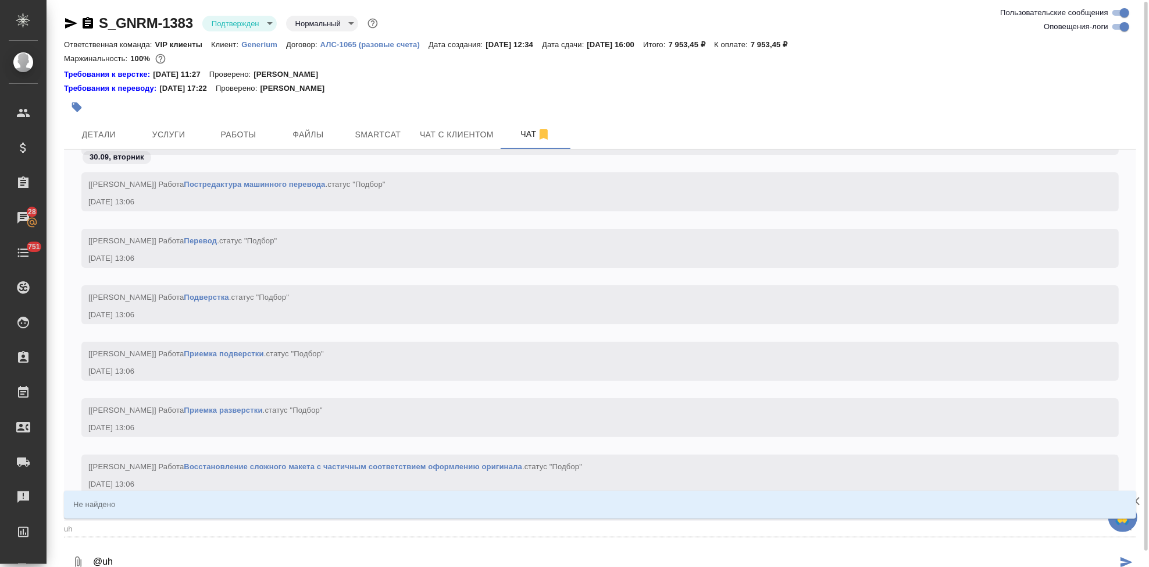
type input "u"
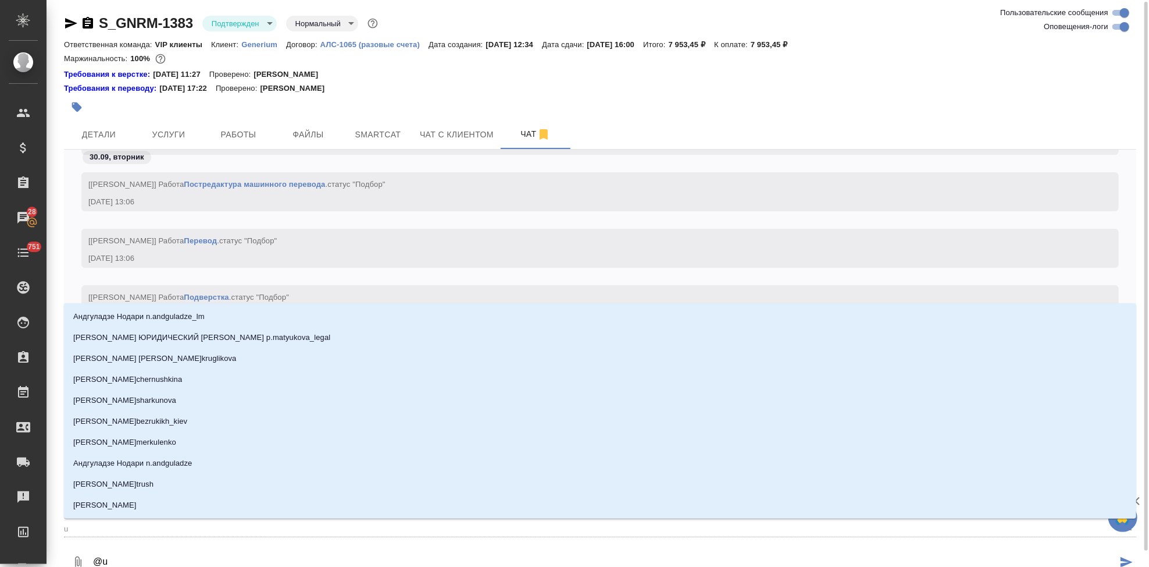
type textarea "@"
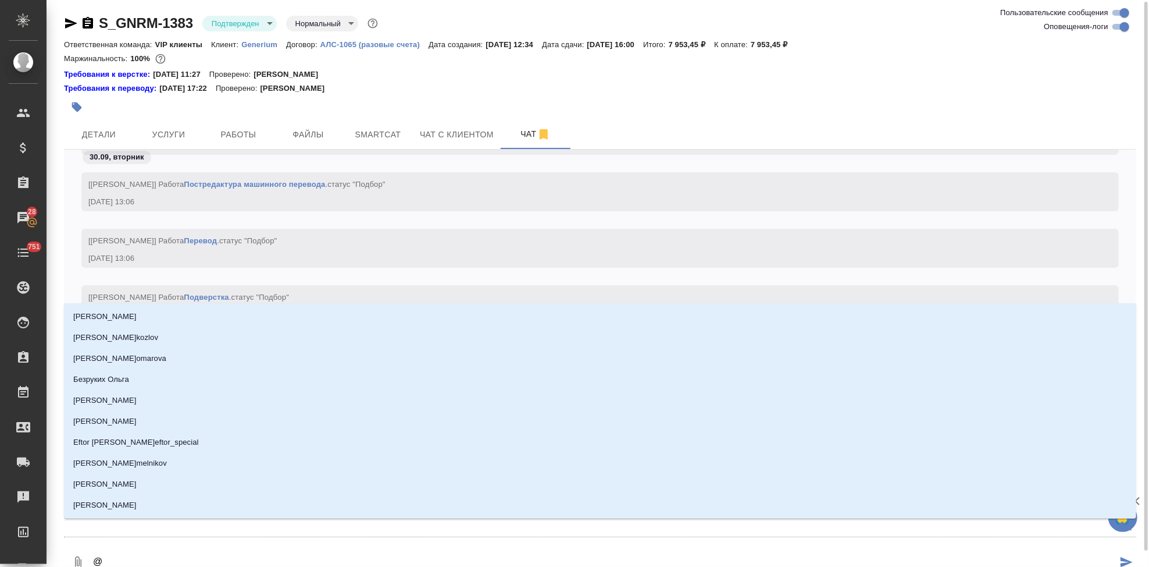
type textarea "@ш"
type input "ш"
type textarea "@шро"
type input "шро"
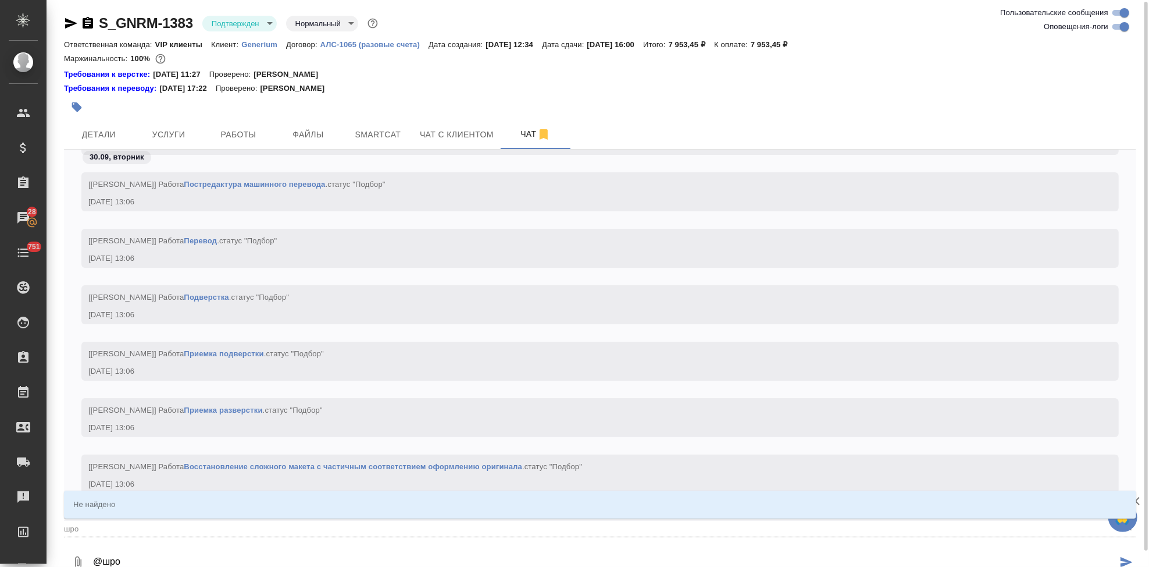
type textarea "@шр"
type input "шр"
type textarea "@ш"
type input "ш"
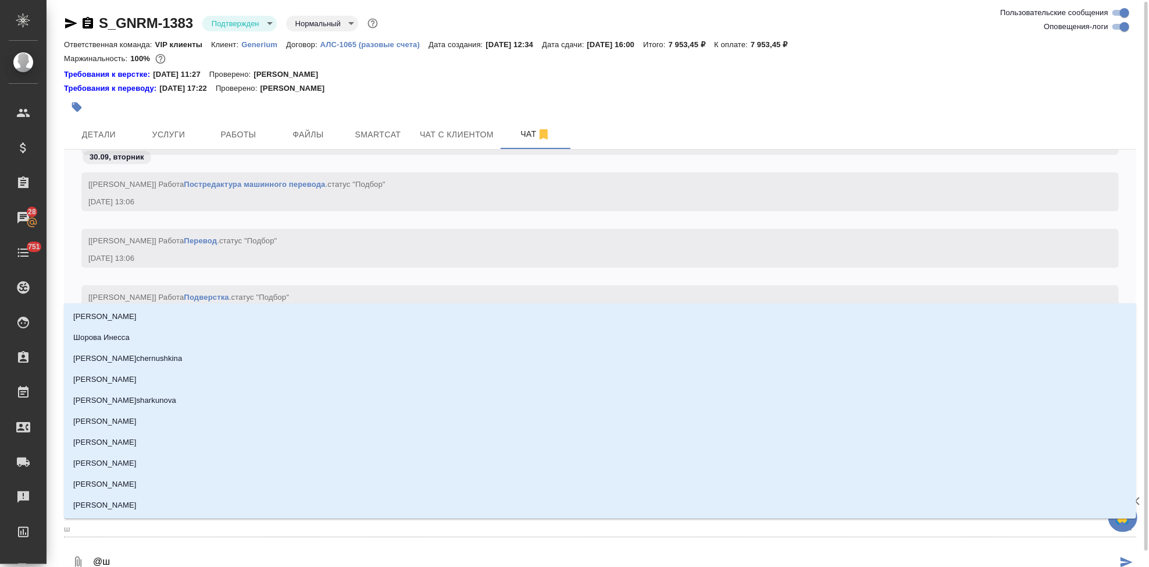
type textarea "@шг"
type input "шг"
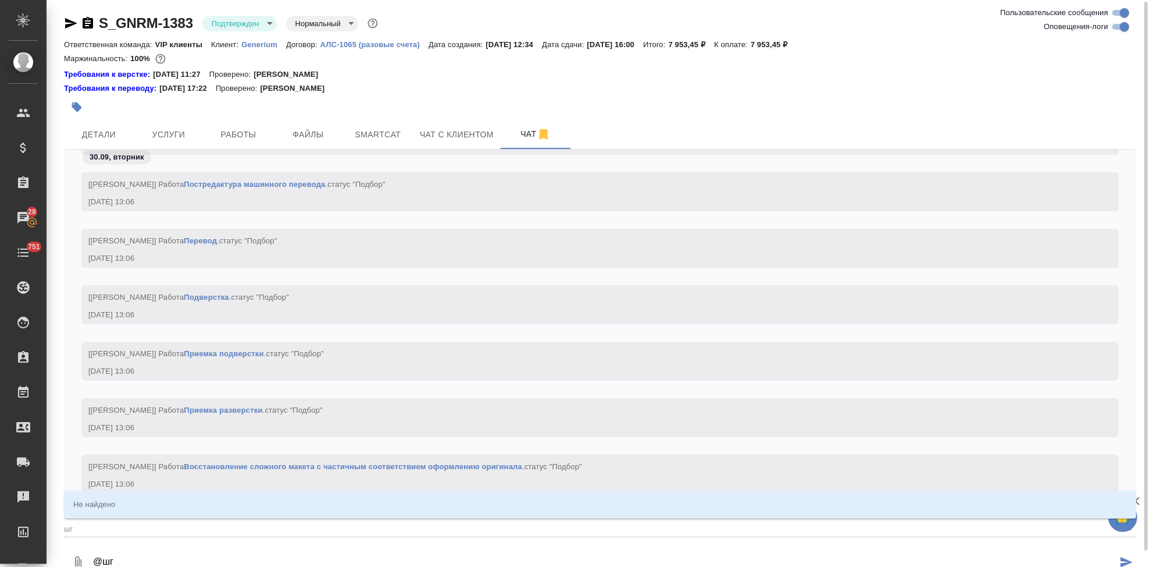
type textarea "@шгр"
type input "шгр"
type textarea "@шгра"
type input "шгра"
type textarea "@шгр"
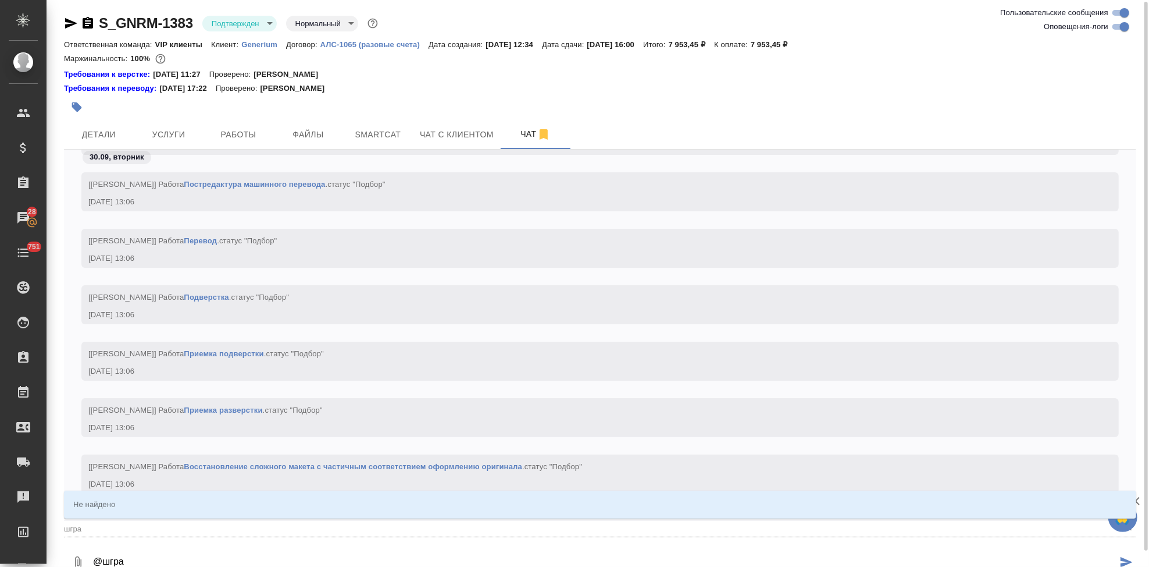
type input "шгр"
type textarea "@шг"
type input "шг"
type textarea "@ш"
type input "ш"
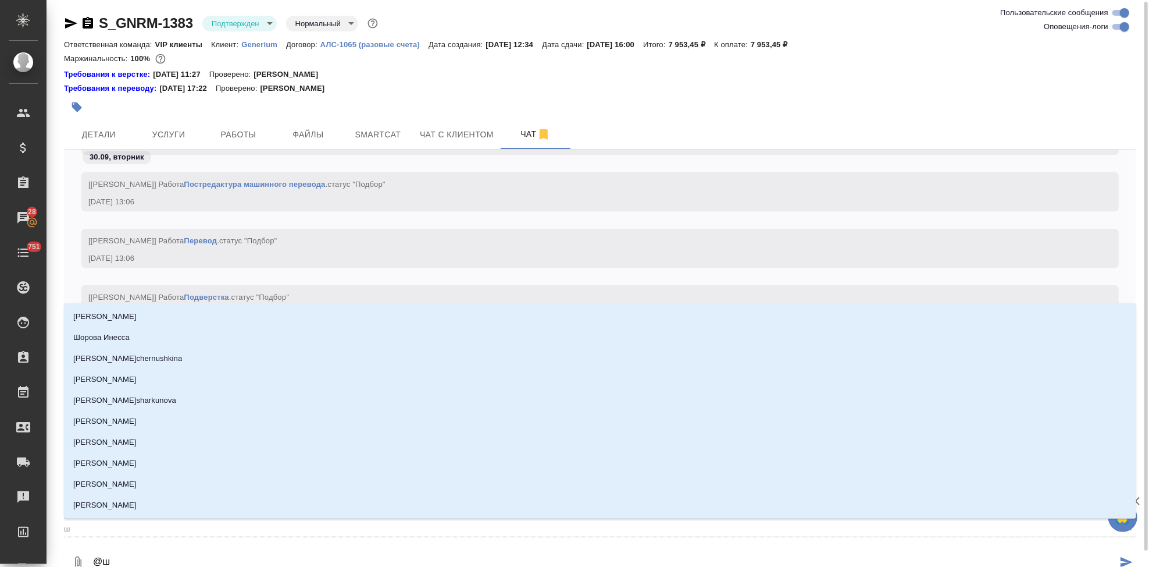
type textarea "@"
type textarea "@г"
type input "г"
type textarea "@гр"
type input "гр"
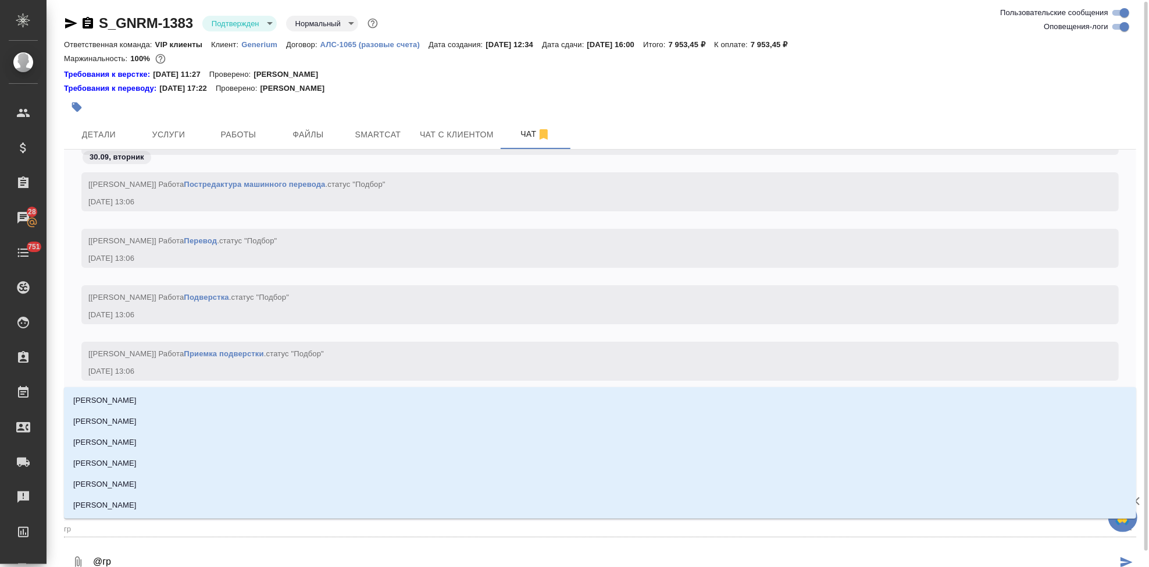
type textarea "@гра"
type input "гра"
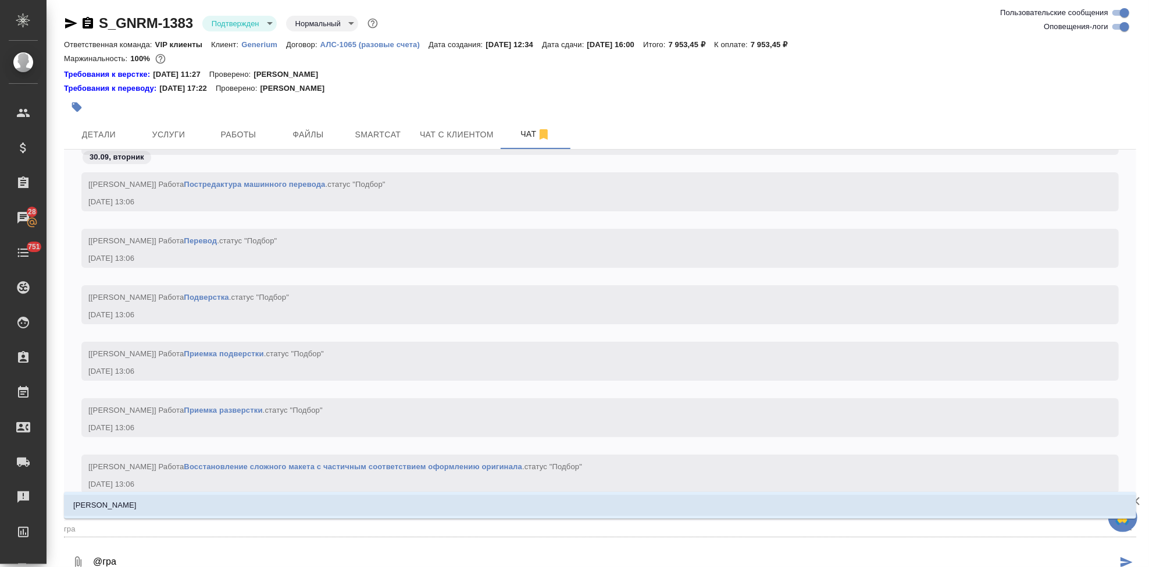
click at [146, 508] on li "[PERSON_NAME]" at bounding box center [600, 504] width 1073 height 21
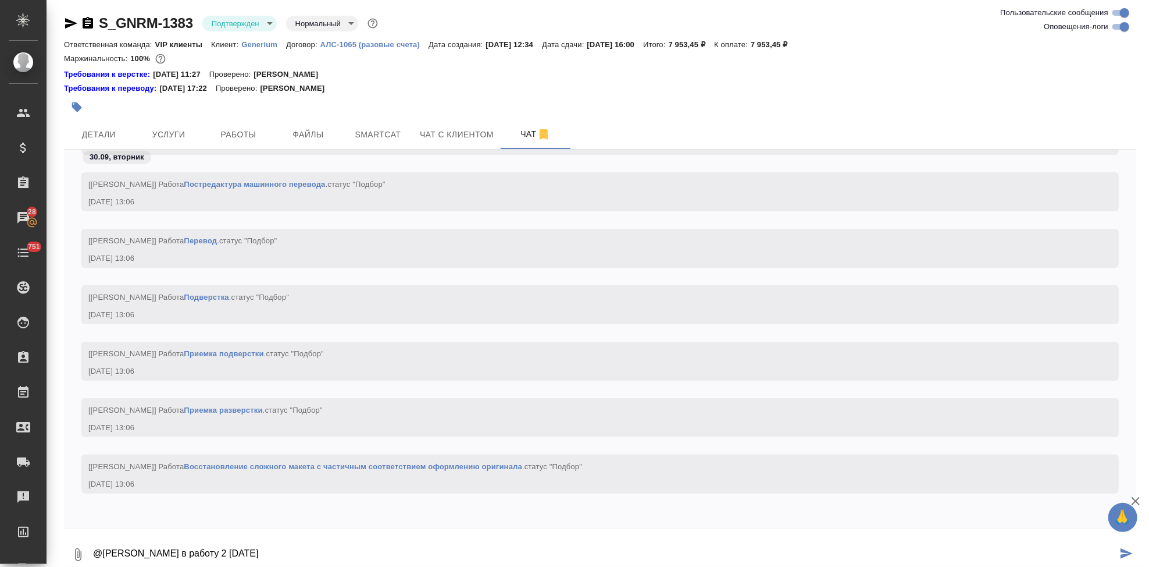
type textarea "@Грабко Мария в работу 2 окт 16 00"
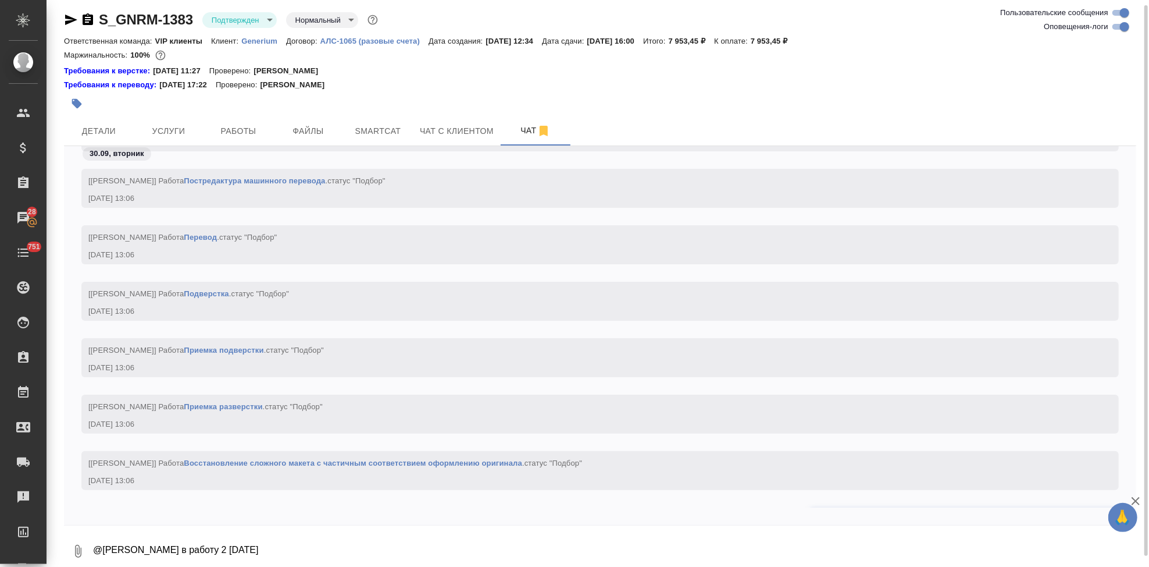
scroll to position [3655, 0]
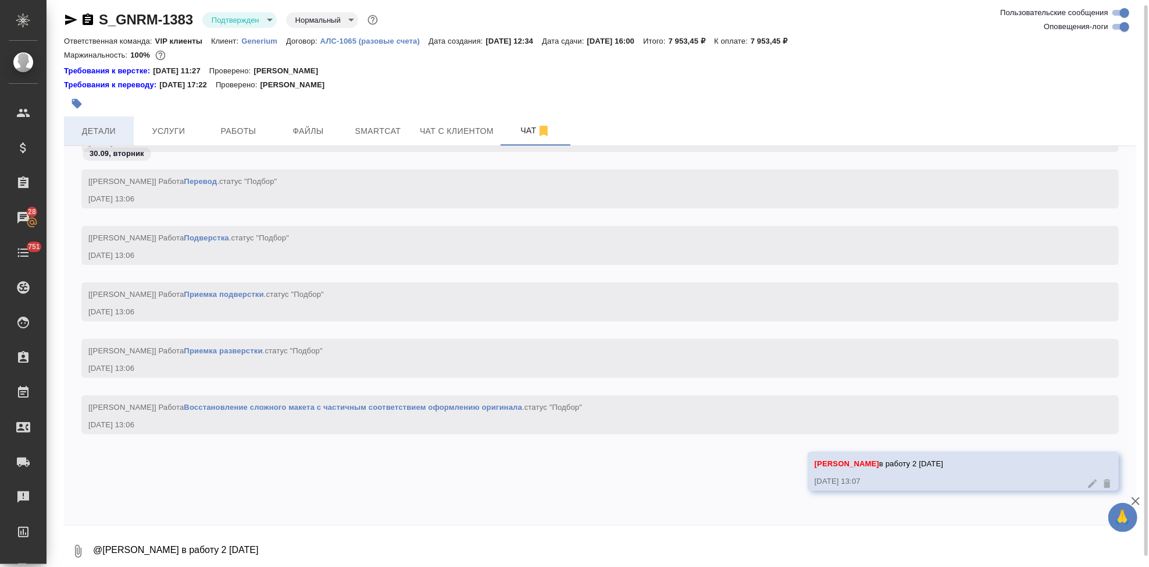
click at [116, 133] on span "Детали" at bounding box center [99, 131] width 56 height 15
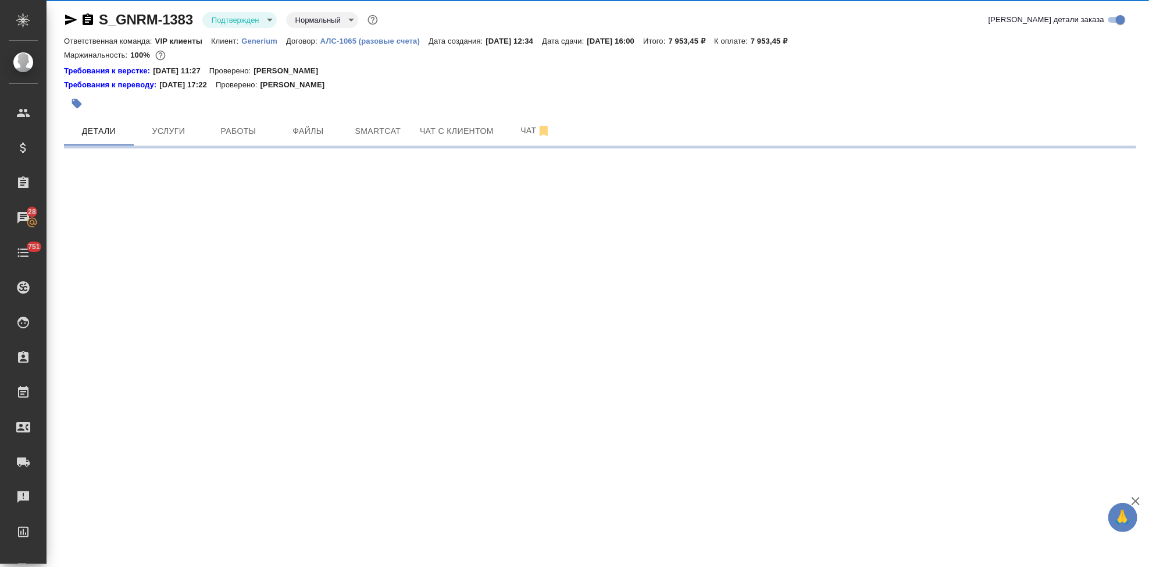
select select "RU"
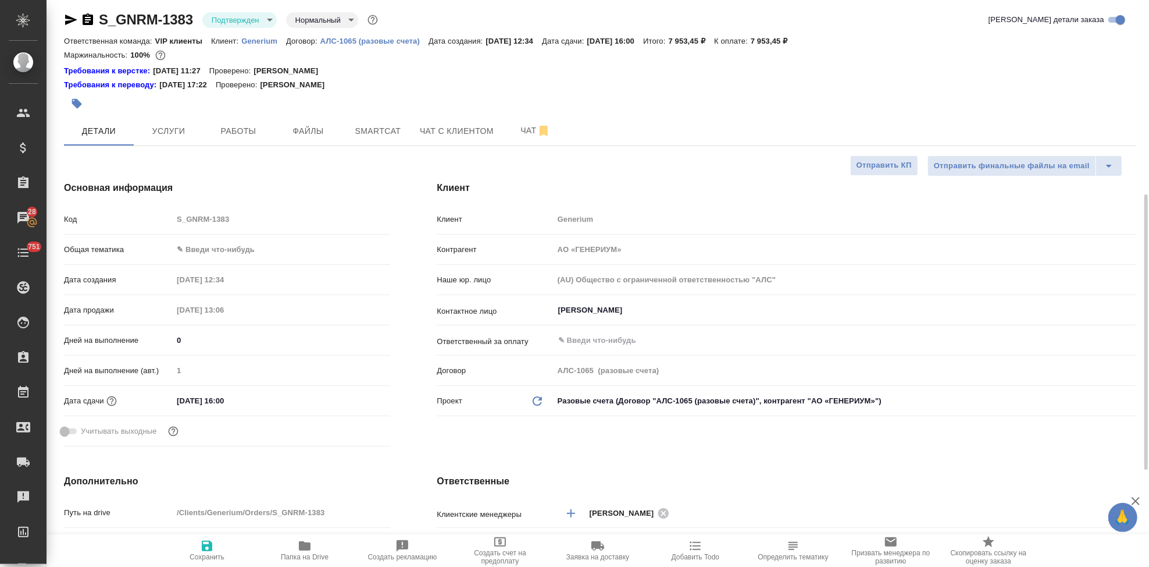
type textarea "x"
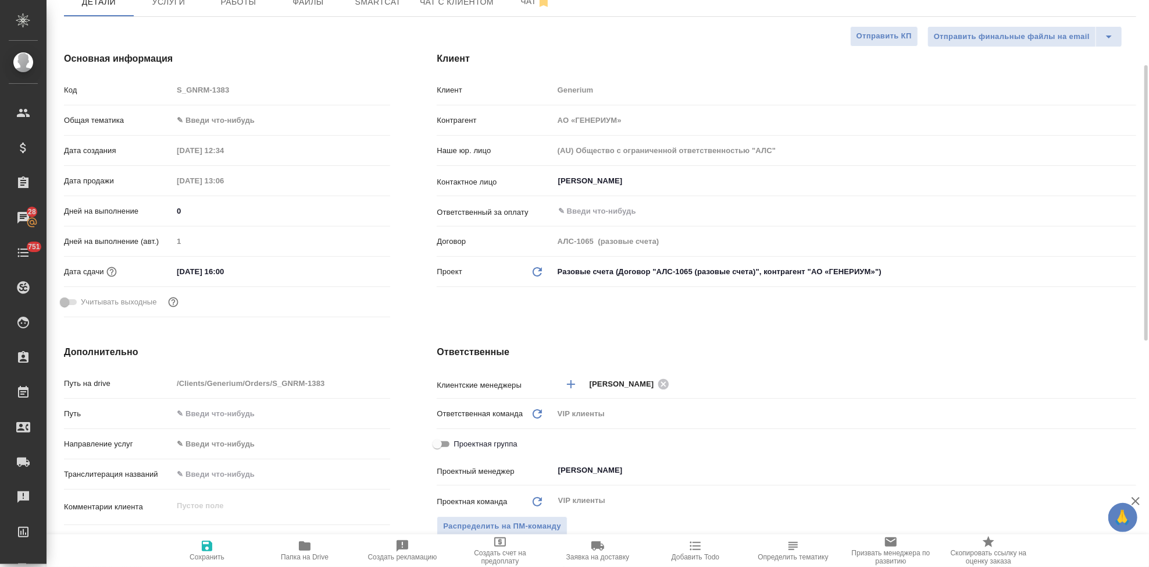
scroll to position [5, 0]
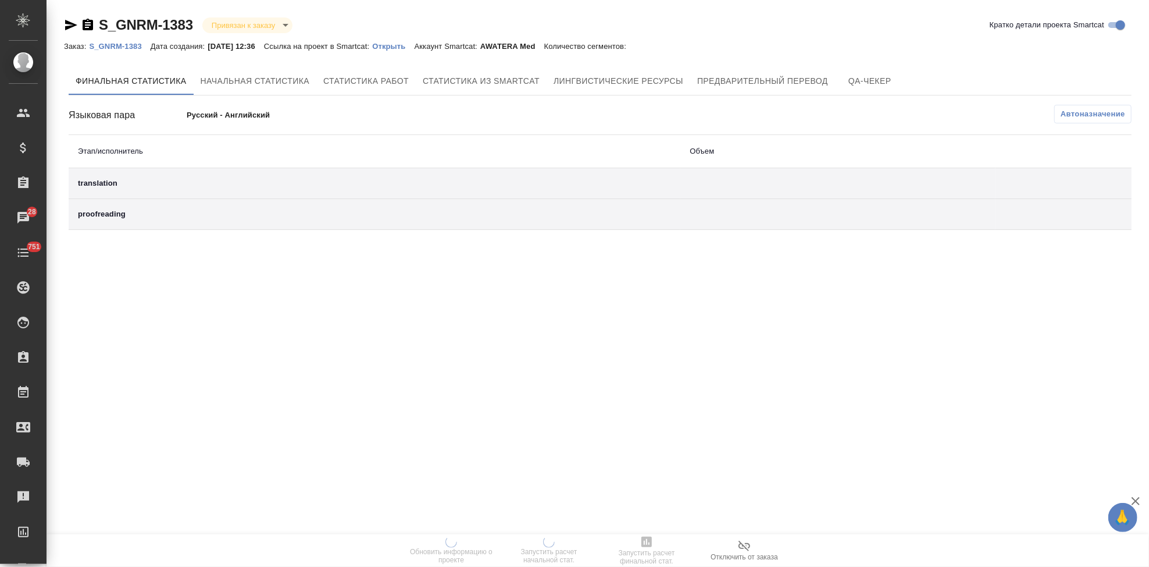
click at [411, 51] on div "Заказ: S_GNRM-1383 Дата создания: 30.09.2025, 12:36 Ссылка на проект в Smartcat…" at bounding box center [351, 46] width 574 height 14
click at [410, 48] on p "Открыть" at bounding box center [393, 46] width 42 height 9
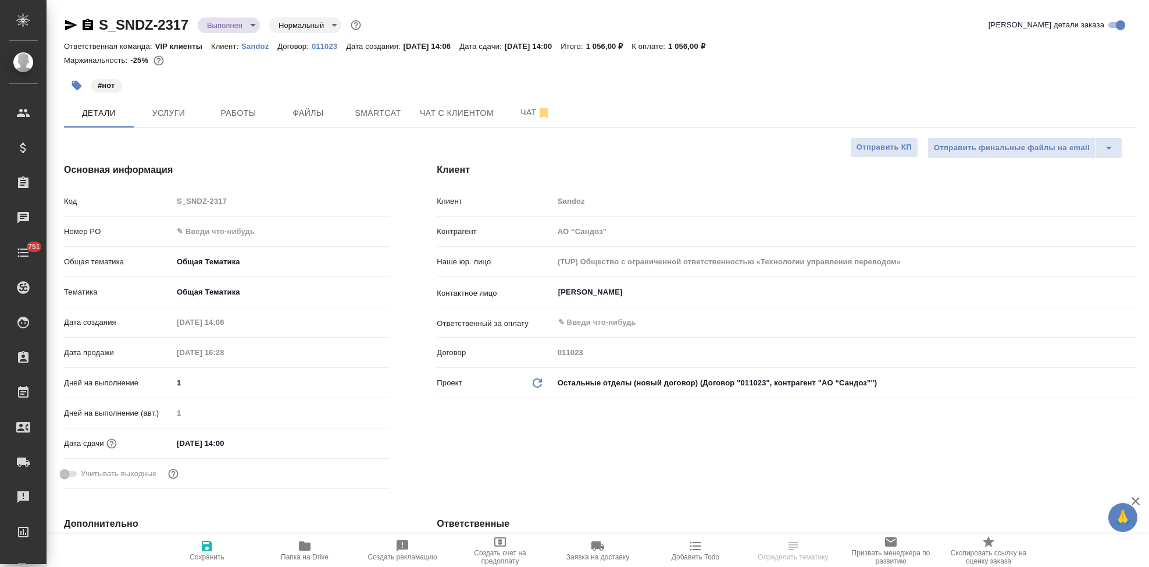
select select "RU"
click at [165, 202] on div "Код S_SNDZ-2317" at bounding box center [227, 201] width 326 height 20
click at [597, 554] on span "Заявка на доставку" at bounding box center [598, 557] width 63 height 8
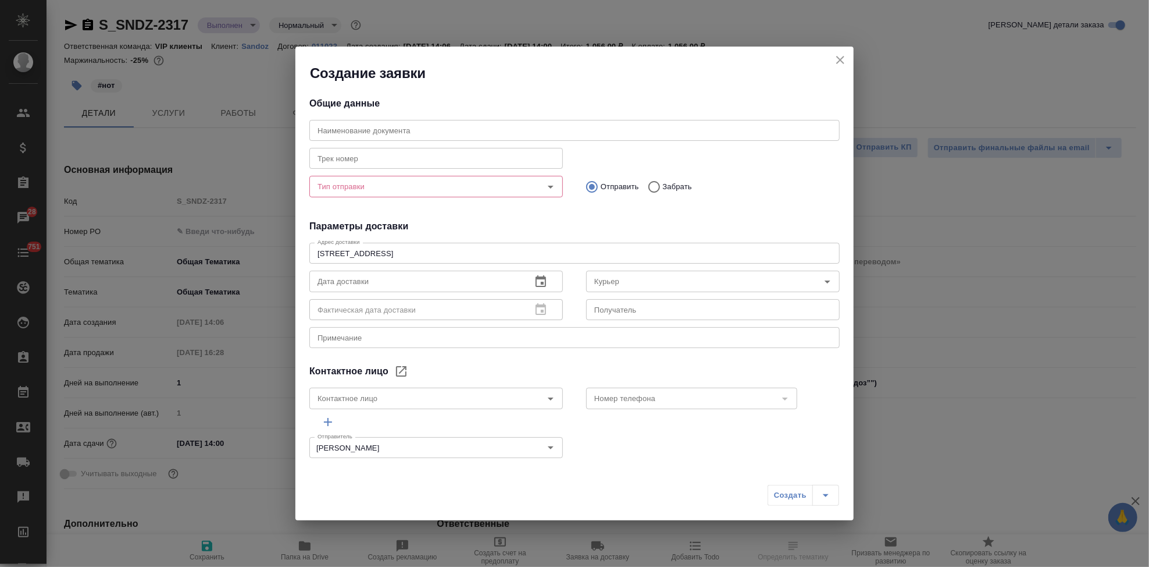
type input "[PERSON_NAME]"
click at [474, 126] on input "text" at bounding box center [574, 130] width 531 height 21
paste input "S_SNDZ-2317"
type input "S_SNDZ-2317"
click at [372, 191] on input "Тип отправки" at bounding box center [417, 186] width 208 height 14
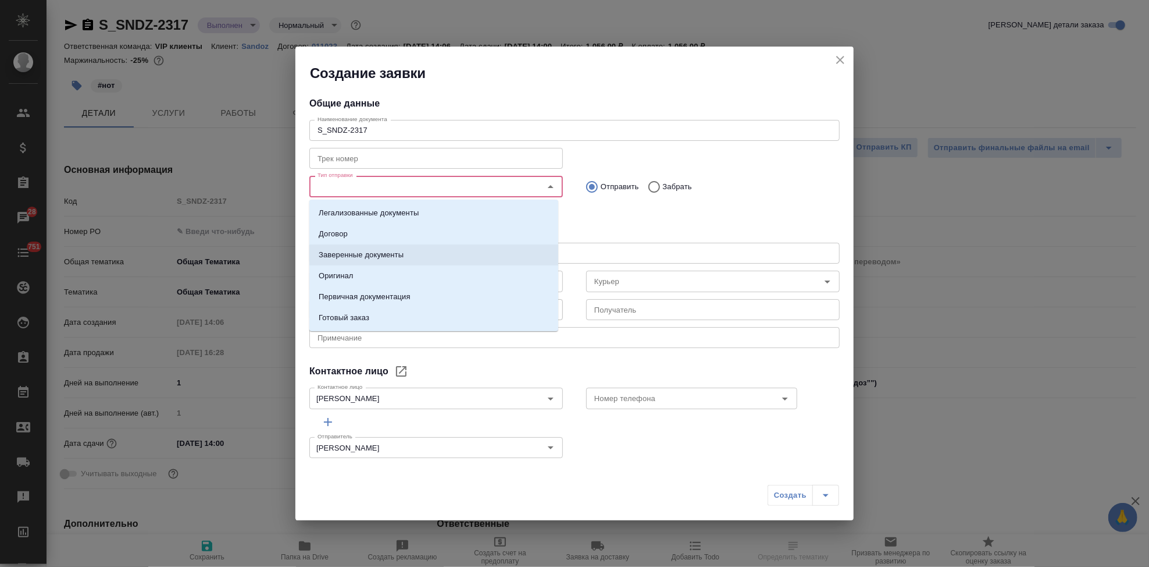
click at [361, 252] on p "Заверенные документы" at bounding box center [361, 255] width 85 height 12
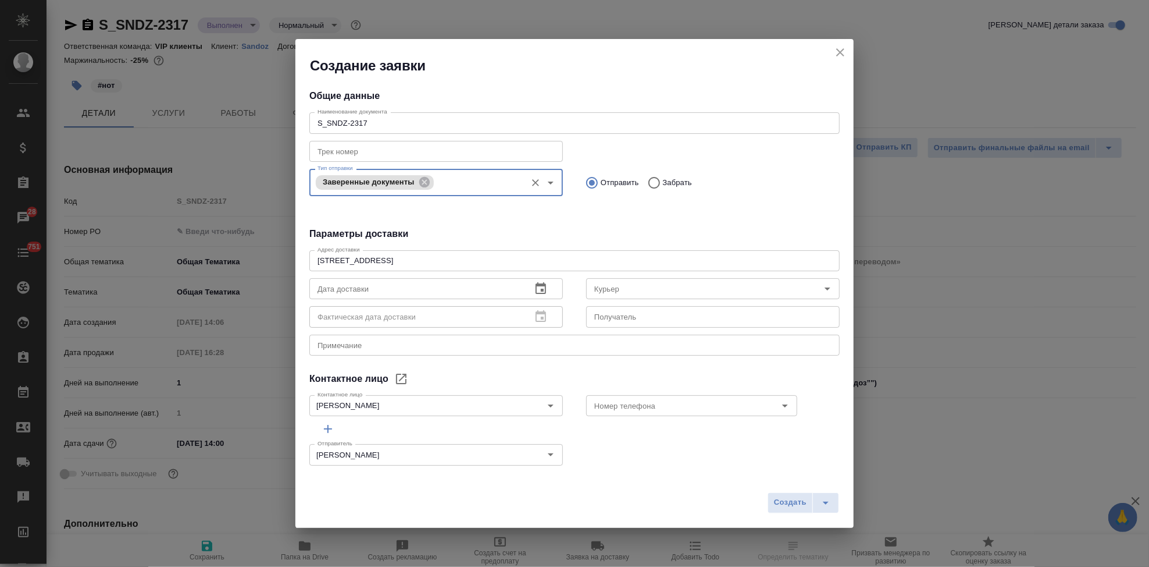
click at [368, 336] on div "x Примечание" at bounding box center [574, 344] width 531 height 21
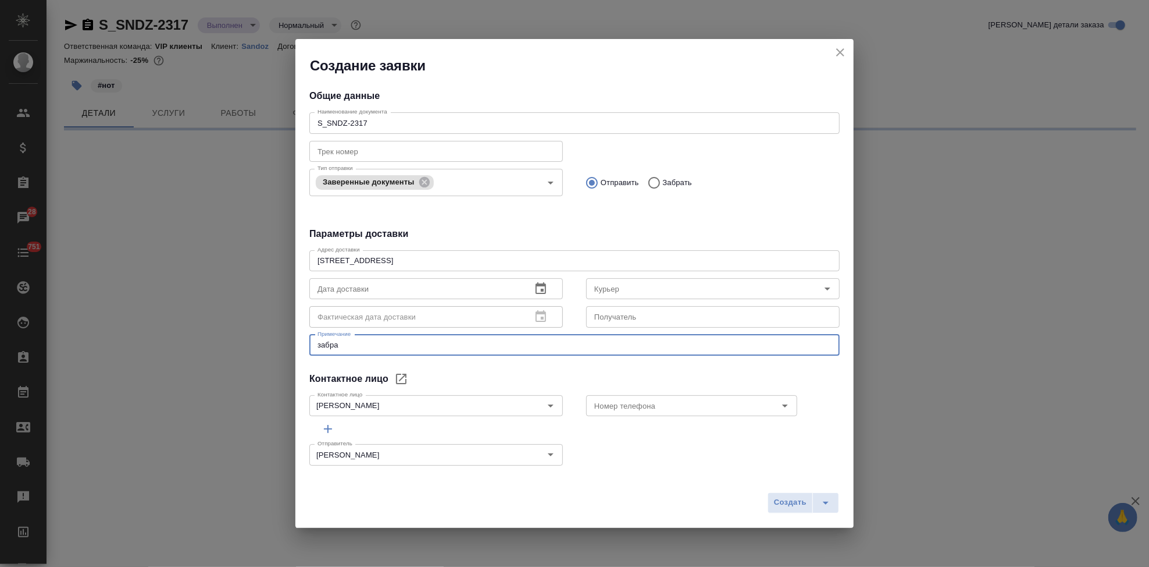
type textarea "забраь"
select select "RU"
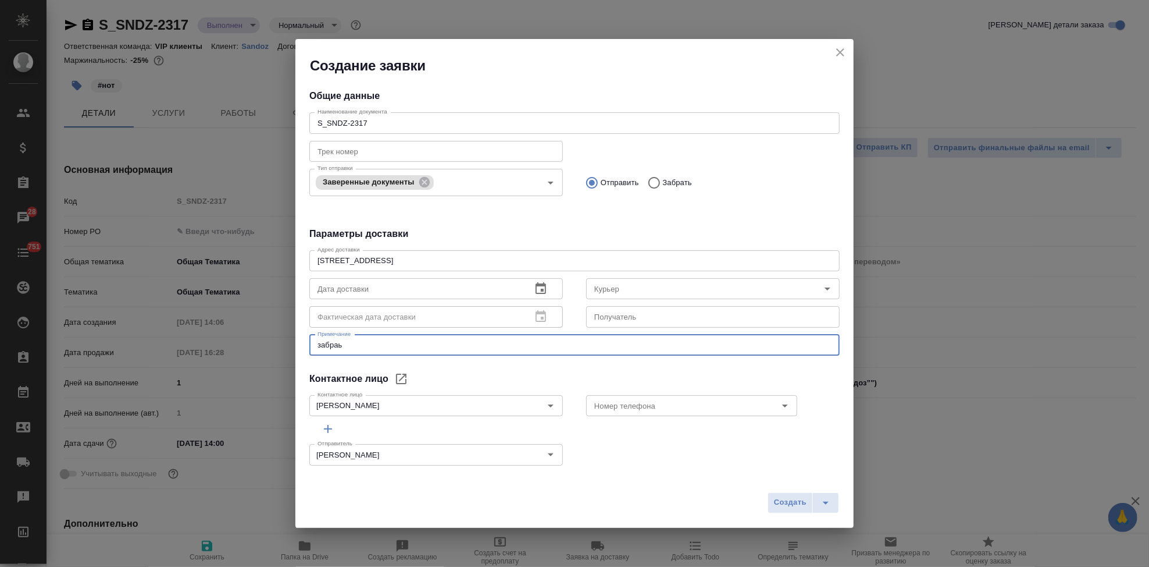
type textarea "x"
type textarea "забрать из бутырской у Тани Никитиной и отвезти клиенту"
click at [649, 405] on input "Номер телефона" at bounding box center [672, 405] width 165 height 14
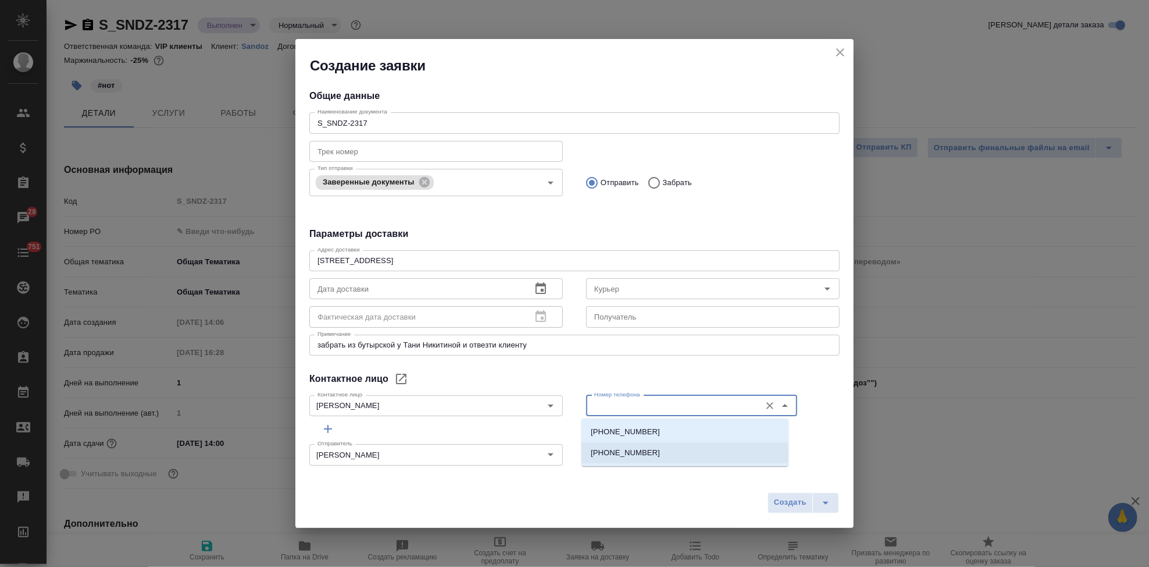
click at [616, 447] on p "[PHONE_NUMBER]" at bounding box center [625, 453] width 69 height 12
type input "[PHONE_NUMBER]"
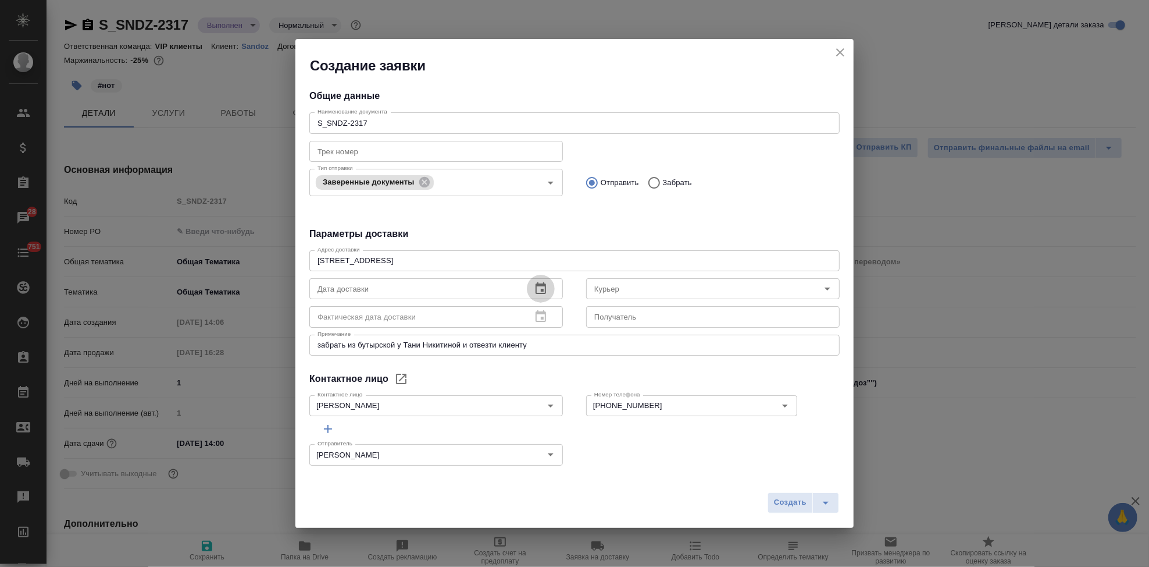
click at [534, 291] on icon "button" at bounding box center [541, 289] width 14 height 14
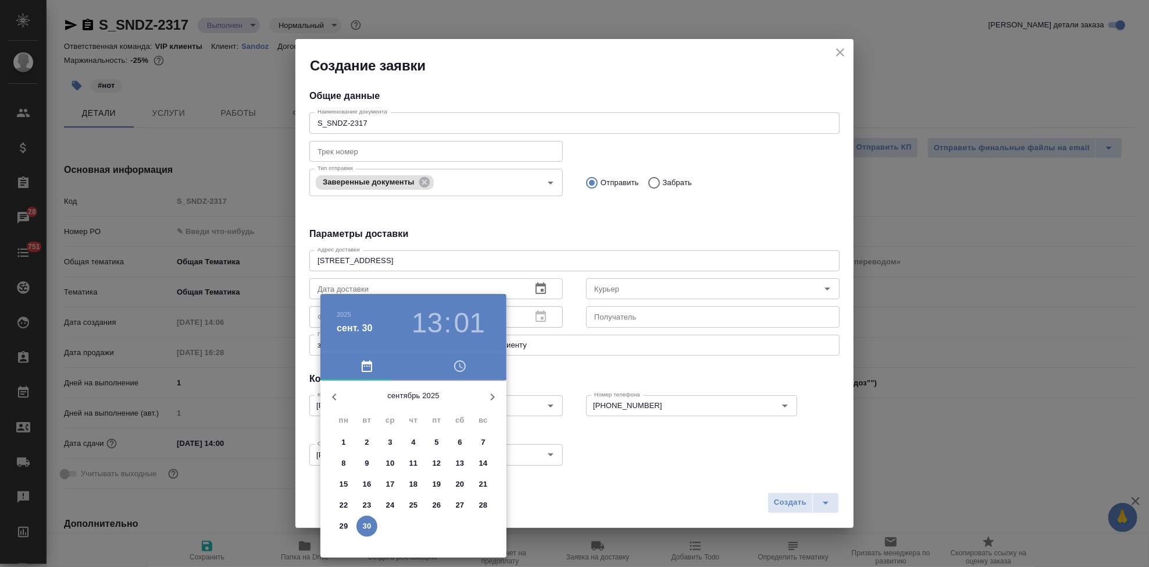
click at [361, 525] on span "30" at bounding box center [367, 526] width 21 height 12
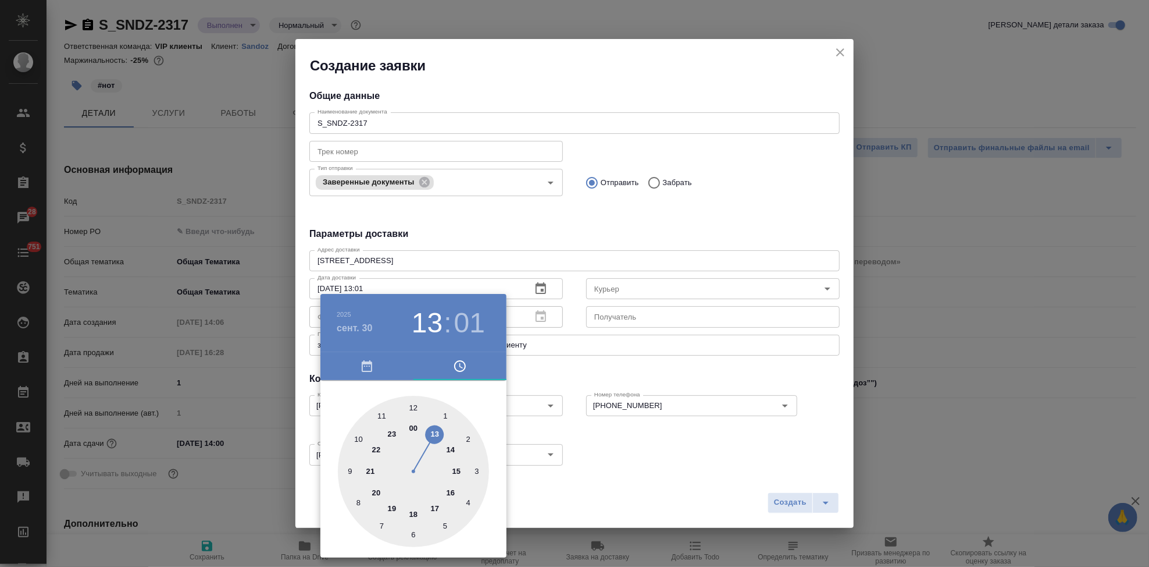
click at [433, 504] on div at bounding box center [413, 471] width 151 height 151
click at [414, 401] on div at bounding box center [413, 471] width 151 height 151
type input "[DATE] 17:00"
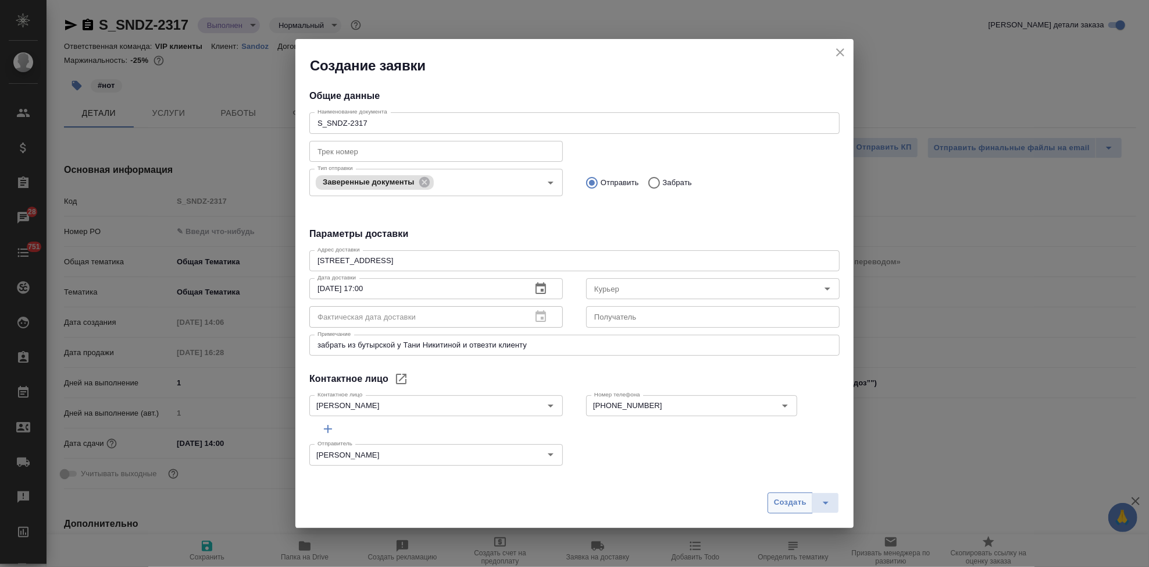
click at [786, 502] on span "Создать" at bounding box center [790, 502] width 33 height 13
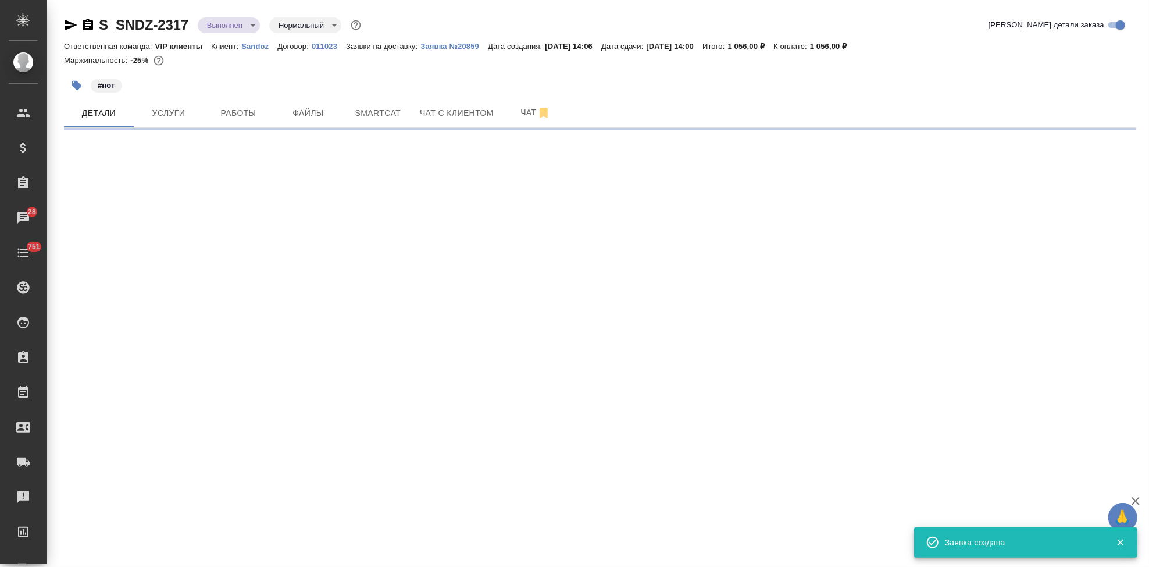
select select "RU"
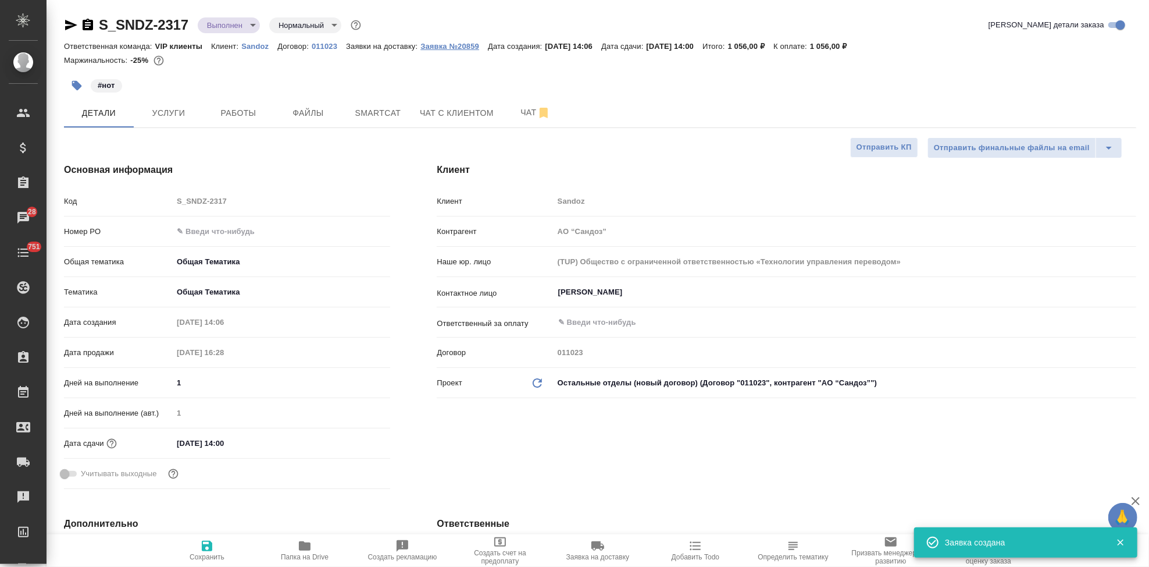
type textarea "x"
click at [466, 48] on p "Заявка №20859" at bounding box center [454, 46] width 67 height 9
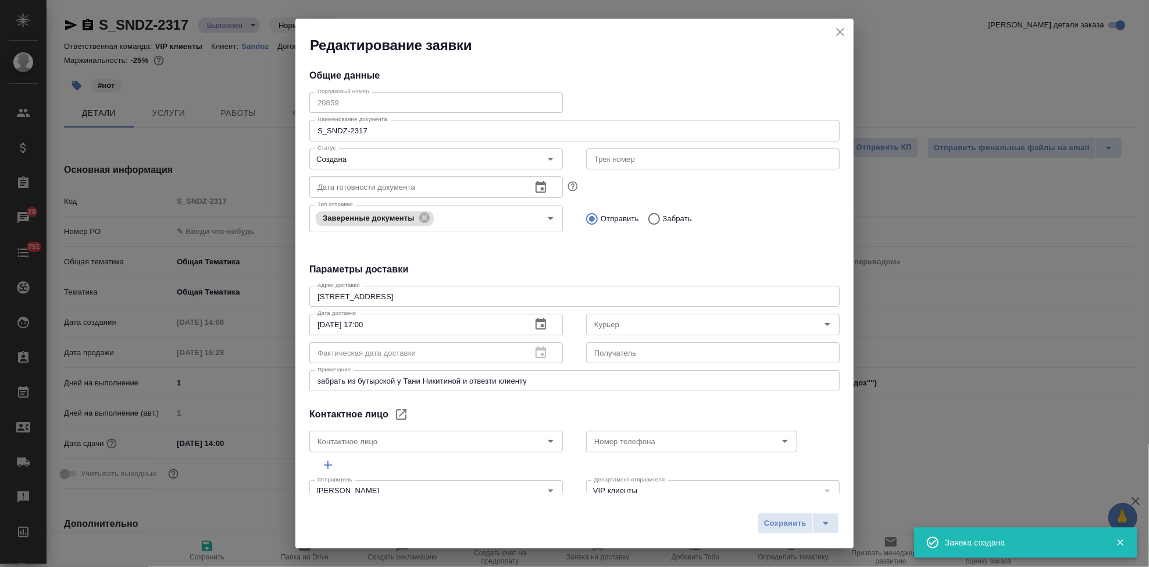
type input "Ковалец Ирина"
type input "+79850230718"
click at [829, 524] on icon "split button" at bounding box center [826, 523] width 14 height 14
click at [804, 494] on li "Сохранить и скачать" at bounding box center [800, 498] width 93 height 19
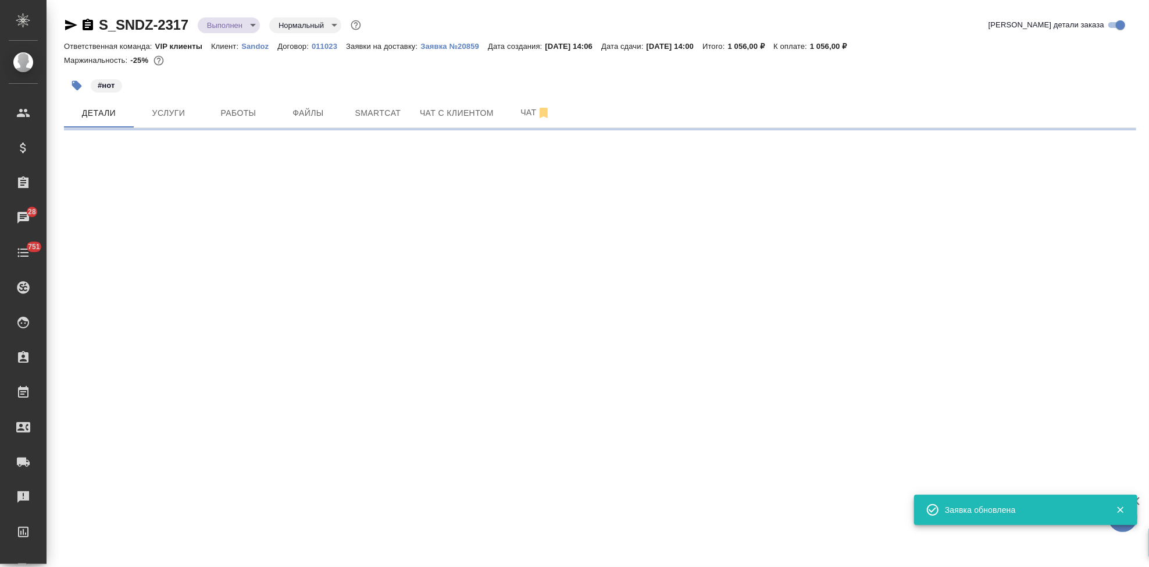
select select "RU"
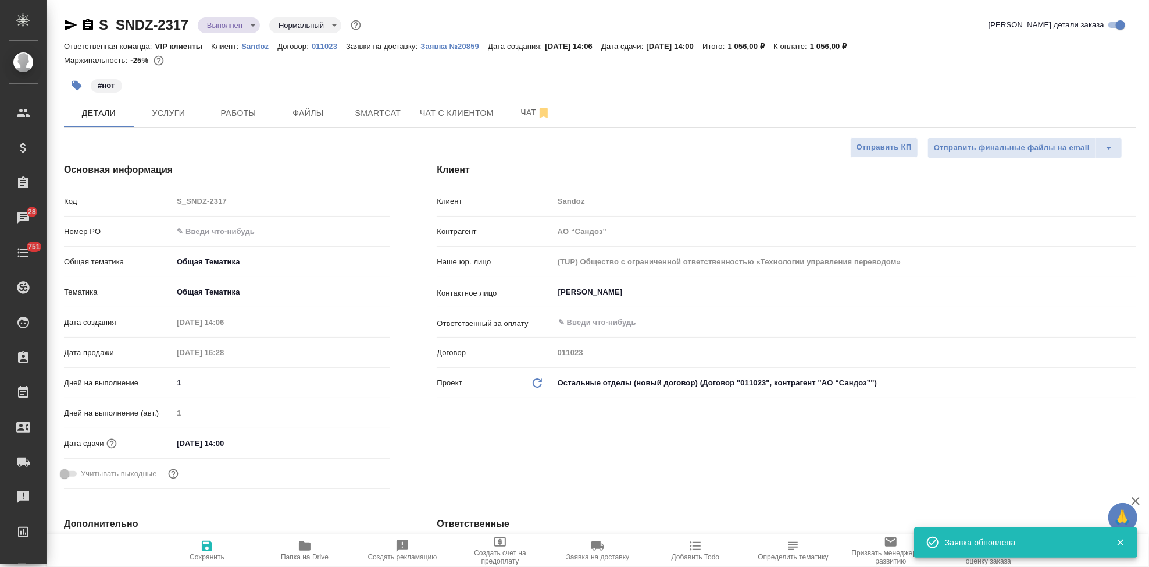
type textarea "x"
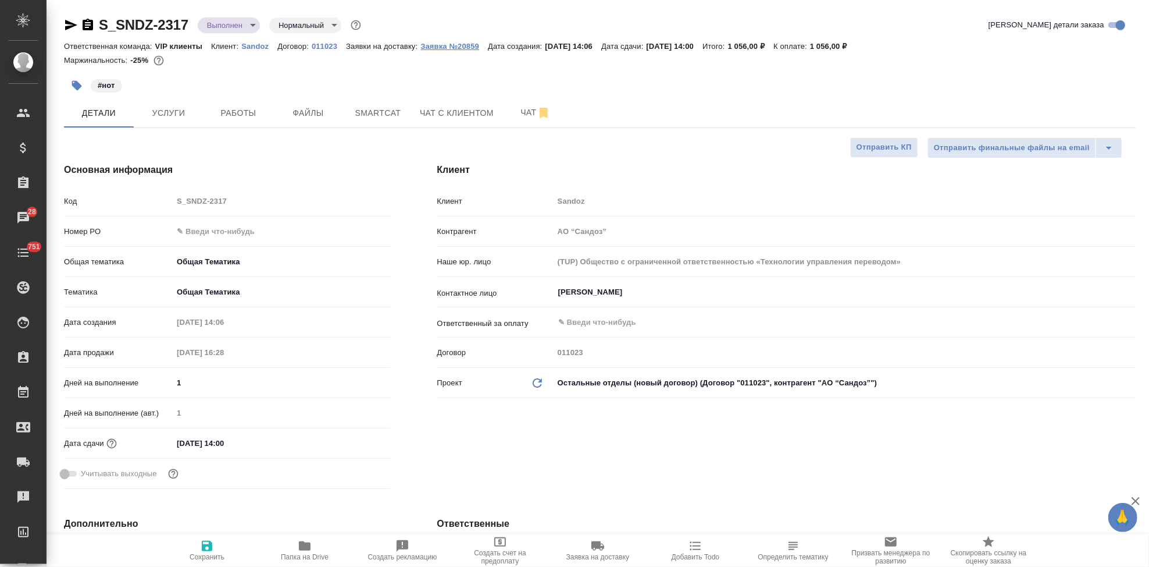
click at [451, 46] on p "Заявка №20859" at bounding box center [454, 46] width 67 height 9
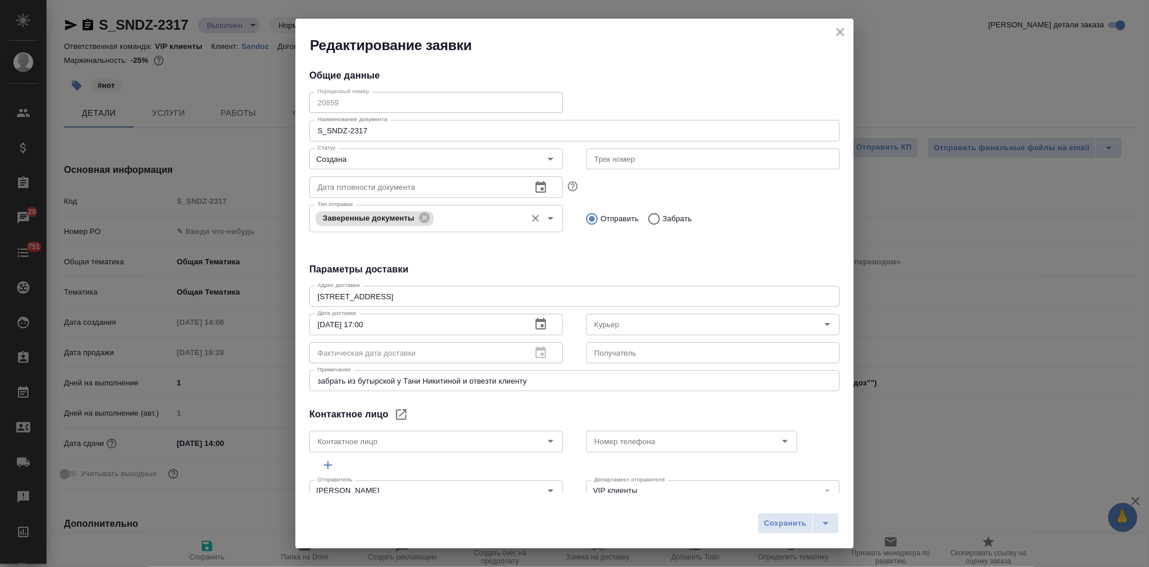
type input "Ковалец Ирина"
type input "+79850230718"
type textarea "x"
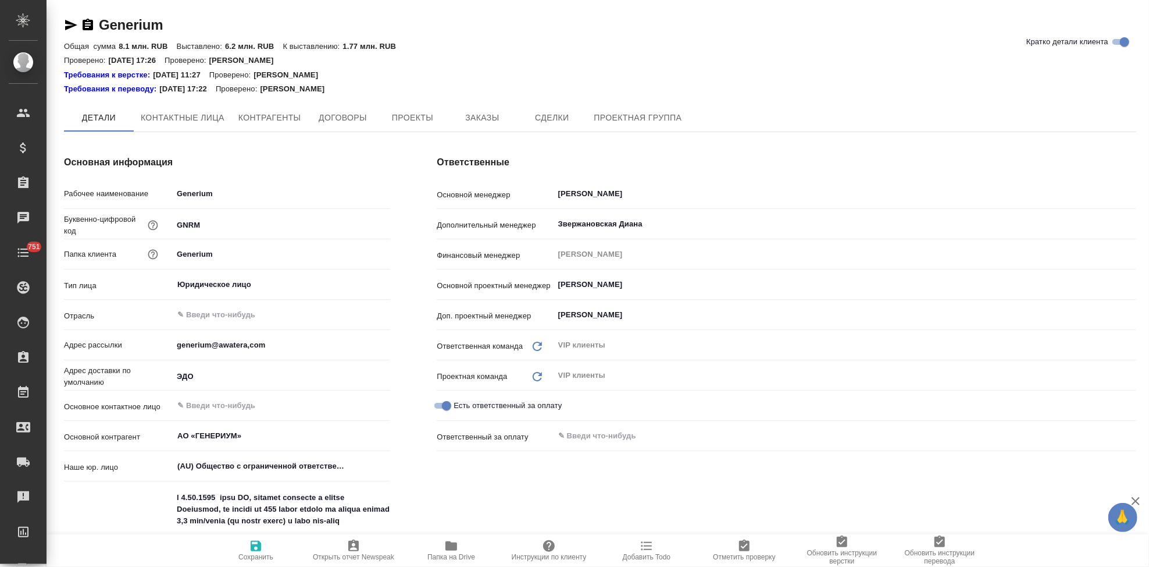
type textarea "x"
click at [471, 117] on span "Заказы" at bounding box center [482, 118] width 56 height 15
type textarea "x"
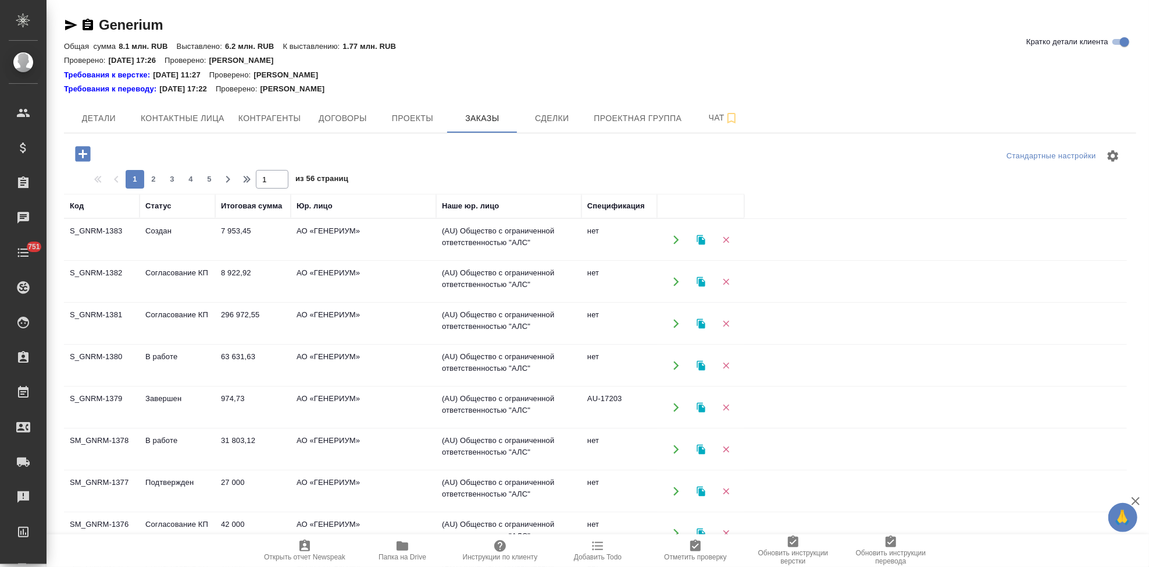
click at [160, 282] on td "Согласование КП" at bounding box center [178, 281] width 76 height 41
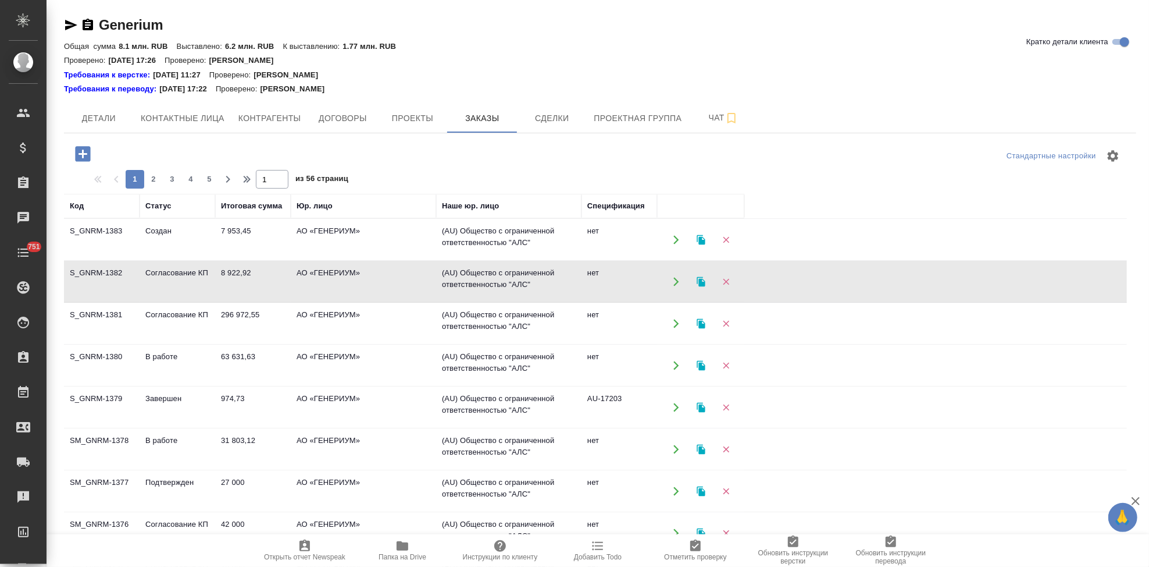
click at [160, 282] on td "Согласование КП" at bounding box center [178, 281] width 76 height 41
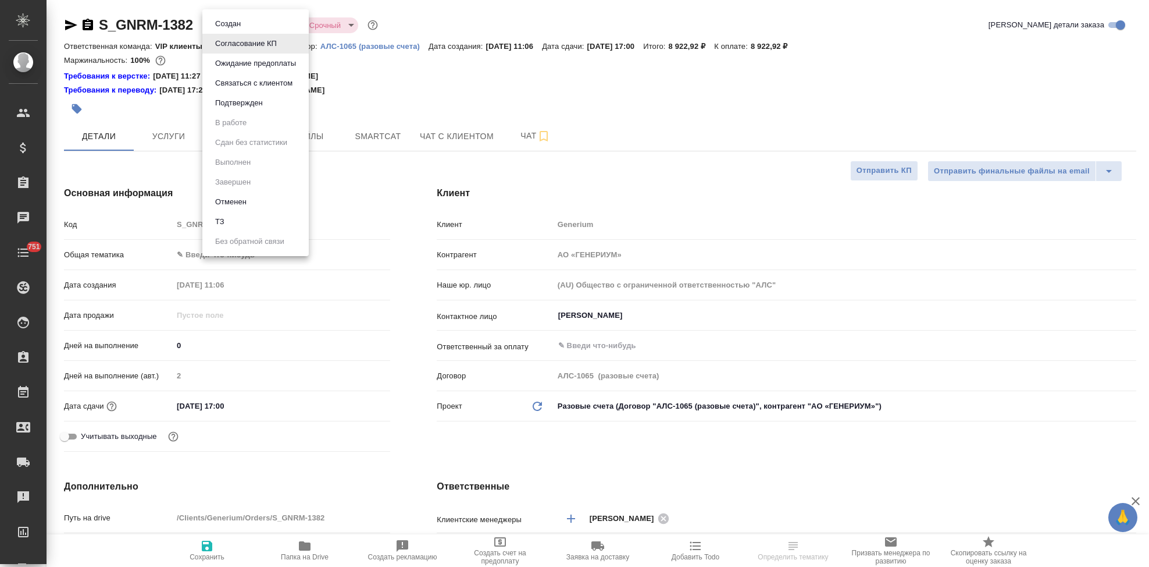
select select "RU"
click at [280, 26] on body "🙏 .cls-1 fill:#fff; AWATERA Kabargina [PERSON_NAME] Спецификации Заказы Чаты 75…" at bounding box center [574, 283] width 1149 height 567
click at [275, 101] on li "Подтвержден" at bounding box center [255, 103] width 106 height 20
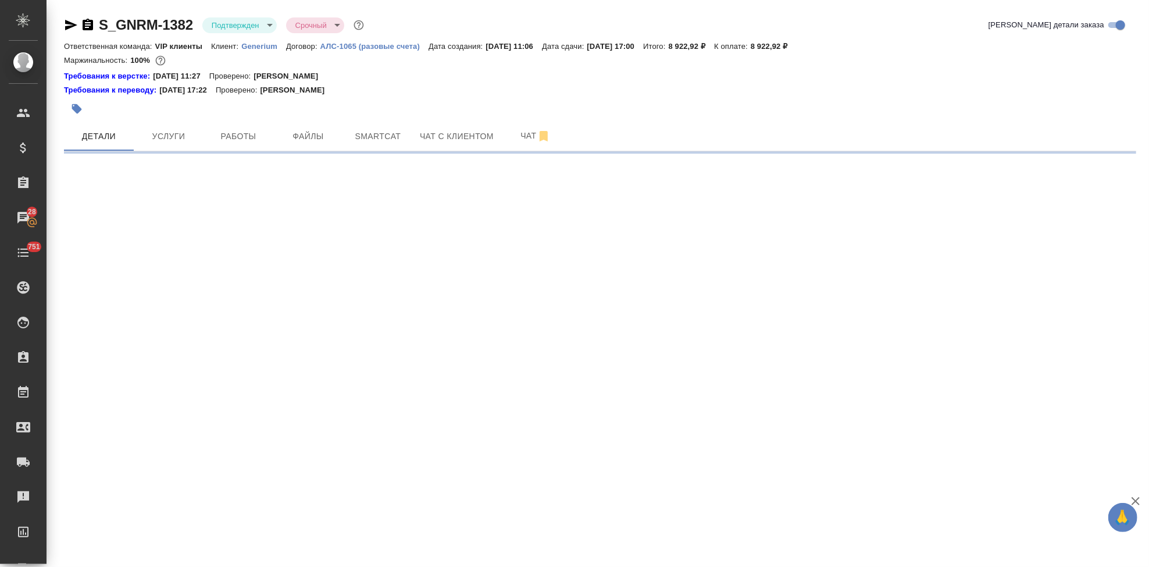
select select "RU"
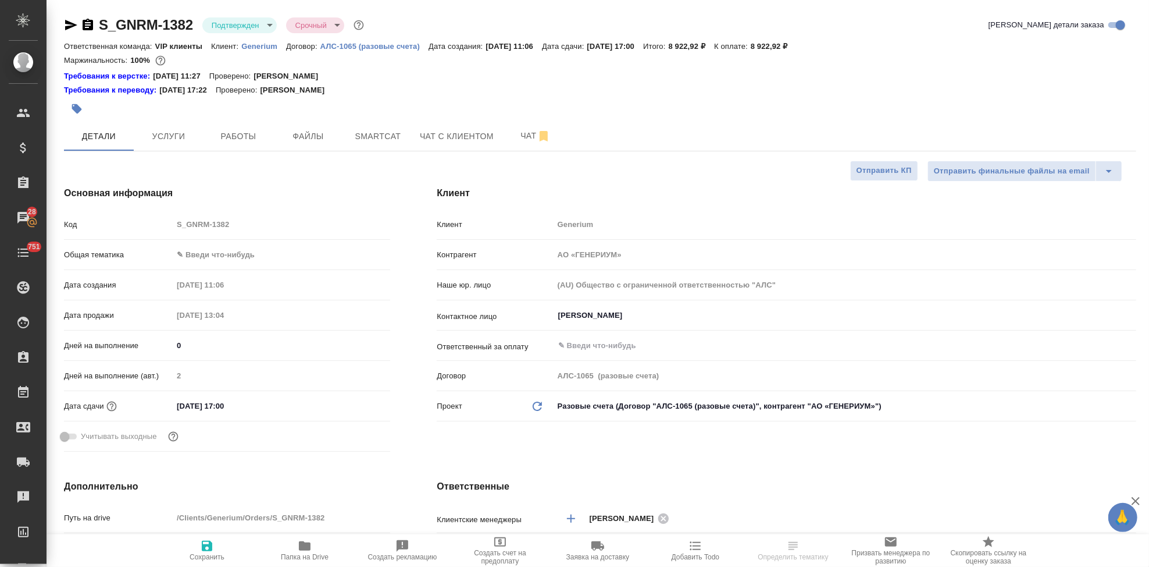
type textarea "x"
click at [225, 401] on input "[DATE] 17:00" at bounding box center [224, 405] width 102 height 17
type input "[DATE] 10:0_"
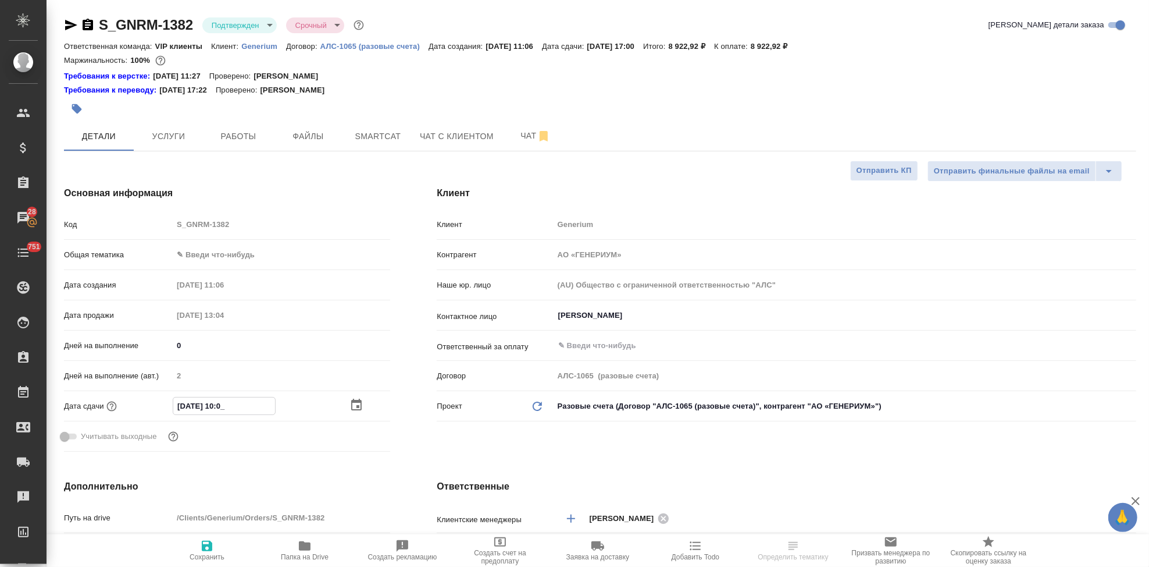
type textarea "x"
type input "[DATE] 17:00"
type textarea "x"
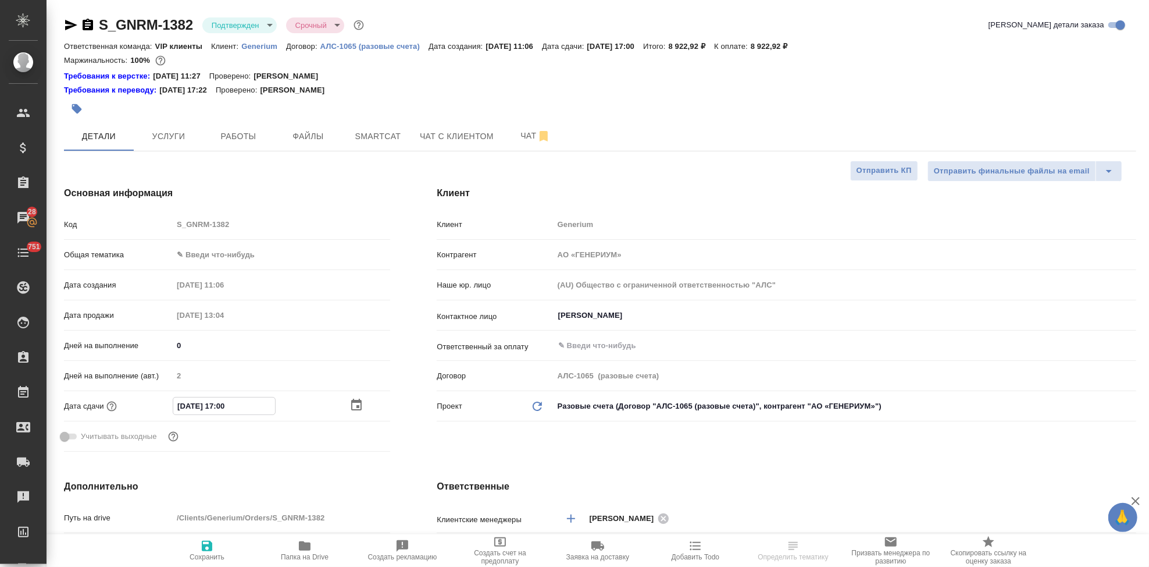
type textarea "x"
type input "[DATE] 10:0_"
type textarea "x"
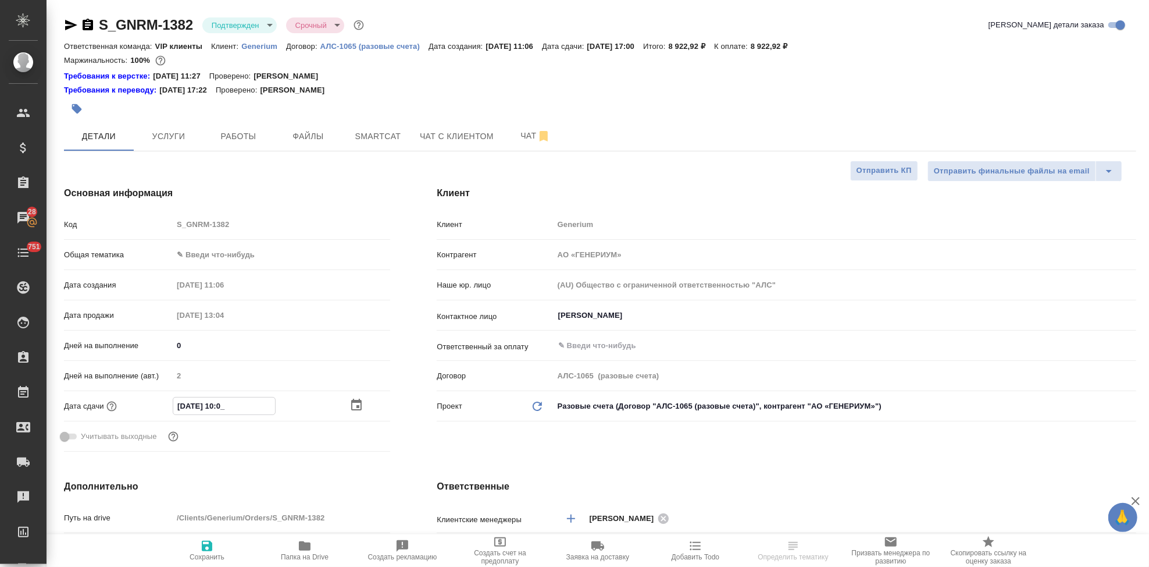
type textarea "x"
type input "[DATE] 16:00"
type textarea "x"
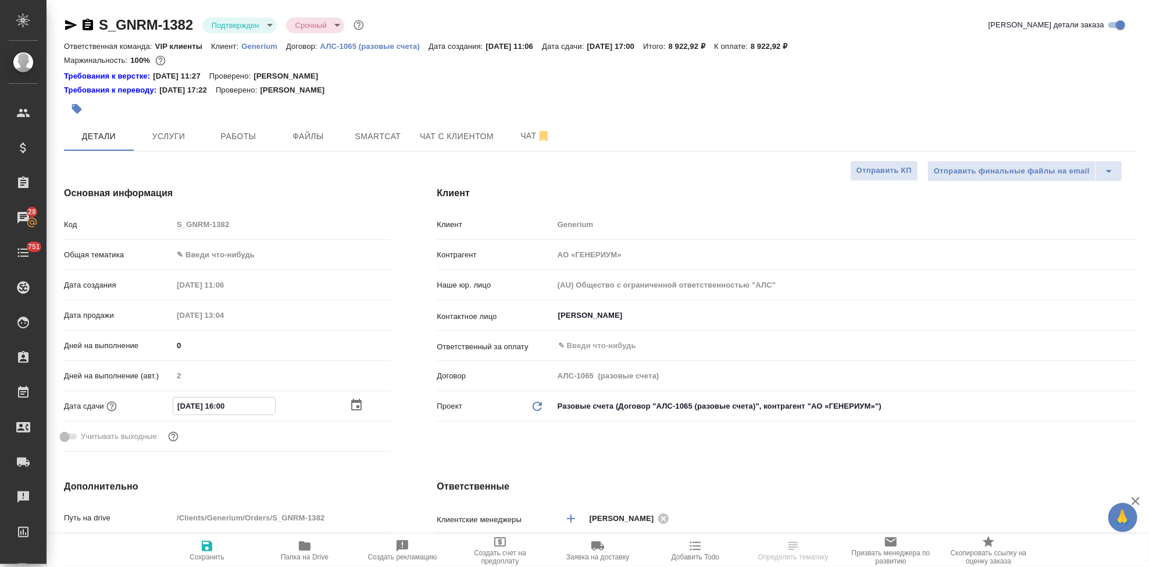
type input "[DATE] 16:00"
click at [507, 444] on div "Клиент Клиент Generium Контрагент АО «ГЕНЕРИУМ» Наше юр. лицо (AU) Общество с о…" at bounding box center [787, 321] width 746 height 316
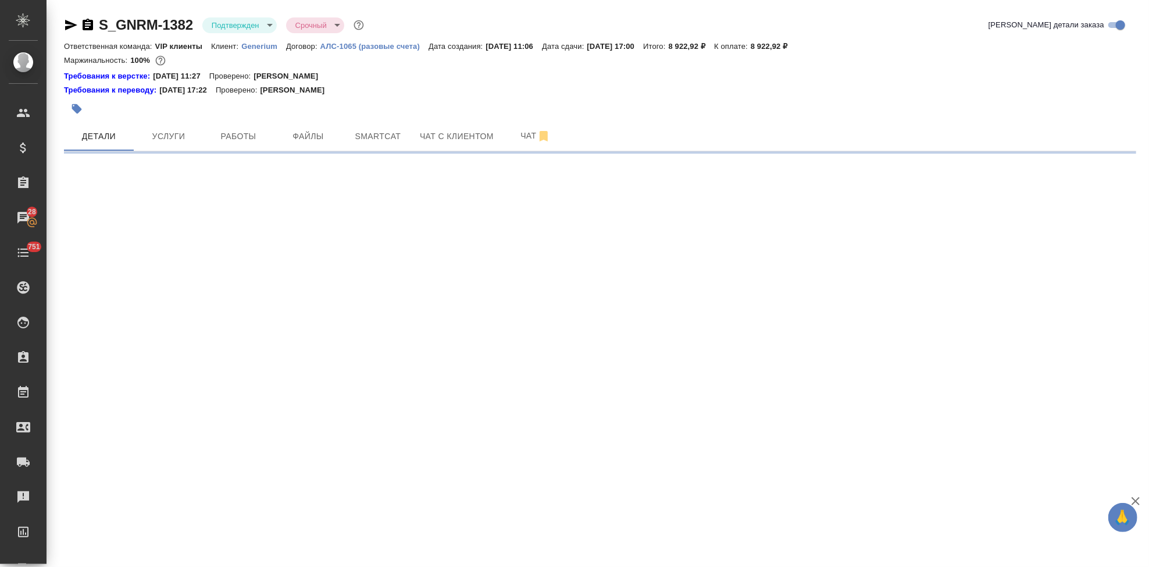
click at [221, 554] on div ".cls-1 fill:#fff; AWATERA Kabargina [PERSON_NAME] Спецификации Заказы 28 Чаты 7…" at bounding box center [574, 283] width 1149 height 567
select select "RU"
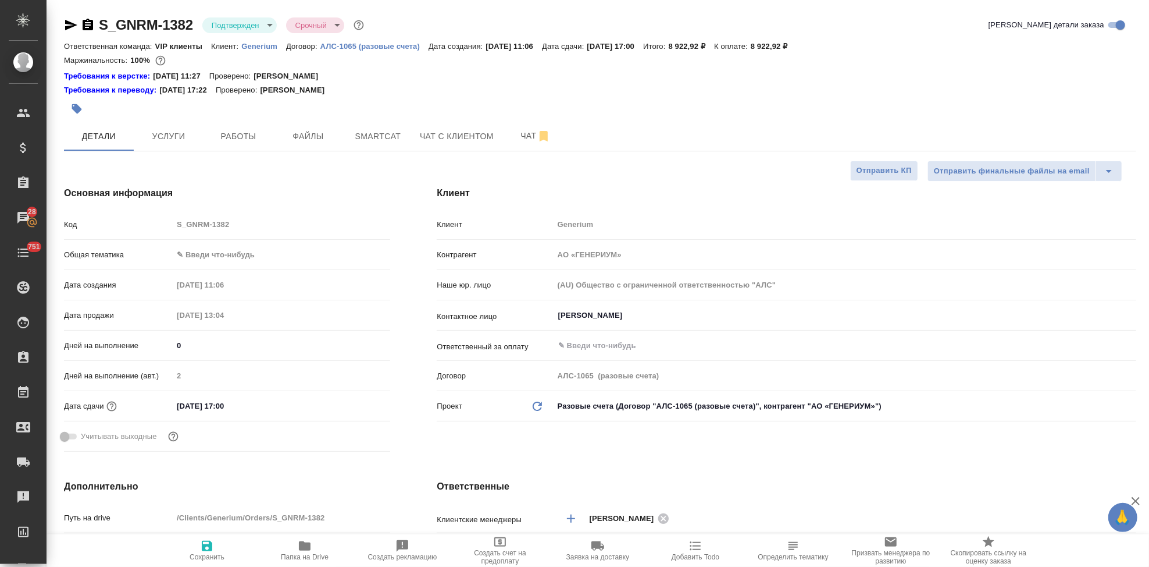
type textarea "x"
click at [226, 400] on input "[DATE] 17:00" at bounding box center [224, 405] width 102 height 17
type input "[DATE] 10:0_"
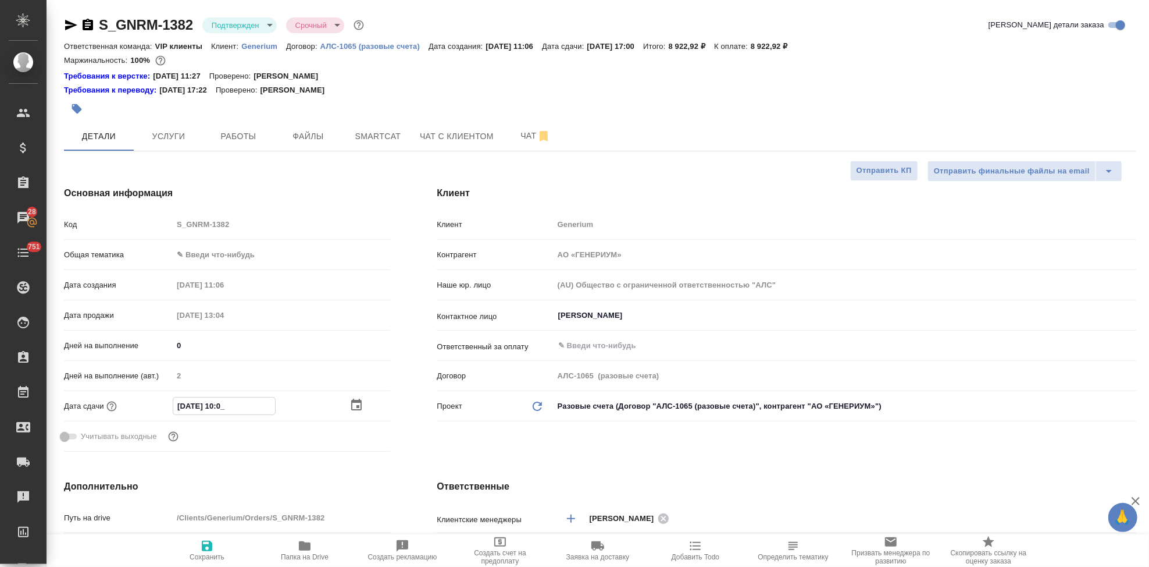
type textarea "x"
type input "[DATE] 16:00"
type textarea "x"
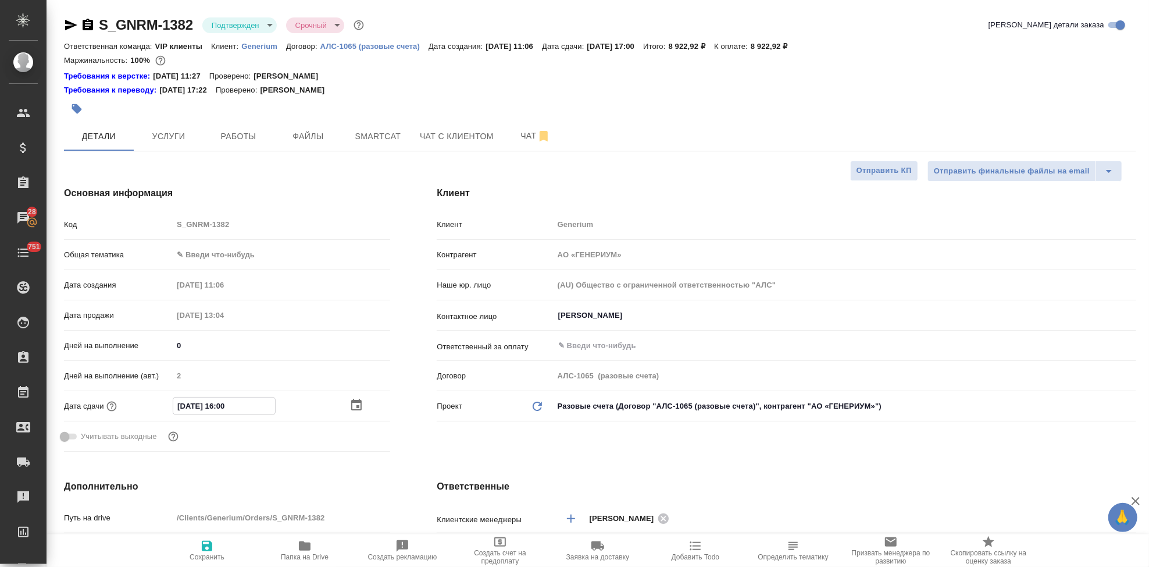
type textarea "x"
type input "[DATE] 16:00"
click at [501, 453] on div "Клиент Клиент Generium Контрагент АО «ГЕНЕРИУМ» Наше юр. лицо (AU) Общество с о…" at bounding box center [787, 321] width 746 height 316
click at [191, 542] on span "Сохранить" at bounding box center [207, 550] width 84 height 22
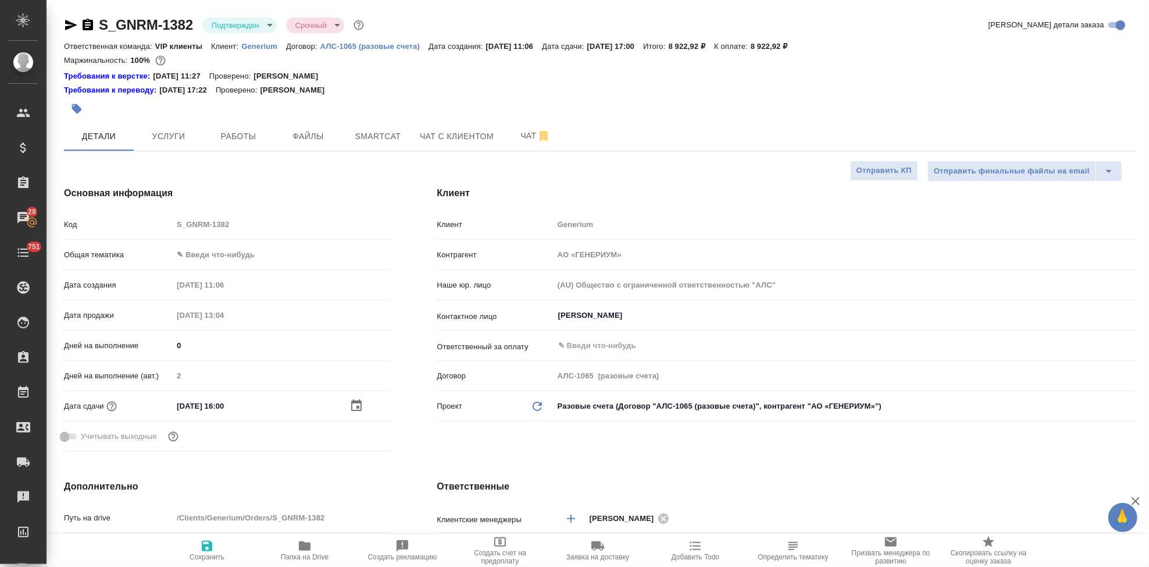
type textarea "x"
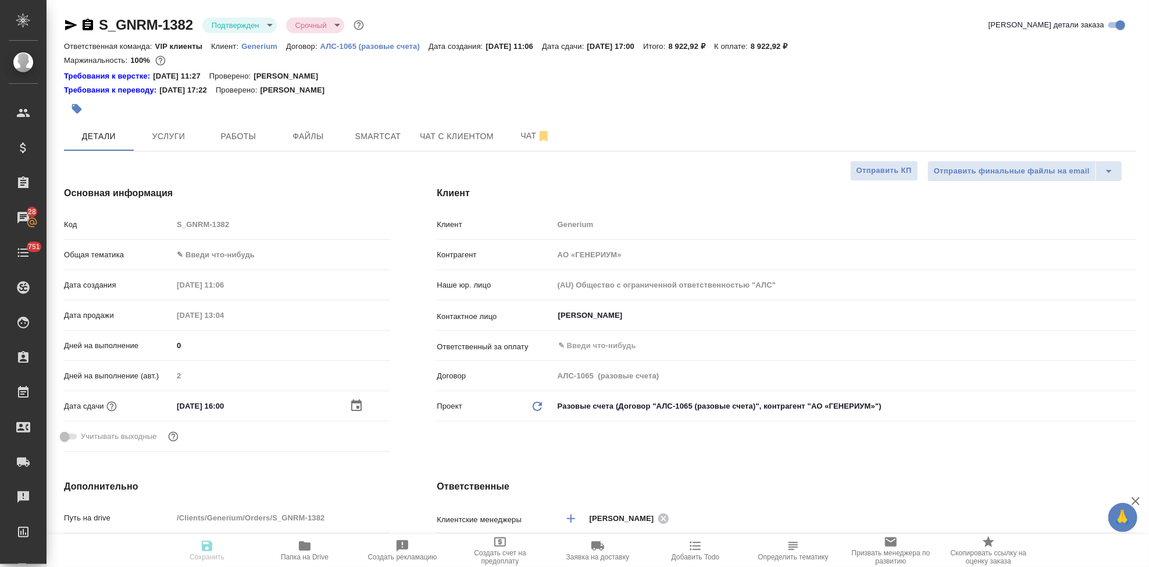
type textarea "x"
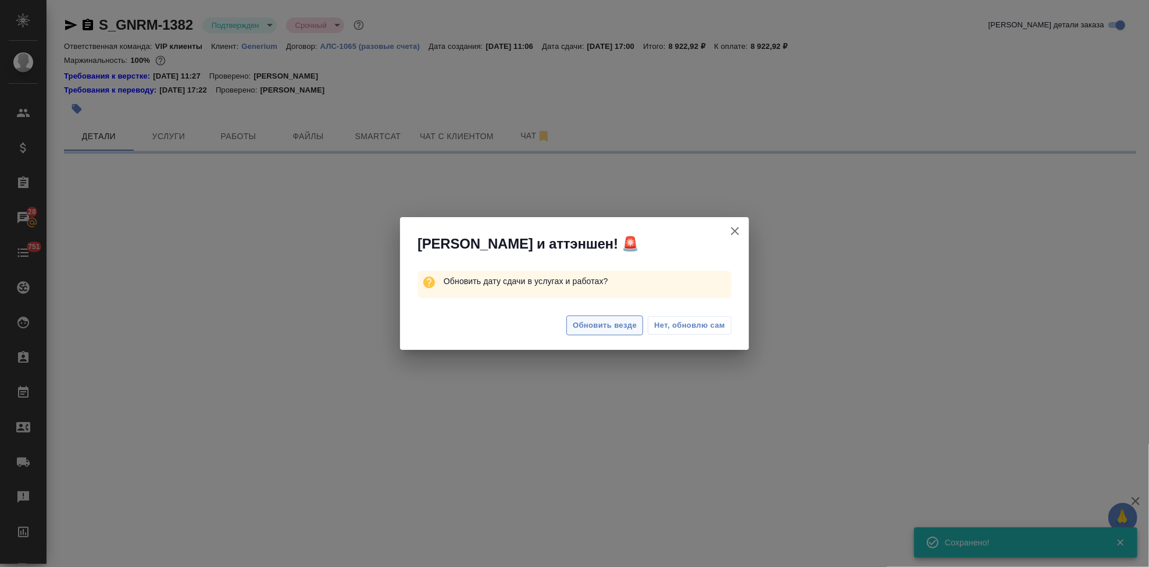
select select "RU"
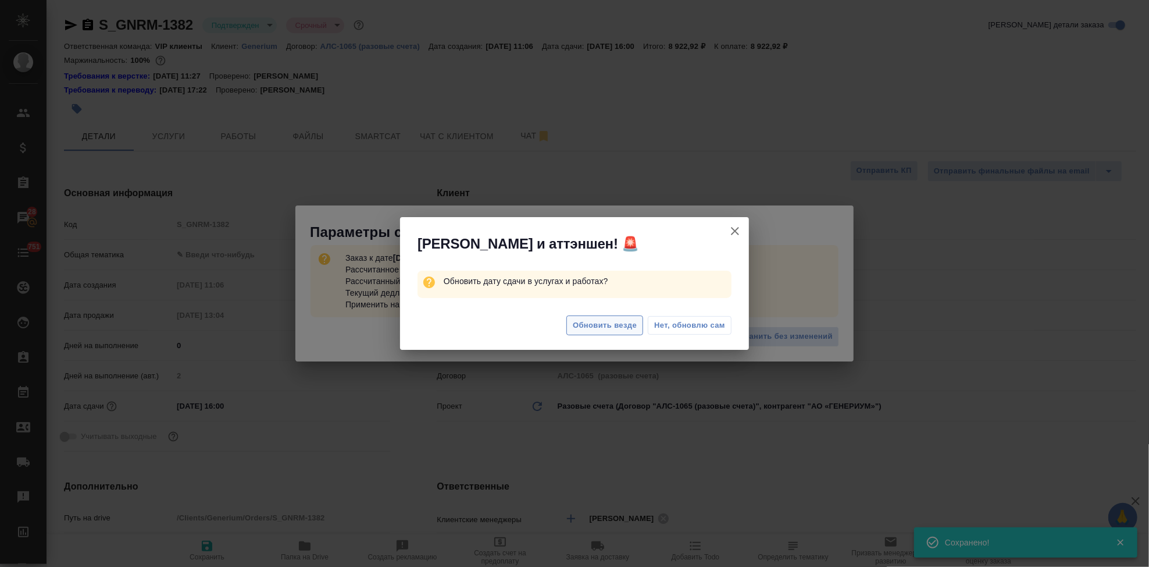
click at [608, 325] on span "Обновить везде" at bounding box center [605, 325] width 64 height 13
type textarea "x"
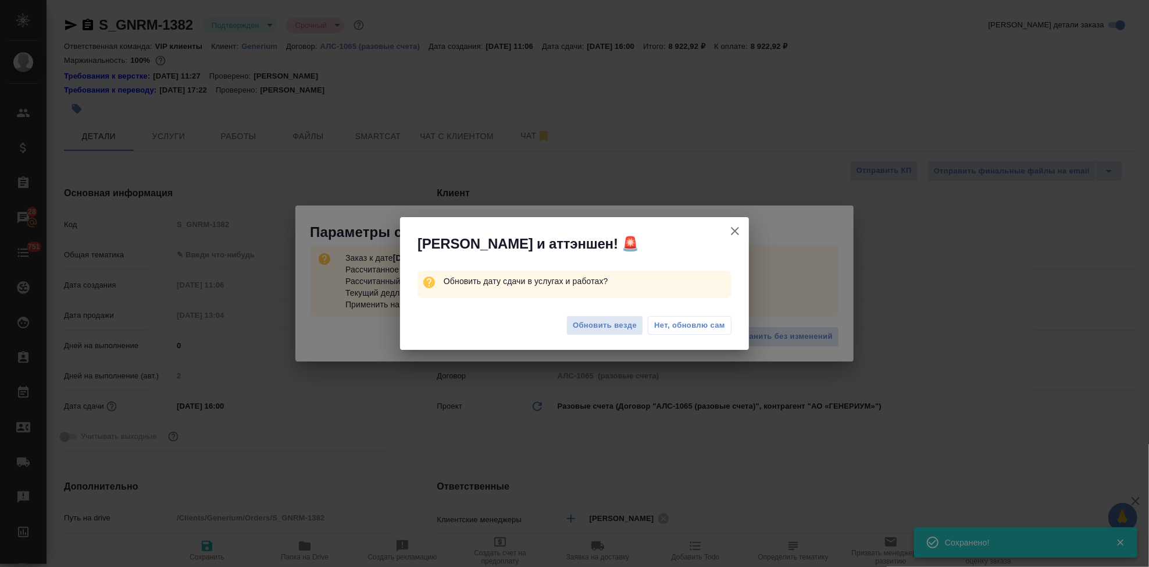
type textarea "x"
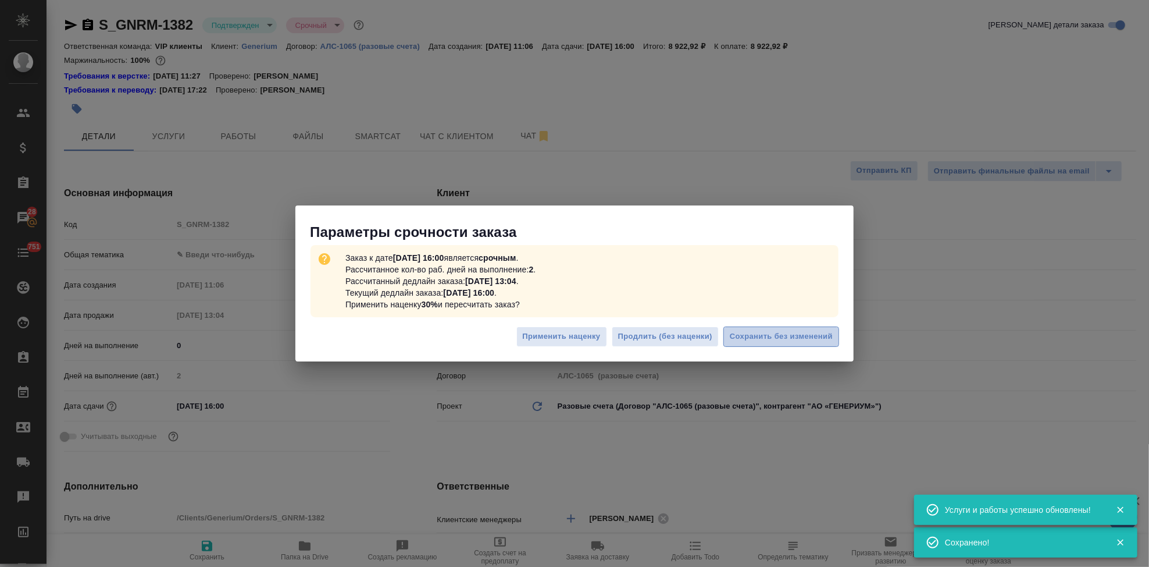
click at [807, 337] on span "Сохранить без изменений" at bounding box center [781, 336] width 103 height 13
type textarea "x"
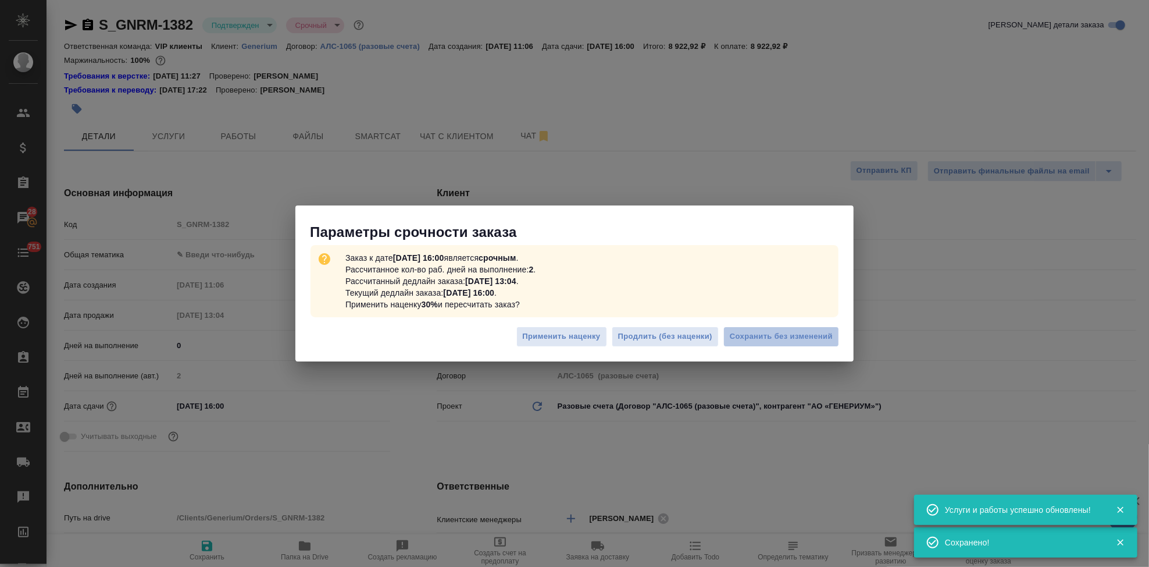
type textarea "x"
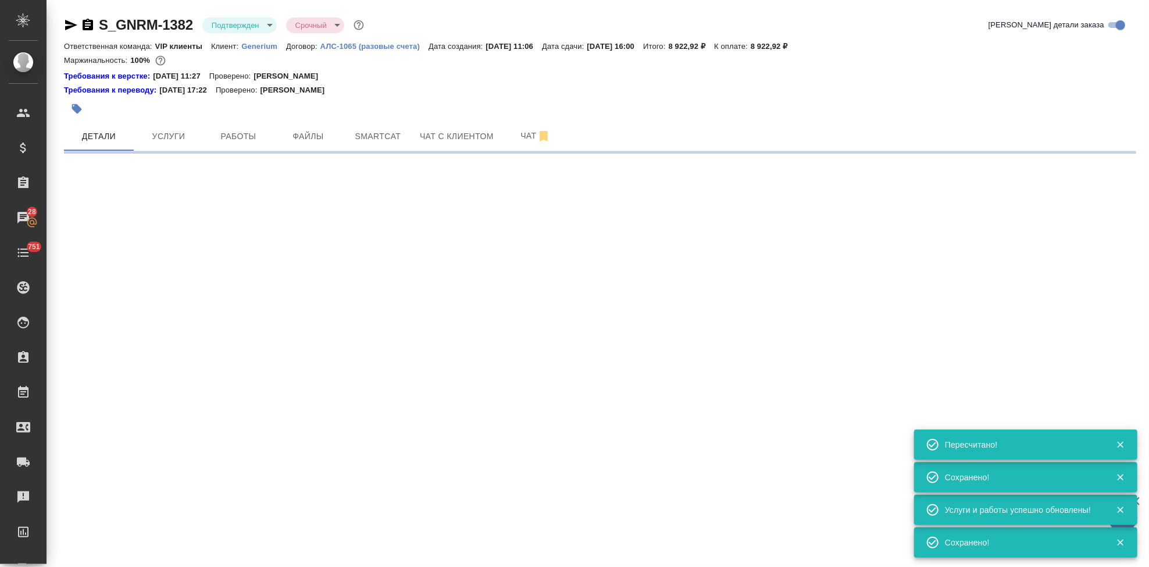
select select "RU"
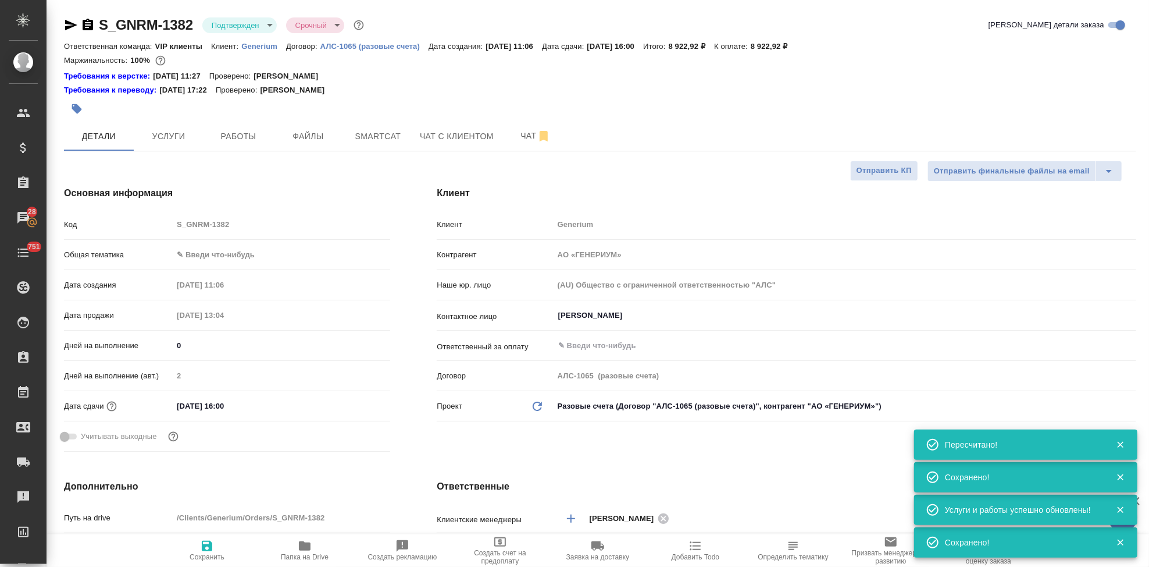
type textarea "x"
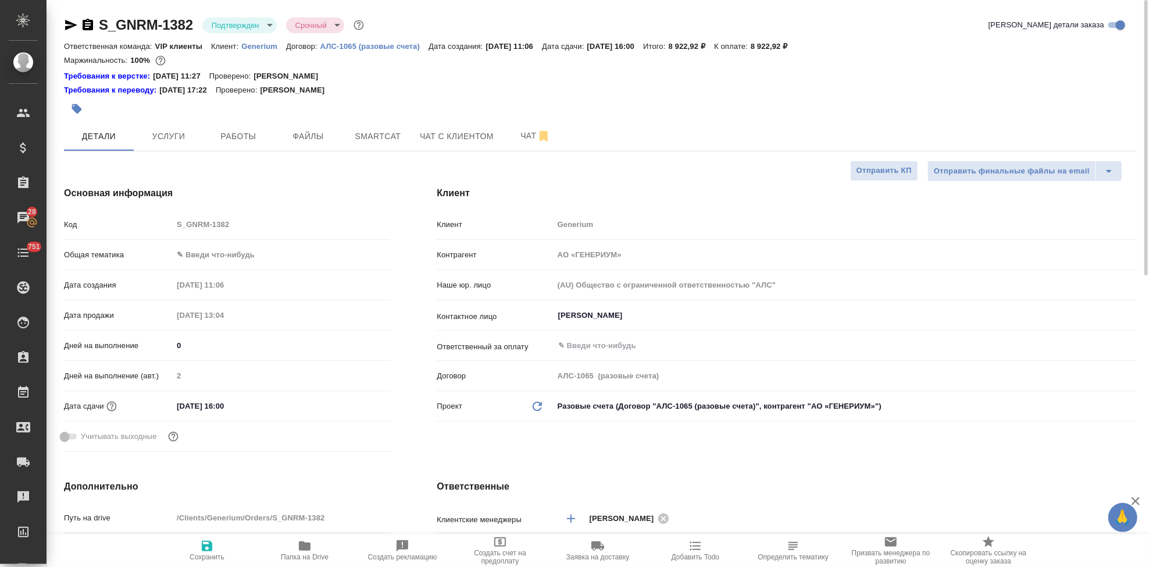
type textarea "x"
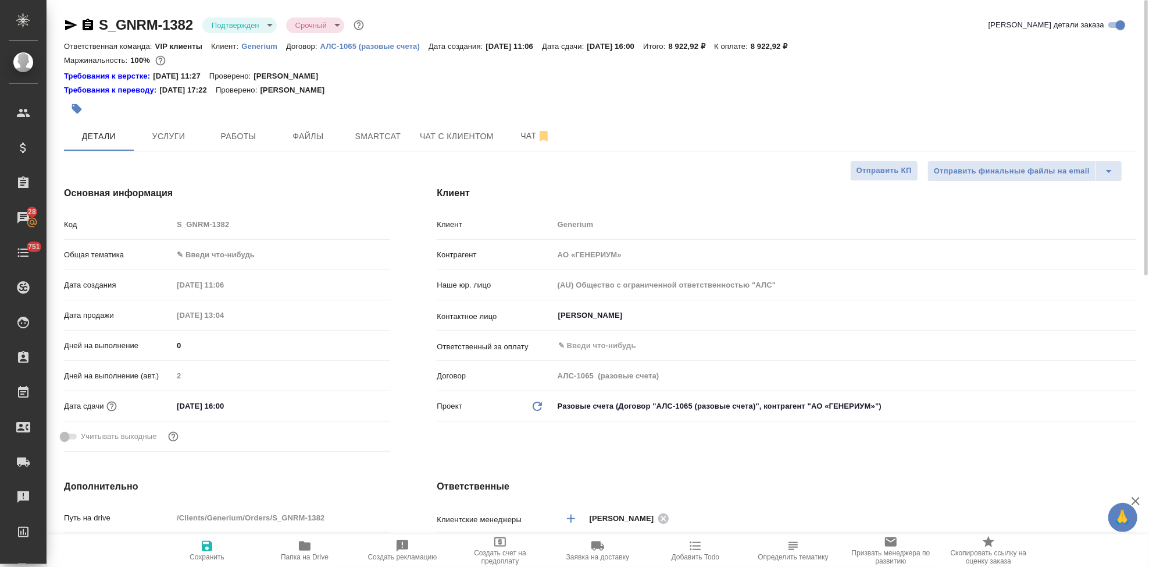
type textarea "x"
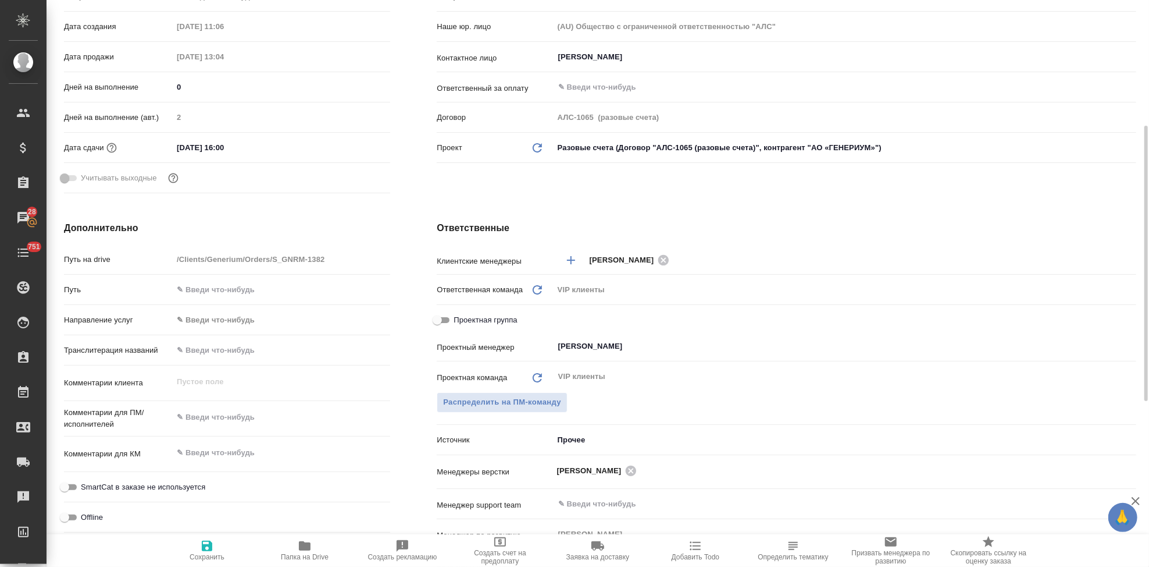
click at [243, 426] on div "x" at bounding box center [282, 418] width 218 height 26
type textarea "x"
paste textarea "[PERSON_NAME] Вас взять в перевод с русского на английский документ во вложении…"
type textarea "[PERSON_NAME] Вас взять в перевод с русского на английский документ во вложении…"
type textarea "x"
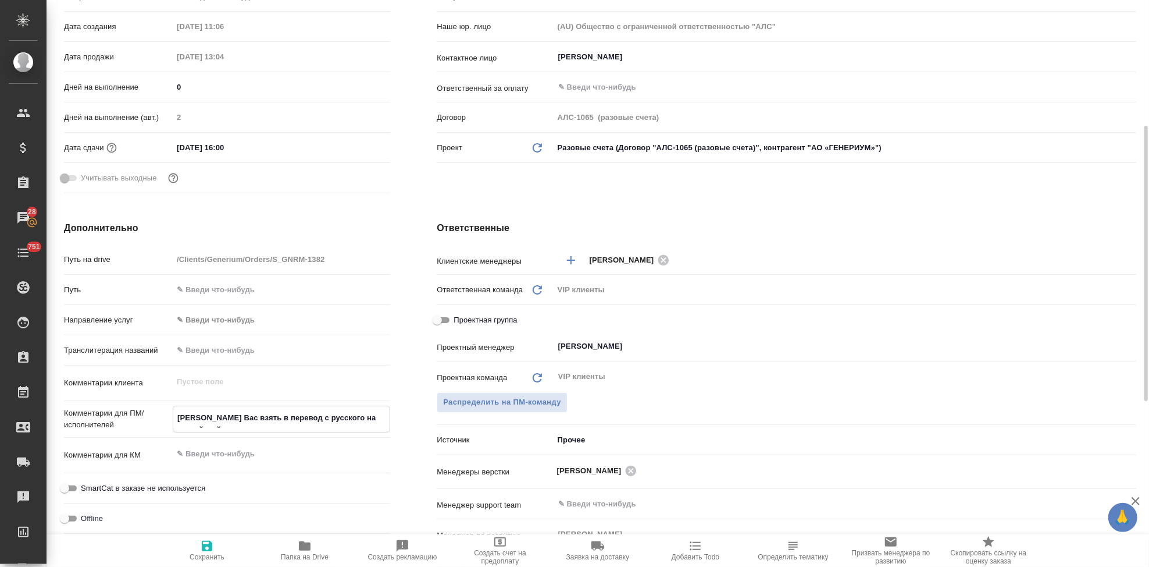
type textarea "x"
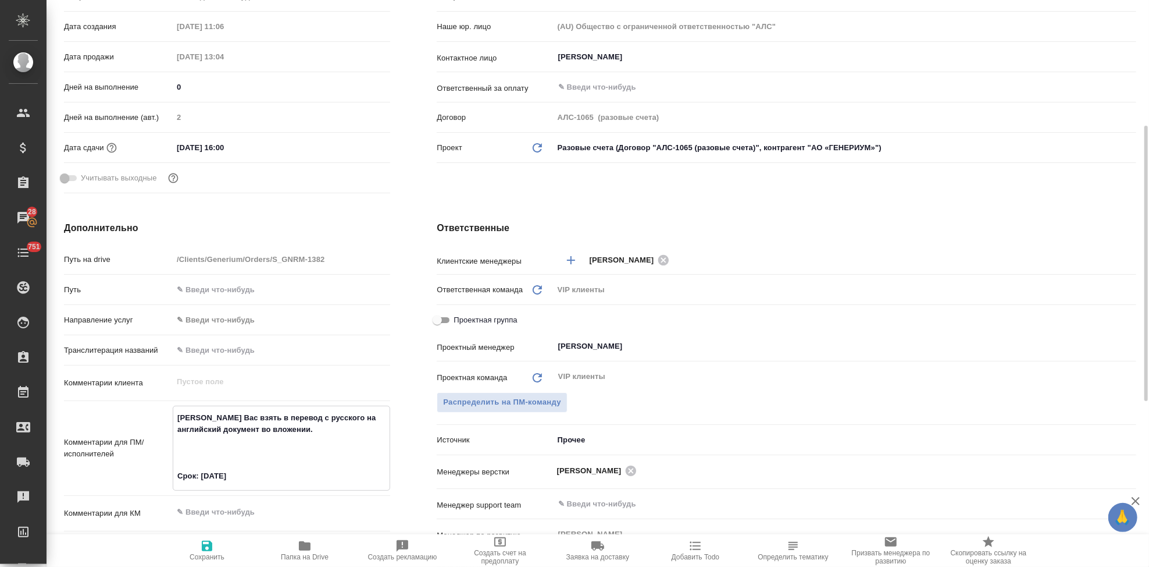
type textarea "[PERSON_NAME] Вас взять в перевод с русского на английский документ во вложении…"
type textarea "x"
click at [202, 553] on span "Сохранить" at bounding box center [207, 557] width 35 height 8
type textarea "x"
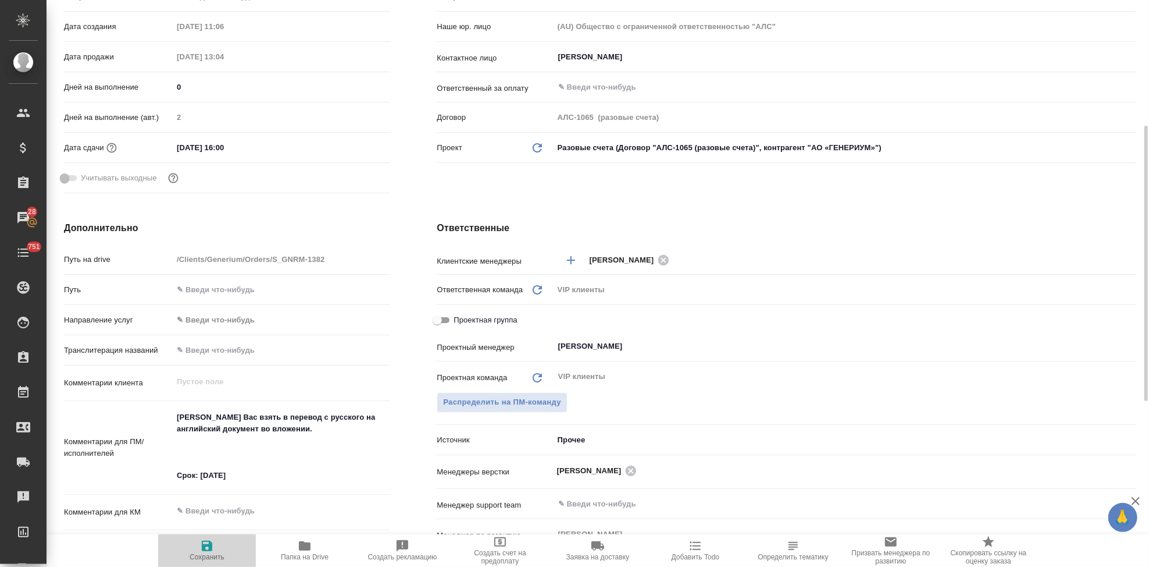
type textarea "x"
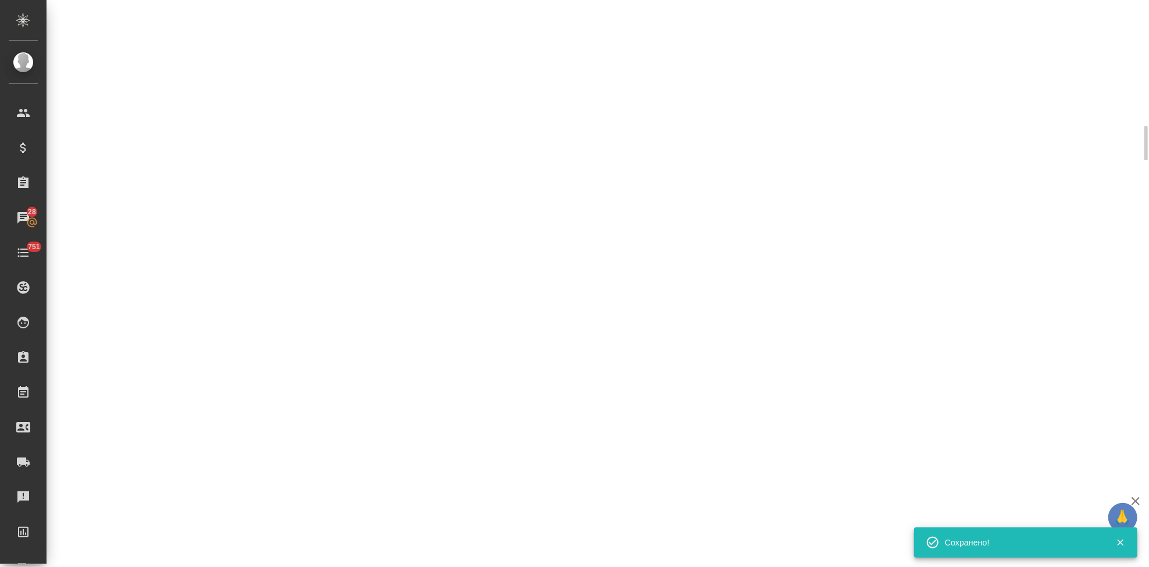
select select "RU"
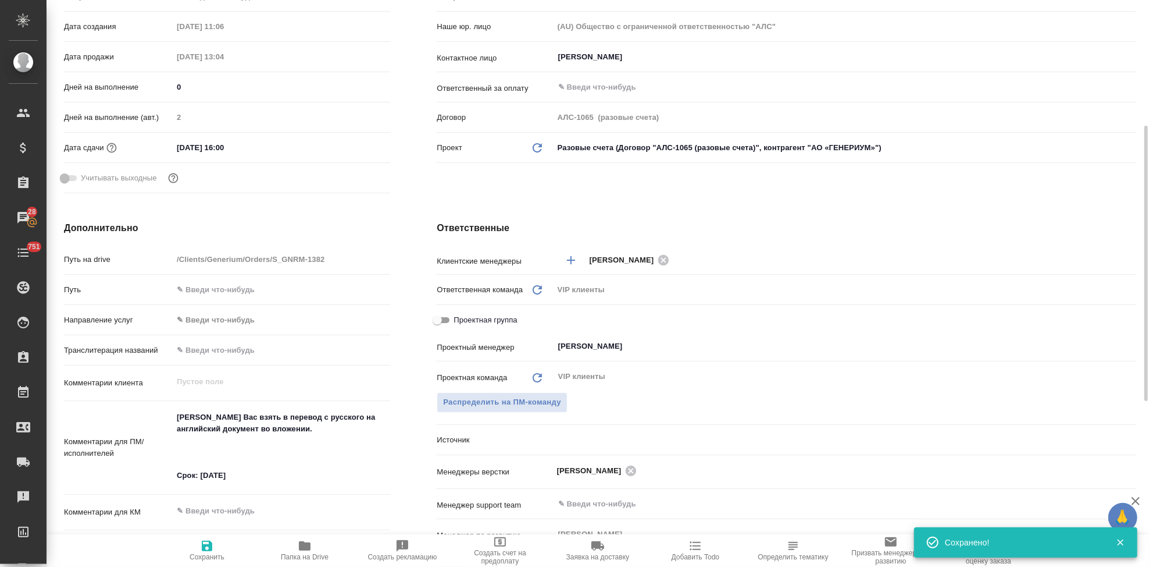
type textarea "x"
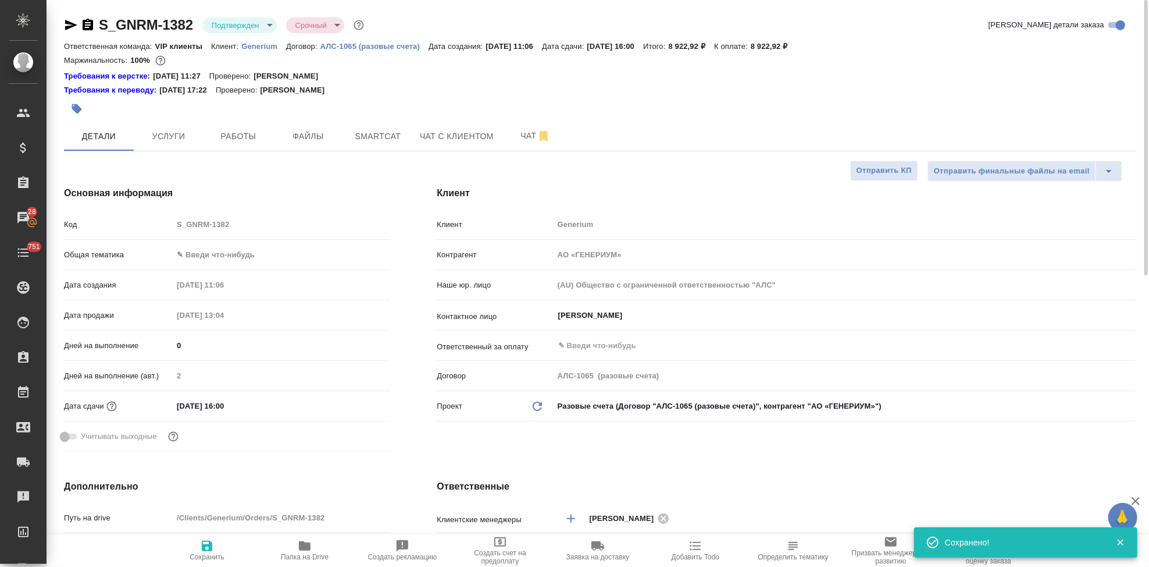
click at [514, 120] on div at bounding box center [421, 109] width 715 height 26
click at [517, 130] on span "Чат" at bounding box center [536, 136] width 56 height 15
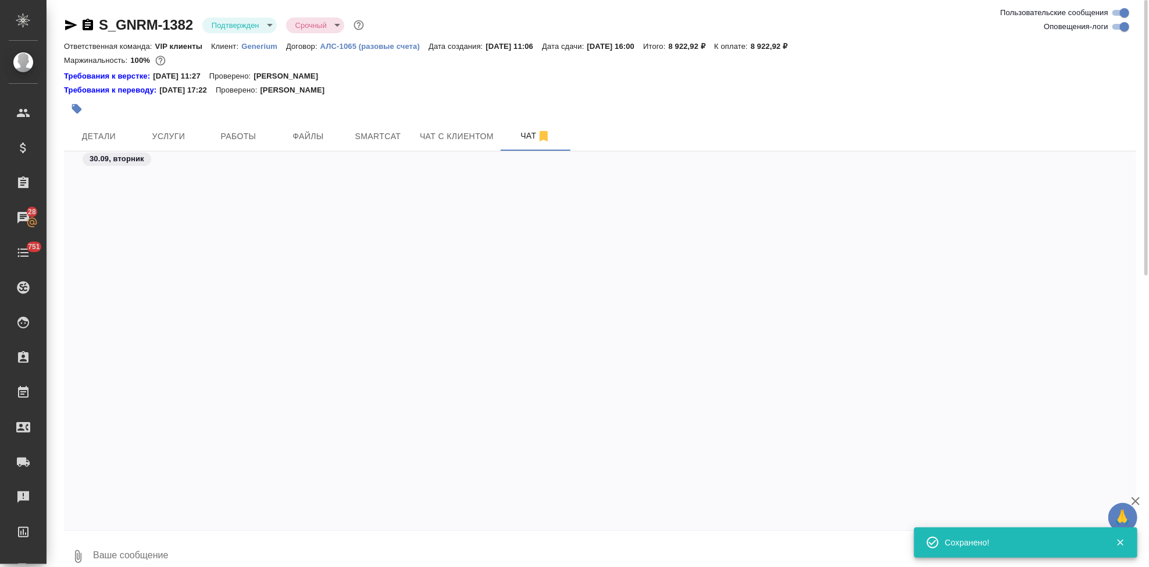
scroll to position [5164, 0]
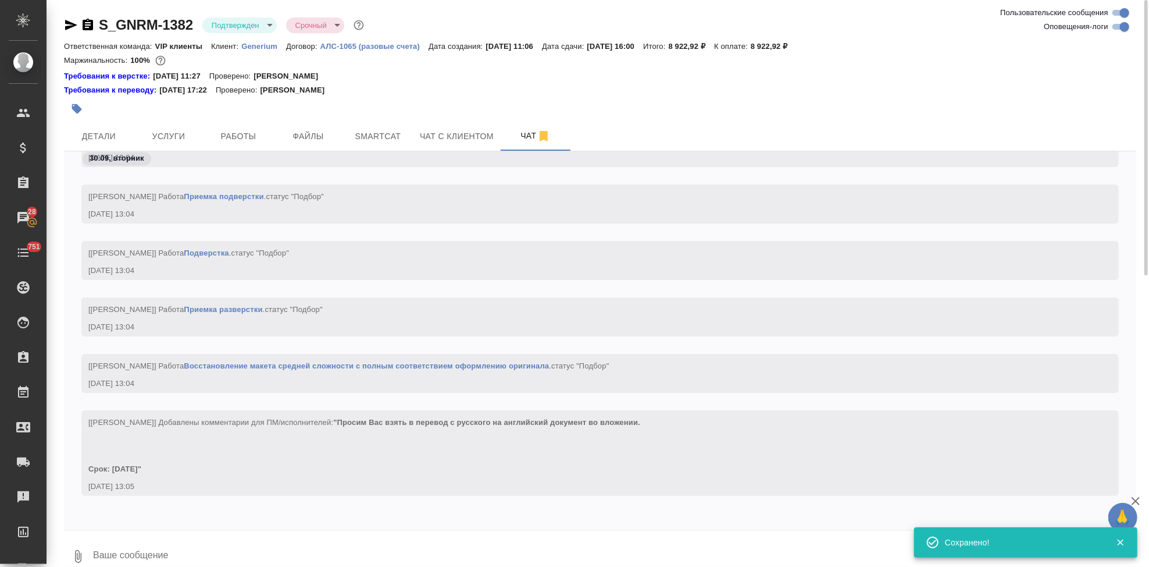
click at [184, 551] on textarea at bounding box center [614, 556] width 1045 height 40
type textarea """
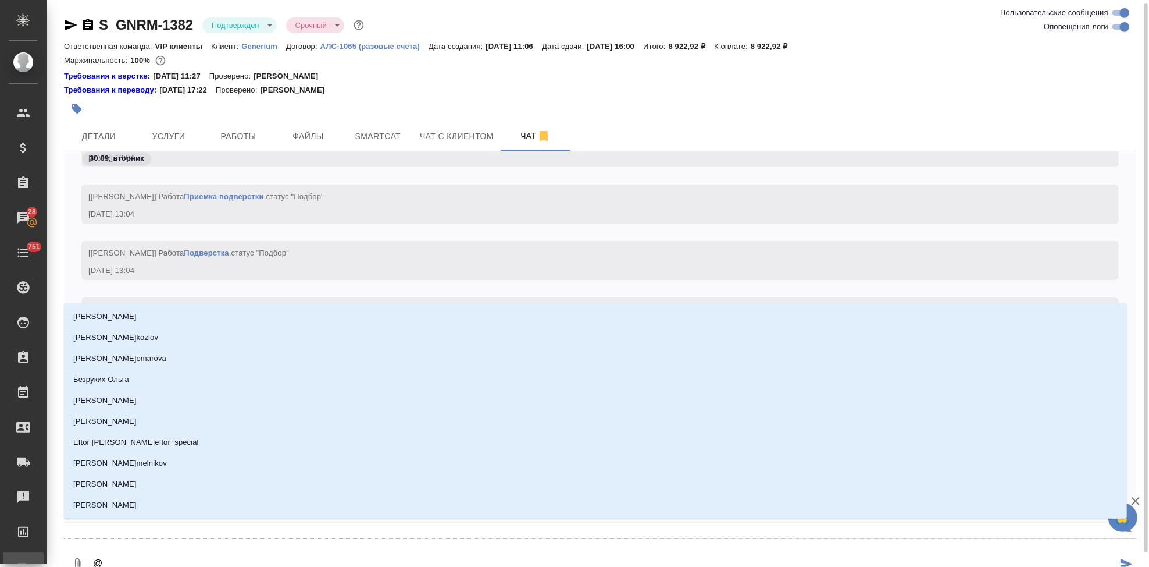
scroll to position [2, 0]
type textarea "@г"
type input "г"
type textarea "@гр"
type input "гр"
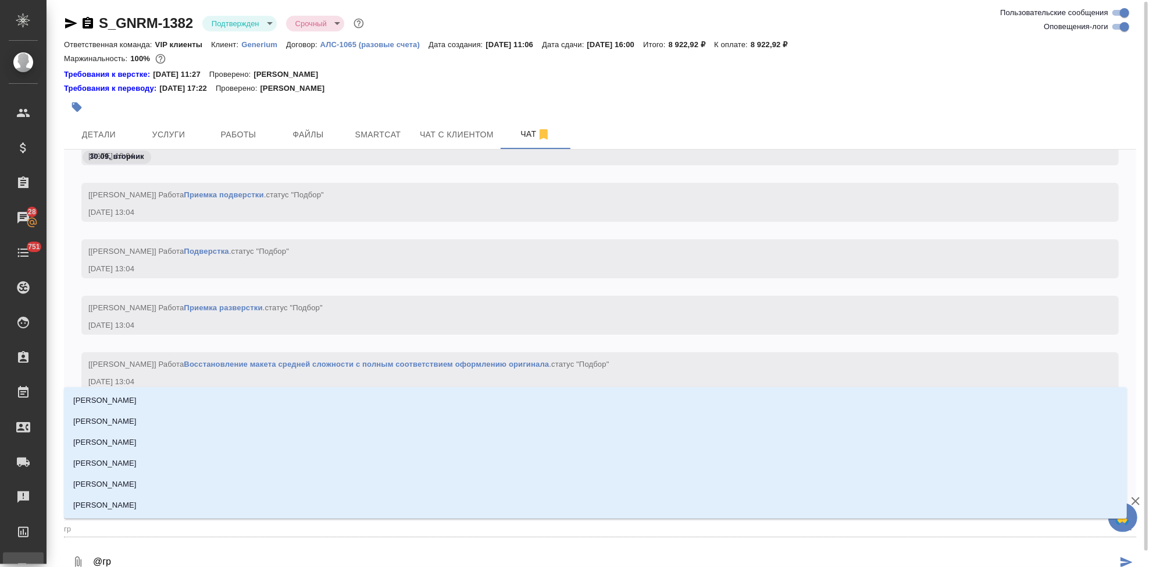
type textarea "@гра"
type input "гра"
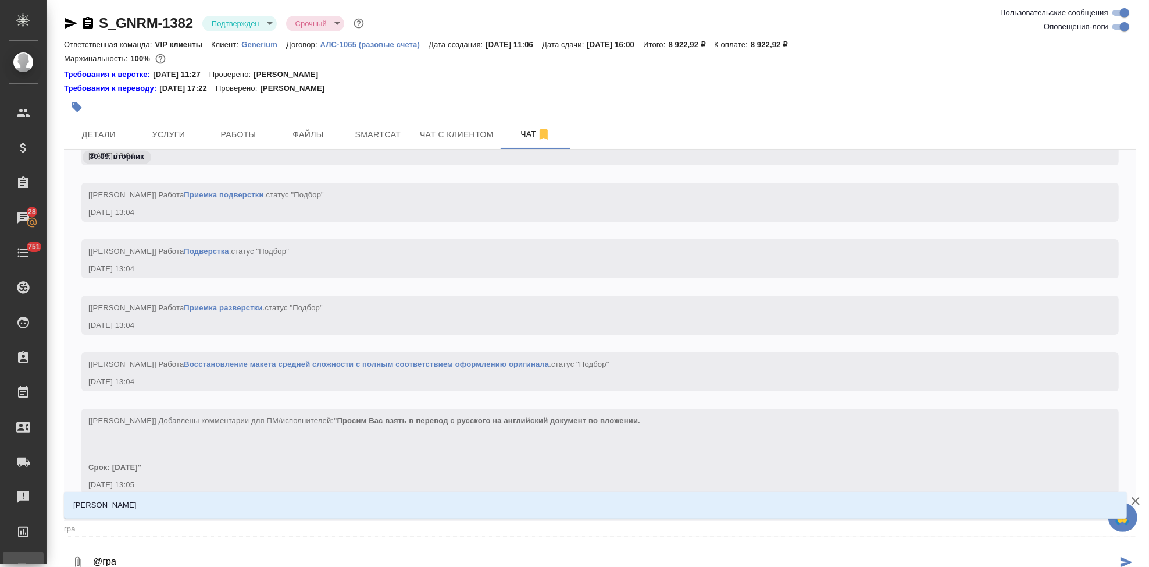
type textarea "@граб"
type input "граб"
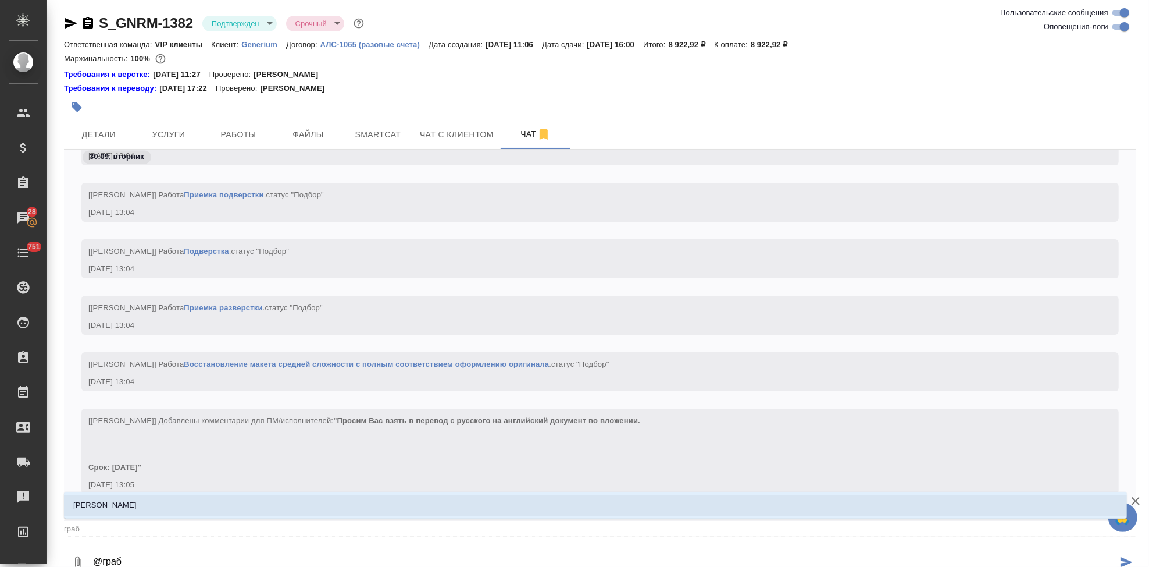
click at [131, 504] on li "[PERSON_NAME]" at bounding box center [595, 504] width 1063 height 21
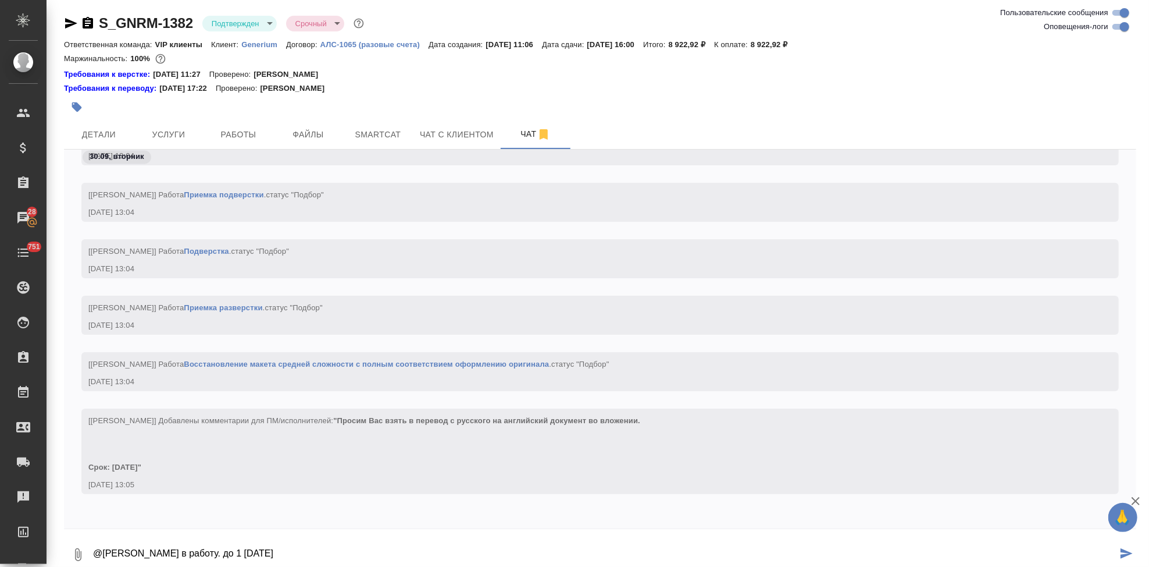
type textarea "@[PERSON_NAME] в работу. до 1 [DATE]"
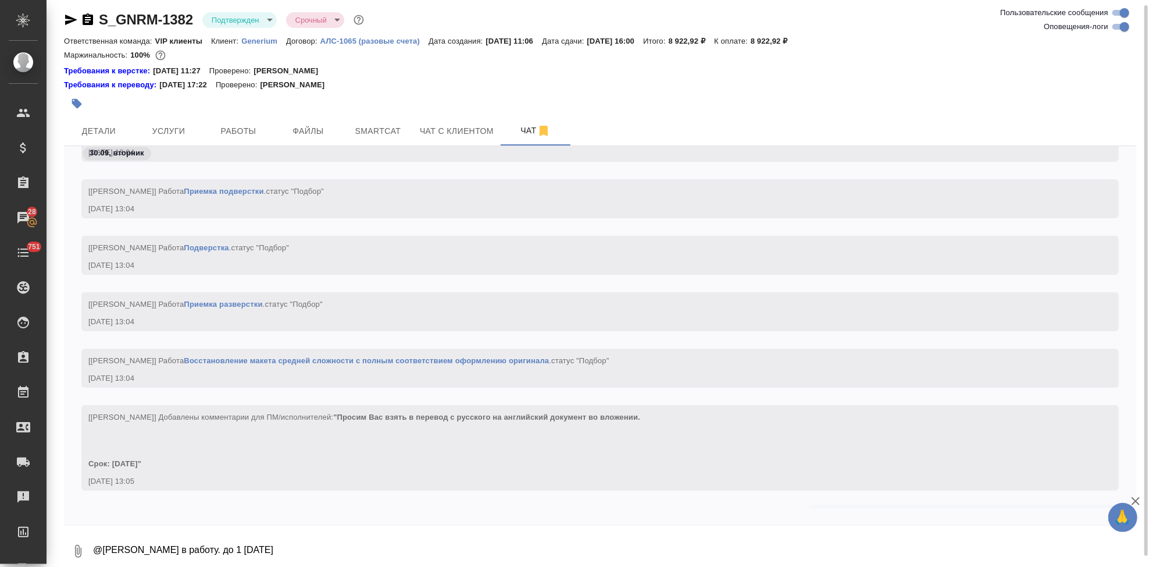
scroll to position [5221, 0]
